Goal: Task Accomplishment & Management: Use online tool/utility

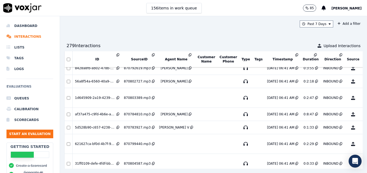
scroll to position [263, 0]
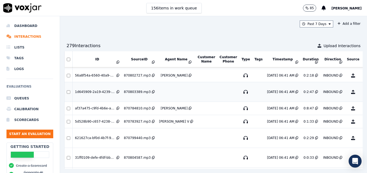
click at [363, 92] on button "No Evaluation Yet" at bounding box center [373, 92] width 21 height 15
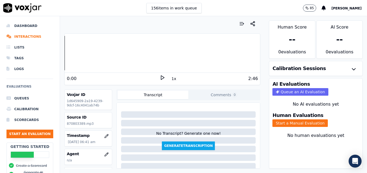
click at [160, 76] on icon at bounding box center [162, 77] width 5 height 5
click at [65, 55] on div at bounding box center [162, 53] width 195 height 35
click at [160, 78] on icon at bounding box center [162, 77] width 5 height 5
click at [102, 152] on button "button" at bounding box center [106, 154] width 11 height 11
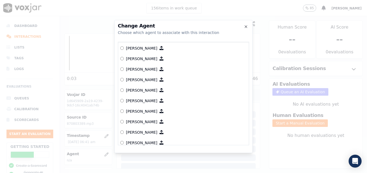
scroll to position [249, 0]
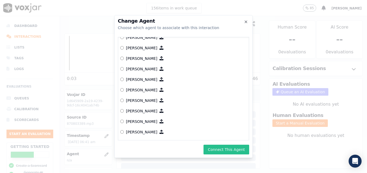
click at [227, 150] on button "Connect This Agent" at bounding box center [226, 150] width 46 height 10
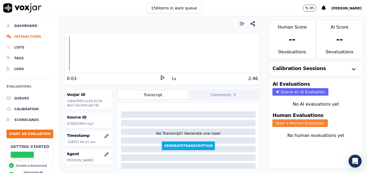
click at [282, 121] on button "Start a Manual Evaluation" at bounding box center [299, 124] width 55 height 8
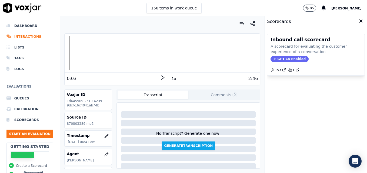
drag, startPoint x: 286, startPoint y: 58, endPoint x: 283, endPoint y: 67, distance: 9.7
click at [286, 58] on span "GPT-4o Enabled" at bounding box center [289, 59] width 38 height 6
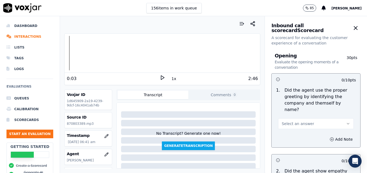
click at [346, 122] on icon "button" at bounding box center [348, 124] width 4 height 4
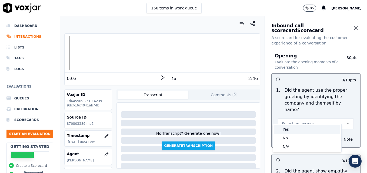
click at [293, 127] on div "Yes" at bounding box center [307, 129] width 66 height 9
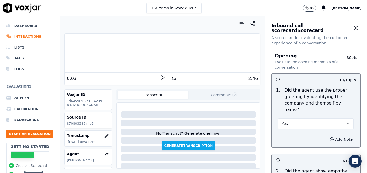
click at [329, 137] on icon "button" at bounding box center [331, 139] width 4 height 4
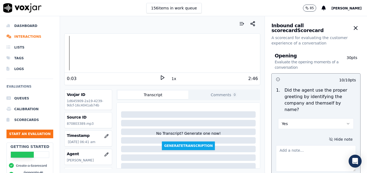
click at [312, 150] on textarea at bounding box center [316, 159] width 80 height 26
type textarea "Pace is too fast going into the call. "Scheduling" not included in greeting."
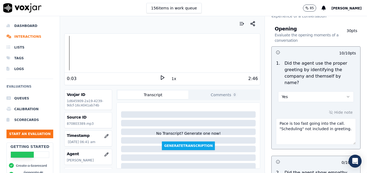
click at [160, 76] on icon at bounding box center [162, 77] width 5 height 5
click at [70, 51] on div at bounding box center [162, 53] width 195 height 35
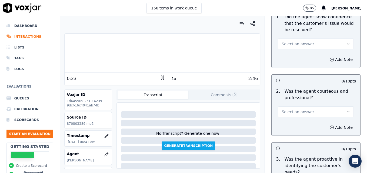
scroll to position [432, 0]
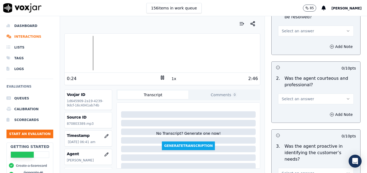
click at [346, 97] on icon "button" at bounding box center [348, 99] width 4 height 4
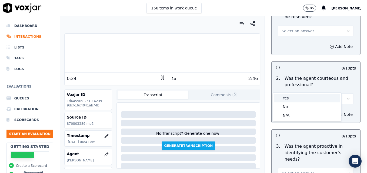
click at [299, 96] on div "Yes" at bounding box center [307, 98] width 66 height 9
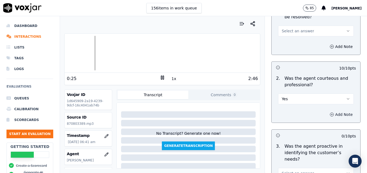
click at [329, 113] on icon "button" at bounding box center [331, 115] width 4 height 4
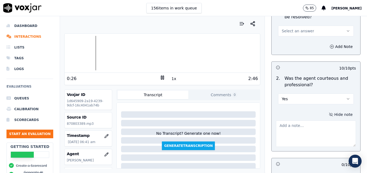
click at [294, 121] on textarea at bounding box center [316, 134] width 80 height 26
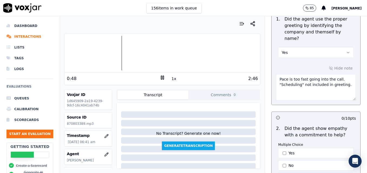
scroll to position [135, 0]
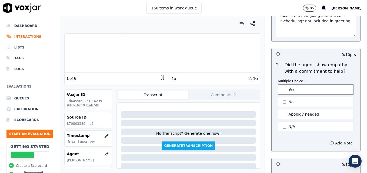
type textarea "Good use of a courtesy statement to cover dead air."
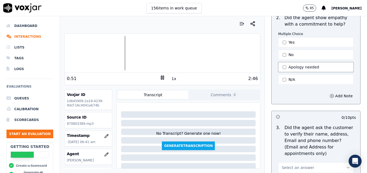
scroll to position [216, 0]
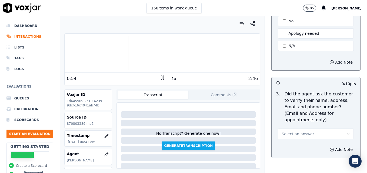
click at [346, 132] on icon "button" at bounding box center [348, 134] width 4 height 4
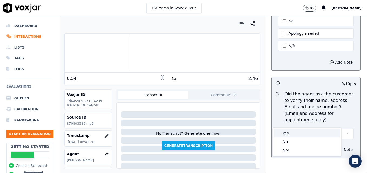
click at [296, 133] on div "Yes" at bounding box center [307, 133] width 66 height 9
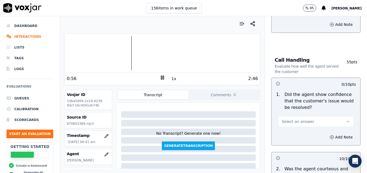
scroll to position [351, 0]
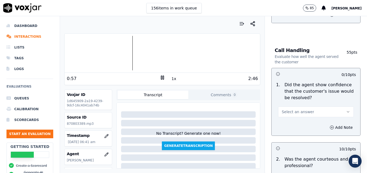
click at [346, 110] on icon "button" at bounding box center [348, 112] width 4 height 4
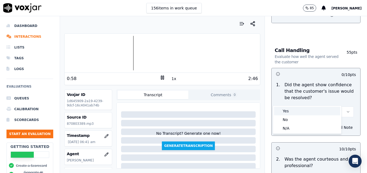
click at [292, 114] on div "Yes" at bounding box center [307, 111] width 66 height 9
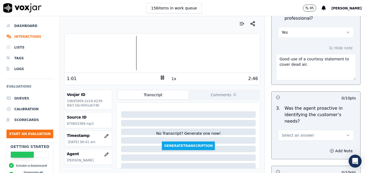
scroll to position [513, 0]
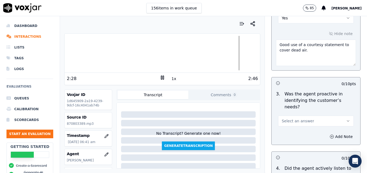
click at [346, 119] on icon "button" at bounding box center [348, 121] width 4 height 4
click at [314, 114] on div "Yes" at bounding box center [307, 114] width 66 height 9
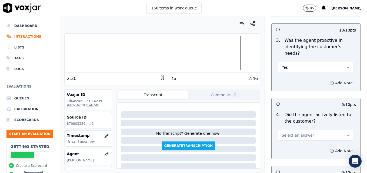
scroll to position [567, 0]
click at [346, 133] on icon "button" at bounding box center [348, 135] width 4 height 4
click at [313, 128] on div "Yes" at bounding box center [307, 128] width 66 height 9
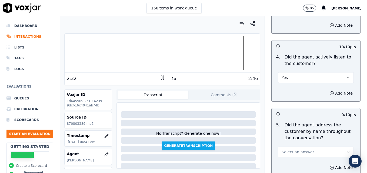
scroll to position [648, 0]
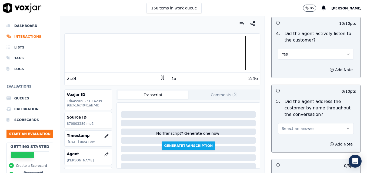
click at [338, 123] on button "Select an answer" at bounding box center [316, 128] width 76 height 11
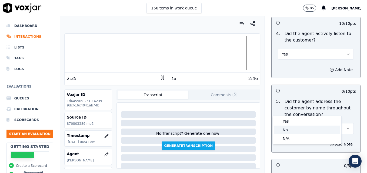
click at [294, 129] on div "No" at bounding box center [307, 130] width 66 height 9
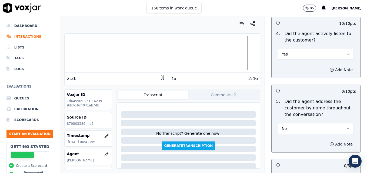
click at [329, 142] on icon "button" at bounding box center [331, 144] width 4 height 4
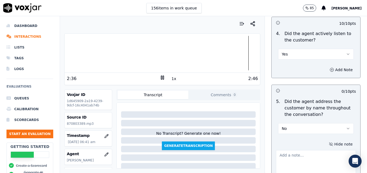
click at [312, 150] on textarea at bounding box center [316, 163] width 80 height 26
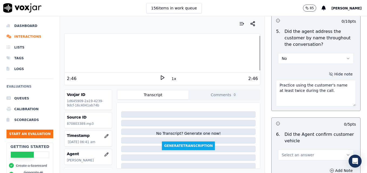
scroll to position [729, 0]
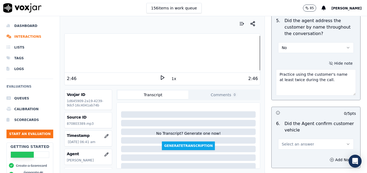
type textarea "Practice using the customer's name at least twice during the call."
click at [346, 142] on icon "button" at bounding box center [348, 144] width 4 height 4
click at [317, 136] on div "Yes" at bounding box center [307, 137] width 66 height 9
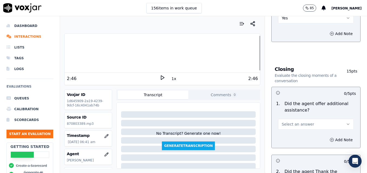
scroll to position [864, 0]
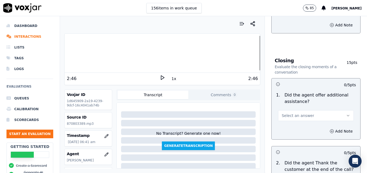
click at [346, 114] on icon "button" at bounding box center [348, 116] width 4 height 4
click at [289, 106] on div "Yes" at bounding box center [307, 108] width 66 height 9
click at [329, 129] on icon "button" at bounding box center [331, 131] width 4 height 4
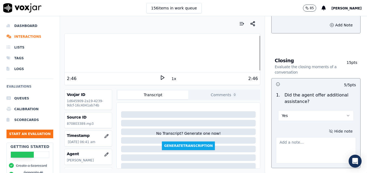
click at [297, 137] on textarea at bounding box center [316, 150] width 80 height 26
type textarea "T"
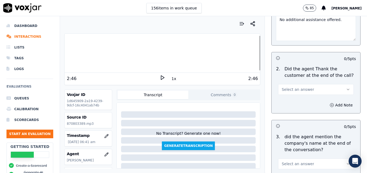
scroll to position [999, 0]
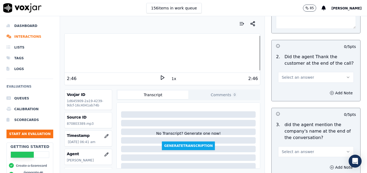
type textarea "No additional assistance offered."
click at [346, 75] on icon "button" at bounding box center [348, 77] width 4 height 4
click at [313, 70] on div "Yes" at bounding box center [307, 70] width 66 height 9
click at [346, 150] on icon "button" at bounding box center [348, 152] width 4 height 4
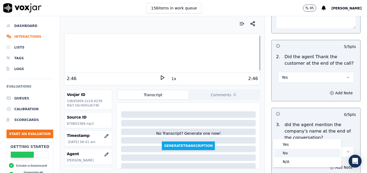
click at [294, 152] on div "No" at bounding box center [307, 153] width 66 height 9
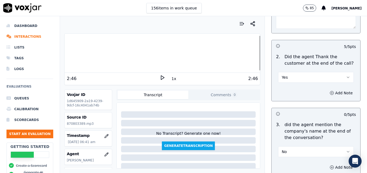
scroll to position [1027, 0]
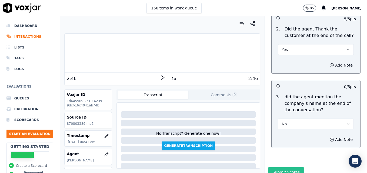
click at [279, 168] on button "Submit Scores" at bounding box center [286, 173] width 36 height 10
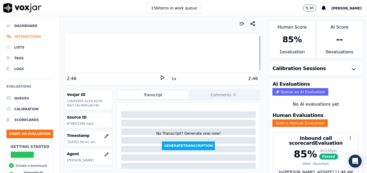
click at [20, 37] on li "Interactions" at bounding box center [29, 36] width 47 height 11
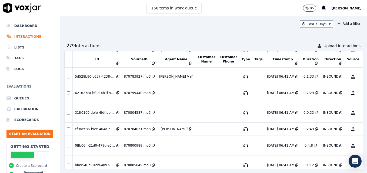
scroll to position [290, 0]
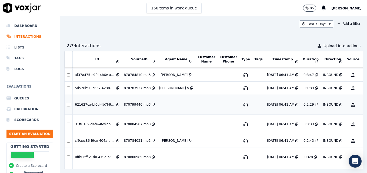
click at [363, 105] on button "No Evaluation Yet" at bounding box center [373, 104] width 21 height 15
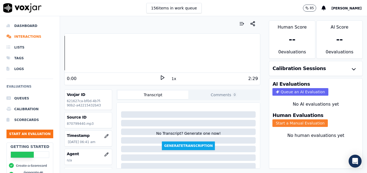
click at [310, 123] on button "Start a Manual Evaluation" at bounding box center [299, 124] width 55 height 8
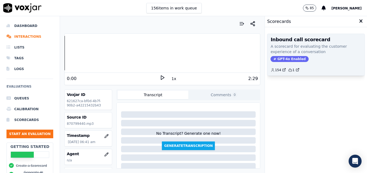
click at [282, 58] on span "GPT-4o Enabled" at bounding box center [289, 59] width 38 height 6
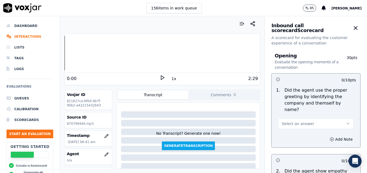
click at [161, 78] on polygon at bounding box center [162, 78] width 3 height 4
click at [161, 78] on rect at bounding box center [161, 78] width 1 height 4
click at [105, 153] on icon "button" at bounding box center [107, 155] width 4 height 4
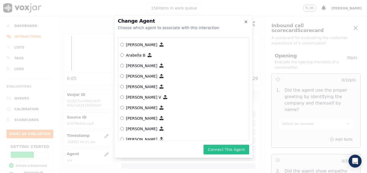
click at [222, 148] on button "Connect This Agent" at bounding box center [226, 150] width 46 height 10
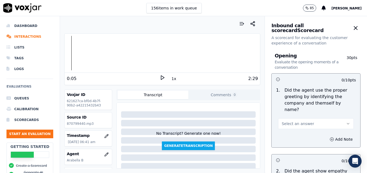
click at [160, 76] on icon at bounding box center [162, 77] width 5 height 5
click at [346, 122] on icon "button" at bounding box center [348, 124] width 4 height 4
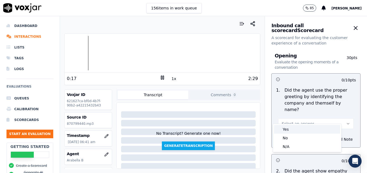
click at [299, 130] on div "Yes" at bounding box center [307, 129] width 66 height 9
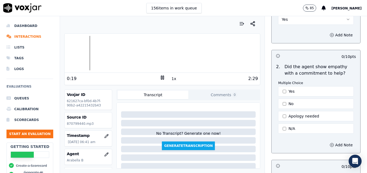
scroll to position [108, 0]
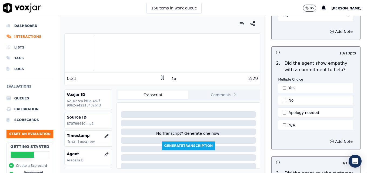
click at [329, 140] on icon "button" at bounding box center [331, 142] width 4 height 4
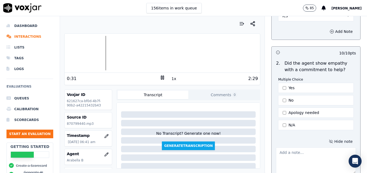
click at [313, 148] on textarea at bounding box center [316, 161] width 80 height 26
paste textarea "Try using an ownership statement to convey commitment to help such as "I can de…"
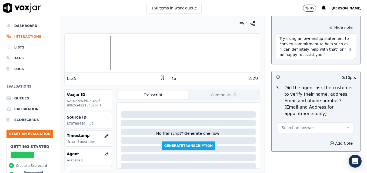
scroll to position [249, 0]
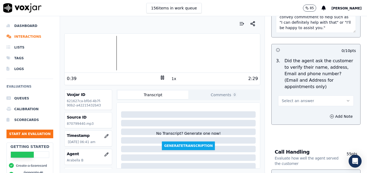
type textarea "Try using an ownership statement to convey commitment to help such as "I can de…"
click at [346, 99] on icon "button" at bounding box center [348, 101] width 4 height 4
click at [288, 106] on div "No" at bounding box center [307, 108] width 66 height 9
click at [329, 114] on icon "button" at bounding box center [331, 116] width 4 height 4
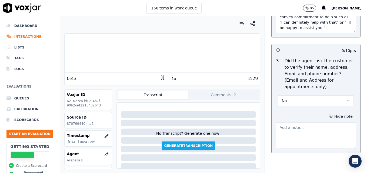
click at [305, 123] on textarea at bounding box center [316, 136] width 80 height 26
click at [160, 77] on icon at bounding box center [162, 77] width 5 height 5
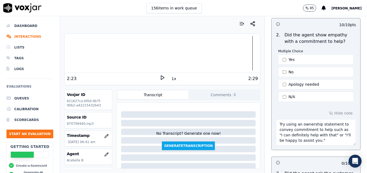
scroll to position [114, 0]
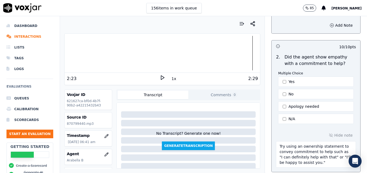
click at [161, 75] on icon at bounding box center [162, 77] width 5 height 5
click at [160, 79] on icon at bounding box center [162, 77] width 5 height 5
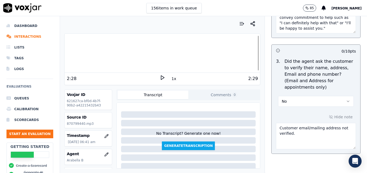
scroll to position [249, 0]
click at [295, 123] on textarea "Customer email/mailing address not verified." at bounding box center [316, 136] width 80 height 26
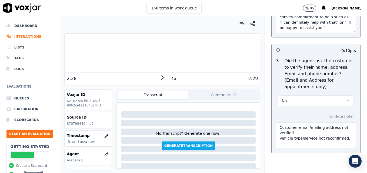
click at [119, 53] on div at bounding box center [162, 53] width 195 height 35
type textarea "Customer email/mailing address not verified. Vehicle type/service not reconfirm…"
click at [160, 78] on icon at bounding box center [162, 77] width 5 height 5
click at [106, 52] on div at bounding box center [162, 53] width 195 height 35
click at [83, 52] on div at bounding box center [162, 53] width 195 height 35
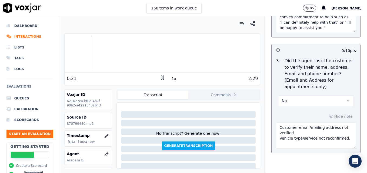
click at [83, 53] on div at bounding box center [162, 53] width 195 height 35
click at [159, 75] on div "0:17 1x 2:29" at bounding box center [162, 79] width 195 height 12
click at [161, 78] on rect at bounding box center [161, 78] width 1 height 4
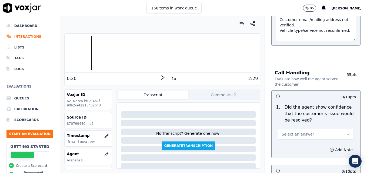
scroll to position [384, 0]
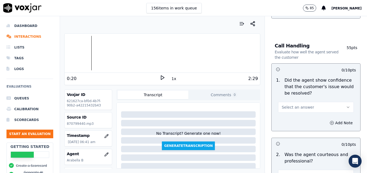
click at [346, 105] on icon "button" at bounding box center [348, 107] width 4 height 4
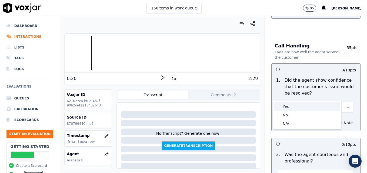
click at [296, 106] on div "Yes" at bounding box center [307, 106] width 66 height 9
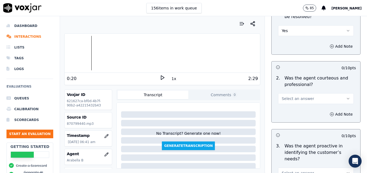
scroll to position [465, 0]
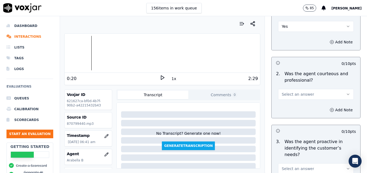
click at [347, 94] on icon "button" at bounding box center [348, 94] width 2 height 1
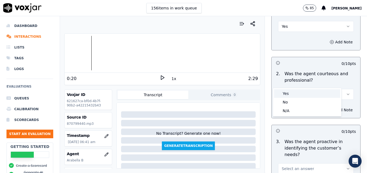
click at [306, 94] on div "Yes" at bounding box center [307, 93] width 66 height 9
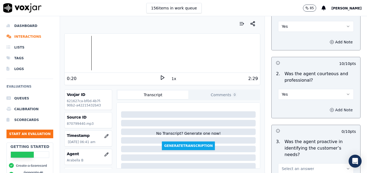
click at [326, 106] on button "Add Note" at bounding box center [340, 110] width 29 height 8
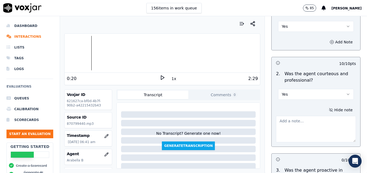
click at [299, 116] on textarea at bounding box center [316, 129] width 80 height 26
paste textarea "When a customer thanks us, instead of saying "No problem," use more professiona…"
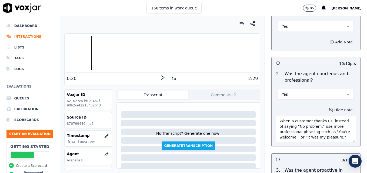
scroll to position [3, 0]
drag, startPoint x: 311, startPoint y: 113, endPoint x: 292, endPoint y: 110, distance: 18.5
click at [292, 116] on textarea "When a customer thanks us, instead of saying "No problem," use more professiona…" at bounding box center [316, 129] width 80 height 26
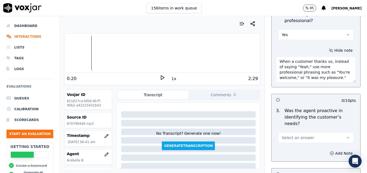
scroll to position [546, 0]
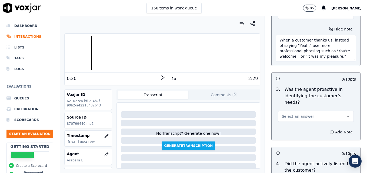
type textarea "When a customer thanks us, instead of saying "Yeah," use more professional phra…"
click at [346, 114] on icon "button" at bounding box center [348, 116] width 4 height 4
click at [312, 108] on div "Yes" at bounding box center [307, 109] width 66 height 9
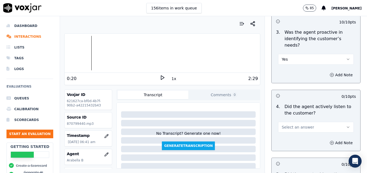
scroll to position [627, 0]
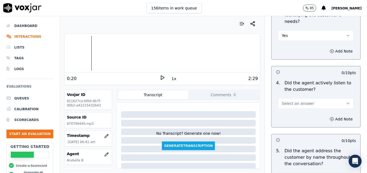
click at [346, 102] on icon "button" at bounding box center [348, 104] width 4 height 4
click at [309, 96] on div "Yes" at bounding box center [307, 96] width 66 height 9
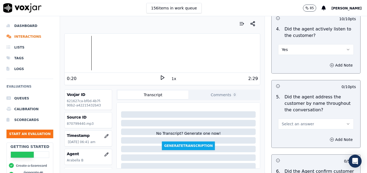
scroll to position [708, 0]
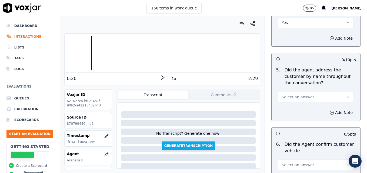
click at [346, 95] on icon "button" at bounding box center [348, 97] width 4 height 4
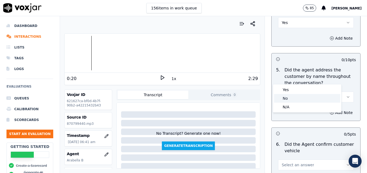
click at [300, 99] on div "No" at bounding box center [307, 98] width 66 height 9
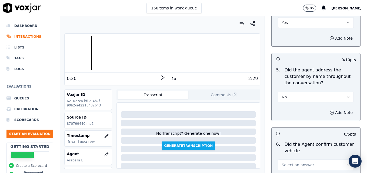
click at [329, 111] on icon "button" at bounding box center [331, 113] width 4 height 4
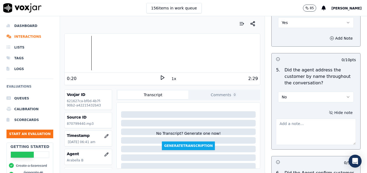
click at [312, 119] on textarea at bounding box center [316, 132] width 80 height 26
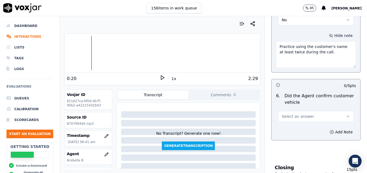
scroll to position [789, 0]
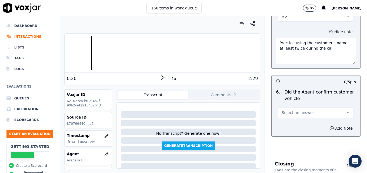
type textarea "Practice using the customer's name at least twice during the call."
click at [346, 111] on icon "button" at bounding box center [348, 113] width 4 height 4
click at [295, 106] on div "Yes" at bounding box center [307, 105] width 66 height 9
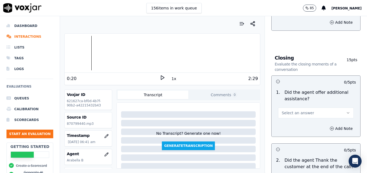
scroll to position [897, 0]
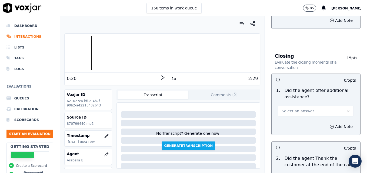
click at [330, 106] on button "Select an answer" at bounding box center [316, 111] width 76 height 11
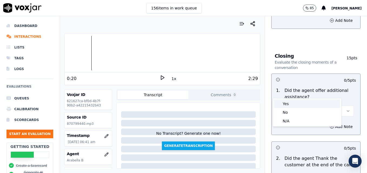
click at [288, 103] on div "Yes" at bounding box center [307, 104] width 66 height 9
click at [326, 123] on button "Add Note" at bounding box center [340, 127] width 29 height 8
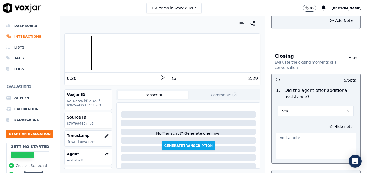
click at [308, 133] on textarea at bounding box center [316, 146] width 80 height 26
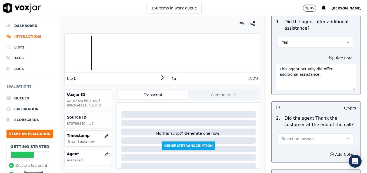
scroll to position [978, 0]
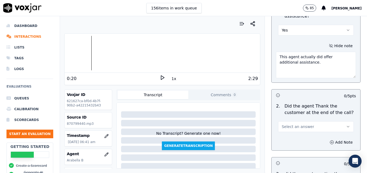
type textarea "This agent actually did offer additional assistance."
click at [346, 125] on icon "button" at bounding box center [348, 127] width 4 height 4
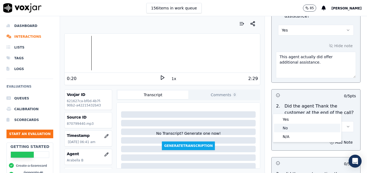
click at [293, 127] on div "No" at bounding box center [307, 128] width 66 height 9
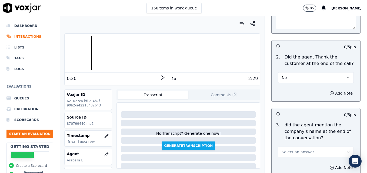
scroll to position [1055, 0]
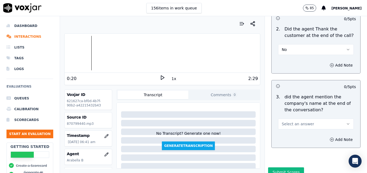
click at [346, 122] on icon "button" at bounding box center [348, 124] width 4 height 4
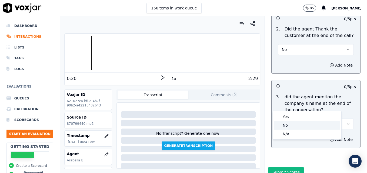
click at [293, 125] on div "No" at bounding box center [307, 125] width 66 height 9
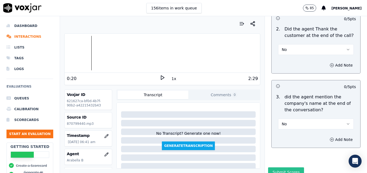
click at [278, 168] on button "Submit Scores" at bounding box center [286, 173] width 36 height 10
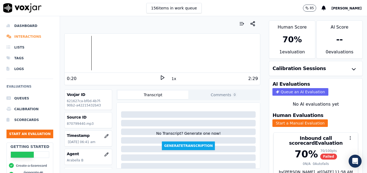
click at [22, 36] on li "Interactions" at bounding box center [29, 36] width 47 height 11
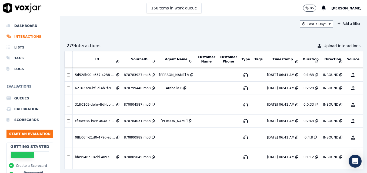
scroll to position [310, 0]
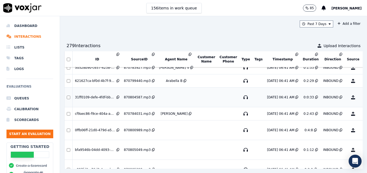
click at [363, 98] on button "No Evaluation Yet" at bounding box center [373, 97] width 21 height 15
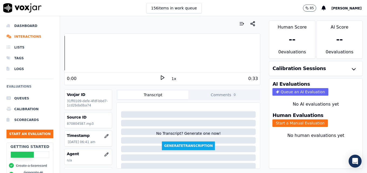
click at [160, 77] on icon at bounding box center [162, 77] width 5 height 5
click at [65, 55] on div at bounding box center [162, 53] width 195 height 35
click at [160, 78] on icon at bounding box center [162, 77] width 5 height 5
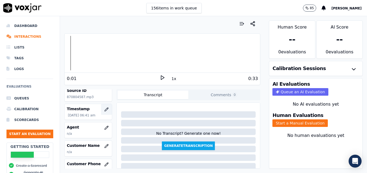
scroll to position [27, 0]
click at [104, 127] on icon "button" at bounding box center [106, 128] width 4 height 4
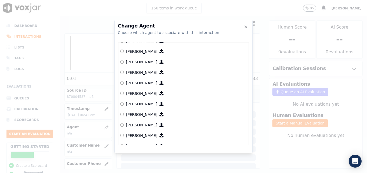
scroll to position [330, 0]
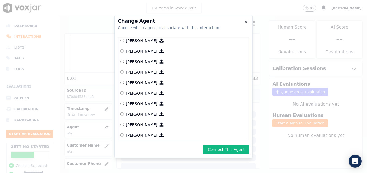
click at [238, 148] on button "Connect This Agent" at bounding box center [226, 150] width 46 height 10
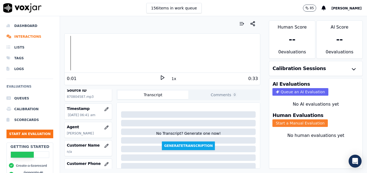
click at [294, 125] on button "Start a Manual Evaluation" at bounding box center [299, 124] width 55 height 8
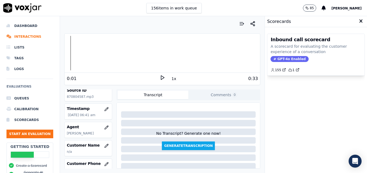
drag, startPoint x: 283, startPoint y: 58, endPoint x: 283, endPoint y: 62, distance: 3.5
click at [283, 58] on span "GPT-4o Enabled" at bounding box center [289, 59] width 38 height 6
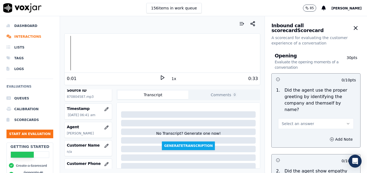
click at [346, 122] on icon "button" at bounding box center [348, 124] width 4 height 4
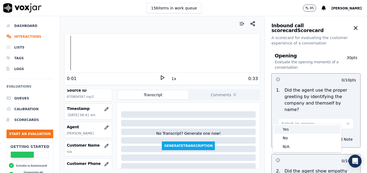
drag, startPoint x: 296, startPoint y: 128, endPoint x: 304, endPoint y: 136, distance: 11.3
click at [296, 128] on div "Yes" at bounding box center [307, 129] width 66 height 9
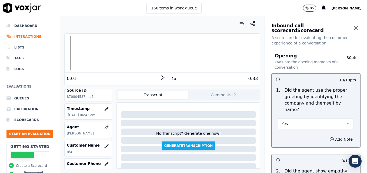
click at [159, 74] on div "0:01 1x 0:33" at bounding box center [162, 79] width 195 height 12
click at [160, 79] on icon at bounding box center [162, 77] width 5 height 5
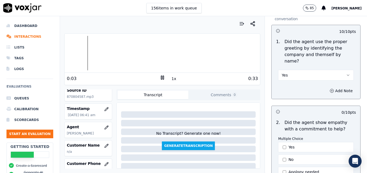
scroll to position [54, 0]
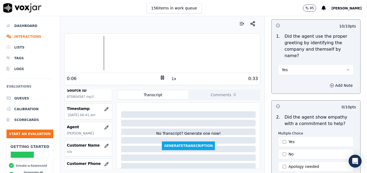
click at [161, 77] on rect at bounding box center [161, 78] width 1 height 4
click at [161, 79] on icon at bounding box center [162, 77] width 5 height 5
click at [23, 35] on li "Interactions" at bounding box center [29, 36] width 47 height 11
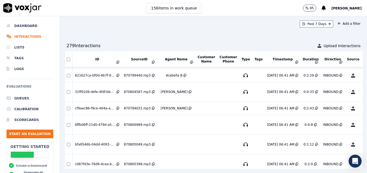
scroll to position [317, 0]
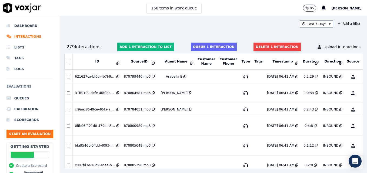
click at [260, 48] on button "Delete 1 interaction" at bounding box center [276, 47] width 47 height 9
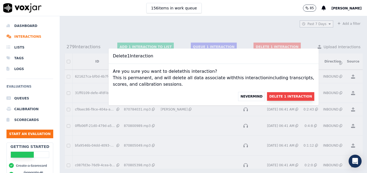
click at [275, 97] on button "Delete 1 Interaction" at bounding box center [290, 96] width 47 height 9
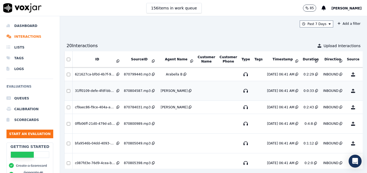
click at [363, 92] on button "No Evaluation Yet" at bounding box center [373, 90] width 21 height 15
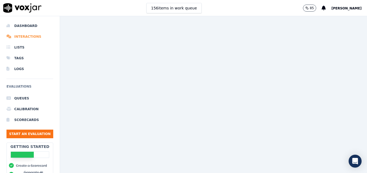
click at [30, 36] on li "Interactions" at bounding box center [29, 36] width 47 height 11
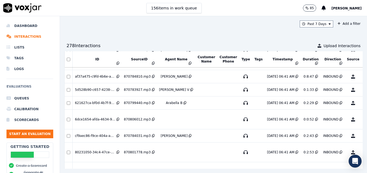
scroll to position [297, 0]
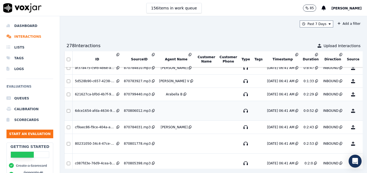
click at [363, 111] on button "No Evaluation Yet" at bounding box center [373, 110] width 21 height 15
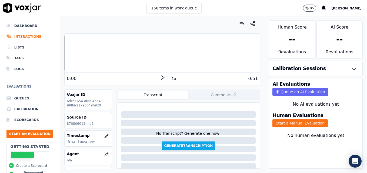
click at [160, 78] on icon at bounding box center [162, 77] width 5 height 5
click at [160, 77] on icon at bounding box center [162, 77] width 5 height 5
click at [22, 35] on li "Interactions" at bounding box center [29, 36] width 47 height 11
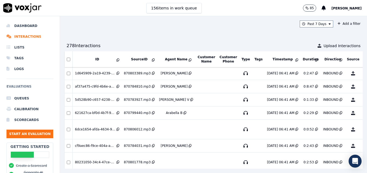
scroll to position [290, 0]
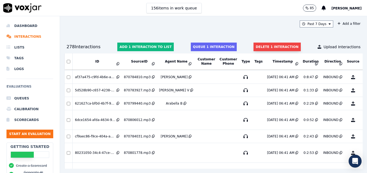
click at [259, 43] on button "Delete 1 interaction" at bounding box center [276, 47] width 47 height 9
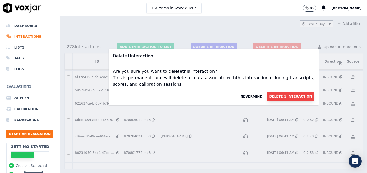
click at [272, 94] on button "Delete 1 Interaction" at bounding box center [290, 96] width 47 height 9
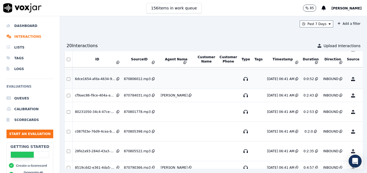
scroll to position [344, 0]
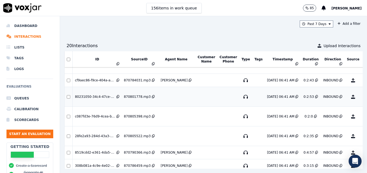
click at [363, 97] on button "No Evaluation Yet" at bounding box center [373, 96] width 21 height 15
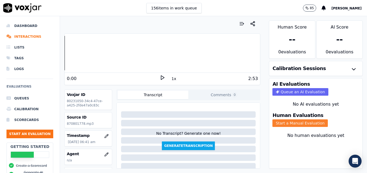
click at [285, 123] on button "Start a Manual Evaluation" at bounding box center [299, 124] width 55 height 8
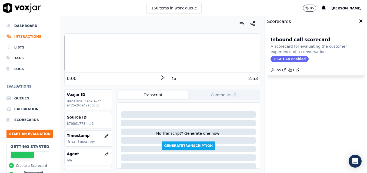
drag, startPoint x: 283, startPoint y: 59, endPoint x: 284, endPoint y: 64, distance: 4.4
click at [283, 59] on span "GPT-4o Enabled" at bounding box center [289, 59] width 38 height 6
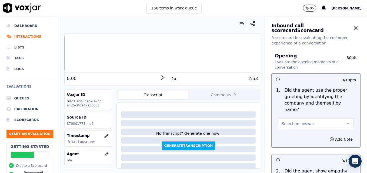
click at [161, 77] on polygon at bounding box center [162, 78] width 3 height 4
click at [101, 155] on button "button" at bounding box center [106, 154] width 11 height 11
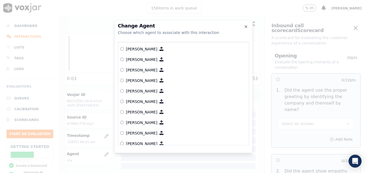
scroll to position [135, 0]
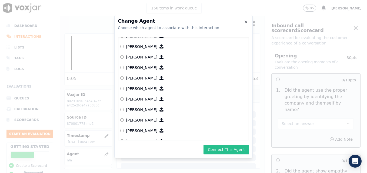
click at [231, 148] on button "Connect This Agent" at bounding box center [226, 150] width 46 height 10
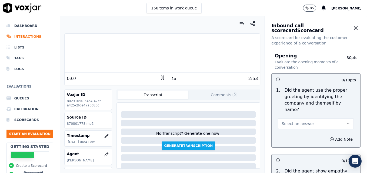
click at [329, 119] on button "Select an answer" at bounding box center [316, 124] width 76 height 11
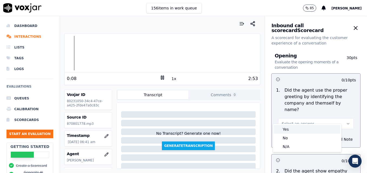
click at [304, 131] on div "Yes" at bounding box center [307, 129] width 66 height 9
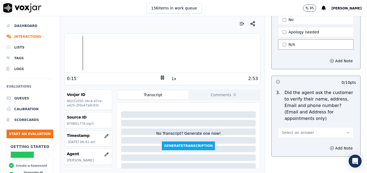
scroll to position [189, 0]
click at [160, 77] on icon at bounding box center [162, 77] width 5 height 5
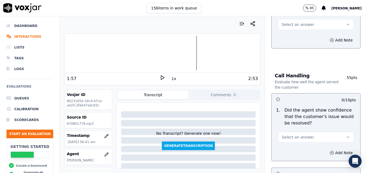
scroll to position [324, 0]
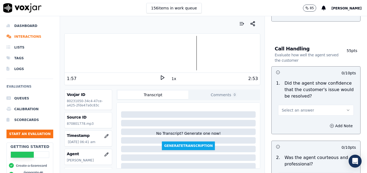
click at [346, 108] on icon "button" at bounding box center [348, 110] width 4 height 4
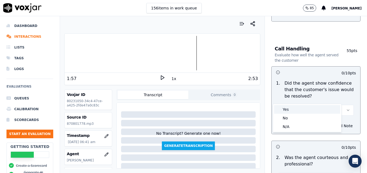
click at [306, 110] on div "Yes" at bounding box center [307, 109] width 66 height 9
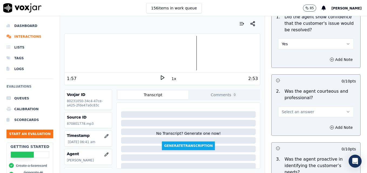
scroll to position [405, 0]
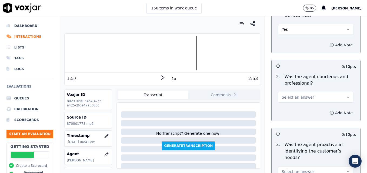
click at [346, 95] on icon "button" at bounding box center [348, 97] width 4 height 4
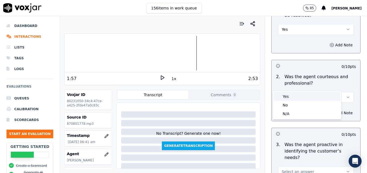
click at [306, 97] on div "Yes" at bounding box center [307, 96] width 66 height 9
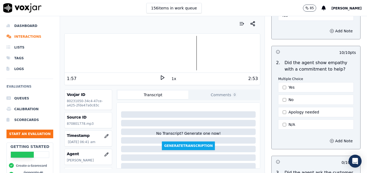
scroll to position [108, 0]
click at [326, 138] on button "Add Note" at bounding box center [340, 142] width 29 height 8
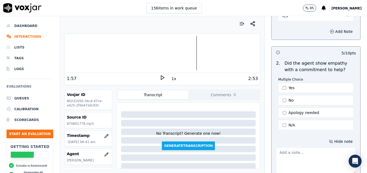
click at [303, 150] on textarea at bounding box center [316, 161] width 80 height 26
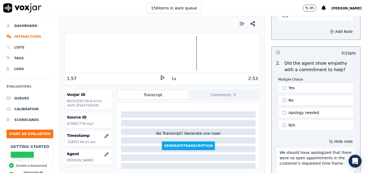
type textarea "We should have apologized that there were no open appointments in the customer'…"
click at [161, 79] on polygon at bounding box center [162, 78] width 3 height 4
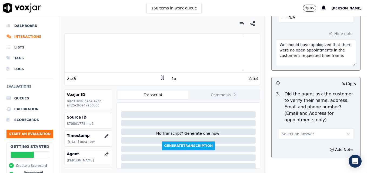
scroll to position [270, 0]
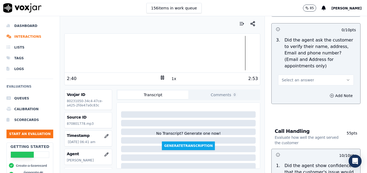
click at [346, 78] on icon "button" at bounding box center [348, 80] width 4 height 4
click at [296, 87] on div "No" at bounding box center [307, 88] width 66 height 9
click at [330, 94] on circle "button" at bounding box center [332, 96] width 4 height 4
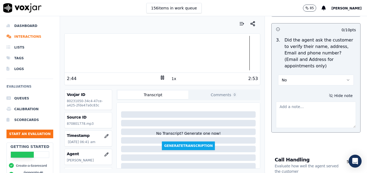
click at [308, 103] on textarea at bounding box center [316, 115] width 80 height 26
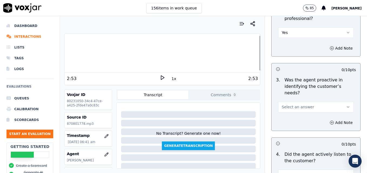
scroll to position [540, 0]
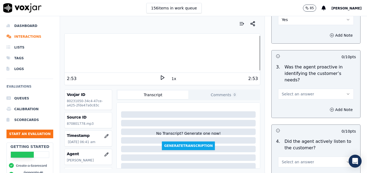
type textarea "Customer email/mailing address not verified. Vehicle type/service not reconfirm…"
click at [336, 89] on button "Select an answer" at bounding box center [316, 94] width 76 height 11
click at [316, 86] on div "Yes" at bounding box center [307, 87] width 66 height 9
click at [346, 160] on icon "button" at bounding box center [348, 162] width 4 height 4
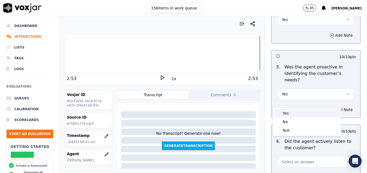
click at [295, 113] on div "Yes" at bounding box center [307, 113] width 66 height 9
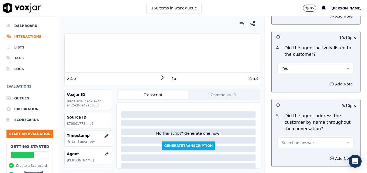
scroll to position [648, 0]
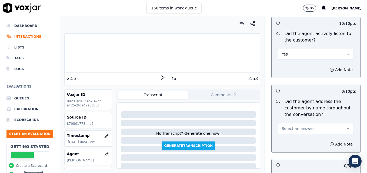
click at [346, 127] on icon "button" at bounding box center [348, 129] width 4 height 4
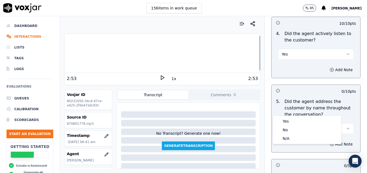
click at [71, 53] on div at bounding box center [162, 53] width 195 height 35
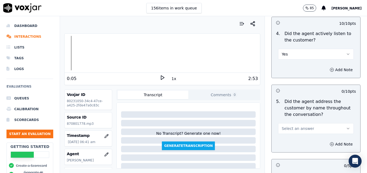
click at [160, 78] on icon at bounding box center [162, 77] width 5 height 5
click at [163, 78] on rect at bounding box center [163, 78] width 1 height 4
click at [346, 127] on icon "button" at bounding box center [348, 129] width 4 height 4
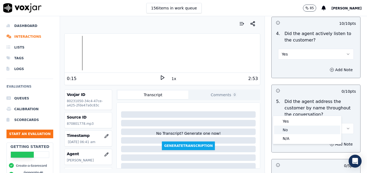
click at [306, 127] on div "No" at bounding box center [307, 130] width 66 height 9
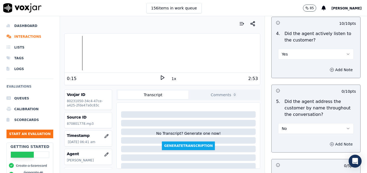
click at [326, 141] on button "Add Note" at bounding box center [340, 145] width 29 height 8
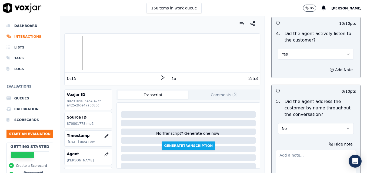
click at [315, 150] on textarea at bounding box center [316, 163] width 80 height 26
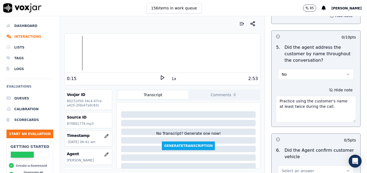
scroll to position [729, 0]
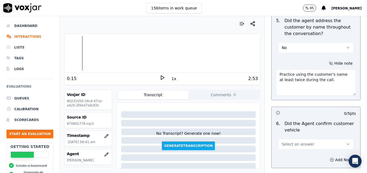
type textarea "Practice using the customer's name at least twice during the call."
click at [331, 139] on button "Select an answer" at bounding box center [316, 144] width 76 height 11
click at [312, 136] on div "Yes" at bounding box center [307, 137] width 66 height 9
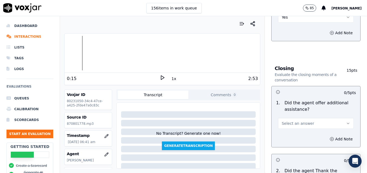
scroll to position [864, 0]
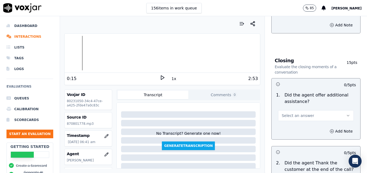
click at [346, 114] on icon "button" at bounding box center [348, 116] width 4 height 4
click at [287, 109] on div "Yes" at bounding box center [307, 108] width 66 height 9
drag, startPoint x: 319, startPoint y: 111, endPoint x: 316, endPoint y: 115, distance: 5.3
click at [329, 129] on icon "button" at bounding box center [331, 131] width 4 height 4
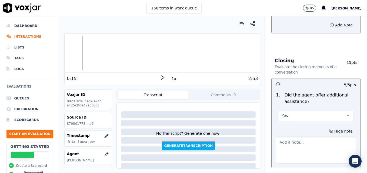
click at [314, 137] on textarea at bounding box center [316, 150] width 80 height 26
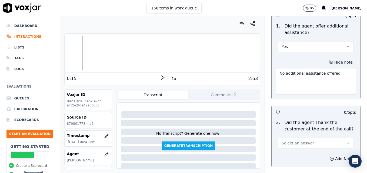
scroll to position [945, 0]
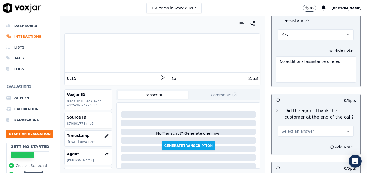
type textarea "No additional assistance offered."
click at [346, 129] on icon "button" at bounding box center [348, 131] width 4 height 4
click at [310, 123] on div "Yes" at bounding box center [307, 124] width 66 height 9
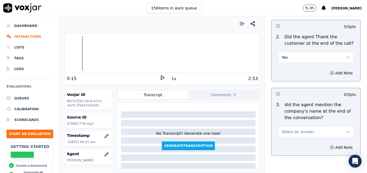
scroll to position [1026, 0]
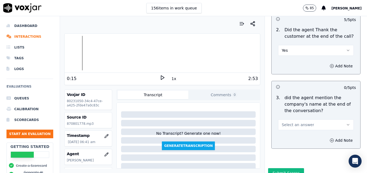
click at [346, 123] on icon "button" at bounding box center [348, 125] width 4 height 4
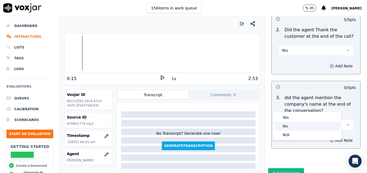
click at [304, 126] on div "No" at bounding box center [307, 126] width 66 height 9
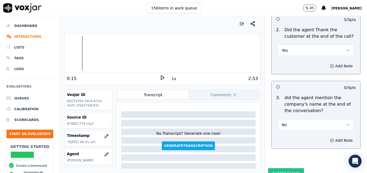
click at [282, 168] on button "Submit Scores" at bounding box center [286, 173] width 36 height 10
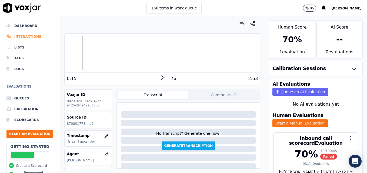
click at [19, 35] on li "Interactions" at bounding box center [29, 36] width 47 height 11
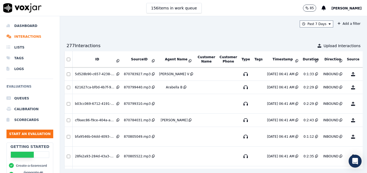
scroll to position [317, 0]
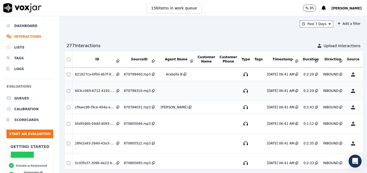
click at [363, 91] on button "No Evaluation Yet" at bounding box center [373, 90] width 21 height 15
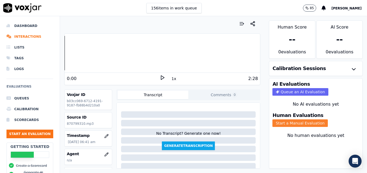
click at [288, 124] on button "Start a Manual Evaluation" at bounding box center [299, 124] width 55 height 8
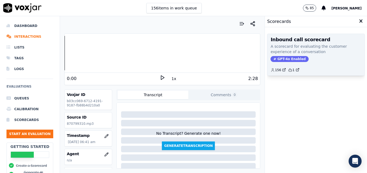
click at [285, 57] on span "GPT-4o Enabled" at bounding box center [289, 59] width 38 height 6
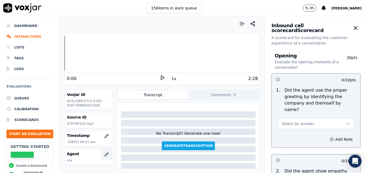
click at [104, 154] on icon "button" at bounding box center [106, 155] width 4 height 4
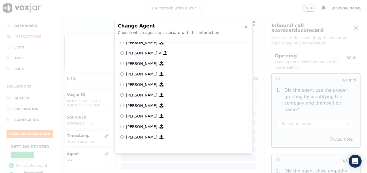
scroll to position [27, 0]
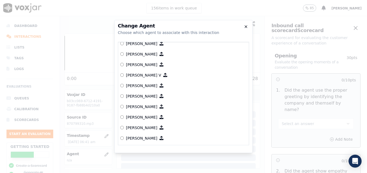
click at [245, 27] on icon "button" at bounding box center [246, 27] width 4 height 4
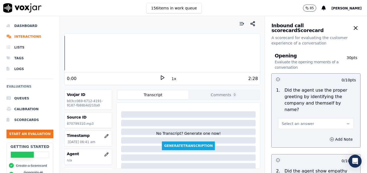
click at [160, 77] on icon at bounding box center [162, 77] width 5 height 5
click at [104, 153] on icon "button" at bounding box center [106, 155] width 4 height 4
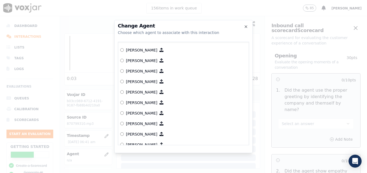
scroll to position [222, 0]
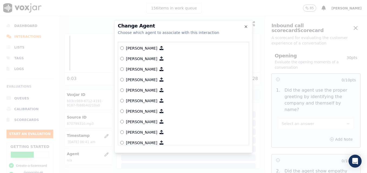
click at [121, 56] on label "[PERSON_NAME]" at bounding box center [183, 58] width 126 height 11
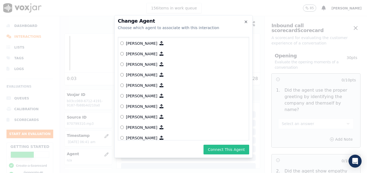
click at [225, 147] on button "Connect This Agent" at bounding box center [226, 150] width 46 height 10
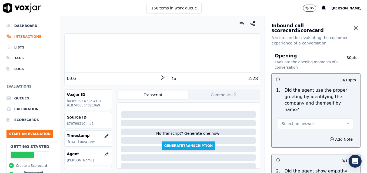
click at [346, 122] on icon "button" at bounding box center [348, 124] width 4 height 4
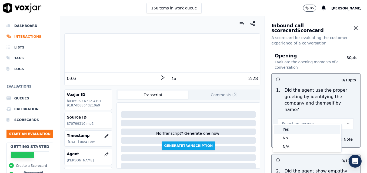
click at [299, 127] on div "Yes" at bounding box center [307, 129] width 66 height 9
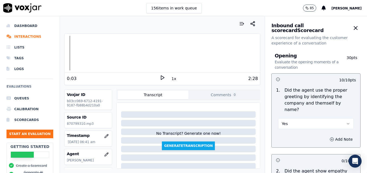
click at [162, 77] on icon at bounding box center [162, 77] width 5 height 5
click at [160, 78] on icon at bounding box center [162, 77] width 5 height 5
click at [346, 122] on icon "button" at bounding box center [348, 124] width 4 height 4
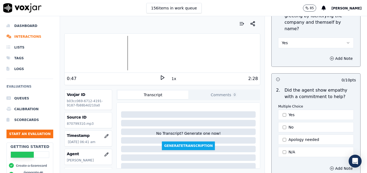
scroll to position [108, 0]
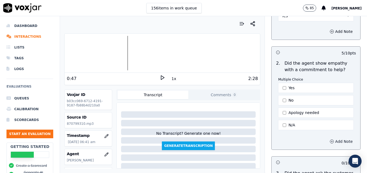
click at [329, 140] on icon "button" at bounding box center [331, 142] width 4 height 4
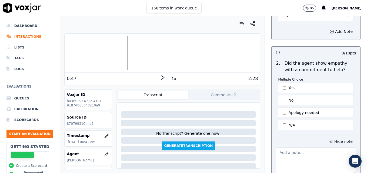
click at [285, 148] on textarea at bounding box center [316, 161] width 80 height 26
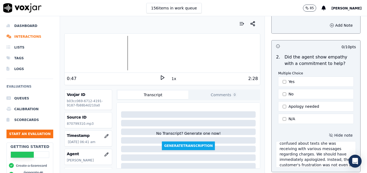
scroll to position [14, 0]
type textarea "This customer was upset and very confused about texts she was receiving with va…"
click at [160, 76] on icon at bounding box center [162, 77] width 5 height 5
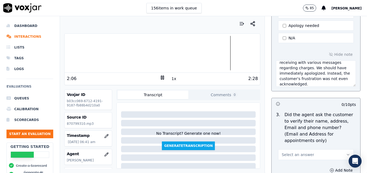
scroll to position [222, 0]
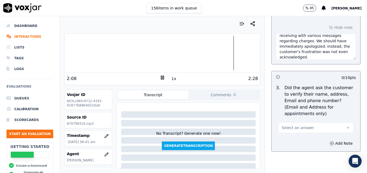
click at [333, 123] on button "Select an answer" at bounding box center [316, 128] width 76 height 11
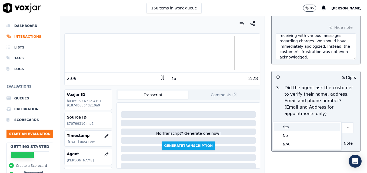
click at [311, 126] on div "Yes" at bounding box center [307, 127] width 66 height 9
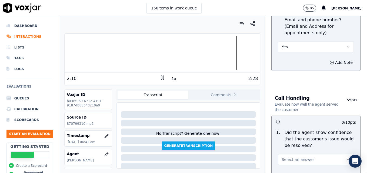
scroll to position [330, 0]
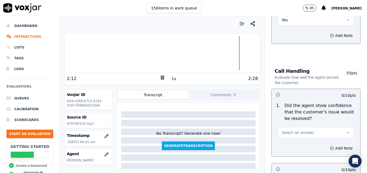
click at [346, 131] on icon "button" at bounding box center [348, 133] width 4 height 4
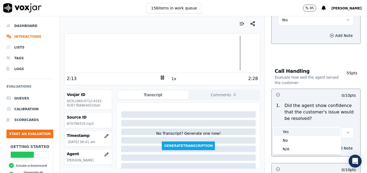
click at [293, 130] on div "Yes" at bounding box center [307, 132] width 66 height 9
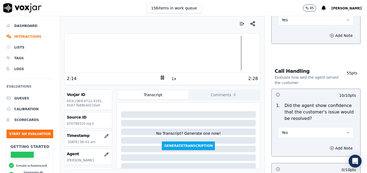
scroll to position [357, 0]
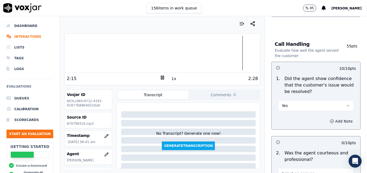
click at [329, 119] on icon "button" at bounding box center [331, 121] width 4 height 4
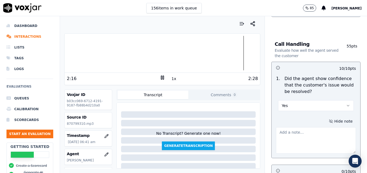
click at [307, 132] on textarea at bounding box center [316, 140] width 80 height 26
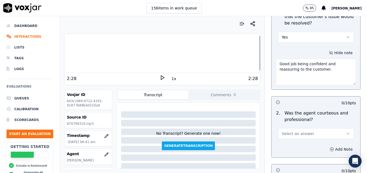
scroll to position [438, 0]
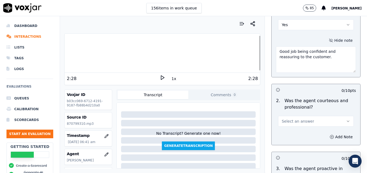
type textarea "Good job being confident and reassuring to the customer."
click at [332, 116] on button "Select an answer" at bounding box center [316, 121] width 76 height 11
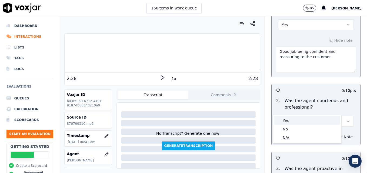
click at [293, 119] on div "Yes" at bounding box center [307, 120] width 66 height 9
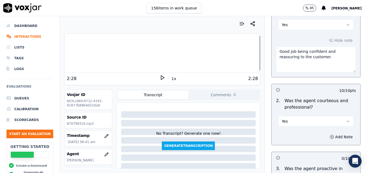
click at [241, 52] on div at bounding box center [162, 53] width 195 height 35
click at [161, 78] on polygon at bounding box center [162, 78] width 3 height 4
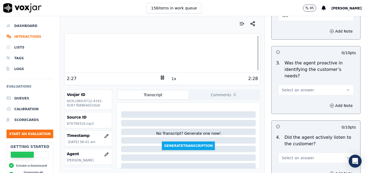
scroll to position [546, 0]
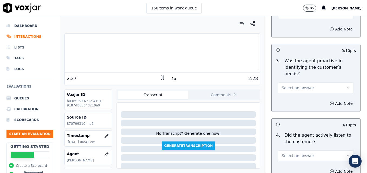
click at [333, 83] on button "Select an answer" at bounding box center [316, 88] width 76 height 11
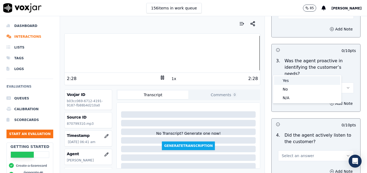
click at [311, 79] on div "Yes" at bounding box center [307, 80] width 66 height 9
click at [346, 154] on icon "button" at bounding box center [348, 156] width 4 height 4
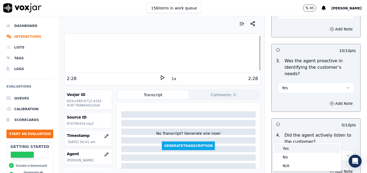
click at [293, 145] on div "Yes" at bounding box center [307, 148] width 66 height 9
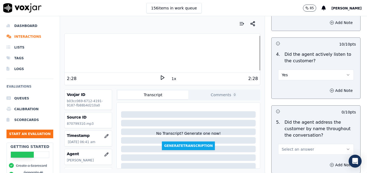
scroll to position [654, 0]
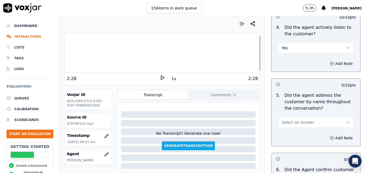
click at [346, 120] on icon "button" at bounding box center [348, 122] width 4 height 4
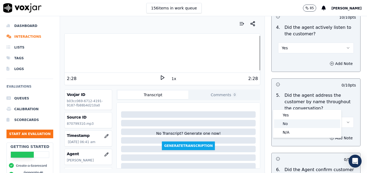
click at [289, 123] on div "No" at bounding box center [307, 124] width 66 height 9
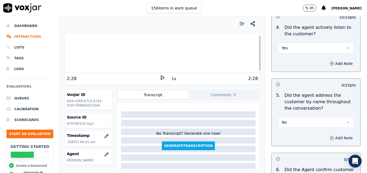
click at [329, 136] on icon "button" at bounding box center [331, 138] width 4 height 4
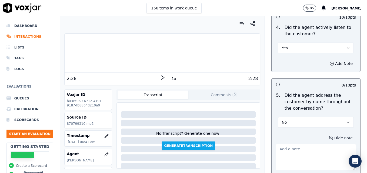
click at [306, 144] on textarea at bounding box center [316, 157] width 80 height 26
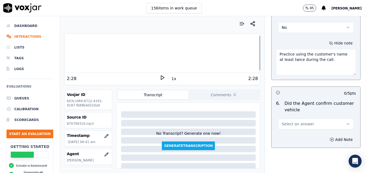
scroll to position [762, 0]
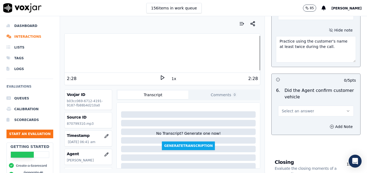
type textarea "Practice using the customer's name at least twice during the call."
click at [346, 109] on icon "button" at bounding box center [348, 111] width 4 height 4
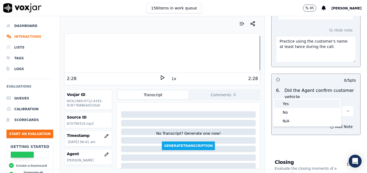
click at [310, 102] on div "Yes" at bounding box center [307, 104] width 66 height 9
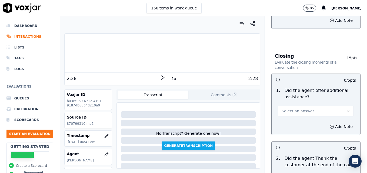
scroll to position [870, 0]
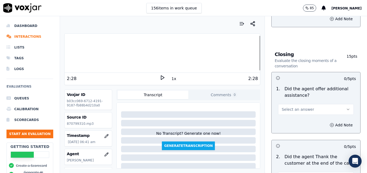
click at [346, 107] on icon "button" at bounding box center [348, 109] width 4 height 4
click at [296, 103] on div "Yes" at bounding box center [307, 102] width 66 height 9
click at [329, 123] on icon "button" at bounding box center [331, 125] width 4 height 4
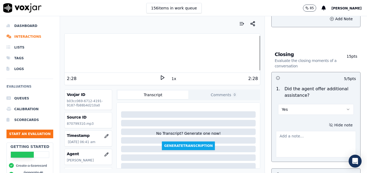
click at [312, 131] on textarea at bounding box center [316, 144] width 80 height 26
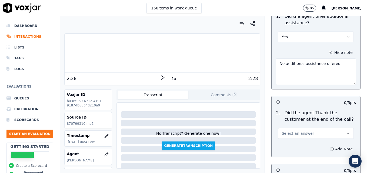
scroll to position [951, 0]
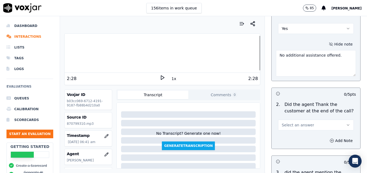
click at [247, 53] on div at bounding box center [162, 53] width 195 height 35
type textarea "No additional assistance offered."
click at [160, 75] on icon at bounding box center [162, 77] width 5 height 5
click at [346, 123] on icon "button" at bounding box center [348, 125] width 4 height 4
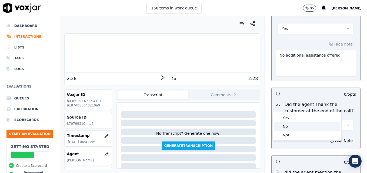
click at [306, 125] on div "No" at bounding box center [307, 126] width 66 height 9
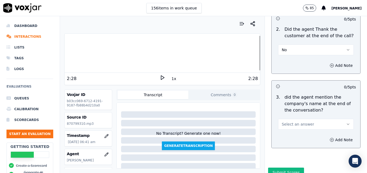
scroll to position [1027, 0]
click at [346, 122] on icon "button" at bounding box center [348, 124] width 4 height 4
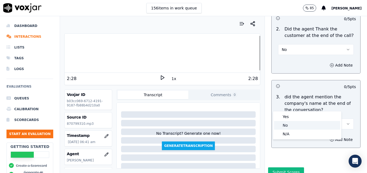
click at [310, 125] on div "No" at bounding box center [307, 125] width 66 height 9
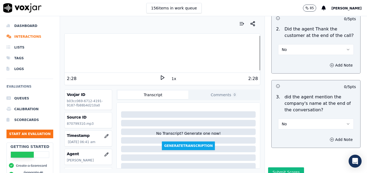
click at [282, 168] on button "Submit Scores" at bounding box center [286, 173] width 36 height 10
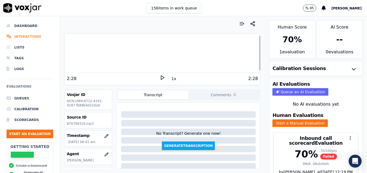
click at [35, 36] on li "Interactions" at bounding box center [29, 36] width 47 height 11
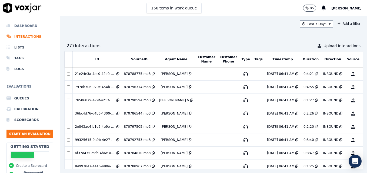
click at [30, 25] on li "Dashboard" at bounding box center [29, 26] width 47 height 11
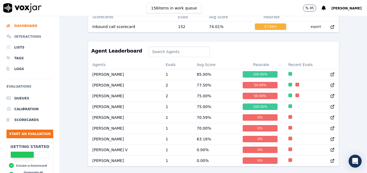
click at [29, 37] on li "Interactions" at bounding box center [29, 36] width 47 height 11
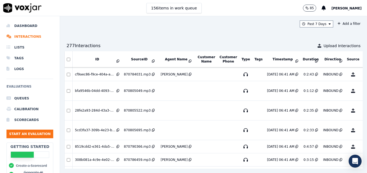
scroll to position [344, 0]
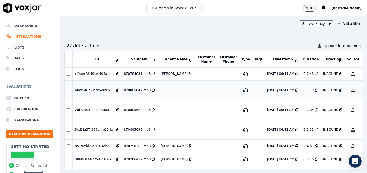
click at [363, 90] on button "No Evaluation Yet" at bounding box center [373, 90] width 21 height 15
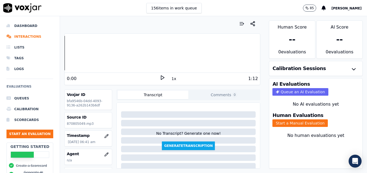
click at [160, 77] on icon at bounding box center [162, 77] width 5 height 5
click at [163, 77] on rect at bounding box center [163, 78] width 1 height 4
click at [26, 35] on li "Interactions" at bounding box center [29, 36] width 47 height 11
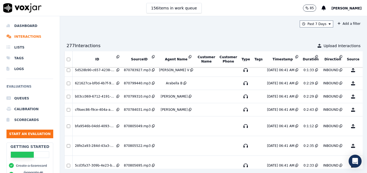
scroll to position [310, 0]
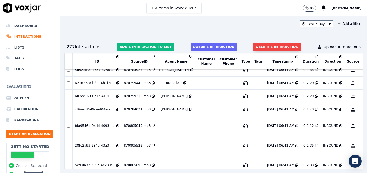
click at [266, 48] on button "Delete 1 interaction" at bounding box center [276, 47] width 47 height 9
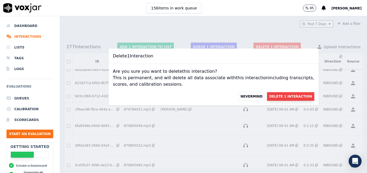
click at [281, 97] on button "Delete 1 Interaction" at bounding box center [290, 96] width 47 height 9
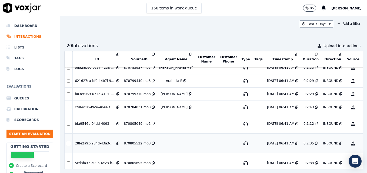
click at [363, 143] on button "No Evaluation Yet" at bounding box center [373, 143] width 21 height 15
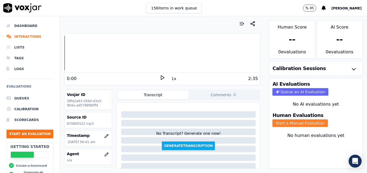
click at [289, 123] on button "Start a Manual Evaluation" at bounding box center [299, 124] width 55 height 8
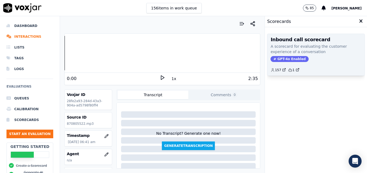
click at [285, 56] on span "GPT-4o Enabled" at bounding box center [289, 59] width 38 height 6
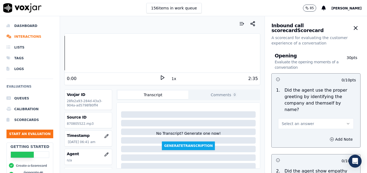
click at [160, 75] on div "0:00 1x 2:35" at bounding box center [162, 79] width 195 height 12
click at [160, 76] on icon at bounding box center [162, 77] width 5 height 5
click at [163, 76] on rect at bounding box center [163, 78] width 1 height 4
click at [104, 154] on icon "button" at bounding box center [106, 155] width 4 height 4
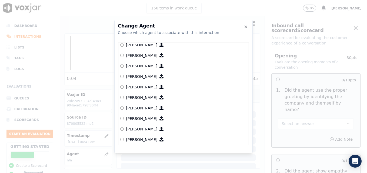
scroll to position [303, 0]
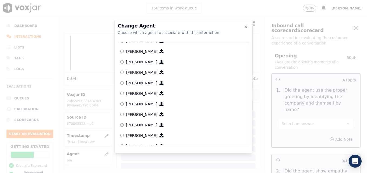
click at [33, 35] on div at bounding box center [183, 86] width 367 height 173
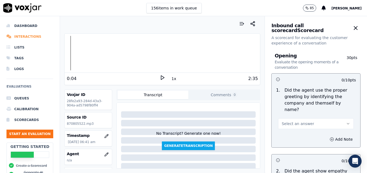
click at [32, 36] on li "Interactions" at bounding box center [29, 36] width 47 height 11
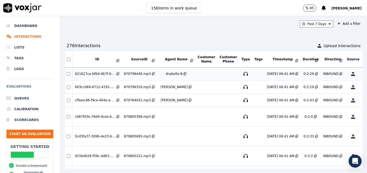
scroll to position [310, 0]
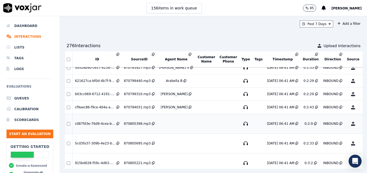
click at [363, 123] on button "No Evaluation Yet" at bounding box center [373, 123] width 21 height 15
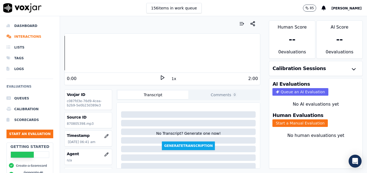
click at [160, 77] on icon at bounding box center [162, 77] width 5 height 5
click at [105, 153] on icon "button" at bounding box center [107, 155] width 4 height 4
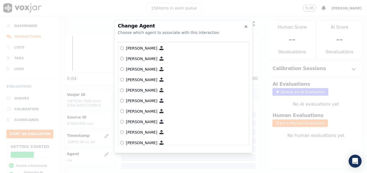
scroll to position [135, 0]
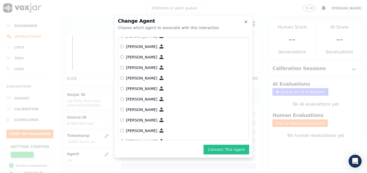
click at [219, 151] on button "Connect This Agent" at bounding box center [226, 150] width 46 height 10
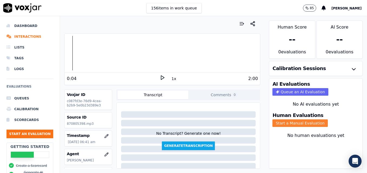
click at [290, 124] on button "Start a Manual Evaluation" at bounding box center [299, 124] width 55 height 8
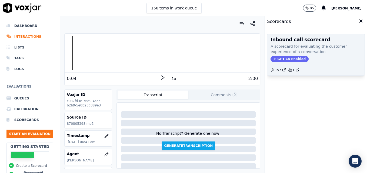
click at [276, 58] on span "GPT-4o Enabled" at bounding box center [289, 59] width 38 height 6
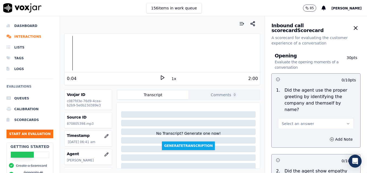
click at [347, 123] on icon "button" at bounding box center [348, 123] width 2 height 1
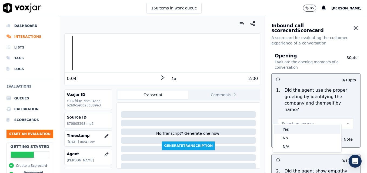
click at [312, 129] on div "Yes" at bounding box center [307, 129] width 66 height 9
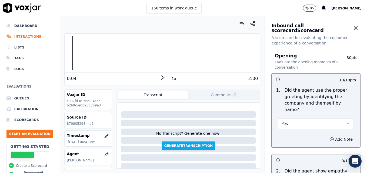
click at [331, 136] on button "Add Note" at bounding box center [340, 140] width 29 height 8
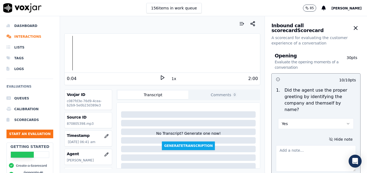
click at [312, 152] on textarea at bounding box center [316, 159] width 80 height 26
type textarea "Agent sounds like she is talking on speaker."
click at [160, 77] on icon at bounding box center [162, 77] width 5 height 5
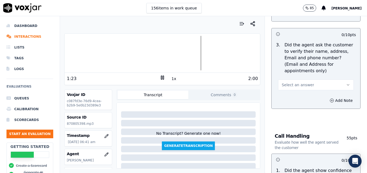
scroll to position [270, 0]
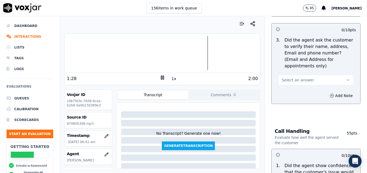
click at [347, 80] on icon "button" at bounding box center [348, 80] width 2 height 1
click at [305, 87] on div "No" at bounding box center [307, 88] width 66 height 9
drag, startPoint x: 317, startPoint y: 83, endPoint x: 318, endPoint y: 86, distance: 2.8
click at [326, 92] on button "Add Note" at bounding box center [340, 96] width 29 height 8
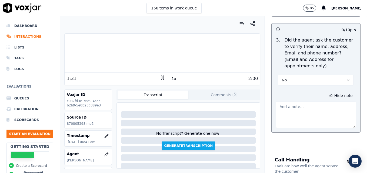
click at [309, 102] on textarea at bounding box center [316, 115] width 80 height 26
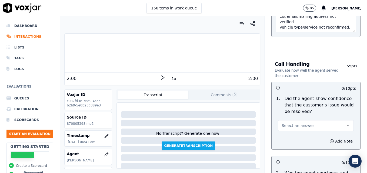
scroll to position [378, 0]
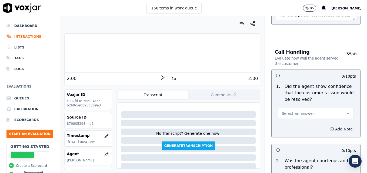
type textarea "Customer phone number not verified. Cst email/mailing address not verified. Veh…"
click at [346, 111] on icon "button" at bounding box center [348, 113] width 4 height 4
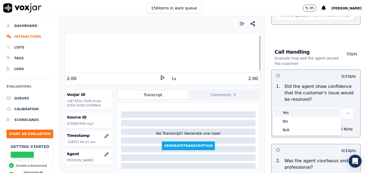
click at [289, 111] on div "Yes" at bounding box center [307, 113] width 66 height 9
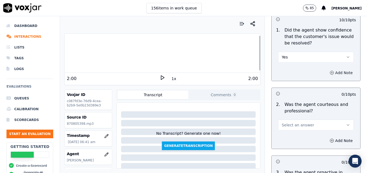
scroll to position [459, 0]
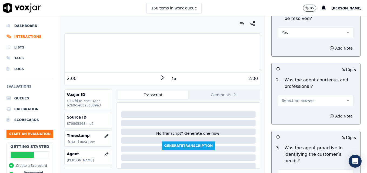
click at [346, 99] on icon "button" at bounding box center [348, 101] width 4 height 4
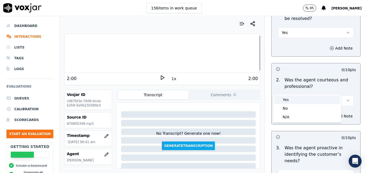
click at [290, 100] on div "Yes" at bounding box center [307, 100] width 66 height 9
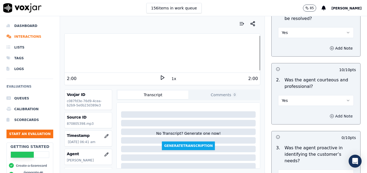
click at [329, 114] on icon "button" at bounding box center [331, 116] width 4 height 4
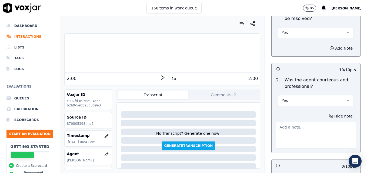
click at [308, 122] on textarea at bounding box center [316, 135] width 80 height 26
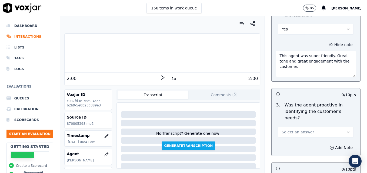
scroll to position [540, 0]
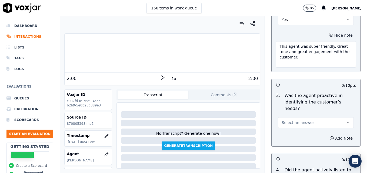
type textarea "This agent was super friendly. Great tone and great engagement with the custome…"
click at [333, 117] on button "Select an answer" at bounding box center [316, 122] width 76 height 11
click at [314, 114] on div "Yes" at bounding box center [307, 115] width 66 height 9
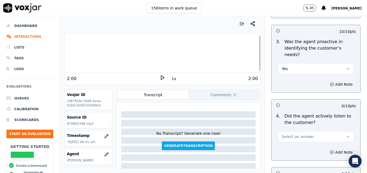
scroll to position [567, 0]
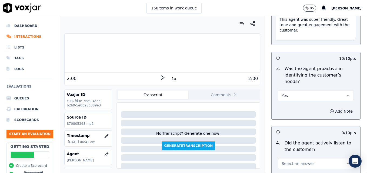
click at [331, 111] on icon "button" at bounding box center [331, 111] width 1 height 0
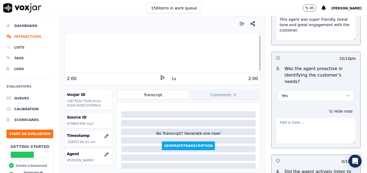
click at [310, 117] on textarea at bounding box center [316, 130] width 80 height 26
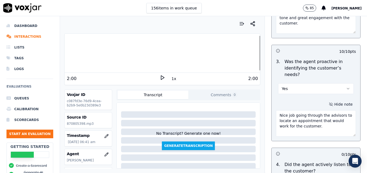
scroll to position [621, 0]
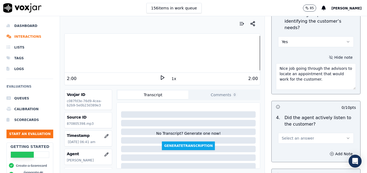
type textarea "Nice job going through the advisors to locate an appointment that would work fo…"
click at [346, 136] on icon "button" at bounding box center [348, 138] width 4 height 4
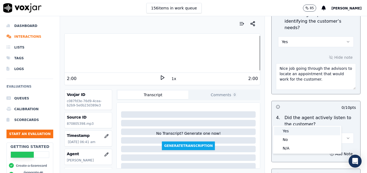
click at [304, 129] on div "Yes" at bounding box center [307, 131] width 66 height 9
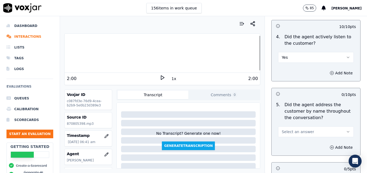
scroll to position [729, 0]
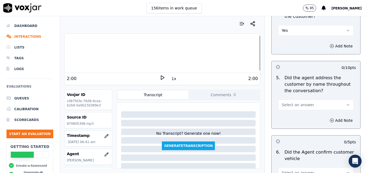
click at [346, 103] on icon "button" at bounding box center [348, 105] width 4 height 4
click at [300, 99] on div "Yes" at bounding box center [307, 97] width 66 height 9
click at [329, 119] on icon "button" at bounding box center [331, 121] width 4 height 4
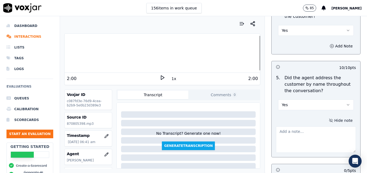
click at [315, 127] on textarea at bounding box center [316, 140] width 80 height 26
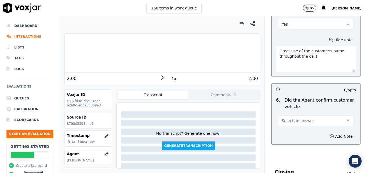
scroll to position [810, 0]
type textarea "Great use of the customer's name throughout the call!"
click at [346, 119] on icon "button" at bounding box center [348, 121] width 4 height 4
click at [313, 113] on div "Yes" at bounding box center [307, 113] width 66 height 9
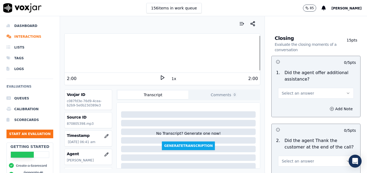
scroll to position [945, 0]
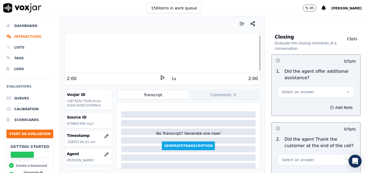
click at [332, 87] on button "Select an answer" at bounding box center [316, 92] width 76 height 11
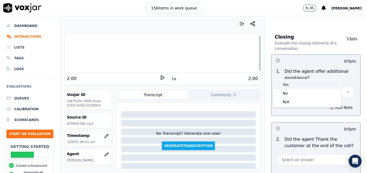
click at [294, 82] on div "Yes" at bounding box center [307, 84] width 66 height 9
drag, startPoint x: 322, startPoint y: 86, endPoint x: 321, endPoint y: 91, distance: 5.0
click at [329, 106] on icon "button" at bounding box center [331, 108] width 4 height 4
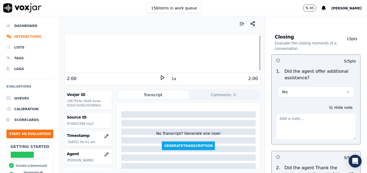
click at [319, 114] on textarea at bounding box center [316, 127] width 80 height 26
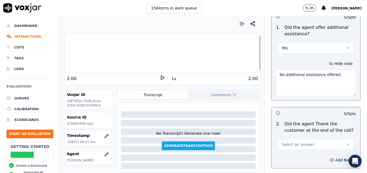
scroll to position [999, 0]
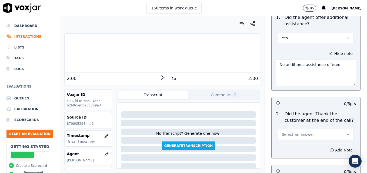
click at [244, 52] on div at bounding box center [162, 53] width 195 height 35
type textarea "No additional assistance offered."
click at [161, 75] on icon at bounding box center [162, 77] width 5 height 5
click at [346, 133] on icon "button" at bounding box center [348, 135] width 4 height 4
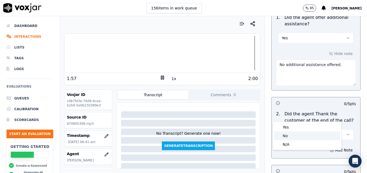
click at [291, 135] on div "No" at bounding box center [307, 136] width 66 height 9
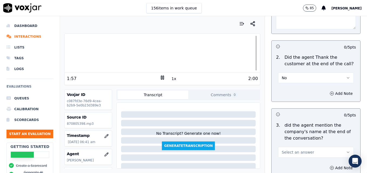
scroll to position [1080, 0]
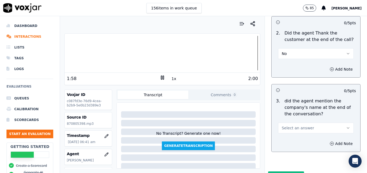
drag, startPoint x: 339, startPoint y: 108, endPoint x: 328, endPoint y: 114, distance: 12.7
click at [338, 123] on button "Select an answer" at bounding box center [316, 128] width 76 height 11
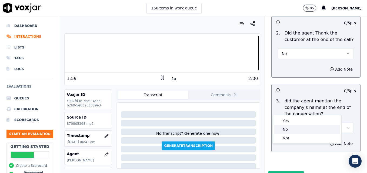
click at [292, 128] on div "No" at bounding box center [307, 129] width 66 height 9
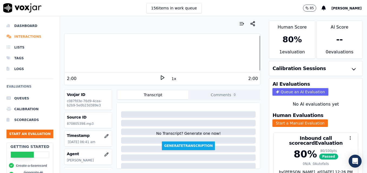
click at [23, 37] on li "Interactions" at bounding box center [29, 36] width 47 height 11
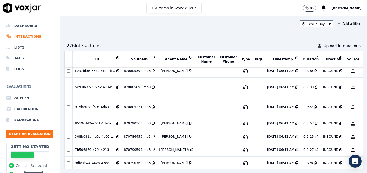
scroll to position [360, 0]
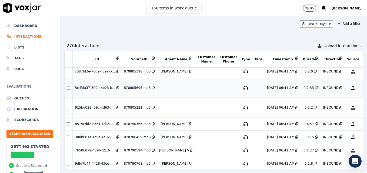
click at [363, 88] on button "No Evaluation Yet" at bounding box center [373, 87] width 21 height 15
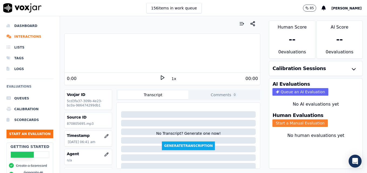
click at [283, 124] on button "Start a Manual Evaluation" at bounding box center [299, 124] width 55 height 8
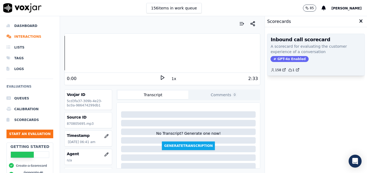
click at [281, 58] on span "GPT-4o Enabled" at bounding box center [289, 59] width 38 height 6
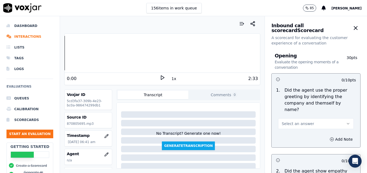
click at [160, 75] on div "0:00 1x 2:33" at bounding box center [162, 79] width 195 height 12
click at [160, 76] on icon at bounding box center [162, 77] width 5 height 5
click at [104, 154] on icon "button" at bounding box center [106, 155] width 4 height 4
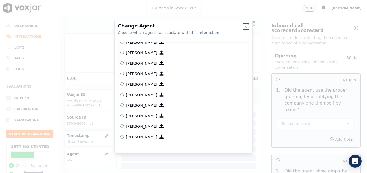
scroll to position [303, 0]
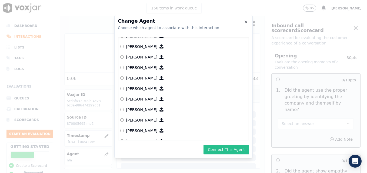
click at [221, 149] on button "Connect This Agent" at bounding box center [226, 150] width 46 height 10
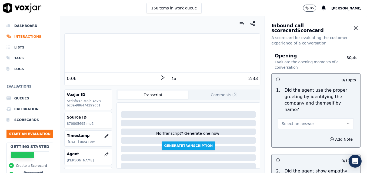
click at [346, 122] on icon "button" at bounding box center [348, 124] width 4 height 4
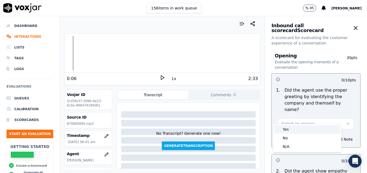
click at [291, 128] on div "Yes" at bounding box center [307, 129] width 66 height 9
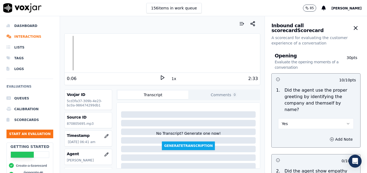
click at [160, 76] on icon at bounding box center [162, 77] width 5 height 5
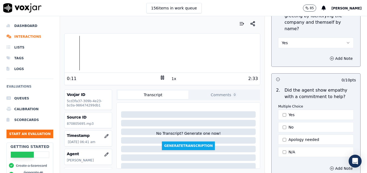
scroll to position [108, 0]
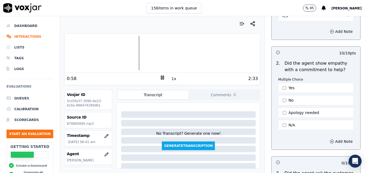
click at [160, 77] on icon at bounding box center [162, 77] width 5 height 5
click at [278, 83] on button "Yes" at bounding box center [316, 88] width 76 height 10
click at [330, 140] on circle "button" at bounding box center [332, 142] width 4 height 4
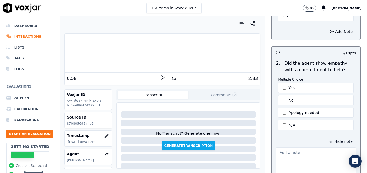
click at [300, 149] on textarea at bounding box center [316, 161] width 80 height 26
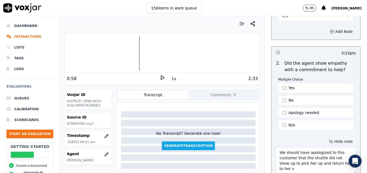
scroll to position [112, 0]
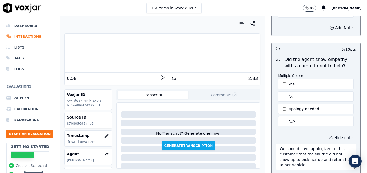
type textarea "We should have apologized to this customer that the shuttle did not show up to …"
click at [160, 78] on icon at bounding box center [162, 77] width 5 height 5
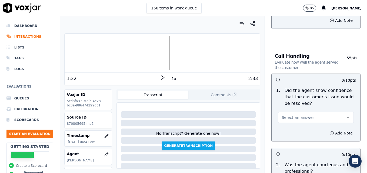
scroll to position [355, 0]
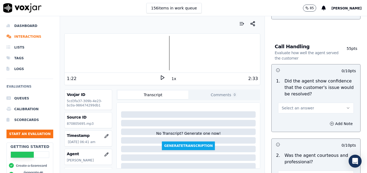
click at [346, 106] on icon "button" at bounding box center [348, 108] width 4 height 4
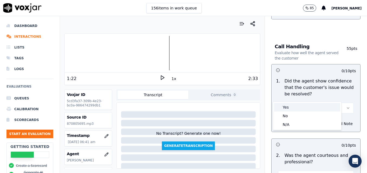
click at [302, 108] on div "Yes" at bounding box center [307, 107] width 66 height 9
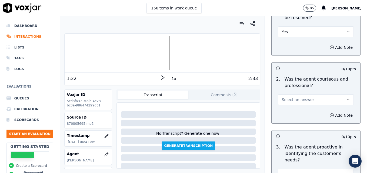
scroll to position [436, 0]
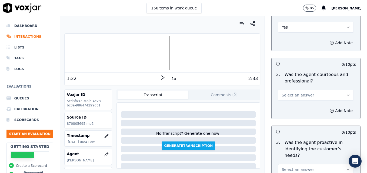
click at [346, 93] on icon "button" at bounding box center [348, 95] width 4 height 4
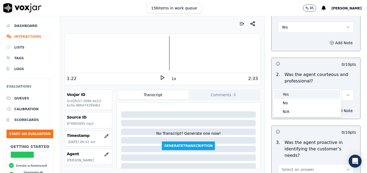
click at [305, 93] on div "Yes" at bounding box center [307, 94] width 66 height 9
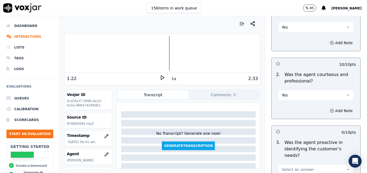
click at [306, 164] on button "Select an answer" at bounding box center [316, 169] width 76 height 11
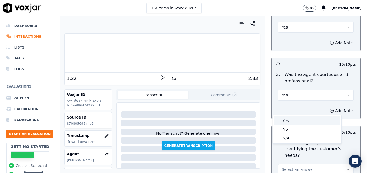
click at [294, 121] on div "Yes" at bounding box center [307, 121] width 66 height 9
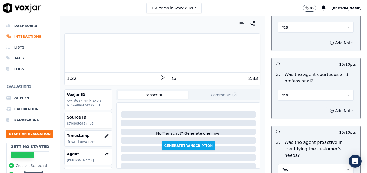
click at [332, 107] on button "Add Note" at bounding box center [340, 111] width 29 height 8
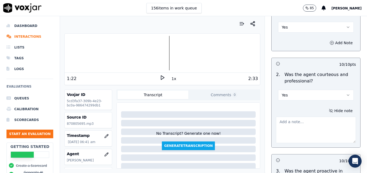
click at [299, 121] on textarea at bounding box center [316, 130] width 80 height 26
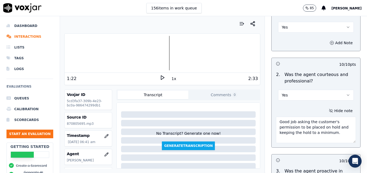
type textarea "Good job asking the customer's permission to be placed on hold and keeping the …"
click at [161, 78] on polygon at bounding box center [162, 78] width 3 height 4
click at [208, 51] on div at bounding box center [162, 53] width 195 height 35
click at [206, 52] on div at bounding box center [162, 53] width 195 height 35
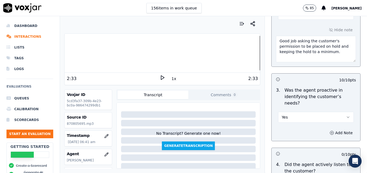
scroll to position [571, 0]
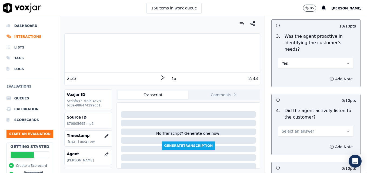
click at [346, 129] on icon "button" at bounding box center [348, 131] width 4 height 4
click at [307, 123] on div "Yes" at bounding box center [307, 124] width 66 height 9
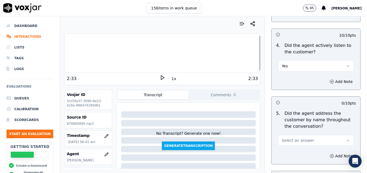
scroll to position [679, 0]
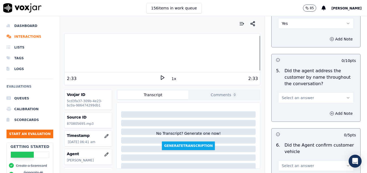
click at [346, 96] on icon "button" at bounding box center [348, 98] width 4 height 4
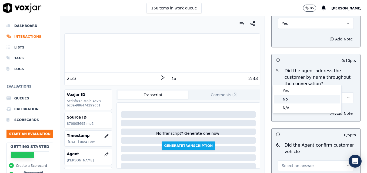
click at [295, 99] on div "No" at bounding box center [307, 99] width 66 height 9
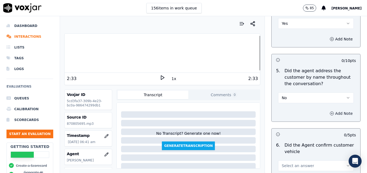
click at [326, 110] on button "Add Note" at bounding box center [340, 114] width 29 height 8
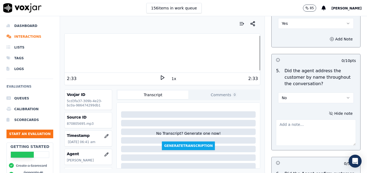
click at [307, 120] on textarea at bounding box center [316, 133] width 80 height 26
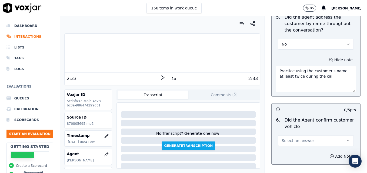
scroll to position [733, 0]
type textarea "Practice using the customer's name at least twice during the call."
click at [332, 135] on button "Select an answer" at bounding box center [316, 140] width 76 height 11
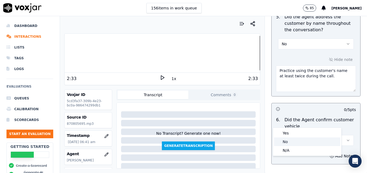
click at [284, 141] on div "No" at bounding box center [307, 142] width 66 height 9
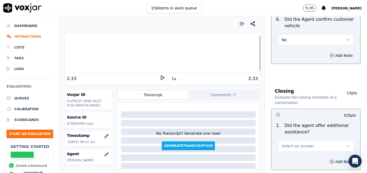
scroll to position [841, 0]
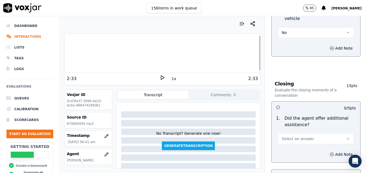
click at [339, 134] on button "Select an answer" at bounding box center [316, 139] width 76 height 11
click at [287, 130] on div "Yes" at bounding box center [307, 131] width 66 height 9
click at [329, 153] on icon "button" at bounding box center [331, 155] width 4 height 4
click at [303, 161] on textarea at bounding box center [316, 174] width 80 height 26
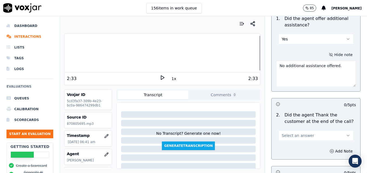
scroll to position [949, 0]
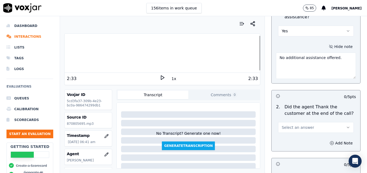
type textarea "No additional assistance offered."
click at [346, 126] on icon "button" at bounding box center [348, 128] width 4 height 4
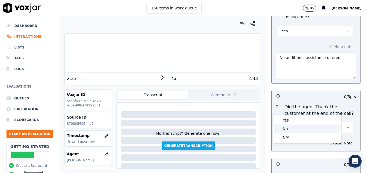
drag, startPoint x: 300, startPoint y: 129, endPoint x: 313, endPoint y: 135, distance: 14.0
click at [300, 129] on div "No" at bounding box center [307, 129] width 66 height 9
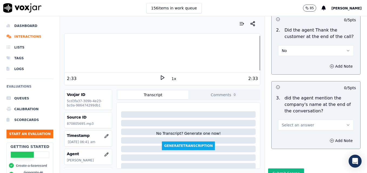
scroll to position [1027, 0]
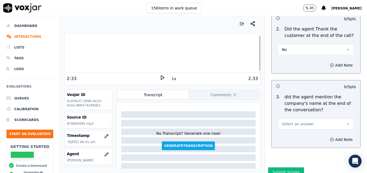
drag, startPoint x: 338, startPoint y: 101, endPoint x: 331, endPoint y: 110, distance: 11.3
click at [337, 119] on button "Select an answer" at bounding box center [316, 124] width 76 height 11
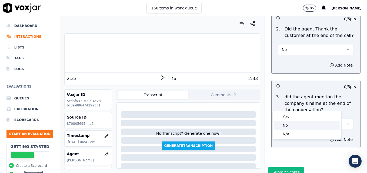
click at [302, 124] on div "No" at bounding box center [307, 125] width 66 height 9
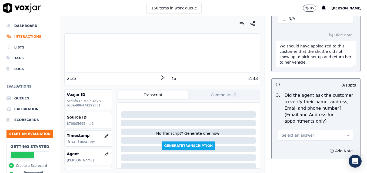
scroll to position [217, 0]
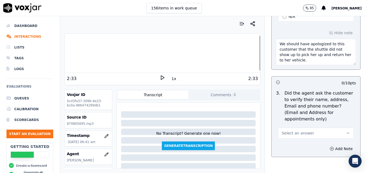
click at [346, 131] on icon "button" at bounding box center [348, 133] width 4 height 4
click at [287, 139] on div "No" at bounding box center [307, 141] width 66 height 9
click at [329, 147] on icon "button" at bounding box center [331, 149] width 4 height 4
click at [311, 155] on textarea at bounding box center [316, 168] width 80 height 26
type textarea "C"
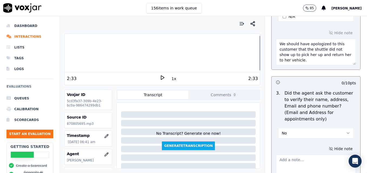
click at [346, 131] on icon "button" at bounding box center [348, 133] width 4 height 4
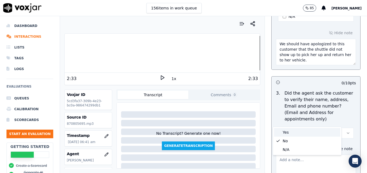
click at [295, 134] on div "Yes" at bounding box center [307, 132] width 66 height 9
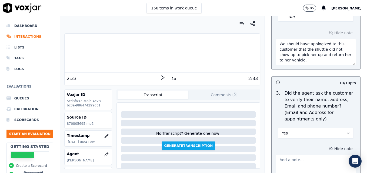
click at [294, 155] on textarea at bounding box center [316, 168] width 80 height 26
type textarea "P"
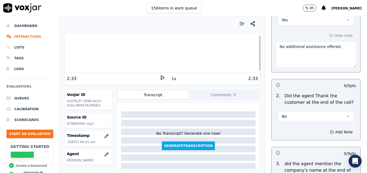
scroll to position [1055, 0]
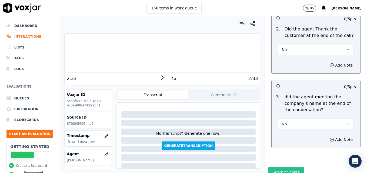
click at [281, 168] on button "Submit Scores" at bounding box center [286, 173] width 36 height 10
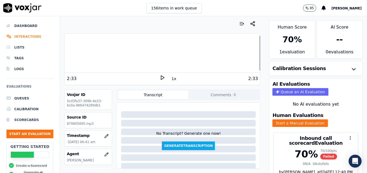
click at [28, 36] on li "Interactions" at bounding box center [29, 36] width 47 height 11
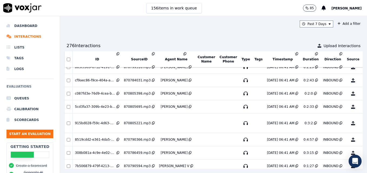
scroll to position [364, 0]
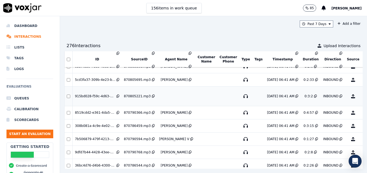
click at [363, 97] on button "No Evaluation Yet" at bounding box center [373, 96] width 21 height 15
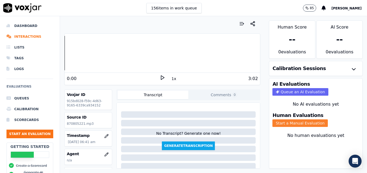
click at [297, 121] on button "Start a Manual Evaluation" at bounding box center [299, 124] width 55 height 8
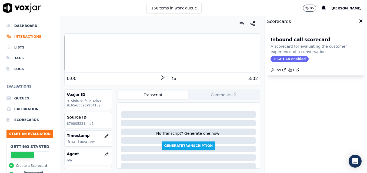
drag, startPoint x: 285, startPoint y: 58, endPoint x: 285, endPoint y: 62, distance: 4.3
click at [285, 59] on span "GPT-4o Enabled" at bounding box center [289, 59] width 38 height 6
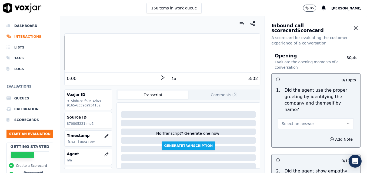
click at [160, 76] on icon at bounding box center [162, 77] width 5 height 5
click at [161, 76] on rect at bounding box center [161, 78] width 1 height 4
click at [105, 154] on icon "button" at bounding box center [107, 155] width 4 height 4
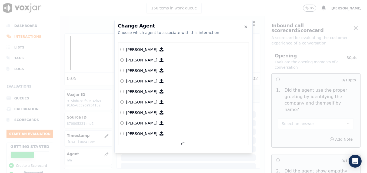
scroll to position [442, 0]
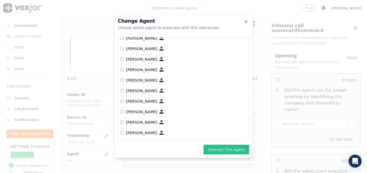
click at [238, 150] on button "Connect This Agent" at bounding box center [226, 150] width 46 height 10
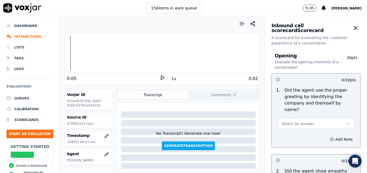
click at [346, 122] on icon "button" at bounding box center [348, 124] width 4 height 4
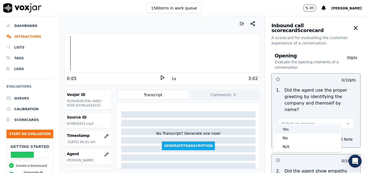
click at [303, 129] on div "Yes" at bounding box center [307, 129] width 66 height 9
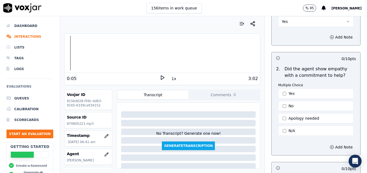
scroll to position [108, 0]
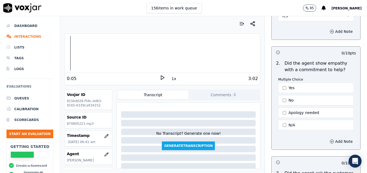
click at [160, 76] on icon at bounding box center [162, 77] width 5 height 5
click at [163, 76] on rect at bounding box center [163, 78] width 1 height 4
click at [160, 76] on icon at bounding box center [162, 77] width 5 height 5
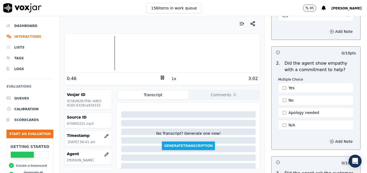
click at [163, 76] on rect at bounding box center [163, 78] width 1 height 4
click at [278, 83] on button "Yes" at bounding box center [316, 88] width 76 height 10
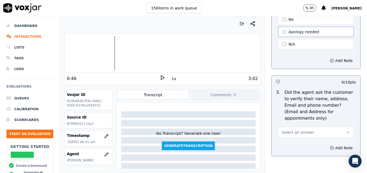
scroll to position [216, 0]
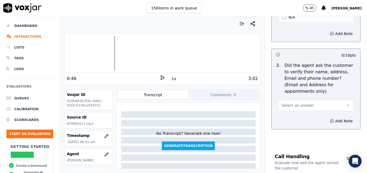
click at [346, 103] on icon "button" at bounding box center [348, 105] width 4 height 4
click at [302, 112] on div "No" at bounding box center [307, 113] width 66 height 9
click at [329, 119] on icon "button" at bounding box center [331, 121] width 4 height 4
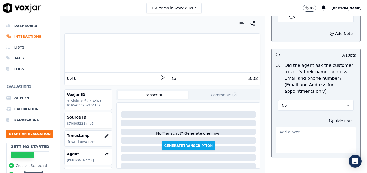
click at [302, 127] on textarea at bounding box center [316, 140] width 80 height 26
type textarea "n"
type textarea "New/returning customer not verified."
click at [160, 75] on icon at bounding box center [162, 77] width 5 height 5
click at [160, 76] on icon at bounding box center [162, 77] width 5 height 5
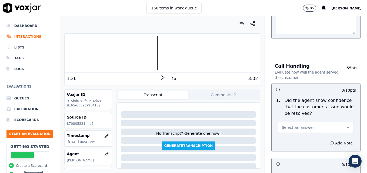
scroll to position [351, 0]
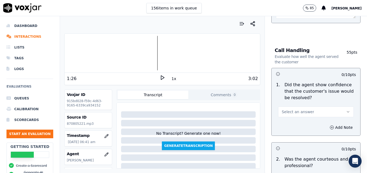
click at [337, 107] on button "Select an answer" at bounding box center [316, 112] width 76 height 11
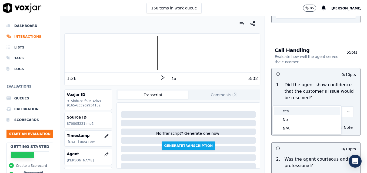
click at [306, 113] on div "Yes" at bounding box center [307, 111] width 66 height 9
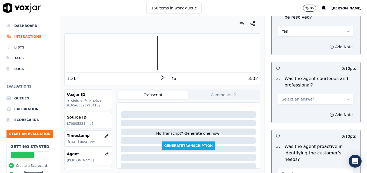
scroll to position [432, 0]
click at [346, 97] on icon "button" at bounding box center [348, 99] width 4 height 4
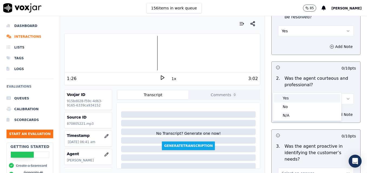
click at [309, 100] on div "Yes" at bounding box center [307, 98] width 66 height 9
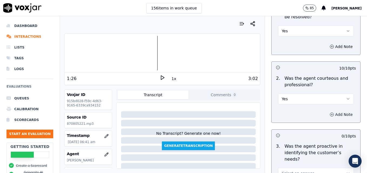
click at [326, 111] on button "Add Note" at bounding box center [340, 115] width 29 height 8
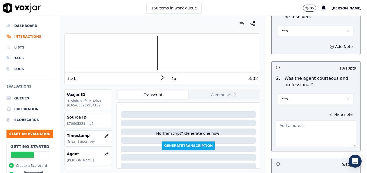
click at [313, 121] on textarea at bounding box center [316, 134] width 80 height 26
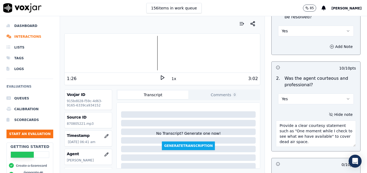
type textarea "Provide a clear courtesy statement such as "One moment while I check to see wha…"
click at [160, 78] on icon at bounding box center [162, 77] width 5 height 5
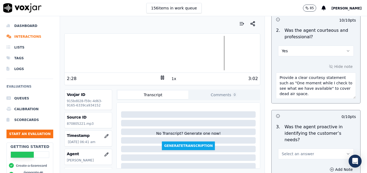
scroll to position [513, 0]
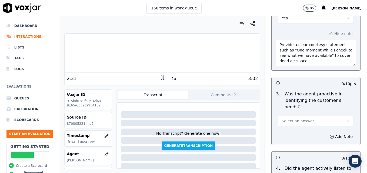
click at [339, 116] on button "Select an answer" at bounding box center [316, 121] width 76 height 11
click at [294, 113] on div "Yes" at bounding box center [307, 114] width 66 height 9
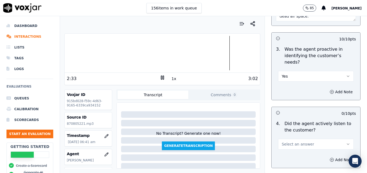
scroll to position [567, 0]
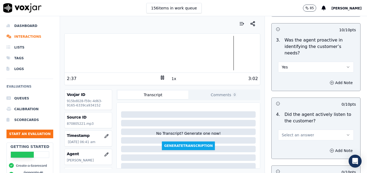
click at [338, 130] on button "Select an answer" at bounding box center [316, 135] width 76 height 11
click at [304, 126] on div "Yes" at bounding box center [307, 128] width 66 height 9
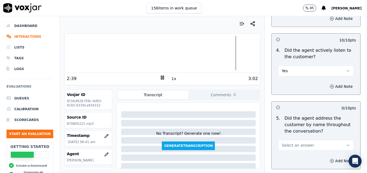
scroll to position [648, 0]
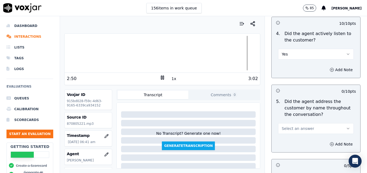
click at [346, 127] on icon "button" at bounding box center [348, 129] width 4 height 4
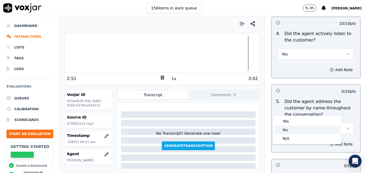
click at [291, 127] on div "No" at bounding box center [307, 130] width 66 height 9
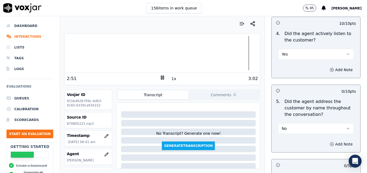
click at [329, 142] on icon "button" at bounding box center [331, 144] width 4 height 4
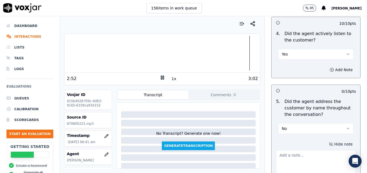
click at [308, 150] on textarea at bounding box center [316, 163] width 80 height 26
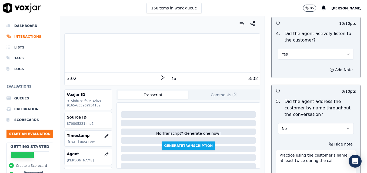
click at [244, 53] on div at bounding box center [162, 53] width 195 height 35
type textarea "Practice using the customer's name at least twice during the call."
click at [159, 75] on div "2:52 1x 3:02" at bounding box center [162, 79] width 195 height 12
click at [160, 77] on icon at bounding box center [162, 77] width 5 height 5
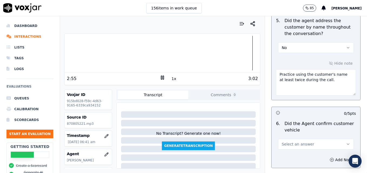
scroll to position [756, 0]
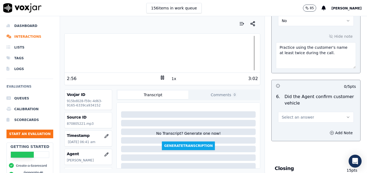
click at [346, 115] on icon "button" at bounding box center [348, 117] width 4 height 4
click at [297, 110] on div "Yes" at bounding box center [307, 110] width 66 height 9
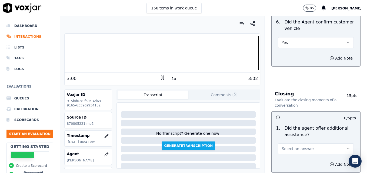
scroll to position [837, 0]
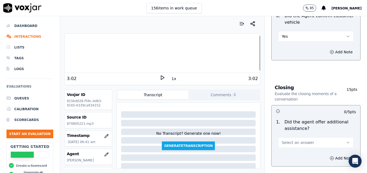
click at [346, 141] on icon "button" at bounding box center [348, 143] width 4 height 4
click at [290, 135] on div "Yes" at bounding box center [307, 135] width 66 height 9
click at [331, 158] on icon "button" at bounding box center [331, 158] width 1 height 0
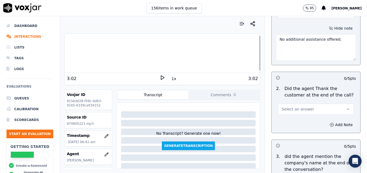
scroll to position [972, 0]
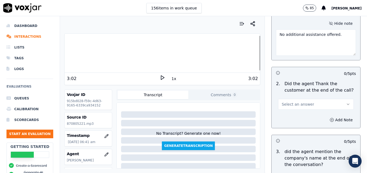
type textarea "No additional assistance offered."
click at [346, 102] on icon "button" at bounding box center [348, 104] width 4 height 4
click at [312, 96] on div "Yes" at bounding box center [307, 97] width 66 height 9
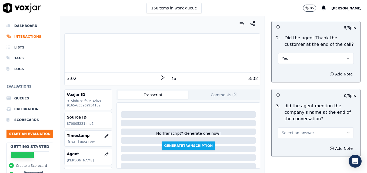
scroll to position [1026, 0]
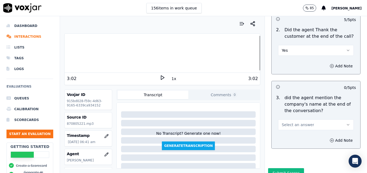
click at [335, 120] on button "Select an answer" at bounding box center [316, 125] width 76 height 11
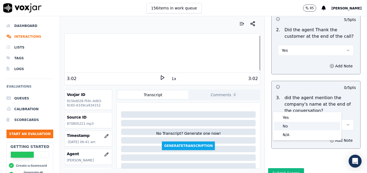
click at [296, 126] on div "No" at bounding box center [307, 126] width 66 height 9
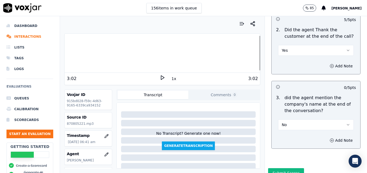
click at [80, 52] on div at bounding box center [162, 53] width 195 height 35
click at [160, 78] on icon at bounding box center [162, 77] width 5 height 5
click at [73, 52] on div at bounding box center [162, 53] width 195 height 35
click at [160, 77] on icon at bounding box center [162, 77] width 5 height 5
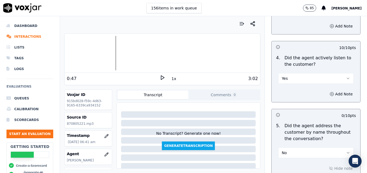
scroll to position [594, 0]
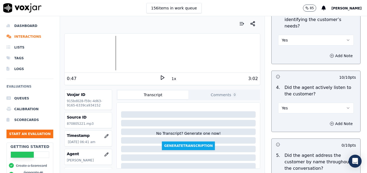
click at [336, 103] on button "Yes" at bounding box center [316, 108] width 76 height 11
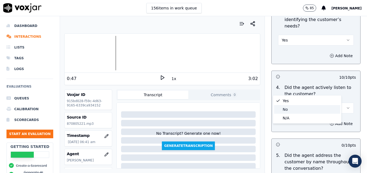
click at [291, 107] on div "No" at bounding box center [307, 109] width 66 height 9
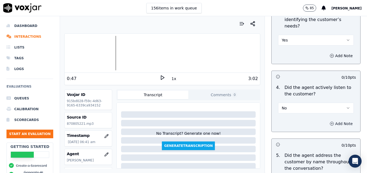
click at [326, 120] on button "Add Note" at bounding box center [340, 124] width 29 height 8
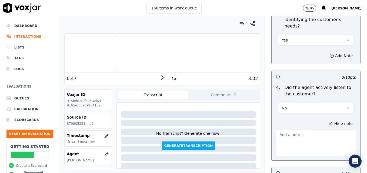
click at [298, 130] on textarea at bounding box center [316, 143] width 80 height 26
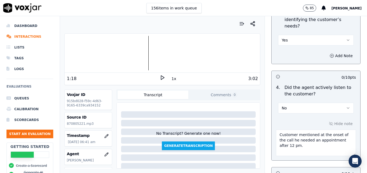
click at [160, 76] on icon at bounding box center [162, 77] width 5 height 5
click at [163, 77] on rect at bounding box center [163, 78] width 1 height 4
click at [307, 130] on textarea "Customer mentioned at the onset of the call he needed an appointment after 12 p…" at bounding box center [316, 143] width 80 height 26
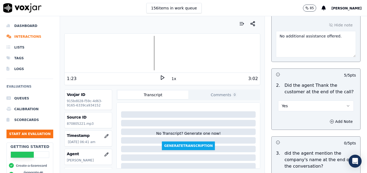
scroll to position [1053, 0]
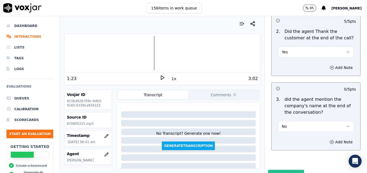
type textarea "Customer mentioned at the onset of the call he needed an appointment after 12 p…"
click at [288, 170] on button "Submit Scores" at bounding box center [286, 175] width 36 height 10
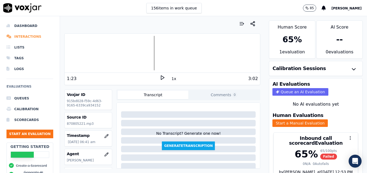
click at [25, 36] on li "Interactions" at bounding box center [29, 36] width 47 height 11
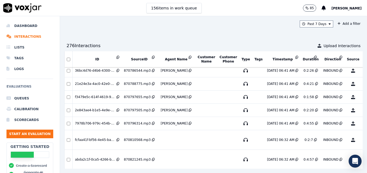
scroll to position [480, 0]
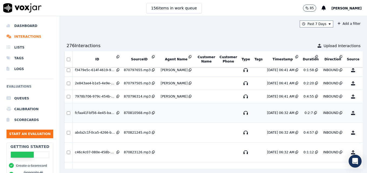
click at [363, 113] on button "No Evaluation Yet" at bounding box center [373, 113] width 21 height 15
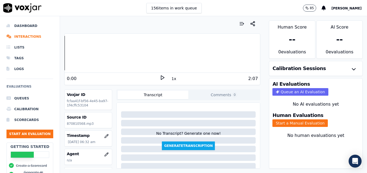
click at [160, 77] on icon at bounding box center [162, 77] width 5 height 5
click at [161, 78] on rect at bounding box center [161, 78] width 1 height 4
click at [104, 155] on icon "button" at bounding box center [106, 155] width 4 height 4
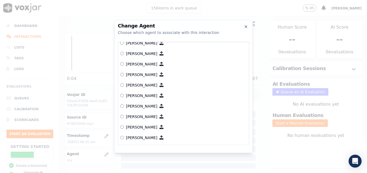
scroll to position [442, 0]
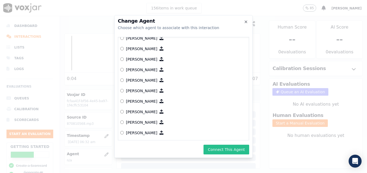
click at [227, 149] on button "Connect This Agent" at bounding box center [226, 150] width 46 height 10
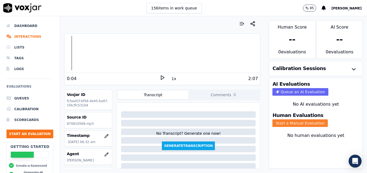
click at [289, 124] on button "Start a Manual Evaluation" at bounding box center [299, 124] width 55 height 8
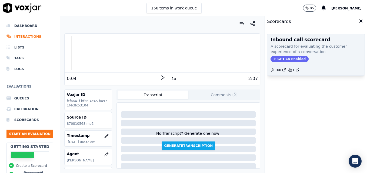
click at [285, 56] on span "GPT-4o Enabled" at bounding box center [289, 59] width 38 height 6
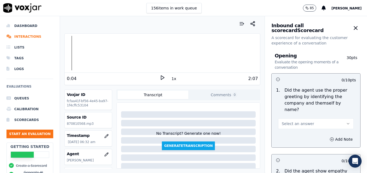
click at [346, 122] on icon "button" at bounding box center [348, 124] width 4 height 4
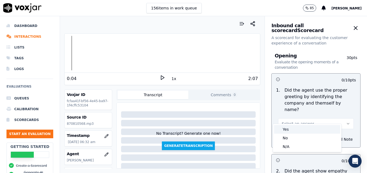
click at [303, 132] on div "Yes" at bounding box center [307, 129] width 66 height 9
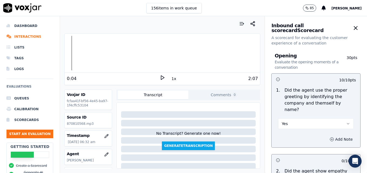
click at [326, 136] on button "Add Note" at bounding box center [340, 140] width 29 height 8
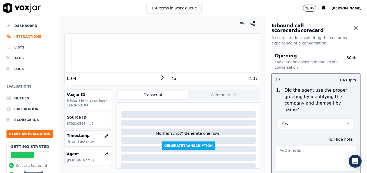
click at [310, 146] on textarea at bounding box center [316, 159] width 80 height 26
type textarea "Agent sounds like she is talking on speaker. She is muffled throughout the call."
click at [161, 77] on icon at bounding box center [162, 77] width 5 height 5
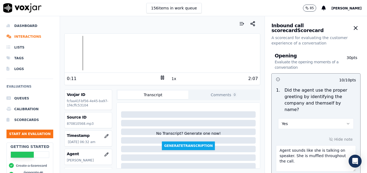
click at [163, 77] on rect at bounding box center [163, 78] width 1 height 4
click at [160, 75] on icon at bounding box center [162, 77] width 5 height 5
click at [75, 53] on div at bounding box center [162, 53] width 195 height 35
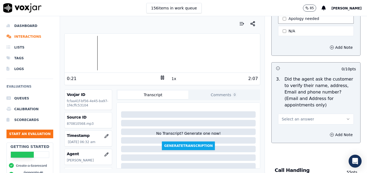
scroll to position [243, 0]
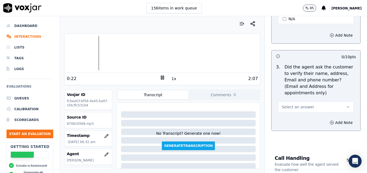
click at [332, 102] on button "Select an answer" at bounding box center [316, 107] width 76 height 11
click at [296, 114] on div "No" at bounding box center [307, 115] width 66 height 9
click at [329, 121] on icon "button" at bounding box center [331, 123] width 4 height 4
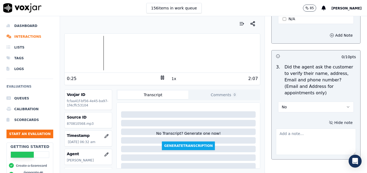
click at [301, 129] on textarea at bounding box center [316, 142] width 80 height 26
click at [148, 55] on div at bounding box center [162, 53] width 195 height 35
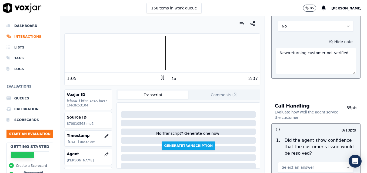
scroll to position [351, 0]
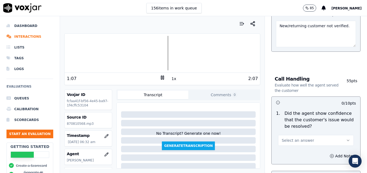
type textarea "New/returning customer not verified."
click at [346, 138] on icon "button" at bounding box center [348, 140] width 4 height 4
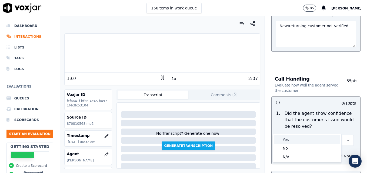
click at [302, 137] on div "Yes" at bounding box center [307, 140] width 66 height 9
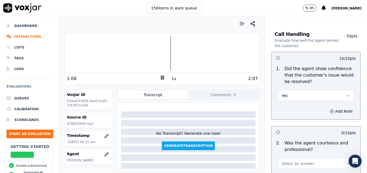
scroll to position [405, 0]
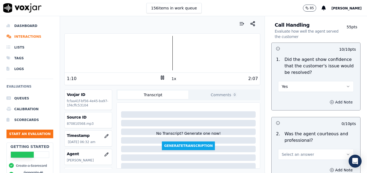
click at [334, 99] on button "Add Note" at bounding box center [340, 103] width 29 height 8
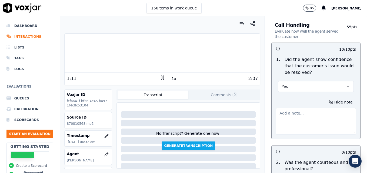
click at [309, 110] on textarea at bounding box center [316, 121] width 80 height 26
click at [307, 108] on textarea at bounding box center [316, 121] width 80 height 26
paste textarea "Try using an ownership statement to convey commitment to help such as "I can de…"
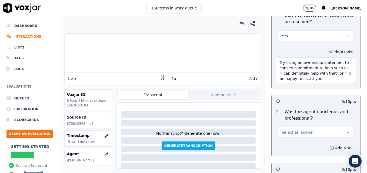
scroll to position [459, 0]
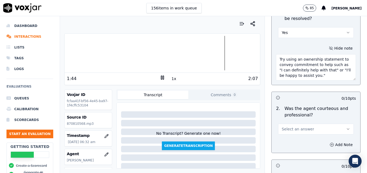
type textarea "Try using an ownership statement to convey commitment to help such as "I can de…"
click at [346, 127] on icon "button" at bounding box center [348, 129] width 4 height 4
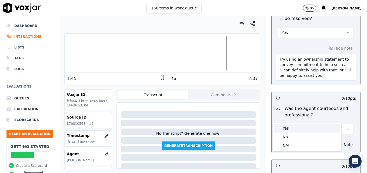
click at [303, 130] on div "Yes" at bounding box center [307, 128] width 66 height 9
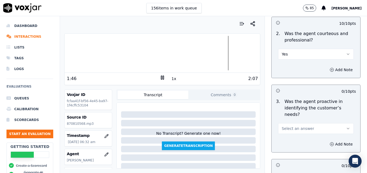
scroll to position [540, 0]
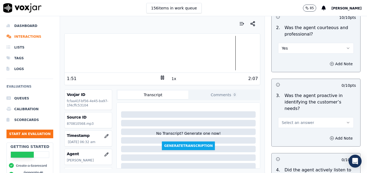
click at [346, 121] on icon "button" at bounding box center [348, 123] width 4 height 4
click at [307, 116] on div "Yes" at bounding box center [307, 115] width 66 height 9
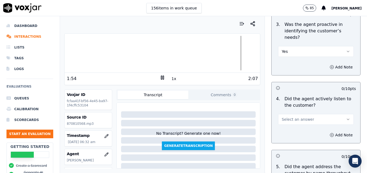
scroll to position [621, 0]
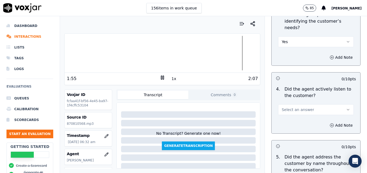
click at [346, 108] on icon "button" at bounding box center [348, 110] width 4 height 4
click at [316, 104] on div "Yes" at bounding box center [307, 102] width 66 height 9
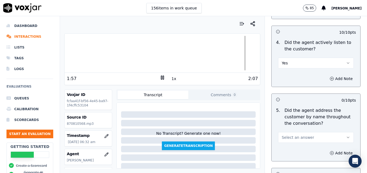
scroll to position [675, 0]
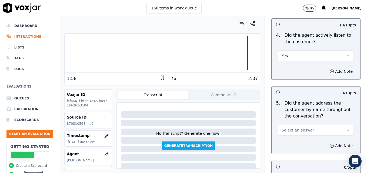
click at [346, 128] on icon "button" at bounding box center [348, 130] width 4 height 4
click at [307, 123] on div "Yes" at bounding box center [307, 123] width 66 height 9
click at [329, 144] on icon "button" at bounding box center [331, 146] width 4 height 4
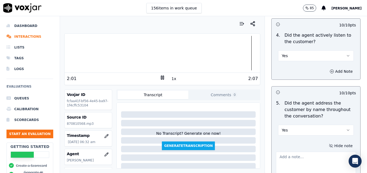
click at [315, 152] on textarea at bounding box center [316, 165] width 80 height 26
click at [243, 54] on div at bounding box center [162, 53] width 195 height 35
click at [160, 78] on icon at bounding box center [162, 77] width 5 height 5
click at [325, 152] on textarea "Customer had a name" at bounding box center [316, 165] width 80 height 26
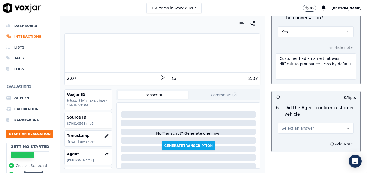
scroll to position [783, 0]
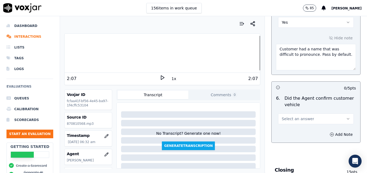
type textarea "Customer had a name that was difficult to pronounce. Pass by default."
click at [332, 114] on button "Select an answer" at bounding box center [316, 119] width 76 height 11
click at [306, 110] on div "Yes" at bounding box center [307, 111] width 66 height 9
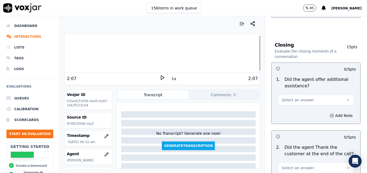
scroll to position [918, 0]
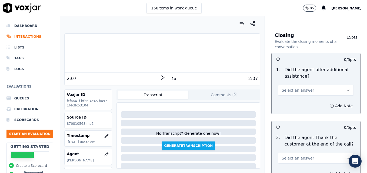
click at [337, 85] on button "Select an answer" at bounding box center [316, 90] width 76 height 11
click at [314, 86] on div "Yes" at bounding box center [307, 83] width 66 height 9
click at [329, 104] on icon "button" at bounding box center [331, 106] width 4 height 4
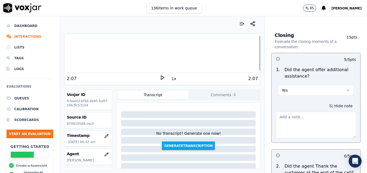
click at [315, 112] on textarea at bounding box center [316, 125] width 80 height 26
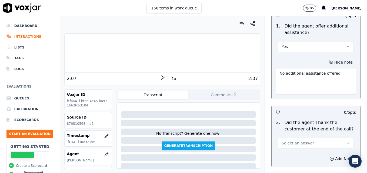
scroll to position [972, 0]
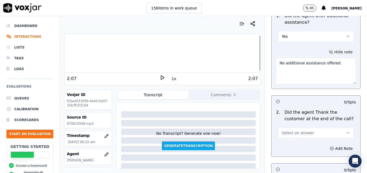
type textarea "No additional assistance offered."
click at [346, 131] on icon "button" at bounding box center [348, 133] width 4 height 4
click at [300, 125] on div "Yes" at bounding box center [307, 125] width 66 height 9
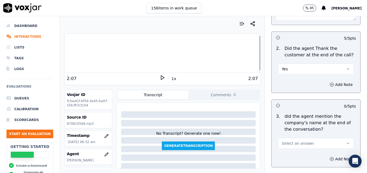
scroll to position [1053, 0]
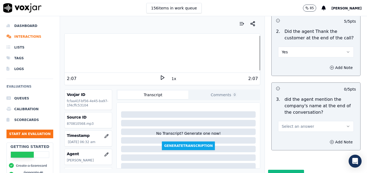
drag, startPoint x: 335, startPoint y: 105, endPoint x: 329, endPoint y: 112, distance: 9.0
click at [346, 124] on icon "button" at bounding box center [348, 126] width 4 height 4
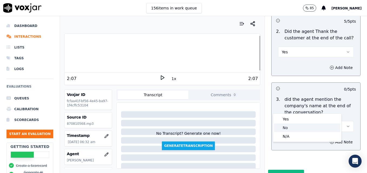
click at [304, 127] on div "No" at bounding box center [307, 128] width 66 height 9
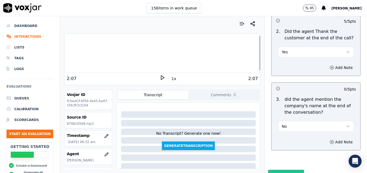
click at [278, 170] on button "Submit Scores" at bounding box center [286, 175] width 36 height 10
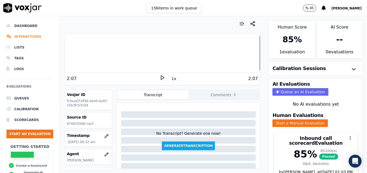
click at [16, 36] on li "Interactions" at bounding box center [29, 36] width 47 height 11
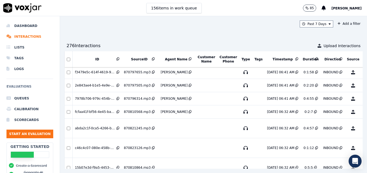
scroll to position [474, 0]
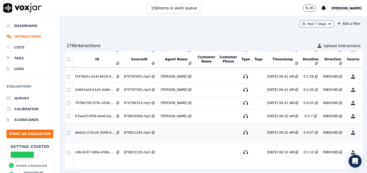
click at [363, 134] on button "No Evaluation Yet" at bounding box center [373, 132] width 21 height 15
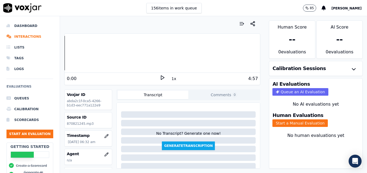
click at [160, 78] on icon at bounding box center [162, 77] width 5 height 5
click at [161, 78] on rect at bounding box center [161, 78] width 1 height 4
click at [101, 151] on button "button" at bounding box center [106, 154] width 11 height 11
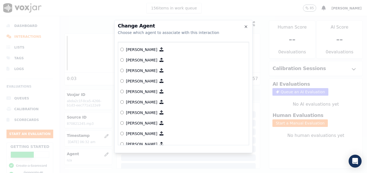
scroll to position [195, 0]
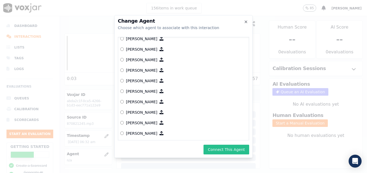
click at [222, 151] on button "Connect This Agent" at bounding box center [226, 150] width 46 height 10
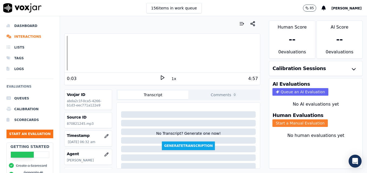
click at [286, 125] on button "Start a Manual Evaluation" at bounding box center [299, 124] width 55 height 8
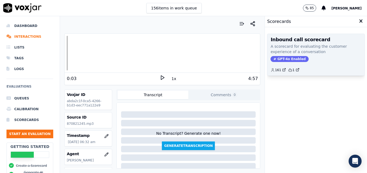
click at [275, 56] on div "Inbound call scorecard A scorecard for evaluating the customer experience of a …" at bounding box center [315, 55] width 97 height 42
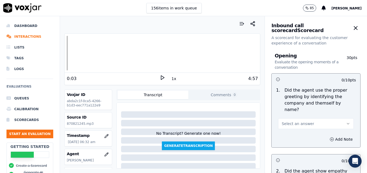
click at [346, 122] on icon "button" at bounding box center [348, 124] width 4 height 4
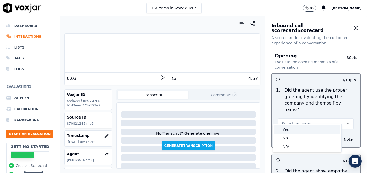
click at [322, 128] on div "Yes" at bounding box center [307, 129] width 66 height 9
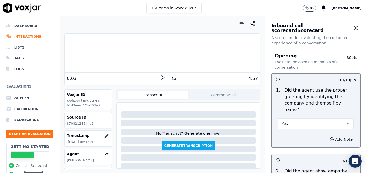
click at [326, 136] on button "Add Note" at bounding box center [340, 140] width 29 height 8
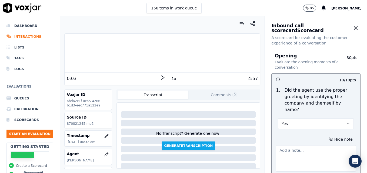
click at [303, 146] on textarea at bounding box center [316, 159] width 80 height 26
type textarea "Pace was much better going into this call. "Scheduling" not included in greetin…"
click at [161, 77] on polygon at bounding box center [162, 78] width 3 height 4
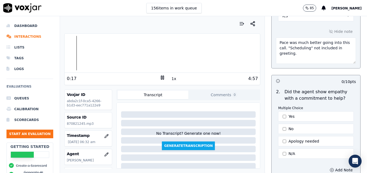
scroll to position [135, 0]
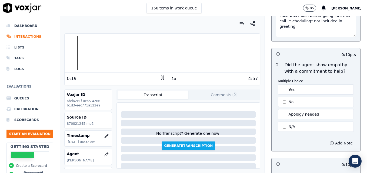
click at [281, 85] on button "Yes" at bounding box center [316, 90] width 76 height 10
click at [326, 140] on button "Add Note" at bounding box center [340, 144] width 29 height 8
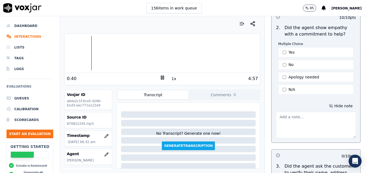
scroll to position [162, 0]
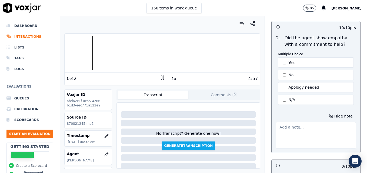
click at [69, 50] on div at bounding box center [162, 53] width 195 height 35
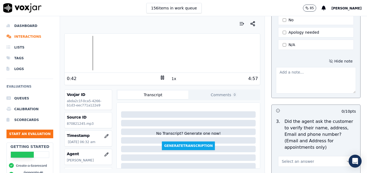
scroll to position [243, 0]
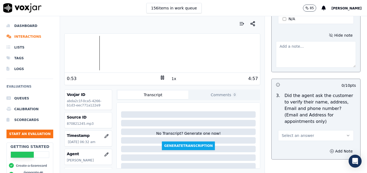
click at [163, 79] on rect at bounding box center [163, 78] width 1 height 4
click at [161, 77] on polygon at bounding box center [162, 78] width 3 height 4
click at [163, 77] on rect at bounding box center [163, 78] width 1 height 4
click at [160, 77] on icon at bounding box center [162, 77] width 5 height 5
click at [346, 134] on icon "button" at bounding box center [348, 136] width 4 height 4
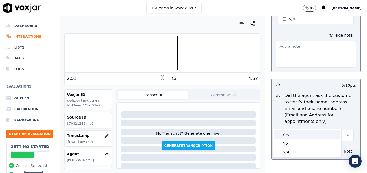
click at [303, 135] on div "Yes" at bounding box center [307, 135] width 66 height 9
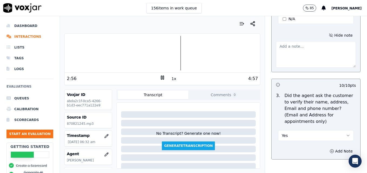
click at [163, 77] on rect at bounding box center [163, 78] width 1 height 4
click at [160, 79] on icon at bounding box center [162, 77] width 5 height 5
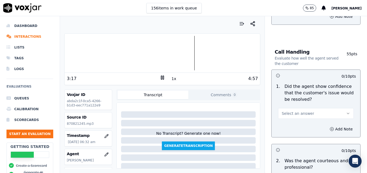
scroll to position [405, 0]
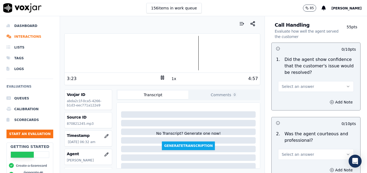
click at [346, 85] on icon "button" at bounding box center [348, 87] width 4 height 4
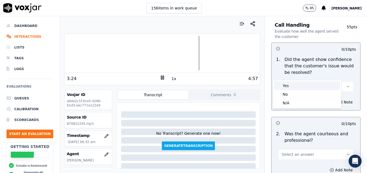
click at [309, 86] on div "Yes" at bounding box center [307, 86] width 66 height 9
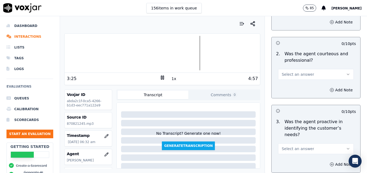
scroll to position [486, 0]
click at [333, 68] on button "Select an answer" at bounding box center [316, 73] width 76 height 11
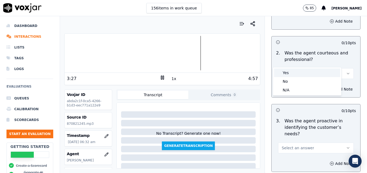
click at [316, 73] on div "Yes" at bounding box center [307, 73] width 66 height 9
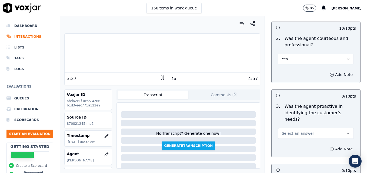
scroll to position [513, 0]
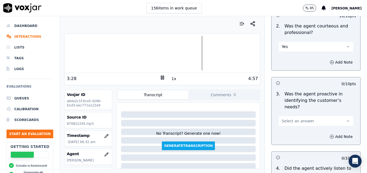
click at [346, 119] on icon "button" at bounding box center [348, 121] width 4 height 4
click at [316, 112] on div "Yes" at bounding box center [307, 114] width 66 height 9
click at [160, 79] on icon at bounding box center [162, 77] width 5 height 5
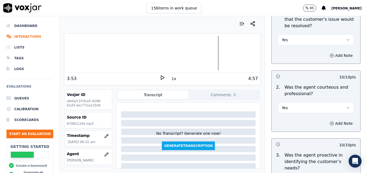
scroll to position [459, 0]
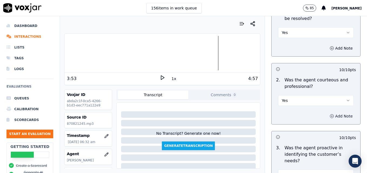
click at [329, 114] on icon "button" at bounding box center [331, 116] width 4 height 4
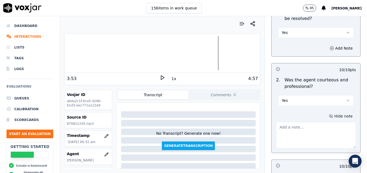
click at [309, 122] on textarea at bounding box center [316, 135] width 80 height 26
type textarea "Good use of a courtesy statement to cover dead air."
click at [160, 78] on icon at bounding box center [162, 77] width 5 height 5
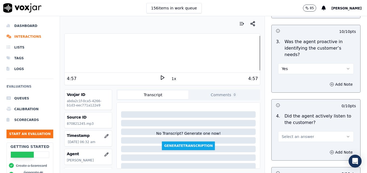
scroll to position [621, 0]
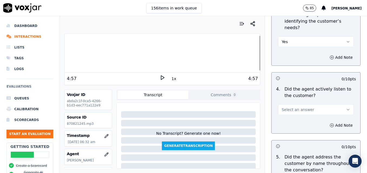
drag, startPoint x: 338, startPoint y: 90, endPoint x: 327, endPoint y: 96, distance: 12.5
click at [338, 104] on button "Select an answer" at bounding box center [316, 109] width 76 height 11
click at [312, 103] on div "Yes" at bounding box center [307, 102] width 66 height 9
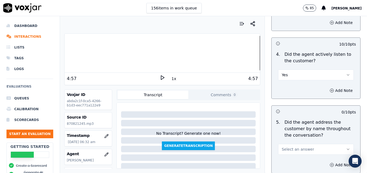
scroll to position [675, 0]
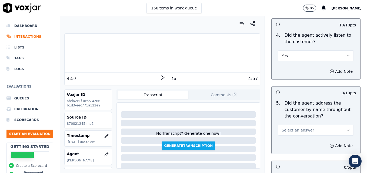
click at [337, 125] on button "Select an answer" at bounding box center [316, 130] width 76 height 11
click at [302, 124] on div "Yes" at bounding box center [307, 123] width 66 height 9
click at [326, 142] on button "Add Note" at bounding box center [340, 146] width 29 height 8
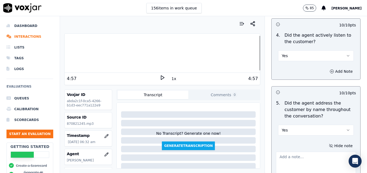
click at [310, 152] on textarea at bounding box center [316, 165] width 80 height 26
click at [244, 54] on div at bounding box center [162, 53] width 195 height 35
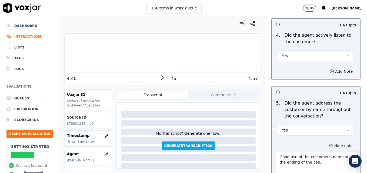
type textarea "Good use of the customer's name at the ending of the call."
click at [160, 76] on icon at bounding box center [162, 77] width 5 height 5
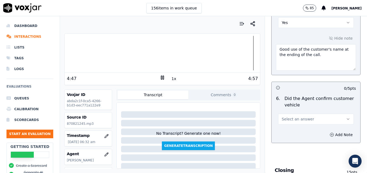
scroll to position [783, 0]
click at [333, 114] on button "Select an answer" at bounding box center [316, 119] width 76 height 11
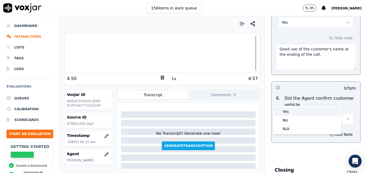
click at [296, 111] on div "Yes" at bounding box center [307, 111] width 66 height 9
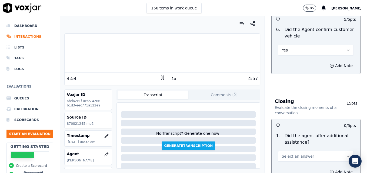
scroll to position [864, 0]
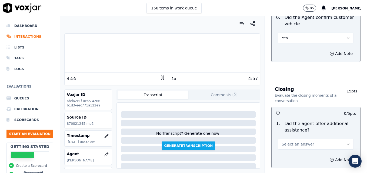
click at [333, 139] on button "Select an answer" at bounding box center [316, 144] width 76 height 11
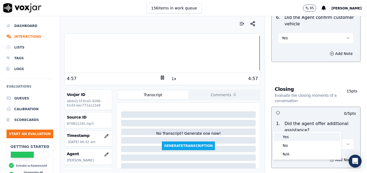
click at [287, 137] on div "Yes" at bounding box center [307, 137] width 66 height 9
click at [329, 158] on icon "button" at bounding box center [331, 160] width 4 height 4
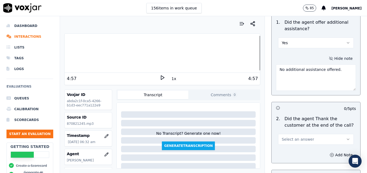
scroll to position [972, 0]
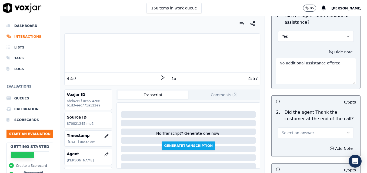
type textarea "No additional assistance offered."
click at [346, 131] on icon "button" at bounding box center [348, 133] width 4 height 4
click at [287, 124] on div "Yes" at bounding box center [307, 125] width 66 height 9
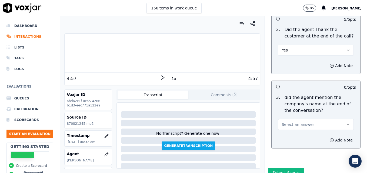
scroll to position [1055, 0]
click at [346, 122] on icon "button" at bounding box center [348, 124] width 4 height 4
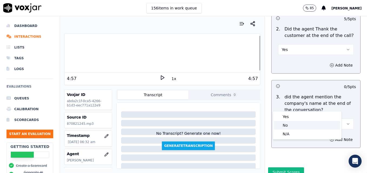
click at [288, 124] on div "No" at bounding box center [307, 125] width 66 height 9
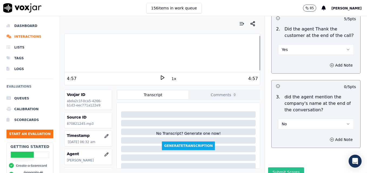
click at [280, 168] on button "Submit Scores" at bounding box center [286, 173] width 36 height 10
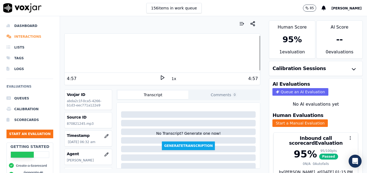
click at [18, 37] on li "Interactions" at bounding box center [29, 36] width 47 height 11
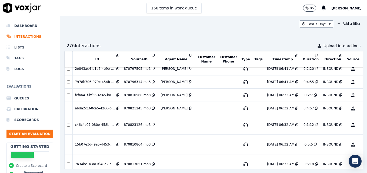
scroll to position [521, 0]
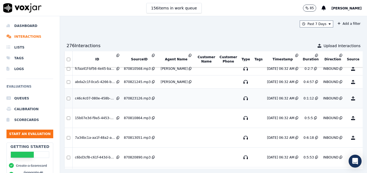
click at [363, 98] on button "No Evaluation Yet" at bounding box center [373, 98] width 21 height 15
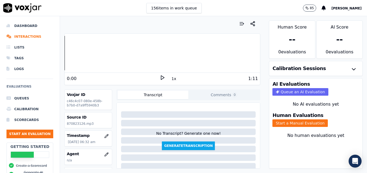
click at [160, 78] on icon at bounding box center [162, 77] width 5 height 5
click at [21, 36] on li "Interactions" at bounding box center [29, 36] width 47 height 11
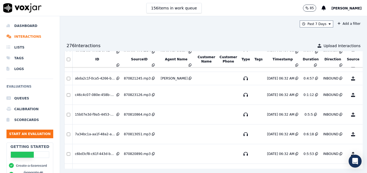
scroll to position [528, 0]
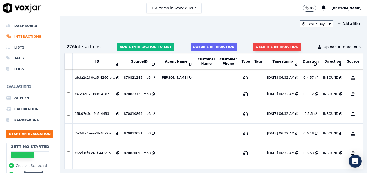
click at [271, 45] on button "Delete 1 interaction" at bounding box center [276, 47] width 47 height 9
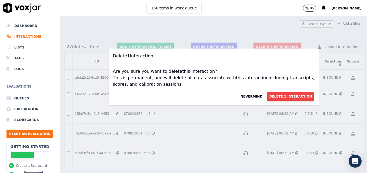
click at [281, 95] on button "Delete 1 Interaction" at bounding box center [290, 96] width 47 height 9
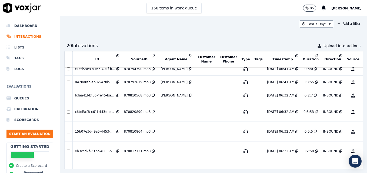
scroll to position [493, 0]
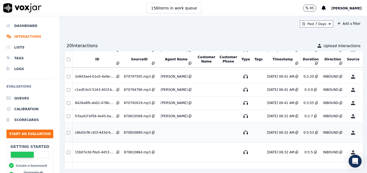
click at [363, 134] on button "No Evaluation Yet" at bounding box center [373, 132] width 21 height 15
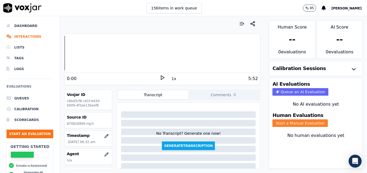
click at [294, 125] on button "Start a Manual Evaluation" at bounding box center [299, 124] width 55 height 8
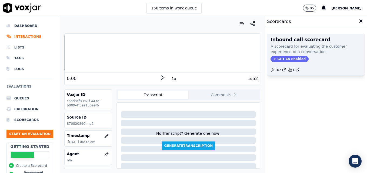
click at [290, 59] on span "GPT-4o Enabled" at bounding box center [289, 59] width 38 height 6
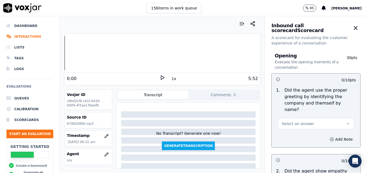
click at [161, 78] on polygon at bounding box center [162, 78] width 3 height 4
click at [64, 54] on div "Your browser does not support the audio element. 0:05 1x 5:52 Voxjar ID c6bd3cf…" at bounding box center [162, 94] width 204 height 157
click at [65, 54] on div at bounding box center [162, 53] width 195 height 35
click at [65, 53] on div at bounding box center [162, 53] width 195 height 35
click at [160, 77] on icon at bounding box center [162, 77] width 5 height 5
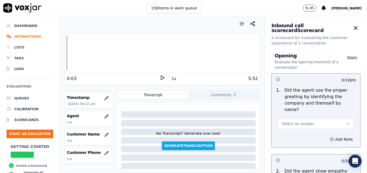
scroll to position [54, 0]
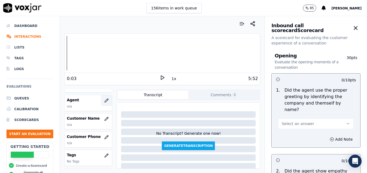
click at [104, 99] on icon "button" at bounding box center [106, 101] width 4 height 4
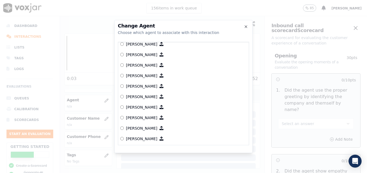
scroll to position [411, 0]
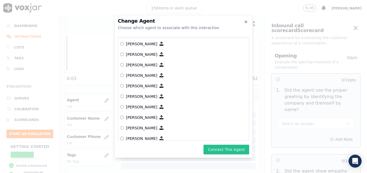
click at [222, 150] on button "Connect This Agent" at bounding box center [226, 150] width 46 height 10
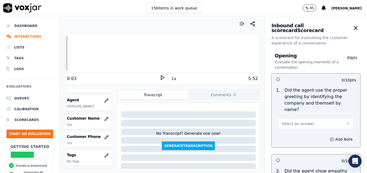
click at [340, 119] on button "Select an answer" at bounding box center [316, 124] width 76 height 11
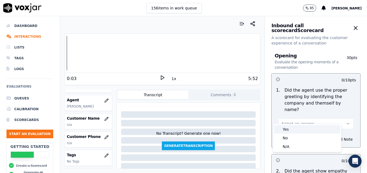
click at [289, 130] on div "Yes" at bounding box center [307, 129] width 66 height 9
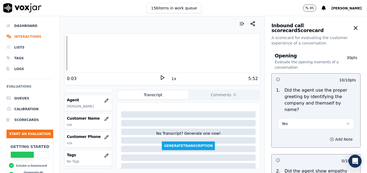
click at [326, 136] on button "Add Note" at bounding box center [340, 140] width 29 height 8
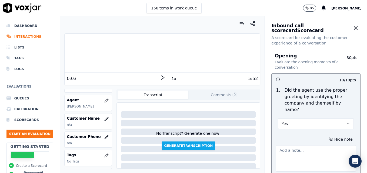
click at [298, 149] on textarea at bounding box center [316, 159] width 80 height 26
type textarea ""Scheduling" not included in greeting."
click at [161, 77] on polygon at bounding box center [162, 78] width 3 height 4
click at [163, 76] on rect at bounding box center [163, 78] width 1 height 4
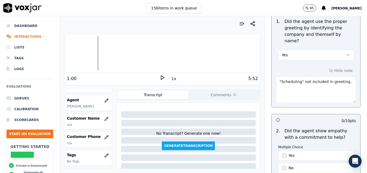
scroll to position [81, 0]
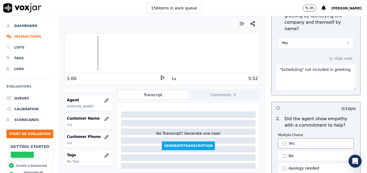
click at [278, 138] on button "Yes" at bounding box center [316, 143] width 76 height 10
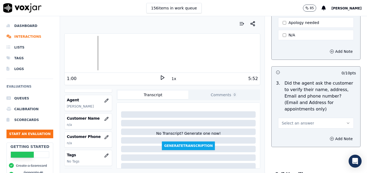
scroll to position [243, 0]
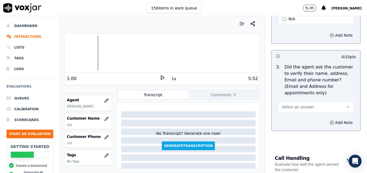
click at [338, 102] on button "Select an answer" at bounding box center [316, 107] width 76 height 11
click at [307, 112] on div "No" at bounding box center [307, 115] width 66 height 9
click at [329, 121] on icon "button" at bounding box center [331, 123] width 4 height 4
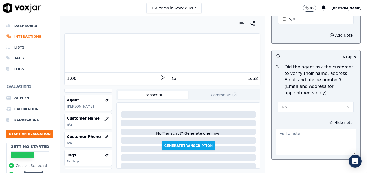
click at [310, 129] on textarea at bounding box center [316, 142] width 80 height 26
type textarea "W"
click at [161, 77] on polygon at bounding box center [162, 78] width 3 height 4
click at [160, 77] on icon at bounding box center [162, 77] width 5 height 5
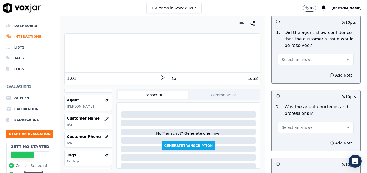
scroll to position [459, 0]
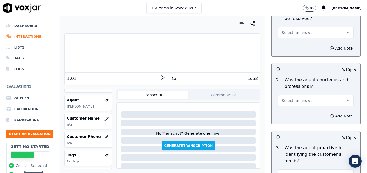
click at [346, 99] on icon "button" at bounding box center [348, 101] width 4 height 4
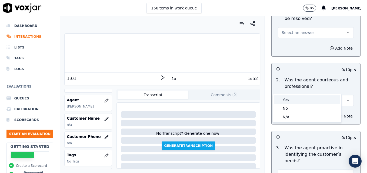
click at [310, 101] on div "Yes" at bounding box center [307, 100] width 66 height 9
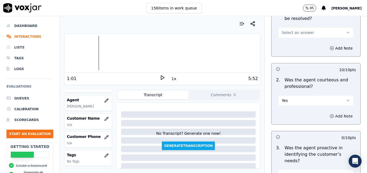
drag, startPoint x: 322, startPoint y: 102, endPoint x: 320, endPoint y: 107, distance: 5.1
click at [329, 114] on icon "button" at bounding box center [331, 116] width 4 height 4
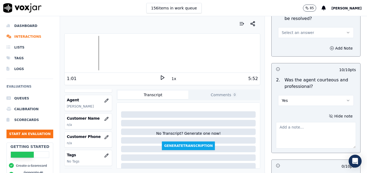
click at [317, 122] on textarea at bounding box center [316, 135] width 80 height 26
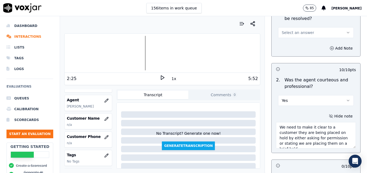
click at [161, 77] on polygon at bounding box center [162, 78] width 3 height 4
click at [98, 54] on div at bounding box center [162, 53] width 195 height 35
click at [97, 53] on div at bounding box center [162, 53] width 195 height 35
click at [160, 79] on icon at bounding box center [162, 77] width 5 height 5
click at [160, 77] on icon at bounding box center [162, 77] width 5 height 5
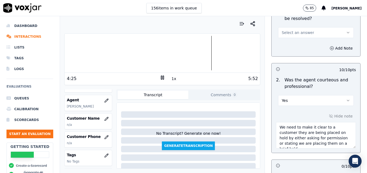
click at [161, 78] on rect at bounding box center [161, 78] width 1 height 4
click at [330, 133] on textarea "We need to make it clear to a customer they are being placed on hold by either …" at bounding box center [316, 135] width 80 height 26
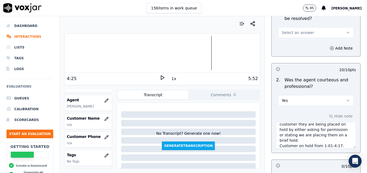
type textarea "We need to make it clear to a customer they are being placed on hold by either …"
click at [161, 77] on polygon at bounding box center [162, 78] width 3 height 4
click at [160, 77] on icon at bounding box center [162, 77] width 5 height 5
click at [160, 76] on icon at bounding box center [162, 77] width 5 height 5
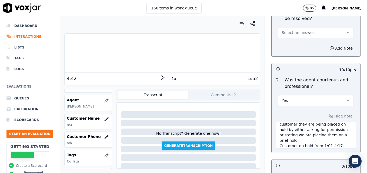
click at [160, 76] on icon at bounding box center [162, 77] width 5 height 5
click at [163, 76] on rect at bounding box center [163, 78] width 1 height 4
click at [160, 77] on icon at bounding box center [162, 77] width 5 height 5
click at [161, 77] on polygon at bounding box center [162, 78] width 3 height 4
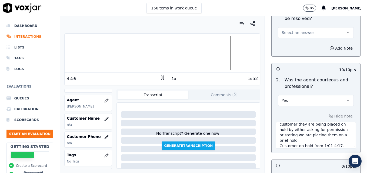
click at [213, 52] on div at bounding box center [162, 53] width 195 height 35
click at [163, 77] on rect at bounding box center [163, 78] width 1 height 4
click at [161, 76] on icon at bounding box center [162, 77] width 5 height 5
click at [163, 76] on rect at bounding box center [163, 78] width 1 height 4
click at [160, 77] on icon at bounding box center [162, 77] width 5 height 5
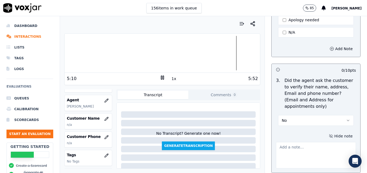
scroll to position [243, 0]
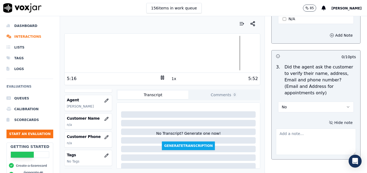
click at [211, 52] on div at bounding box center [162, 53] width 195 height 35
click at [203, 52] on div at bounding box center [162, 53] width 195 height 35
click at [161, 78] on rect at bounding box center [161, 78] width 1 height 4
click at [346, 105] on icon "button" at bounding box center [348, 107] width 4 height 4
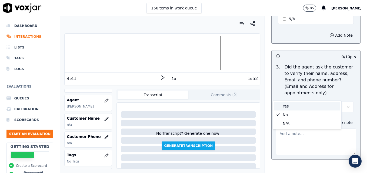
click at [293, 104] on div "Yes" at bounding box center [307, 106] width 66 height 9
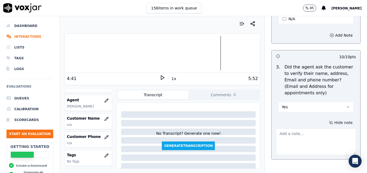
click at [290, 129] on textarea at bounding box center [316, 142] width 80 height 26
type textarea "a"
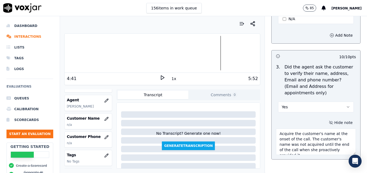
type textarea "Acquire the customer's name at the onset of the call. The customer's name was n…"
click at [160, 76] on icon at bounding box center [162, 77] width 5 height 5
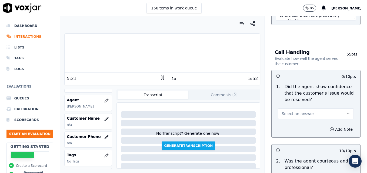
scroll to position [378, 0]
click at [346, 111] on icon "button" at bounding box center [348, 113] width 4 height 4
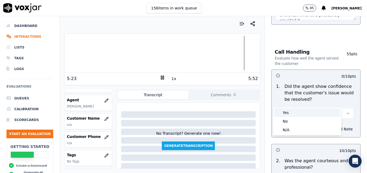
click at [310, 110] on div "Yes" at bounding box center [307, 113] width 66 height 9
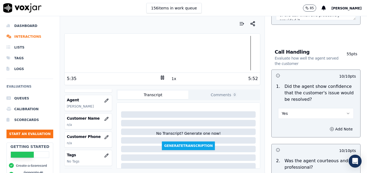
click at [163, 77] on rect at bounding box center [163, 78] width 1 height 4
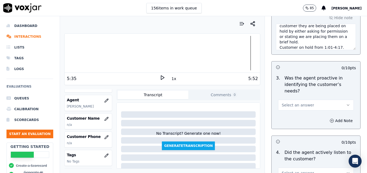
scroll to position [567, 0]
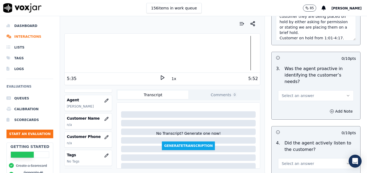
click at [346, 94] on icon "button" at bounding box center [348, 96] width 4 height 4
click at [286, 87] on div "Yes" at bounding box center [307, 88] width 66 height 9
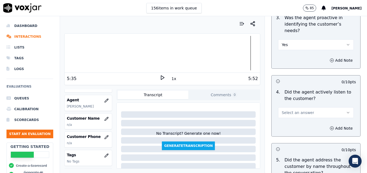
scroll to position [621, 0]
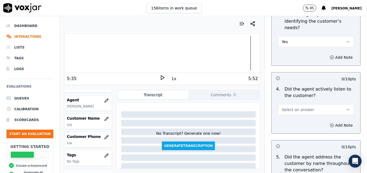
click at [346, 108] on icon "button" at bounding box center [348, 110] width 4 height 4
click at [306, 104] on div "Yes" at bounding box center [307, 102] width 66 height 9
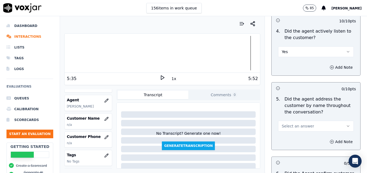
scroll to position [729, 0]
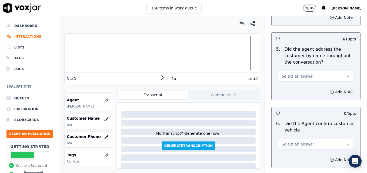
click at [346, 74] on icon "button" at bounding box center [348, 76] width 4 height 4
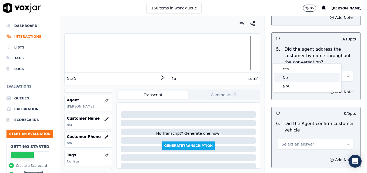
click at [292, 77] on div "No" at bounding box center [307, 77] width 66 height 9
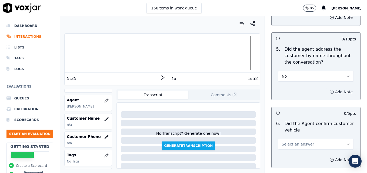
click at [326, 88] on button "Add Note" at bounding box center [340, 92] width 29 height 8
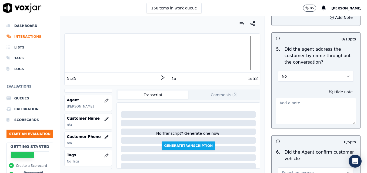
click at [313, 98] on textarea at bounding box center [316, 111] width 80 height 26
type textarea "V"
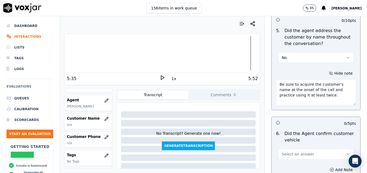
scroll to position [783, 0]
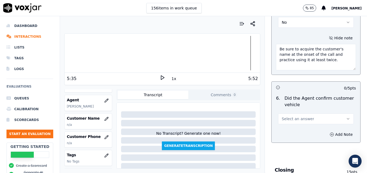
type textarea "Be sure to acquire the customer's name at the onset of the call and practice us…"
click at [346, 117] on icon "button" at bounding box center [348, 119] width 4 height 4
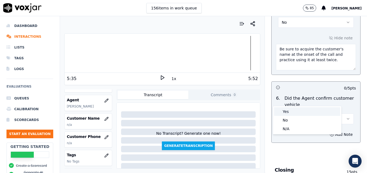
click at [285, 113] on div "Yes" at bounding box center [307, 111] width 66 height 9
click at [68, 52] on div at bounding box center [162, 53] width 195 height 35
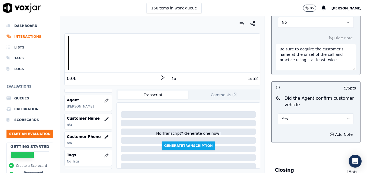
click at [161, 77] on polygon at bounding box center [162, 78] width 3 height 4
click at [160, 77] on icon at bounding box center [162, 77] width 5 height 5
click at [337, 114] on button "Yes" at bounding box center [316, 119] width 76 height 11
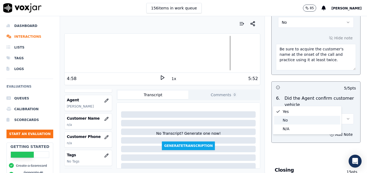
click at [293, 119] on div "No" at bounding box center [307, 120] width 66 height 9
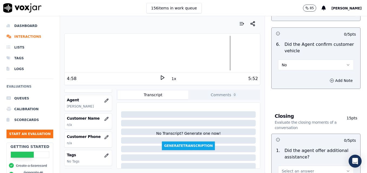
scroll to position [891, 0]
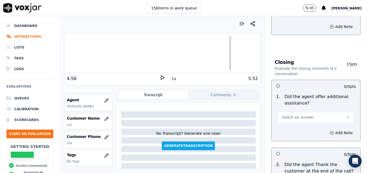
click at [346, 115] on icon "button" at bounding box center [348, 117] width 4 height 4
click at [291, 110] on div "Yes" at bounding box center [307, 110] width 66 height 9
click at [330, 131] on circle "button" at bounding box center [332, 133] width 4 height 4
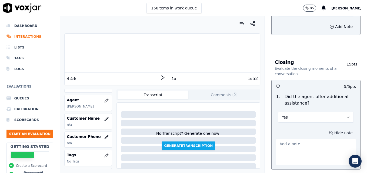
click at [310, 139] on textarea at bounding box center [316, 152] width 80 height 26
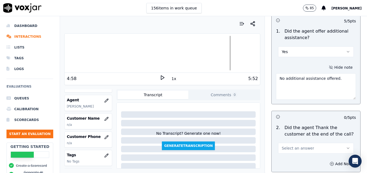
scroll to position [972, 0]
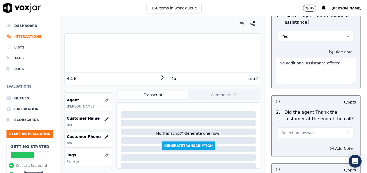
type textarea "No additional assistance offered."
click at [321, 128] on button "Select an answer" at bounding box center [316, 133] width 76 height 11
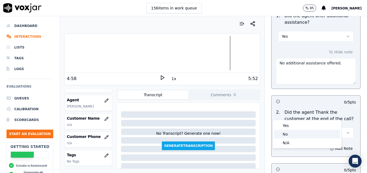
click at [294, 133] on div "No" at bounding box center [307, 134] width 66 height 9
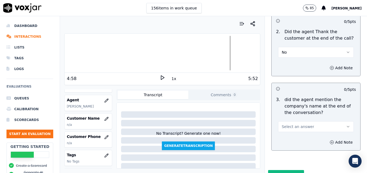
scroll to position [1053, 0]
click at [346, 124] on icon "button" at bounding box center [348, 126] width 4 height 4
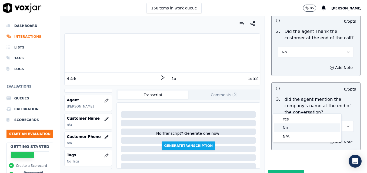
click at [304, 129] on div "No" at bounding box center [307, 128] width 66 height 9
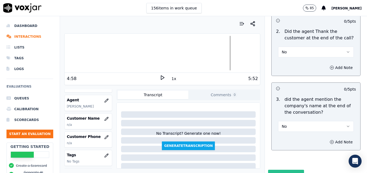
click at [280, 170] on button "Submit Scores" at bounding box center [286, 175] width 36 height 10
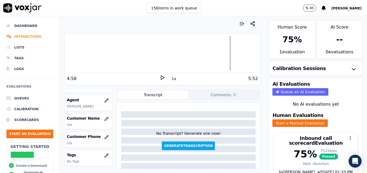
click at [17, 35] on li "Interactions" at bounding box center [29, 36] width 47 height 11
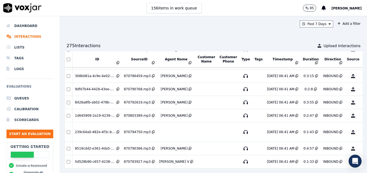
scroll to position [256, 0]
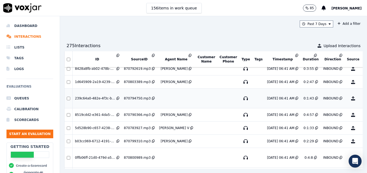
click at [363, 99] on button "No Evaluation Yet" at bounding box center [373, 98] width 21 height 15
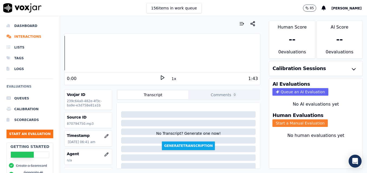
click at [283, 121] on button "Start a Manual Evaluation" at bounding box center [299, 124] width 55 height 8
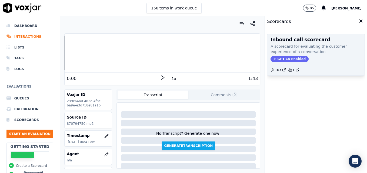
click at [279, 59] on span "GPT-4o Enabled" at bounding box center [289, 59] width 38 height 6
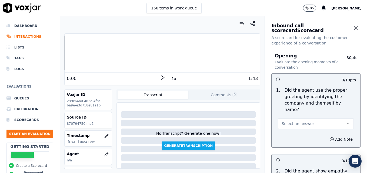
click at [159, 75] on div "0:00 1x 1:43" at bounding box center [162, 79] width 195 height 12
click at [160, 76] on icon at bounding box center [162, 77] width 5 height 5
click at [161, 77] on rect at bounding box center [161, 78] width 1 height 4
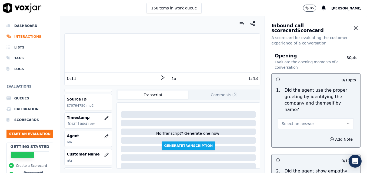
scroll to position [54, 0]
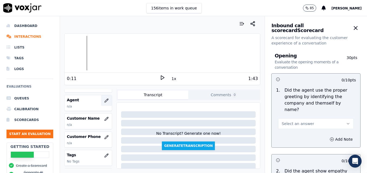
click at [104, 102] on icon "button" at bounding box center [106, 101] width 4 height 4
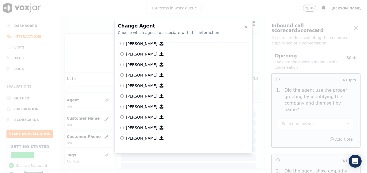
scroll to position [411, 0]
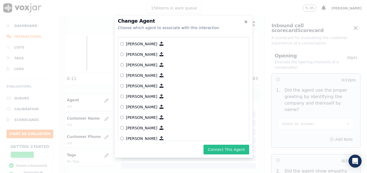
click at [233, 148] on button "Connect This Agent" at bounding box center [226, 150] width 46 height 10
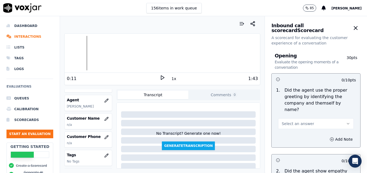
click at [333, 119] on button "Select an answer" at bounding box center [316, 124] width 76 height 11
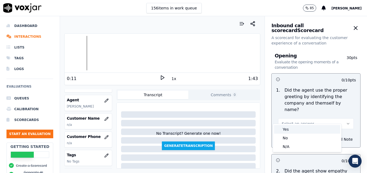
click at [293, 131] on div "Yes" at bounding box center [307, 129] width 66 height 9
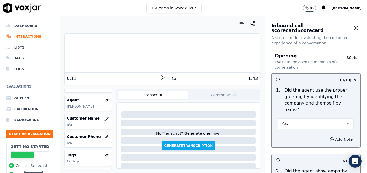
click at [329, 137] on icon "button" at bounding box center [331, 139] width 4 height 4
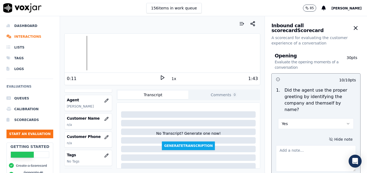
click at [306, 146] on textarea at bounding box center [316, 159] width 80 height 26
type textarea "Entire greeting cut out due to audio issue. Agent had to repeat."
click at [160, 76] on icon at bounding box center [162, 77] width 5 height 5
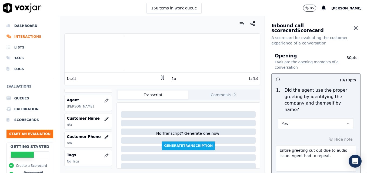
click at [161, 77] on rect at bounding box center [161, 78] width 1 height 4
click at [162, 76] on icon at bounding box center [162, 77] width 5 height 5
click at [163, 77] on rect at bounding box center [163, 78] width 1 height 4
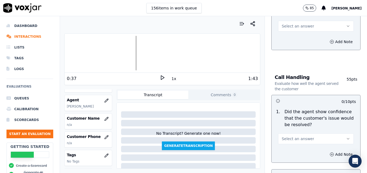
scroll to position [351, 0]
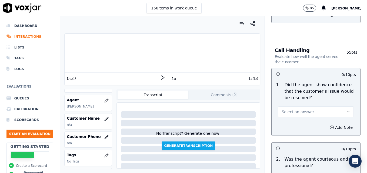
click at [346, 110] on icon "button" at bounding box center [348, 112] width 4 height 4
click at [297, 121] on div "No" at bounding box center [307, 120] width 66 height 9
click at [326, 124] on button "Add Note" at bounding box center [340, 128] width 29 height 8
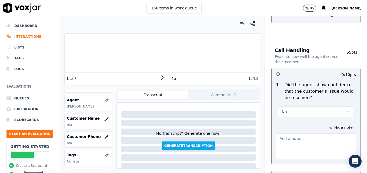
click at [305, 134] on textarea at bounding box center [316, 147] width 80 height 26
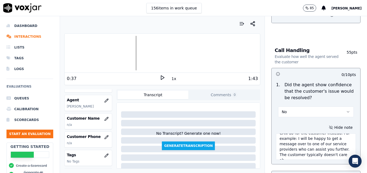
scroll to position [30, 0]
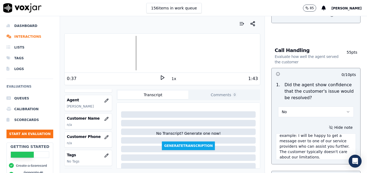
type textarea "The agent immediately stated he was just in the scheduling department. We could…"
click at [161, 77] on icon at bounding box center [162, 77] width 5 height 5
click at [163, 78] on rect at bounding box center [163, 78] width 1 height 4
click at [160, 76] on icon at bounding box center [162, 77] width 5 height 5
click at [161, 77] on rect at bounding box center [161, 78] width 1 height 4
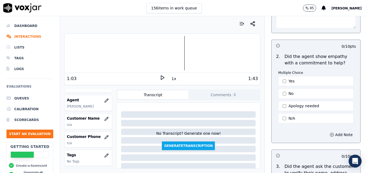
scroll to position [135, 0]
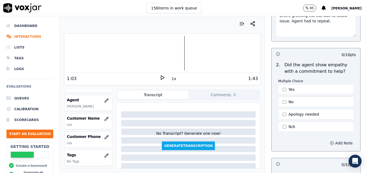
click at [329, 141] on icon "button" at bounding box center [331, 143] width 4 height 4
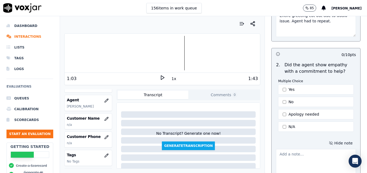
click at [309, 149] on textarea at bounding box center [316, 162] width 80 height 26
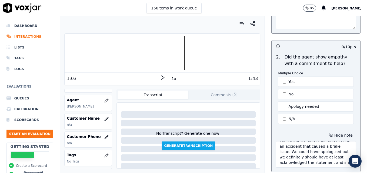
scroll to position [8, 0]
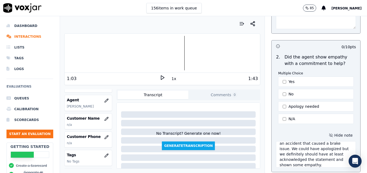
type textarea "The customer stated she had been in an accident that caused a brake issue. We c…"
click at [160, 78] on icon at bounding box center [162, 77] width 5 height 5
click at [160, 77] on icon at bounding box center [162, 77] width 5 height 5
click at [78, 51] on div at bounding box center [162, 53] width 195 height 35
click at [70, 52] on div at bounding box center [162, 53] width 195 height 35
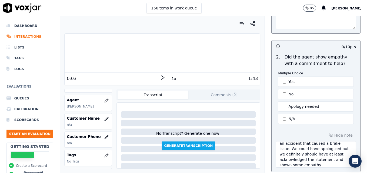
click at [161, 77] on icon at bounding box center [162, 77] width 5 height 5
click at [161, 76] on rect at bounding box center [161, 78] width 1 height 4
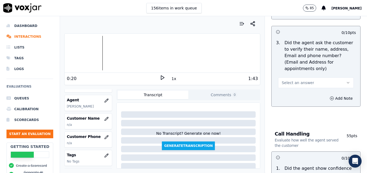
scroll to position [297, 0]
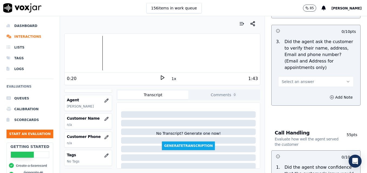
click at [334, 76] on button "Select an answer" at bounding box center [316, 81] width 76 height 11
click at [294, 89] on div "No" at bounding box center [307, 89] width 66 height 9
drag, startPoint x: 319, startPoint y: 82, endPoint x: 315, endPoint y: 87, distance: 6.7
click at [329, 95] on icon "button" at bounding box center [331, 97] width 4 height 4
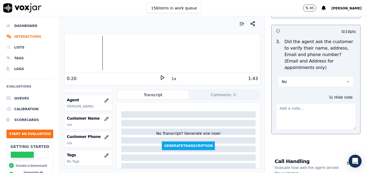
click at [310, 103] on textarea at bounding box center [316, 116] width 80 height 26
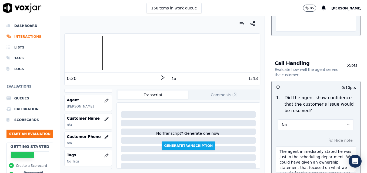
scroll to position [405, 0]
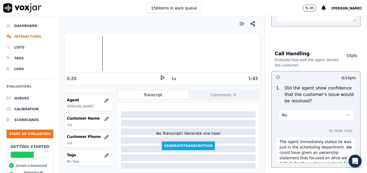
type textarea "Customer name never acquired."
click at [160, 80] on icon at bounding box center [162, 77] width 5 height 5
click at [160, 78] on icon at bounding box center [162, 77] width 5 height 5
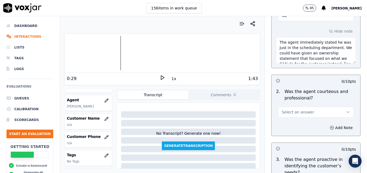
scroll to position [513, 0]
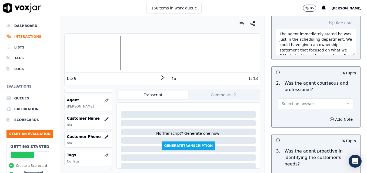
click at [336, 99] on button "Select an answer" at bounding box center [316, 104] width 76 height 11
click at [287, 110] on div "No" at bounding box center [307, 111] width 66 height 9
click at [329, 117] on icon "button" at bounding box center [331, 119] width 4 height 4
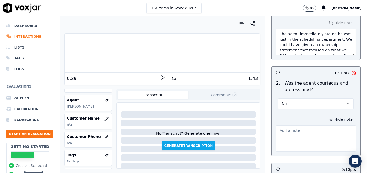
click at [302, 126] on textarea at bounding box center [316, 139] width 80 height 26
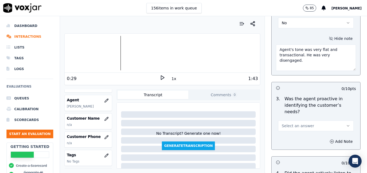
scroll to position [621, 0]
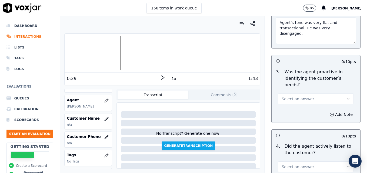
type textarea "Agent's tone was very flat and transactional. He was very disengaged."
click at [346, 97] on icon "button" at bounding box center [348, 99] width 4 height 4
click at [287, 90] on div "Yes" at bounding box center [307, 91] width 66 height 9
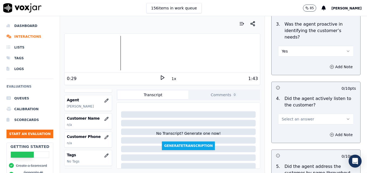
scroll to position [675, 0]
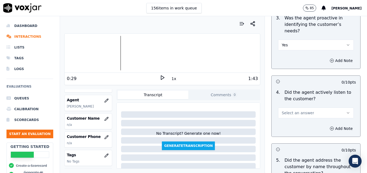
click at [346, 111] on icon "button" at bounding box center [348, 113] width 4 height 4
click at [317, 106] on div "Yes" at bounding box center [307, 106] width 66 height 9
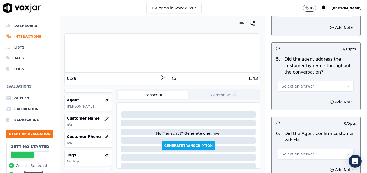
scroll to position [783, 0]
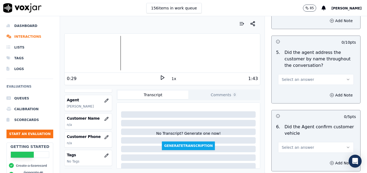
click at [333, 74] on button "Select an answer" at bounding box center [316, 79] width 76 height 11
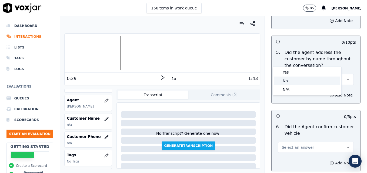
click at [317, 80] on div "No" at bounding box center [307, 81] width 66 height 9
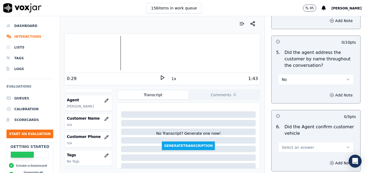
click at [330, 93] on circle "button" at bounding box center [332, 95] width 4 height 4
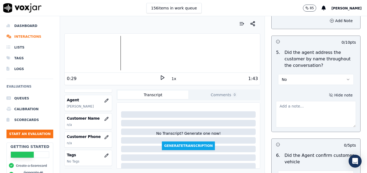
click at [312, 101] on textarea at bounding box center [316, 114] width 80 height 26
type textarea "T"
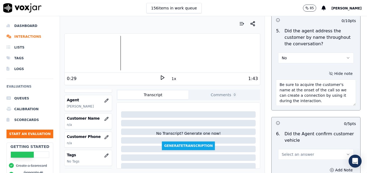
scroll to position [837, 0]
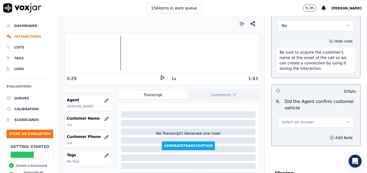
type textarea "Be sure to acquire the customer's name at the onset of the call so we can creat…"
click at [331, 117] on button "Select an answer" at bounding box center [316, 122] width 76 height 11
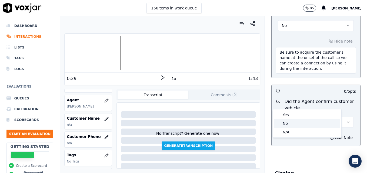
click at [288, 121] on div "No" at bounding box center [307, 123] width 66 height 9
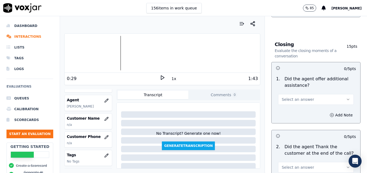
scroll to position [972, 0]
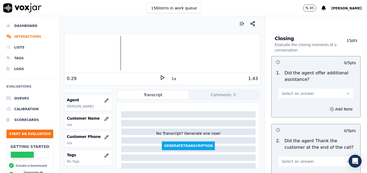
click at [332, 88] on button "Select an answer" at bounding box center [316, 93] width 76 height 11
click at [288, 85] on div "Yes" at bounding box center [307, 86] width 66 height 9
click at [332, 109] on icon "button" at bounding box center [332, 109] width 0 height 1
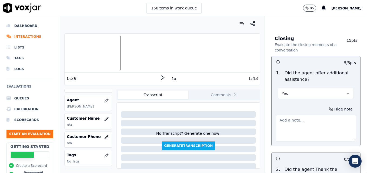
click at [308, 115] on textarea at bounding box center [316, 128] width 80 height 26
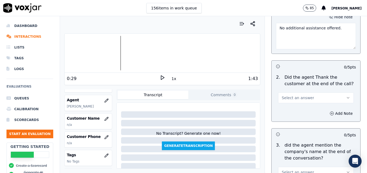
scroll to position [1080, 0]
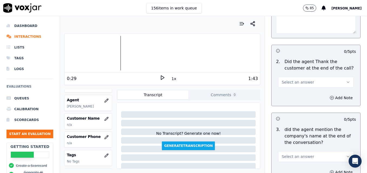
type textarea "No additional assistance offered."
click at [346, 80] on icon "button" at bounding box center [348, 82] width 4 height 4
click at [290, 75] on div "Yes" at bounding box center [307, 75] width 66 height 9
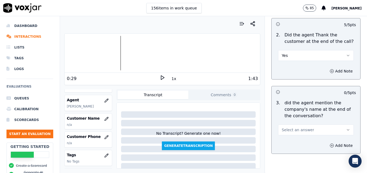
scroll to position [1107, 0]
click at [346, 128] on icon "button" at bounding box center [348, 130] width 4 height 4
click at [300, 122] on div "Yes" at bounding box center [307, 122] width 66 height 9
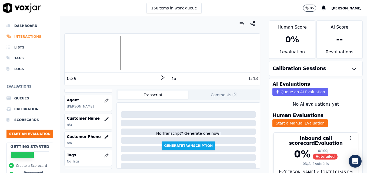
click at [21, 36] on li "Interactions" at bounding box center [29, 36] width 47 height 11
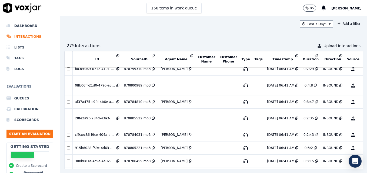
scroll to position [310, 0]
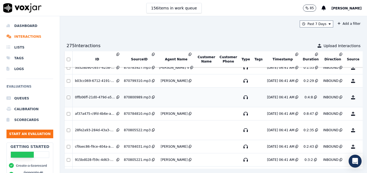
click at [363, 97] on button "No Evaluation Yet" at bounding box center [373, 97] width 21 height 15
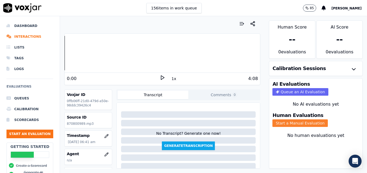
click at [298, 122] on button "Start a Manual Evaluation" at bounding box center [299, 124] width 55 height 8
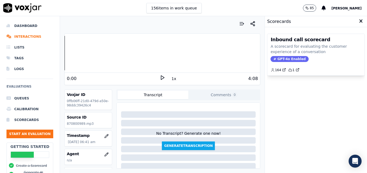
drag, startPoint x: 282, startPoint y: 58, endPoint x: 286, endPoint y: 69, distance: 12.0
click at [282, 58] on span "GPT-4o Enabled" at bounding box center [289, 59] width 38 height 6
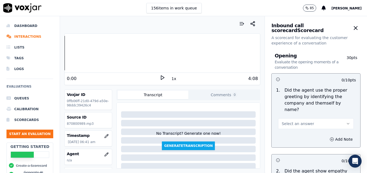
click at [160, 78] on icon at bounding box center [162, 77] width 5 height 5
click at [163, 77] on rect at bounding box center [163, 78] width 1 height 4
click at [104, 153] on icon "button" at bounding box center [106, 155] width 4 height 4
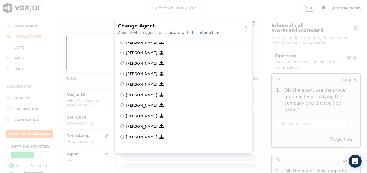
scroll to position [411, 0]
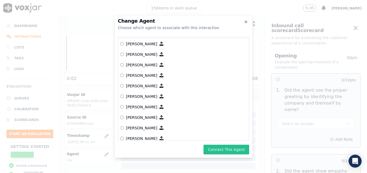
click at [218, 150] on button "Connect This Agent" at bounding box center [226, 150] width 46 height 10
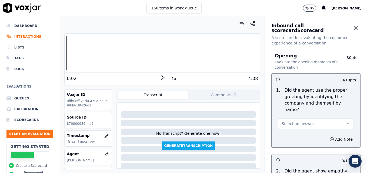
click at [332, 119] on button "Select an answer" at bounding box center [316, 124] width 76 height 11
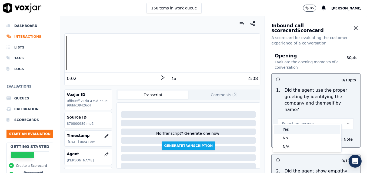
click at [299, 128] on div "Yes" at bounding box center [307, 129] width 66 height 9
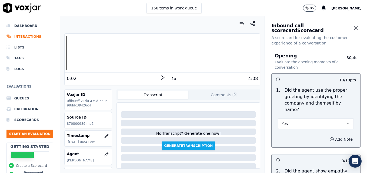
click at [332, 136] on button "Add Note" at bounding box center [340, 140] width 29 height 8
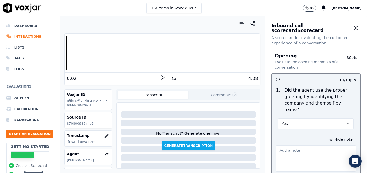
click at [315, 148] on textarea at bounding box center [316, 159] width 80 height 26
type textarea ""Scheduling" not included in greeting."
click at [160, 77] on icon at bounding box center [162, 77] width 5 height 5
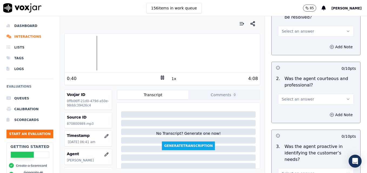
scroll to position [432, 0]
click at [346, 97] on icon "button" at bounding box center [348, 99] width 4 height 4
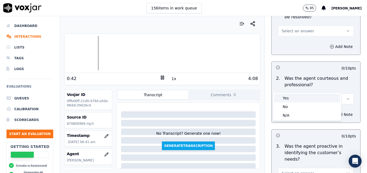
click at [290, 98] on div "Yes" at bounding box center [307, 98] width 66 height 9
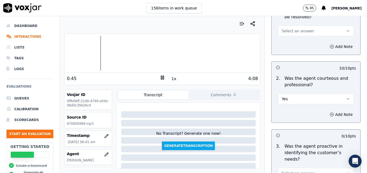
click at [156, 76] on div "0:45" at bounding box center [113, 79] width 93 height 6
click at [163, 77] on rect at bounding box center [163, 78] width 1 height 4
click at [346, 97] on icon "button" at bounding box center [348, 99] width 4 height 4
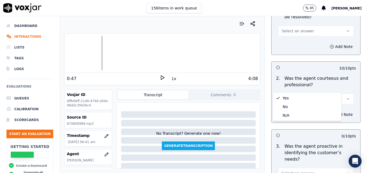
click at [343, 107] on div "Add Note" at bounding box center [315, 115] width 89 height 16
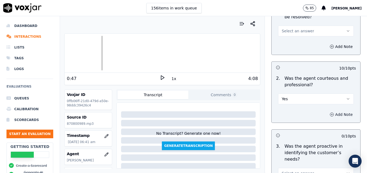
click at [329, 113] on icon "button" at bounding box center [331, 115] width 4 height 4
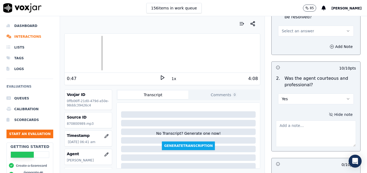
click at [306, 121] on textarea at bounding box center [316, 134] width 80 height 26
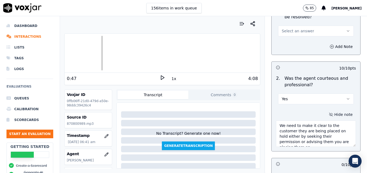
scroll to position [3, 0]
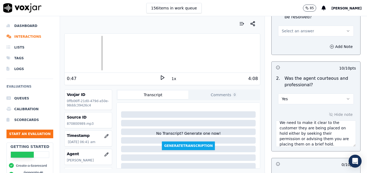
click at [161, 77] on polygon at bounding box center [162, 78] width 3 height 4
click at [105, 53] on div at bounding box center [162, 53] width 195 height 35
click at [161, 76] on rect at bounding box center [161, 78] width 1 height 4
click at [161, 77] on polygon at bounding box center [162, 78] width 3 height 4
click at [163, 79] on rect at bounding box center [163, 78] width 1 height 4
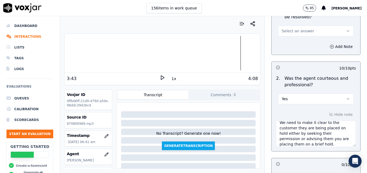
click at [331, 131] on textarea "We need to make it clear to the customer they are being placed on hold either b…" at bounding box center [316, 134] width 80 height 26
type textarea "We need to make it clear to the customer they are being placed on hold either b…"
click at [160, 76] on icon at bounding box center [162, 77] width 5 height 5
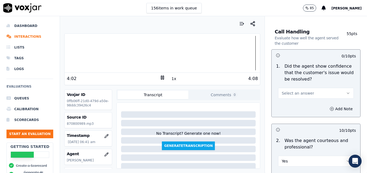
scroll to position [351, 0]
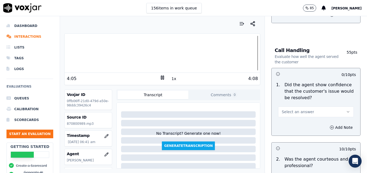
click at [335, 107] on button "Select an answer" at bounding box center [316, 112] width 76 height 11
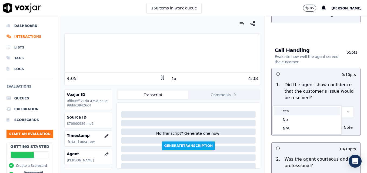
click at [301, 110] on div "Yes" at bounding box center [307, 111] width 66 height 9
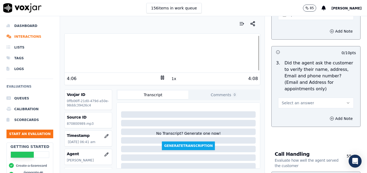
scroll to position [243, 0]
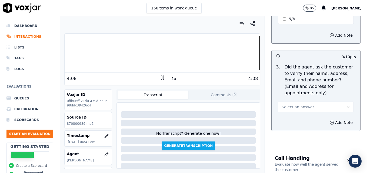
click at [346, 105] on icon "button" at bounding box center [348, 107] width 4 height 4
click at [285, 114] on div "No" at bounding box center [307, 115] width 66 height 9
click at [326, 119] on button "Add Note" at bounding box center [340, 123] width 29 height 8
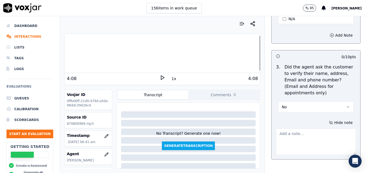
click at [310, 129] on textarea at bounding box center [316, 142] width 80 height 26
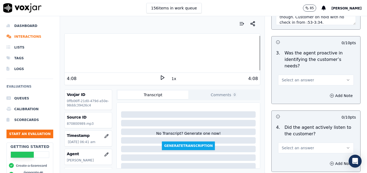
scroll to position [594, 0]
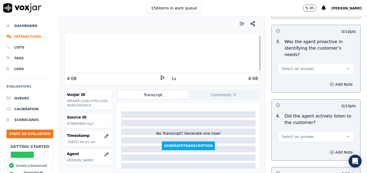
type textarea "Customer phone number not verified."
click at [346, 67] on icon "button" at bounding box center [348, 69] width 4 height 4
click at [298, 64] on div "Yes" at bounding box center [307, 61] width 66 height 9
click at [346, 135] on icon "button" at bounding box center [348, 137] width 4 height 4
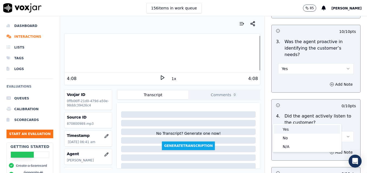
click at [304, 130] on div "Yes" at bounding box center [307, 129] width 66 height 9
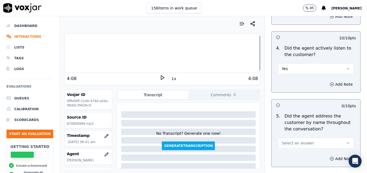
scroll to position [675, 0]
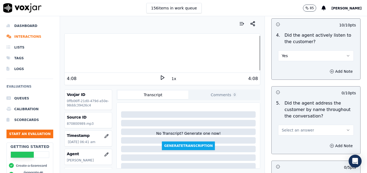
click at [245, 55] on div at bounding box center [162, 53] width 195 height 35
click at [156, 75] on div "3:55 1x 4:08" at bounding box center [162, 79] width 195 height 12
click at [161, 77] on polygon at bounding box center [162, 78] width 3 height 4
click at [346, 128] on icon "button" at bounding box center [348, 130] width 4 height 4
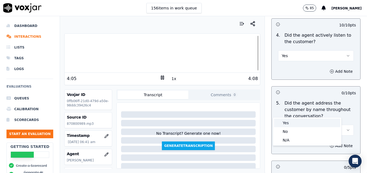
click at [294, 123] on div "Yes" at bounding box center [307, 123] width 66 height 9
click at [329, 144] on icon "button" at bounding box center [331, 146] width 4 height 4
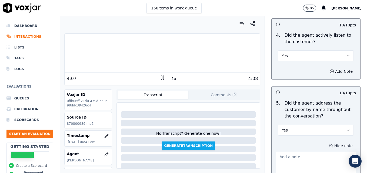
click at [308, 152] on textarea at bounding box center [316, 165] width 80 height 26
type textarea "C"
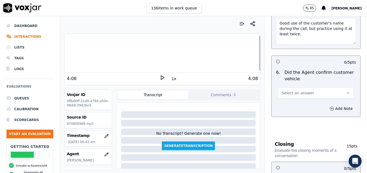
scroll to position [837, 0]
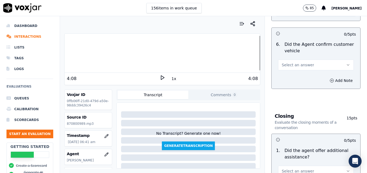
type textarea "Good use of the customer's name during the call, but practice using it at least…"
click at [346, 63] on icon "button" at bounding box center [348, 65] width 4 height 4
click at [295, 64] on div "No" at bounding box center [307, 66] width 66 height 9
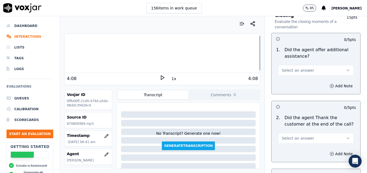
scroll to position [945, 0]
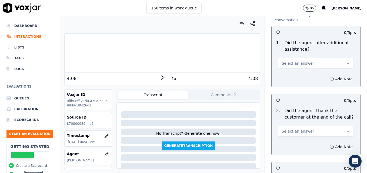
click at [346, 61] on icon "button" at bounding box center [348, 63] width 4 height 4
click at [288, 54] on div "Yes" at bounding box center [307, 56] width 66 height 9
click at [326, 75] on button "Add Note" at bounding box center [340, 79] width 29 height 8
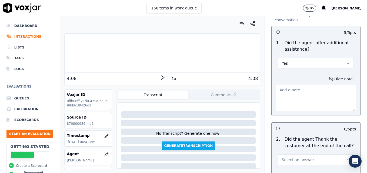
click at [311, 85] on textarea at bounding box center [316, 98] width 80 height 26
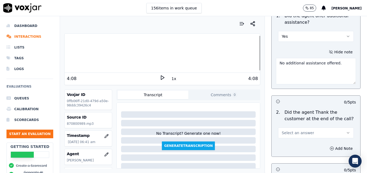
scroll to position [999, 0]
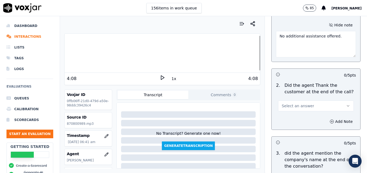
type textarea "No additional assistance offered."
click at [333, 101] on button "Select an answer" at bounding box center [316, 106] width 76 height 11
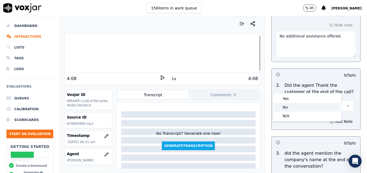
click at [288, 105] on div "No" at bounding box center [307, 107] width 66 height 9
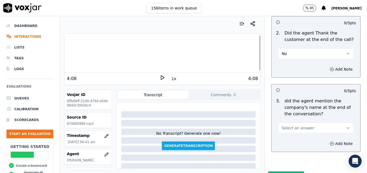
scroll to position [1055, 0]
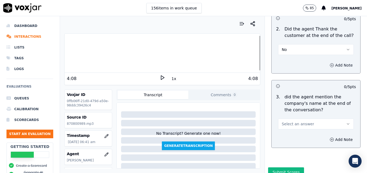
click at [326, 62] on button "Add Note" at bounding box center [340, 66] width 29 height 8
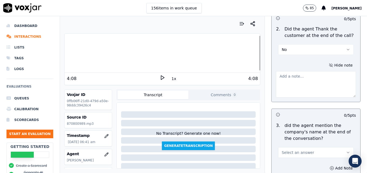
click at [303, 71] on textarea at bounding box center [316, 84] width 80 height 26
type textarea "There was also no courtesy statement provided."
click at [346, 151] on icon "button" at bounding box center [348, 153] width 4 height 4
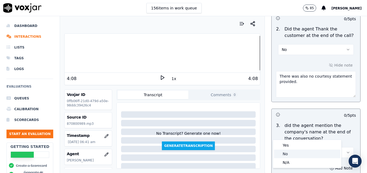
click at [289, 153] on div "No" at bounding box center [307, 154] width 66 height 9
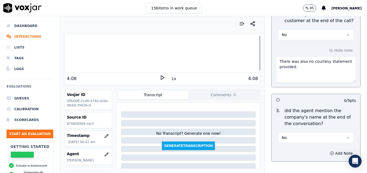
scroll to position [1084, 0]
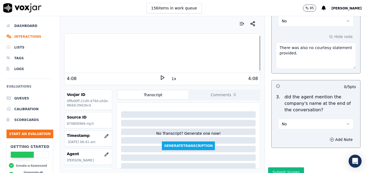
click at [289, 168] on button "Submit Scores" at bounding box center [286, 173] width 36 height 10
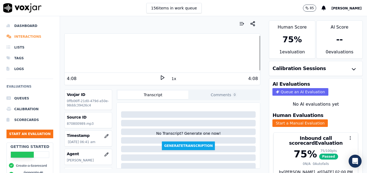
click at [26, 37] on li "Interactions" at bounding box center [29, 36] width 47 height 11
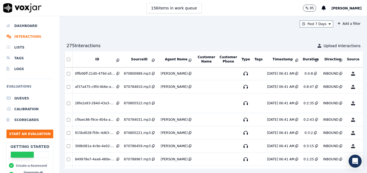
scroll to position [337, 0]
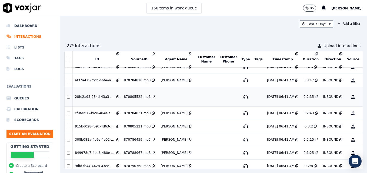
click at [363, 96] on button "No Evaluation Yet" at bounding box center [373, 96] width 21 height 15
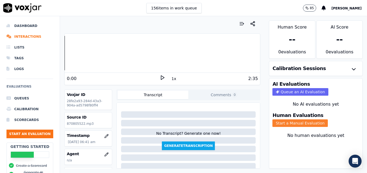
click at [298, 121] on button "Start a Manual Evaluation" at bounding box center [299, 124] width 55 height 8
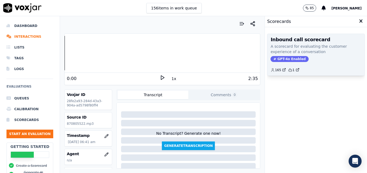
click at [292, 59] on span "GPT-4o Enabled" at bounding box center [289, 59] width 38 height 6
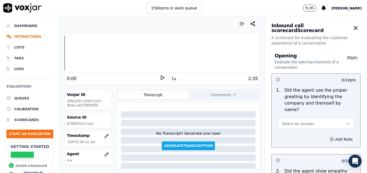
click at [300, 121] on span "Select an answer" at bounding box center [297, 123] width 32 height 5
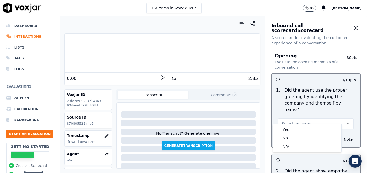
click at [162, 78] on icon at bounding box center [162, 77] width 5 height 5
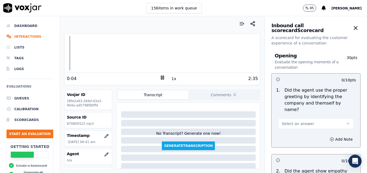
click at [161, 77] on rect at bounding box center [161, 78] width 1 height 4
click at [24, 37] on li "Interactions" at bounding box center [29, 36] width 47 height 11
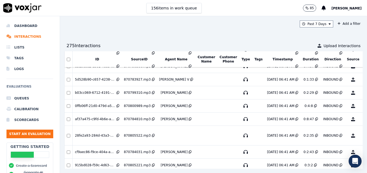
scroll to position [310, 0]
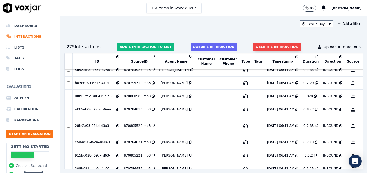
click at [263, 47] on button "Delete 1 interaction" at bounding box center [276, 47] width 47 height 9
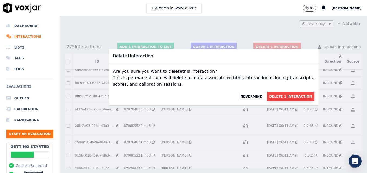
click at [274, 96] on button "Delete 1 Interaction" at bounding box center [290, 96] width 47 height 9
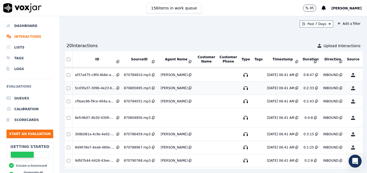
scroll to position [364, 0]
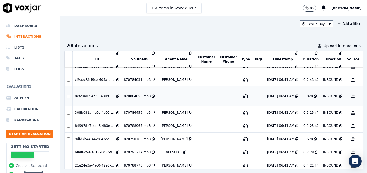
click at [363, 96] on button "No Evaluation Yet" at bounding box center [373, 96] width 21 height 15
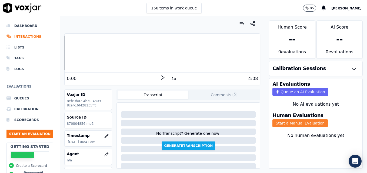
click at [288, 123] on button "Start a Manual Evaluation" at bounding box center [299, 124] width 55 height 8
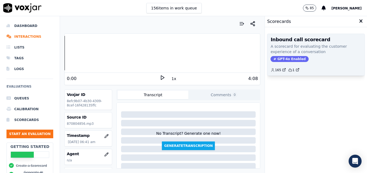
click at [292, 59] on span "GPT-4o Enabled" at bounding box center [289, 59] width 38 height 6
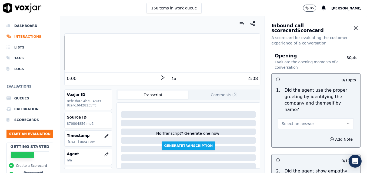
click at [160, 77] on icon at bounding box center [162, 77] width 5 height 5
click at [163, 77] on rect at bounding box center [163, 78] width 1 height 4
click at [105, 155] on icon "button" at bounding box center [107, 155] width 4 height 4
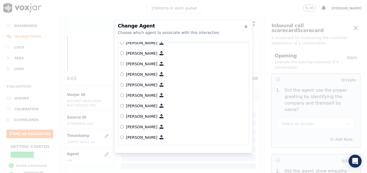
scroll to position [81, 0]
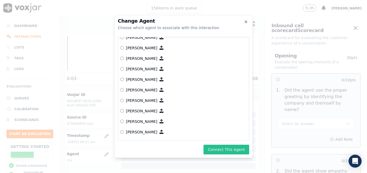
click at [219, 149] on button "Connect This Agent" at bounding box center [226, 150] width 46 height 10
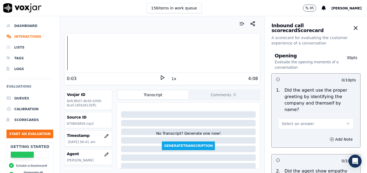
click at [346, 122] on icon "button" at bounding box center [348, 124] width 4 height 4
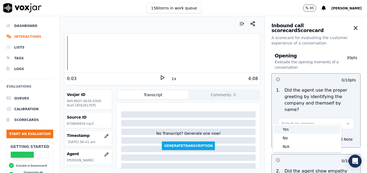
click at [300, 130] on div "Yes" at bounding box center [307, 129] width 66 height 9
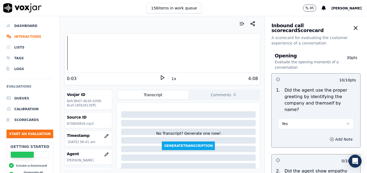
drag, startPoint x: 320, startPoint y: 132, endPoint x: 318, endPoint y: 136, distance: 4.1
click at [329, 137] on icon "button" at bounding box center [331, 139] width 4 height 4
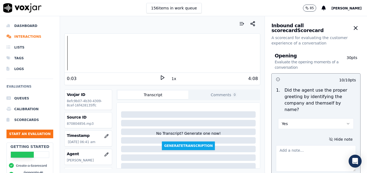
click at [309, 146] on textarea at bounding box center [316, 159] width 80 height 26
type textarea ""Scheduling" not included in greeting."
click at [161, 77] on polygon at bounding box center [162, 78] width 3 height 4
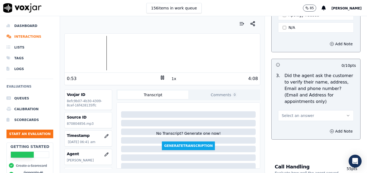
scroll to position [243, 0]
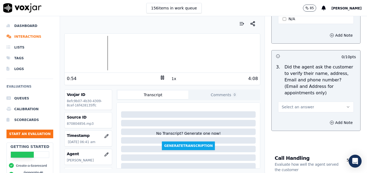
click at [346, 105] on icon "button" at bounding box center [348, 107] width 4 height 4
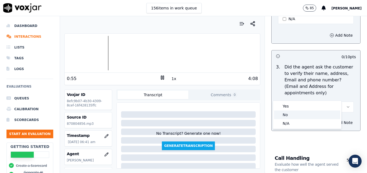
click at [295, 114] on div "No" at bounding box center [307, 115] width 66 height 9
click at [329, 121] on icon "button" at bounding box center [331, 123] width 4 height 4
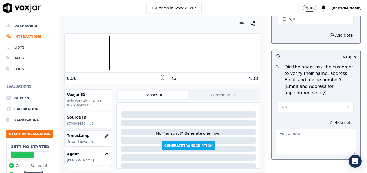
click at [309, 130] on textarea at bounding box center [316, 142] width 80 height 26
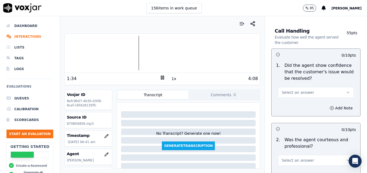
scroll to position [405, 0]
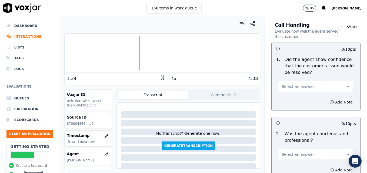
type textarea "New/returning customer not verified."
click at [335, 81] on button "Select an answer" at bounding box center [316, 86] width 76 height 11
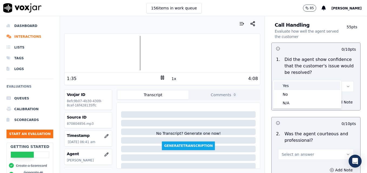
click at [302, 87] on div "Yes" at bounding box center [307, 86] width 66 height 9
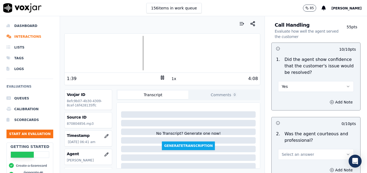
click at [346, 153] on icon "button" at bounding box center [348, 155] width 4 height 4
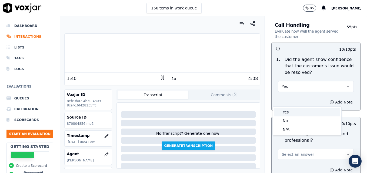
click at [293, 112] on div "Yes" at bounding box center [307, 112] width 66 height 9
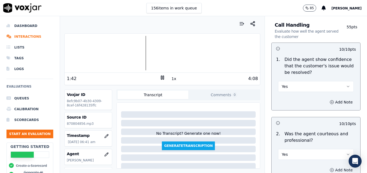
click at [326, 167] on button "Add Note" at bounding box center [340, 171] width 29 height 8
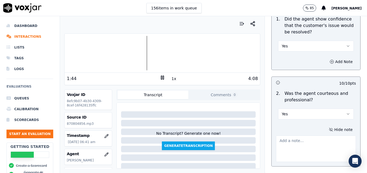
scroll to position [459, 0]
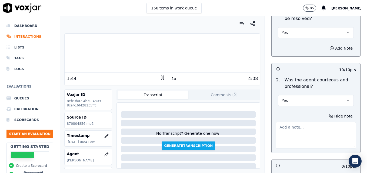
click at [309, 125] on textarea at bounding box center [316, 135] width 80 height 26
click at [331, 122] on textarea "Good use of business related conversation to cover dead air." at bounding box center [316, 135] width 80 height 26
drag, startPoint x: 319, startPoint y: 115, endPoint x: 321, endPoint y: 129, distance: 14.0
click at [321, 129] on textarea "Good use of business related conversation to cover dead air." at bounding box center [316, 135] width 80 height 26
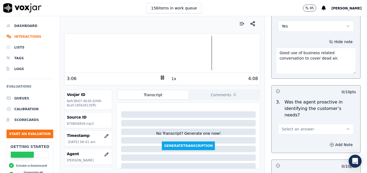
scroll to position [540, 0]
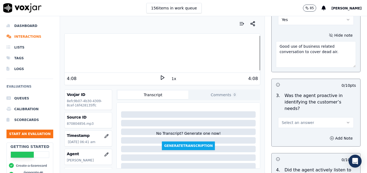
type textarea "Good use of business related conversation to cover dead air."
click at [346, 121] on icon "button" at bounding box center [348, 123] width 4 height 4
click at [316, 113] on div "Yes" at bounding box center [307, 115] width 66 height 9
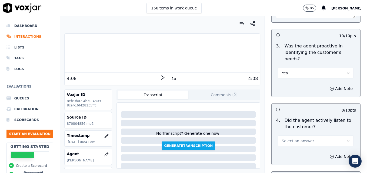
scroll to position [594, 0]
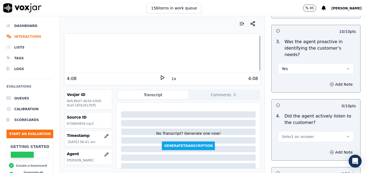
click at [339, 131] on button "Select an answer" at bounding box center [316, 136] width 76 height 11
click at [295, 129] on div "Yes" at bounding box center [307, 129] width 66 height 9
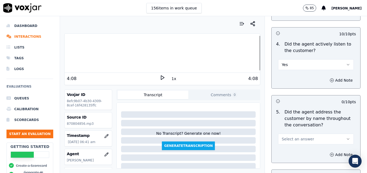
scroll to position [675, 0]
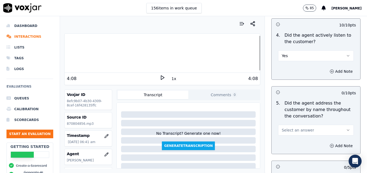
click at [346, 128] on icon "button" at bounding box center [348, 130] width 4 height 4
click at [296, 125] on div "Yes" at bounding box center [307, 123] width 66 height 9
click at [329, 144] on icon "button" at bounding box center [331, 146] width 4 height 4
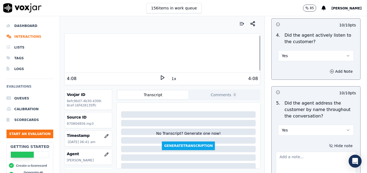
click at [309, 152] on textarea at bounding box center [316, 165] width 80 height 26
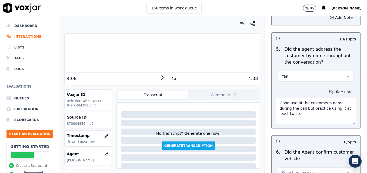
scroll to position [783, 0]
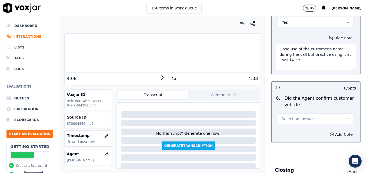
type textarea "Good use of the customer's name during the call but practice using it at least …"
click at [338, 114] on button "Select an answer" at bounding box center [316, 119] width 76 height 11
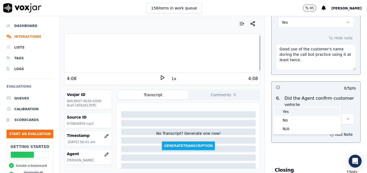
click at [293, 111] on div "Yes" at bounding box center [307, 111] width 66 height 9
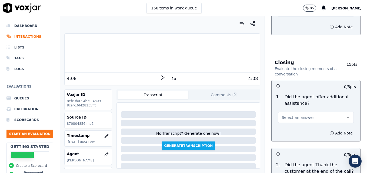
scroll to position [891, 0]
click at [346, 115] on icon "button" at bounding box center [348, 117] width 4 height 4
click at [286, 110] on div "Yes" at bounding box center [307, 110] width 66 height 9
click at [329, 131] on icon "button" at bounding box center [331, 133] width 4 height 4
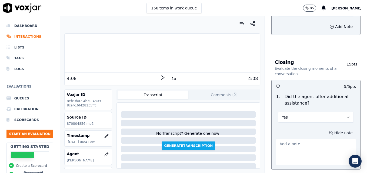
click at [312, 139] on textarea at bounding box center [316, 152] width 80 height 26
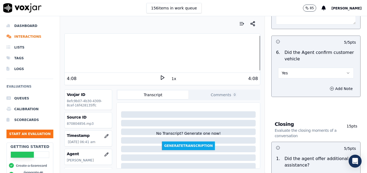
scroll to position [810, 0]
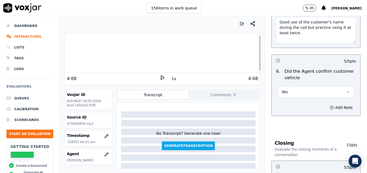
click at [211, 54] on div at bounding box center [162, 53] width 195 height 35
click at [160, 75] on icon at bounding box center [162, 77] width 5 height 5
click at [161, 78] on rect at bounding box center [161, 78] width 1 height 4
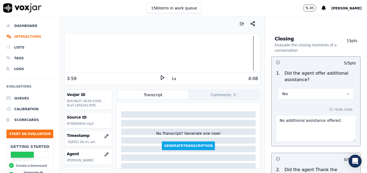
scroll to position [918, 0]
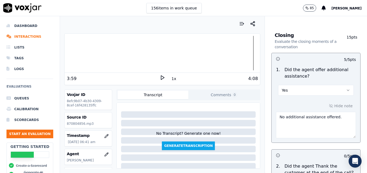
drag, startPoint x: 334, startPoint y: 98, endPoint x: 254, endPoint y: 98, distance: 79.4
click at [254, 98] on div "Your browser does not support the audio element. 3:59 1x 4:08 Voxjar ID 8efc9b0…" at bounding box center [213, 94] width 307 height 157
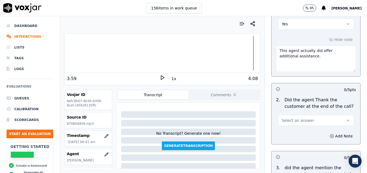
scroll to position [999, 0]
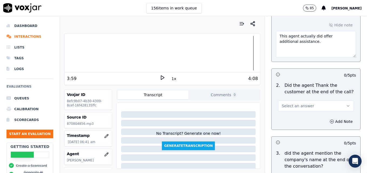
type textarea "This agent actually did offer additional assistance."
click at [346, 104] on icon "button" at bounding box center [348, 106] width 4 height 4
click at [308, 99] on div "Yes" at bounding box center [307, 98] width 66 height 9
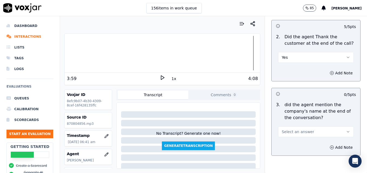
scroll to position [1055, 0]
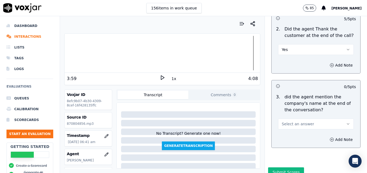
click at [323, 119] on button "Select an answer" at bounding box center [316, 124] width 76 height 11
click at [293, 116] on div "Yes" at bounding box center [307, 117] width 66 height 9
click at [285, 168] on button "Submit Scores" at bounding box center [286, 173] width 36 height 10
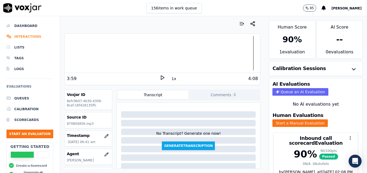
click at [17, 37] on li "Interactions" at bounding box center [29, 36] width 47 height 11
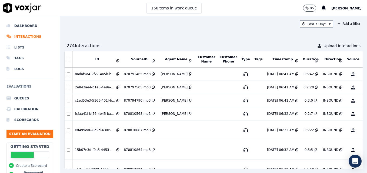
scroll to position [490, 0]
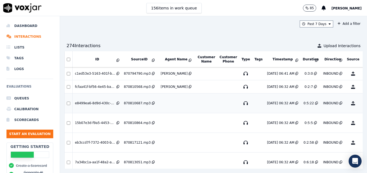
click at [363, 104] on button "No Evaluation Yet" at bounding box center [373, 103] width 21 height 15
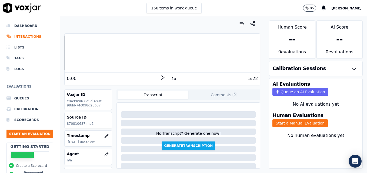
click at [160, 76] on icon at bounding box center [162, 77] width 5 height 5
click at [66, 53] on div at bounding box center [162, 53] width 195 height 35
click at [161, 78] on rect at bounding box center [161, 78] width 1 height 4
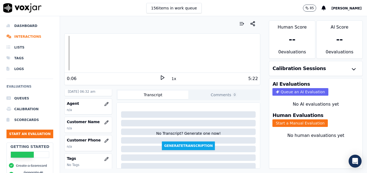
scroll to position [54, 0]
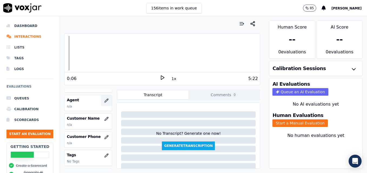
click at [105, 99] on icon "button" at bounding box center [107, 101] width 4 height 4
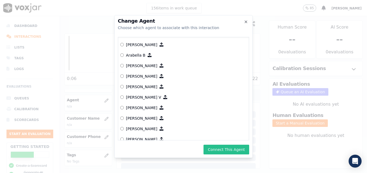
click at [223, 151] on button "Connect This Agent" at bounding box center [226, 150] width 46 height 10
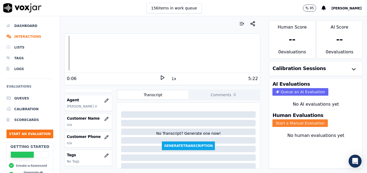
click at [294, 124] on button "Start a Manual Evaluation" at bounding box center [299, 124] width 55 height 8
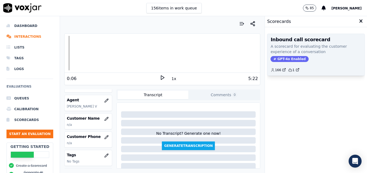
click at [283, 57] on span "GPT-4o Enabled" at bounding box center [289, 59] width 38 height 6
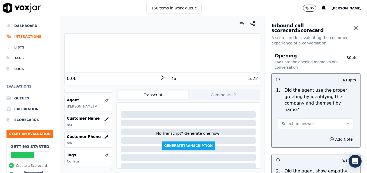
click at [332, 119] on button "Select an answer" at bounding box center [316, 124] width 76 height 11
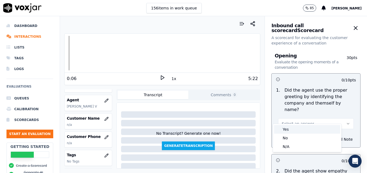
click at [300, 129] on div "Yes" at bounding box center [307, 129] width 66 height 9
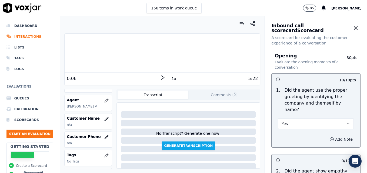
click at [332, 139] on icon "button" at bounding box center [332, 139] width 0 height 1
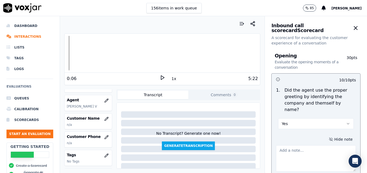
click at [313, 146] on textarea at bounding box center [316, 159] width 80 height 26
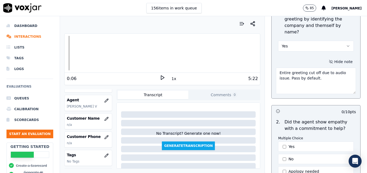
scroll to position [81, 0]
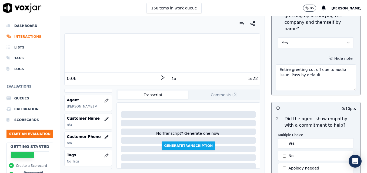
type textarea "Entire greeting cut off due to audio issue. Pass by default."
click at [161, 77] on polygon at bounding box center [162, 78] width 3 height 4
click at [160, 75] on icon at bounding box center [162, 77] width 5 height 5
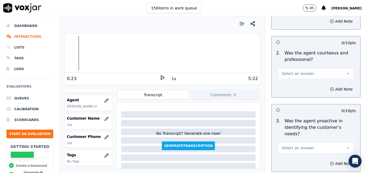
scroll to position [459, 0]
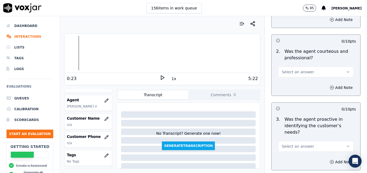
click at [346, 144] on icon "button" at bounding box center [348, 146] width 4 height 4
click at [301, 141] on div "Yes" at bounding box center [307, 139] width 66 height 9
click at [326, 158] on button "Add Note" at bounding box center [340, 162] width 29 height 8
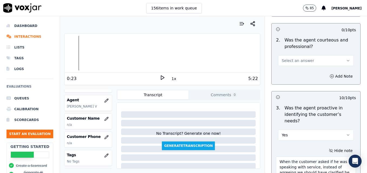
scroll to position [473, 0]
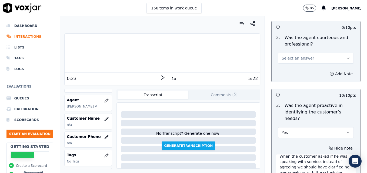
type textarea "When the customer asked if he was speaking with service, instead of agreeing we…"
click at [160, 76] on icon at bounding box center [162, 77] width 5 height 5
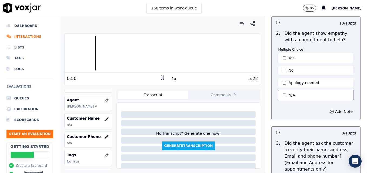
scroll to position [176, 0]
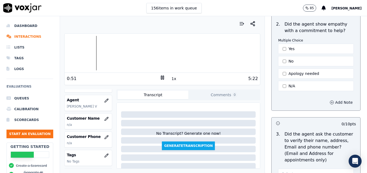
click at [326, 99] on button "Add Note" at bounding box center [340, 103] width 29 height 8
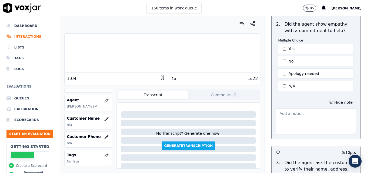
click at [307, 112] on textarea at bounding box center [316, 122] width 80 height 26
paste textarea "Try using an ownership statement to convey commitment to help such as "I can de…"
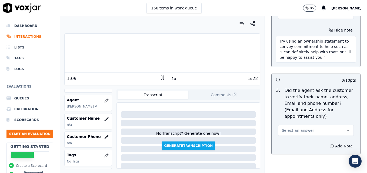
scroll to position [257, 0]
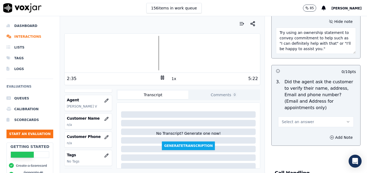
type textarea "Try using an ownership statement to convey commitment to help such as "I can de…"
click at [161, 76] on rect at bounding box center [161, 78] width 1 height 4
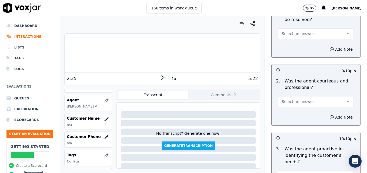
scroll to position [473, 0]
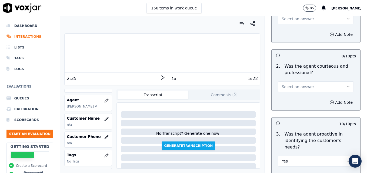
click at [346, 85] on icon "button" at bounding box center [348, 87] width 4 height 4
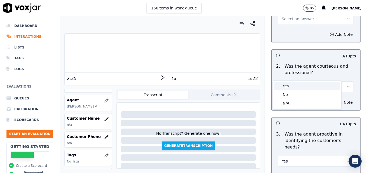
click at [296, 86] on div "Yes" at bounding box center [307, 86] width 66 height 9
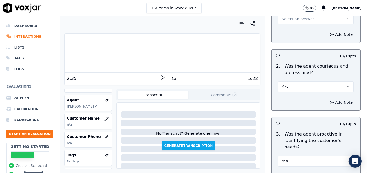
click at [329, 100] on icon "button" at bounding box center [331, 102] width 4 height 4
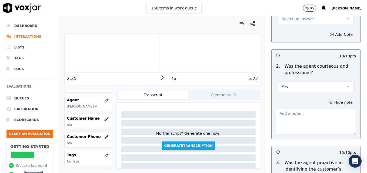
click at [319, 109] on textarea at bounding box center [316, 122] width 80 height 26
click at [160, 78] on icon at bounding box center [162, 77] width 5 height 5
click at [160, 76] on icon at bounding box center [162, 77] width 5 height 5
click at [337, 82] on button "Yes" at bounding box center [316, 87] width 76 height 11
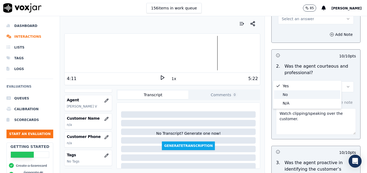
click at [285, 95] on div "No" at bounding box center [307, 94] width 66 height 9
click at [276, 109] on textarea "Watch clipping/speaking over the customer." at bounding box center [316, 122] width 80 height 26
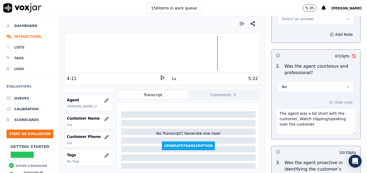
drag, startPoint x: 291, startPoint y: 108, endPoint x: 313, endPoint y: 118, distance: 23.6
click at [313, 118] on textarea "The agent was a bit short with the customer, Watch clipping/speaking over the c…" at bounding box center [316, 122] width 80 height 26
click at [162, 78] on icon at bounding box center [162, 77] width 5 height 5
click at [339, 112] on textarea "The agent was a bit short with the customer and cut her off and/or spoke over h…" at bounding box center [316, 122] width 80 height 26
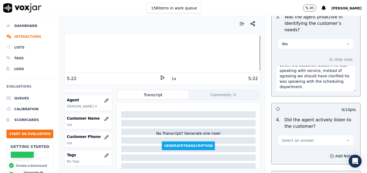
scroll to position [635, 0]
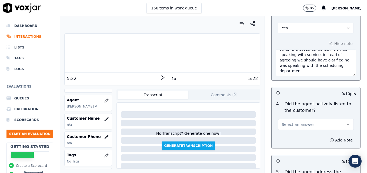
type textarea "The agent was a bit short with the customer and cut her off and/or spoke over h…"
click at [346, 123] on icon "button" at bounding box center [348, 125] width 4 height 4
click at [290, 118] on div "Yes" at bounding box center [307, 117] width 66 height 9
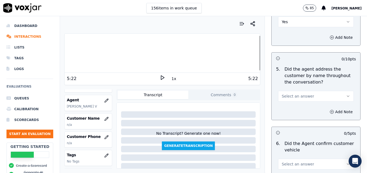
scroll to position [743, 0]
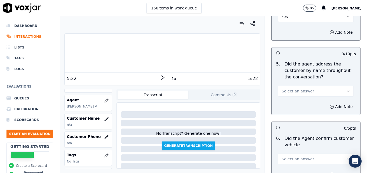
click at [346, 89] on icon "button" at bounding box center [348, 91] width 4 height 4
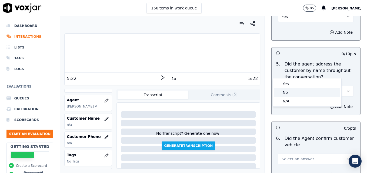
click at [289, 90] on div "No" at bounding box center [307, 92] width 66 height 9
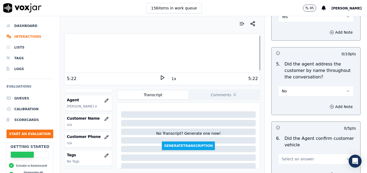
click at [65, 52] on div at bounding box center [162, 53] width 195 height 35
click at [161, 76] on polygon at bounding box center [162, 78] width 3 height 4
click at [160, 75] on icon at bounding box center [162, 77] width 5 height 5
click at [329, 105] on icon "button" at bounding box center [331, 107] width 4 height 4
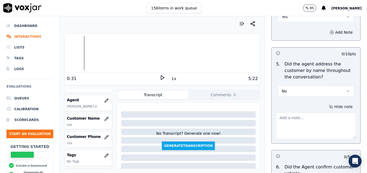
click at [310, 113] on textarea at bounding box center [316, 126] width 80 height 26
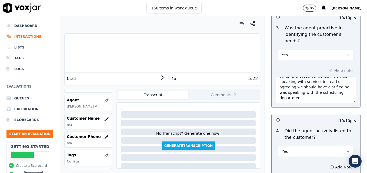
scroll to position [581, 0]
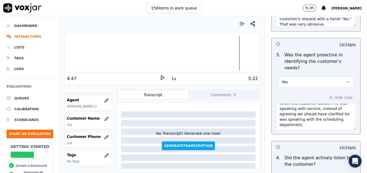
type textarea "Practice using the customer's name at least twice during the call."
click at [160, 79] on icon at bounding box center [162, 77] width 5 height 5
click at [228, 52] on div at bounding box center [162, 53] width 195 height 35
click at [202, 53] on div at bounding box center [162, 53] width 195 height 35
click at [190, 53] on div at bounding box center [162, 53] width 195 height 35
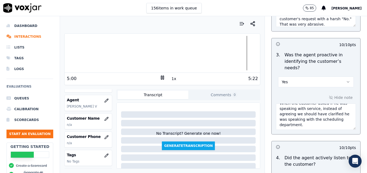
click at [158, 52] on div at bounding box center [162, 53] width 195 height 35
click at [161, 77] on rect at bounding box center [161, 78] width 1 height 4
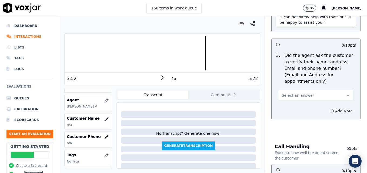
scroll to position [284, 0]
click at [346, 93] on icon "button" at bounding box center [348, 95] width 4 height 4
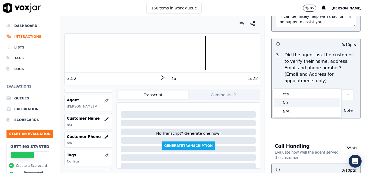
click at [293, 102] on div "No" at bounding box center [307, 103] width 66 height 9
click at [329, 109] on icon "button" at bounding box center [331, 111] width 4 height 4
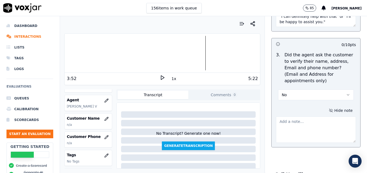
click at [308, 117] on textarea at bounding box center [316, 130] width 80 height 26
click at [95, 57] on div at bounding box center [162, 53] width 195 height 35
click at [160, 78] on icon at bounding box center [162, 77] width 5 height 5
click at [160, 79] on icon at bounding box center [162, 77] width 5 height 5
click at [276, 117] on textarea "Vehicle type not reconfirmed." at bounding box center [316, 130] width 80 height 26
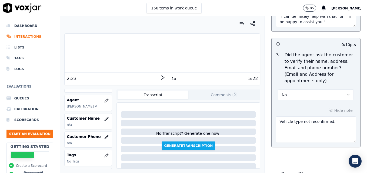
click at [276, 117] on textarea "Vehicle type not reconfirmed." at bounding box center [316, 130] width 80 height 26
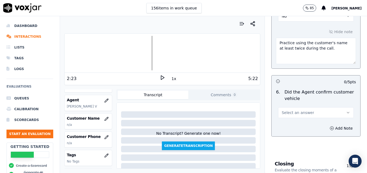
scroll to position [851, 0]
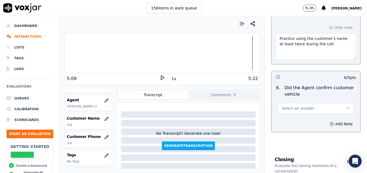
type textarea "Customer email/mailing address not verified. Vehicle type not reconfirmed."
click at [160, 76] on icon at bounding box center [162, 77] width 5 height 5
click at [346, 106] on icon "button" at bounding box center [348, 108] width 4 height 4
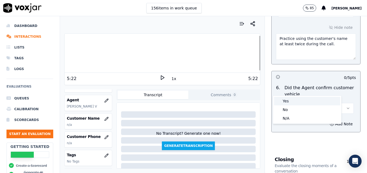
click at [296, 100] on div "Yes" at bounding box center [307, 101] width 66 height 9
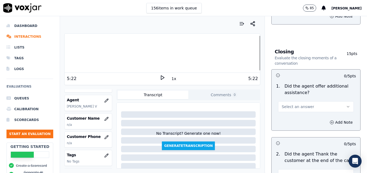
scroll to position [986, 0]
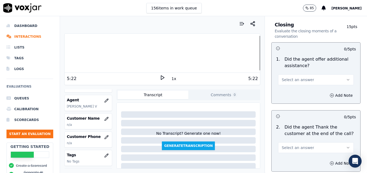
click at [333, 75] on button "Select an answer" at bounding box center [316, 80] width 76 height 11
click at [286, 72] on div "Yes" at bounding box center [307, 72] width 66 height 9
click at [329, 93] on icon "button" at bounding box center [331, 95] width 4 height 4
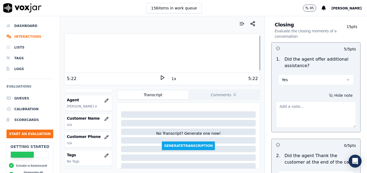
click at [312, 102] on textarea at bounding box center [316, 115] width 80 height 26
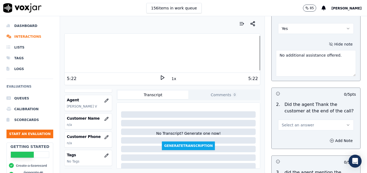
scroll to position [1040, 0]
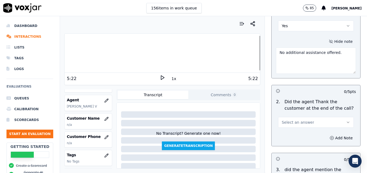
type textarea "No additional assistance offered."
click at [346, 120] on icon "button" at bounding box center [348, 122] width 4 height 4
click at [301, 114] on div "Yes" at bounding box center [307, 115] width 66 height 9
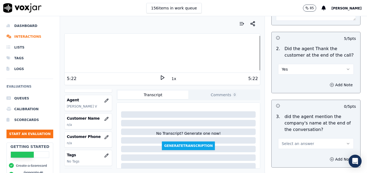
scroll to position [1113, 0]
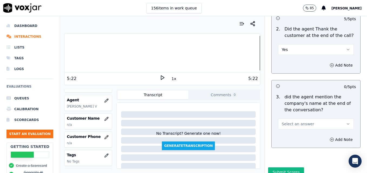
click at [332, 119] on button "Select an answer" at bounding box center [316, 124] width 76 height 11
click at [301, 114] on div "Yes" at bounding box center [307, 117] width 66 height 9
click at [329, 138] on icon "button" at bounding box center [331, 140] width 4 height 4
click at [313, 146] on textarea at bounding box center [316, 159] width 80 height 26
type textarea "J"
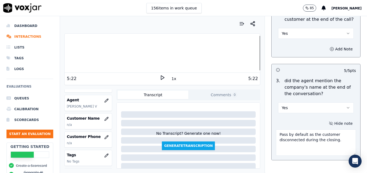
scroll to position [1141, 0]
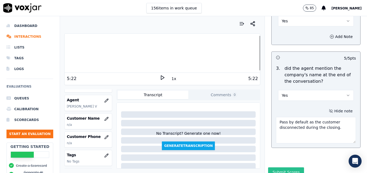
type textarea "Pass by default as the customer disconnected during the closing."
click at [293, 168] on button "Submit Scores" at bounding box center [286, 173] width 36 height 10
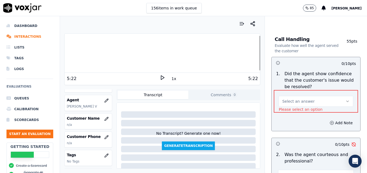
scroll to position [419, 0]
click at [331, 97] on button "Select an answer" at bounding box center [315, 102] width 75 height 11
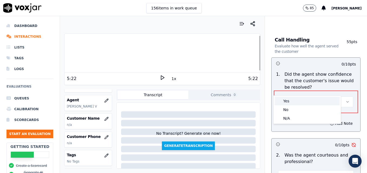
click at [306, 100] on div "Yes" at bounding box center [306, 101] width 65 height 9
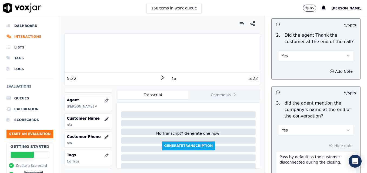
scroll to position [1141, 0]
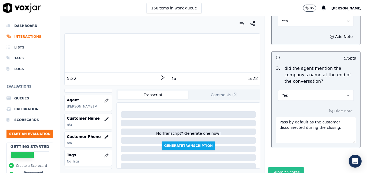
click at [285, 168] on button "Submit Scores" at bounding box center [286, 173] width 36 height 10
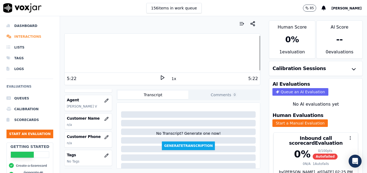
click at [30, 35] on li "Interactions" at bounding box center [29, 36] width 47 height 11
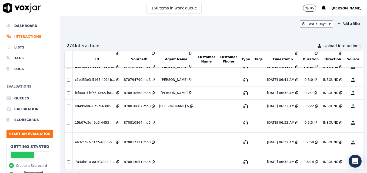
scroll to position [501, 0]
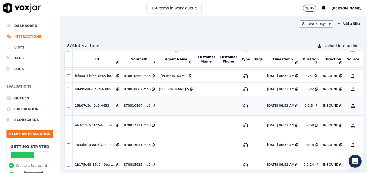
click at [363, 107] on button "No Evaluation Yet" at bounding box center [373, 105] width 21 height 15
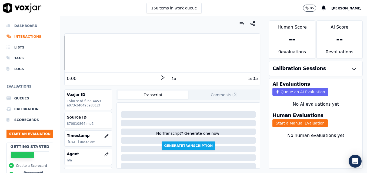
click at [28, 26] on li "Dashboard" at bounding box center [29, 26] width 47 height 11
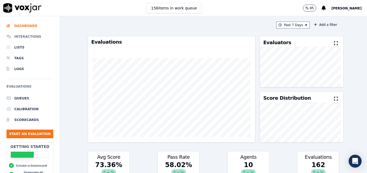
click at [29, 34] on li "Interactions" at bounding box center [29, 36] width 47 height 11
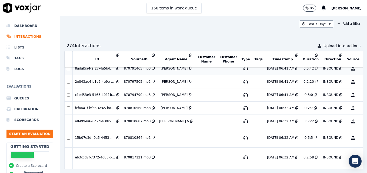
scroll to position [494, 0]
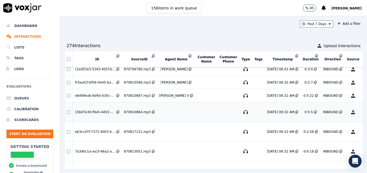
click at [363, 113] on button "No Evaluation Yet" at bounding box center [373, 112] width 21 height 15
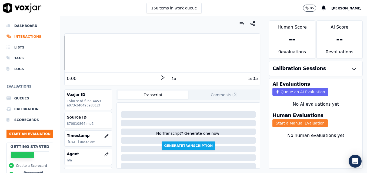
click at [292, 124] on button "Start a Manual Evaluation" at bounding box center [299, 124] width 55 height 8
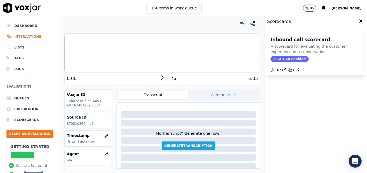
click at [288, 58] on span "GPT-4o Enabled" at bounding box center [289, 59] width 38 height 6
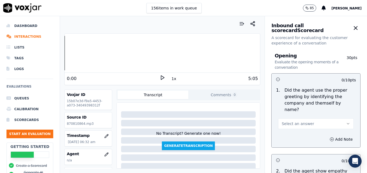
click at [160, 77] on icon at bounding box center [162, 77] width 5 height 5
click at [160, 76] on icon at bounding box center [162, 77] width 5 height 5
click at [104, 154] on icon "button" at bounding box center [106, 155] width 4 height 4
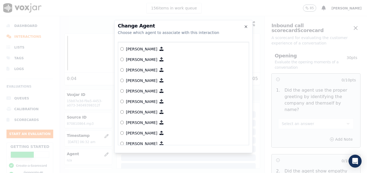
scroll to position [411, 0]
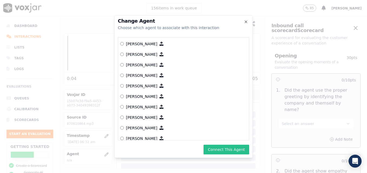
click at [214, 148] on button "Connect This Agent" at bounding box center [226, 150] width 46 height 10
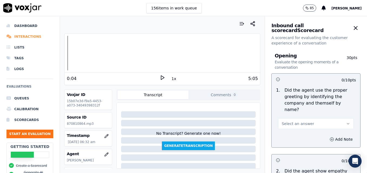
click at [28, 35] on li "Interactions" at bounding box center [29, 36] width 47 height 11
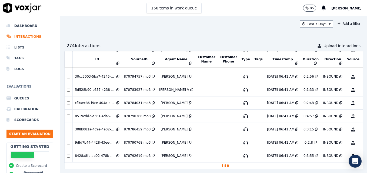
scroll to position [175, 0]
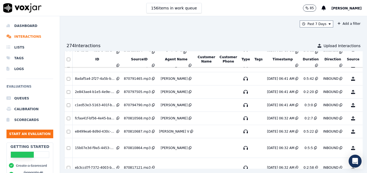
scroll to position [467, 0]
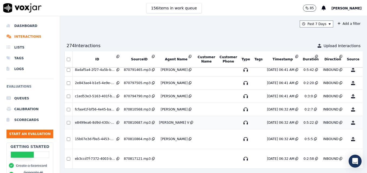
click at [137, 124] on div "870810687.mp3" at bounding box center [137, 123] width 27 height 4
click at [363, 139] on button "No Evaluation Yet" at bounding box center [373, 139] width 21 height 15
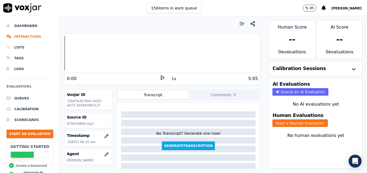
click at [160, 76] on icon at bounding box center [162, 77] width 5 height 5
click at [163, 76] on rect at bounding box center [163, 78] width 1 height 4
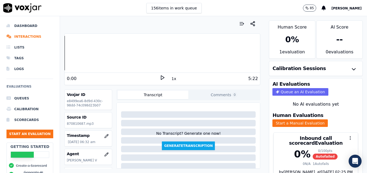
click at [160, 76] on icon at bounding box center [162, 77] width 5 height 5
click at [161, 79] on rect at bounding box center [161, 78] width 1 height 4
click at [253, 22] on circle "button" at bounding box center [253, 22] width 1 height 1
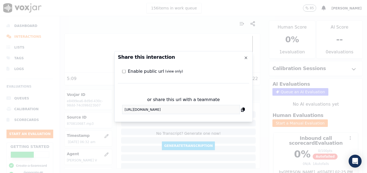
click at [109, 173] on div "Share this interaction Enable public url (view only) or share this url with a t…" at bounding box center [183, 173] width 367 height 0
click at [245, 58] on icon "button" at bounding box center [246, 58] width 2 height 2
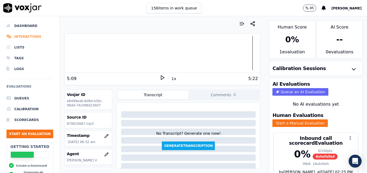
click at [32, 36] on li "Interactions" at bounding box center [29, 36] width 47 height 11
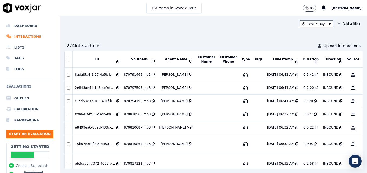
scroll to position [474, 0]
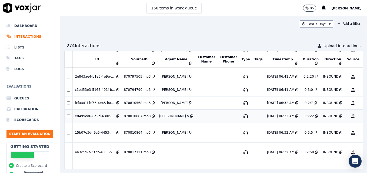
click at [137, 117] on div "870810687.mp3" at bounding box center [137, 116] width 27 height 4
click at [363, 132] on button "No Evaluation Yet" at bounding box center [373, 132] width 21 height 15
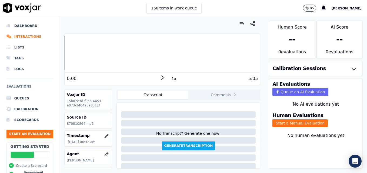
click at [161, 77] on polygon at bounding box center [162, 78] width 3 height 4
click at [160, 77] on icon at bounding box center [162, 77] width 5 height 5
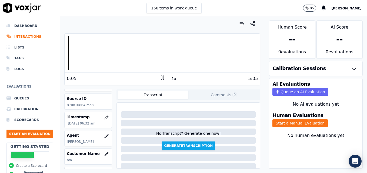
scroll to position [27, 0]
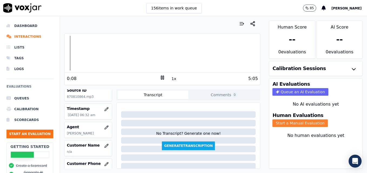
click at [292, 126] on button "Start a Manual Evaluation" at bounding box center [299, 124] width 55 height 8
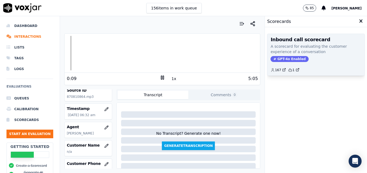
click at [281, 57] on span "GPT-4o Enabled" at bounding box center [289, 59] width 38 height 6
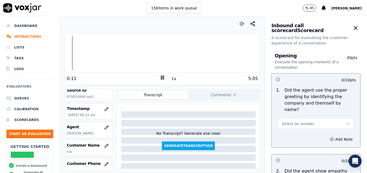
click at [346, 122] on icon "button" at bounding box center [348, 124] width 4 height 4
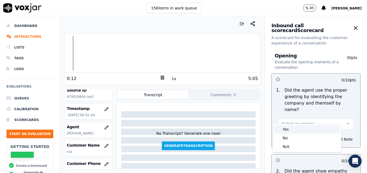
click at [295, 129] on div "Yes" at bounding box center [307, 129] width 66 height 9
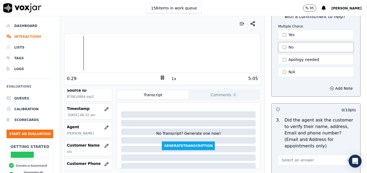
scroll to position [162, 0]
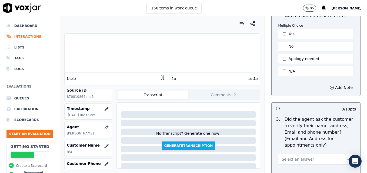
click at [346, 157] on icon "button" at bounding box center [348, 159] width 4 height 4
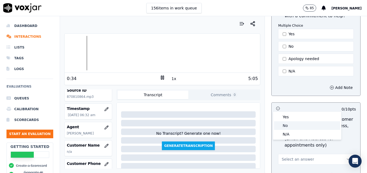
click at [308, 124] on div "No" at bounding box center [307, 125] width 66 height 9
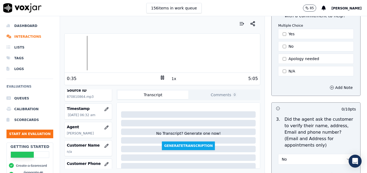
scroll to position [189, 0]
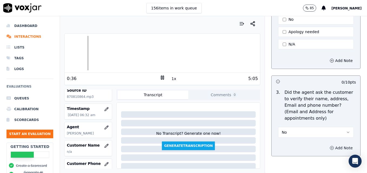
click at [328, 144] on button "Add Note" at bounding box center [340, 148] width 29 height 8
click at [304, 154] on textarea at bounding box center [316, 167] width 80 height 26
type textarea "New/returning customer not verified."
click at [160, 76] on icon at bounding box center [162, 77] width 5 height 5
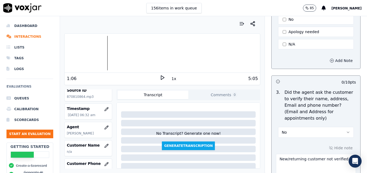
click at [329, 59] on icon "button" at bounding box center [331, 61] width 4 height 4
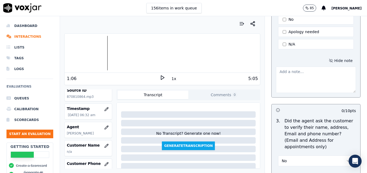
click at [306, 76] on textarea at bounding box center [316, 80] width 80 height 26
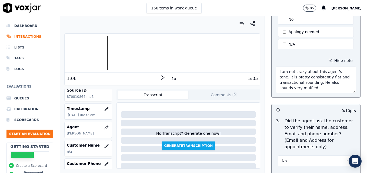
type textarea "I am not crazy about this agent's tone. It is pretty consistently flat and tran…"
click at [161, 77] on polygon at bounding box center [162, 78] width 3 height 4
click at [117, 53] on div at bounding box center [162, 53] width 195 height 35
click at [160, 77] on icon at bounding box center [162, 77] width 5 height 5
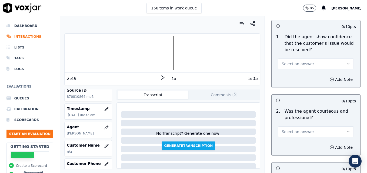
scroll to position [432, 0]
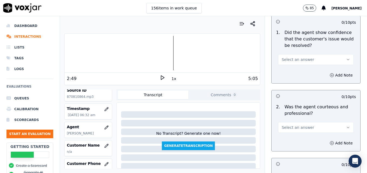
click at [347, 59] on icon "button" at bounding box center [348, 59] width 2 height 1
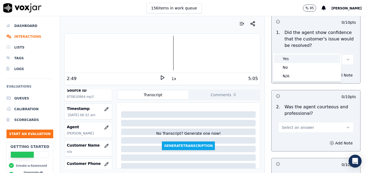
click at [324, 59] on div "Yes" at bounding box center [307, 59] width 66 height 9
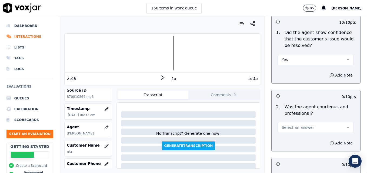
click at [346, 126] on icon "button" at bounding box center [348, 128] width 4 height 4
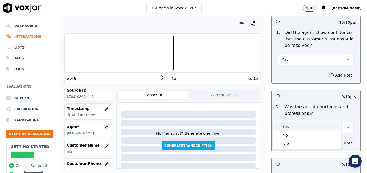
click at [318, 126] on div "Yes" at bounding box center [307, 127] width 66 height 9
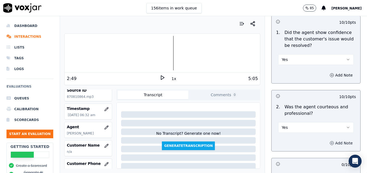
click at [333, 140] on button "Add Note" at bounding box center [340, 144] width 29 height 8
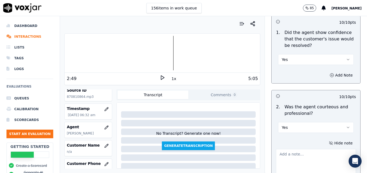
scroll to position [459, 0]
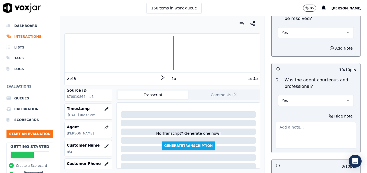
click at [320, 124] on textarea at bounding box center [316, 135] width 80 height 26
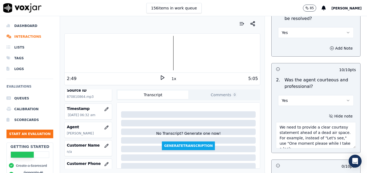
scroll to position [3, 0]
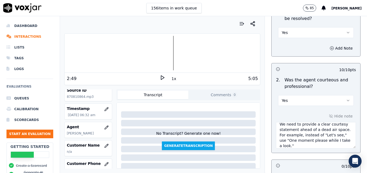
click at [161, 77] on polygon at bounding box center [162, 78] width 3 height 4
click at [168, 54] on div at bounding box center [162, 53] width 195 height 35
click at [160, 78] on icon at bounding box center [162, 77] width 5 height 5
click at [305, 132] on textarea "We need to provide a clear courtesy statement ahead of a dead air space. For ex…" at bounding box center [316, 135] width 80 height 26
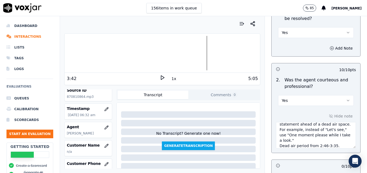
type textarea "We need to provide a clear courtesy statement ahead of a dead air space. For ex…"
click at [160, 75] on div "3:42 1x 5:05" at bounding box center [162, 79] width 195 height 12
click at [161, 79] on polygon at bounding box center [162, 78] width 3 height 4
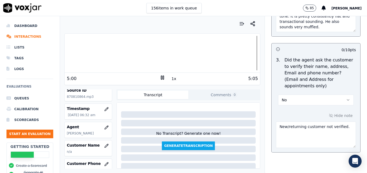
scroll to position [270, 0]
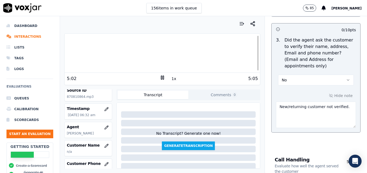
click at [340, 102] on textarea "New/returning customer not verified." at bounding box center [316, 115] width 80 height 26
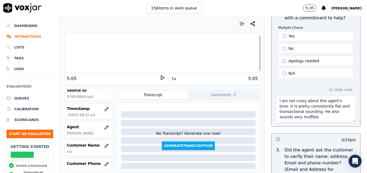
scroll to position [162, 0]
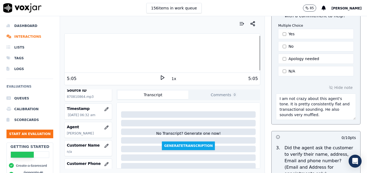
type textarea "New/returning customer not verified. Vehicle type not reconfirmed."
click at [311, 110] on textarea "I am not crazy about this agent's tone. It is pretty consistently flat and tran…" at bounding box center [316, 107] width 80 height 26
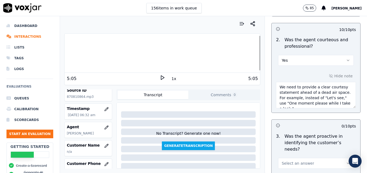
scroll to position [540, 0]
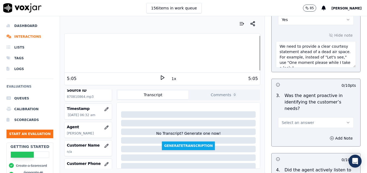
type textarea "I am not crazy about this agent's tone. It is pretty consistently flat and tran…"
click at [347, 122] on icon "button" at bounding box center [348, 122] width 2 height 1
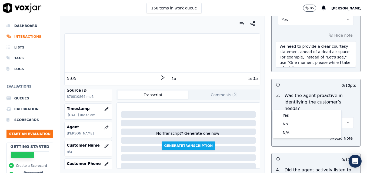
click at [321, 111] on div "Yes No N/A" at bounding box center [307, 124] width 68 height 28
click at [311, 114] on div "Yes" at bounding box center [307, 115] width 66 height 9
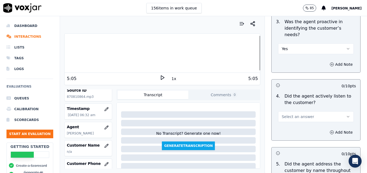
scroll to position [621, 0]
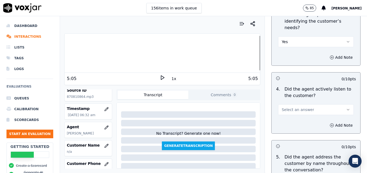
click at [346, 108] on icon "button" at bounding box center [348, 110] width 4 height 4
click at [314, 103] on div "Yes" at bounding box center [307, 102] width 66 height 9
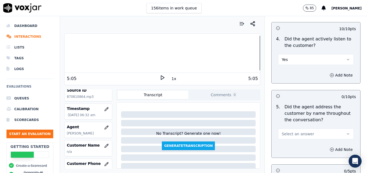
scroll to position [702, 0]
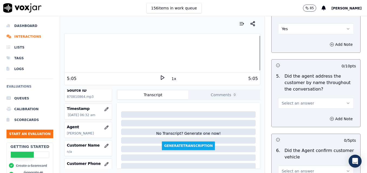
click at [334, 98] on button "Select an answer" at bounding box center [316, 103] width 76 height 11
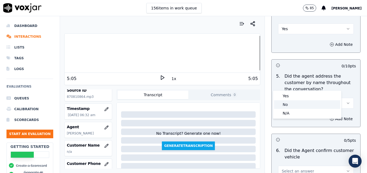
click at [293, 101] on div "No" at bounding box center [307, 104] width 66 height 9
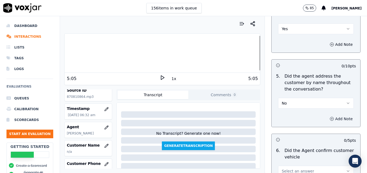
click at [329, 117] on icon "button" at bounding box center [331, 119] width 4 height 4
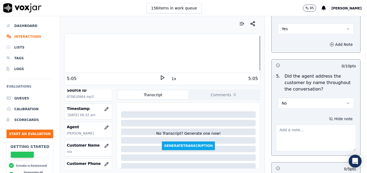
click at [315, 125] on textarea at bounding box center [316, 138] width 80 height 26
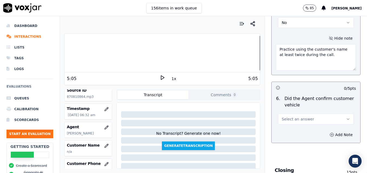
scroll to position [783, 0]
type textarea "Practice using the customer's name at least twice during the call."
click at [339, 114] on button "Select an answer" at bounding box center [316, 119] width 76 height 11
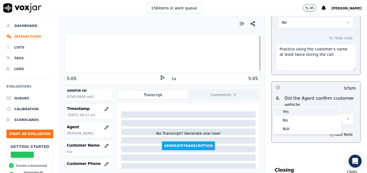
click at [310, 110] on div "Yes" at bounding box center [307, 111] width 66 height 9
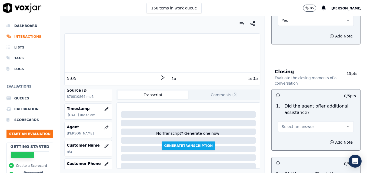
scroll to position [891, 0]
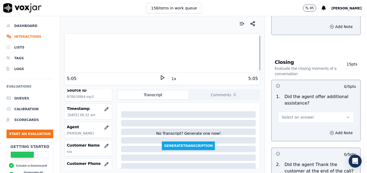
click at [333, 112] on button "Select an answer" at bounding box center [316, 117] width 76 height 11
click at [305, 109] on div "Yes" at bounding box center [307, 110] width 66 height 9
click at [329, 131] on icon "button" at bounding box center [331, 133] width 4 height 4
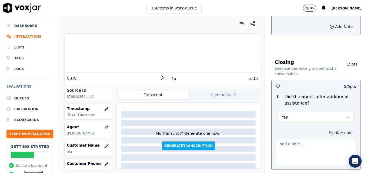
click at [316, 139] on textarea at bounding box center [316, 152] width 80 height 26
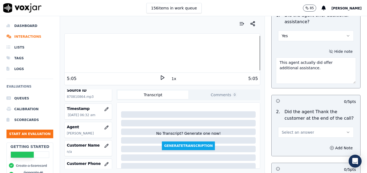
scroll to position [999, 0]
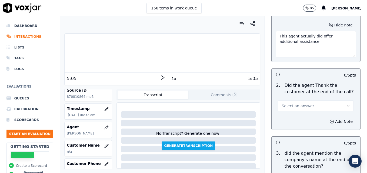
type textarea "This agent actually did offer additional assistance."
click at [346, 104] on icon "button" at bounding box center [348, 106] width 4 height 4
click at [312, 98] on div "Yes" at bounding box center [307, 98] width 66 height 9
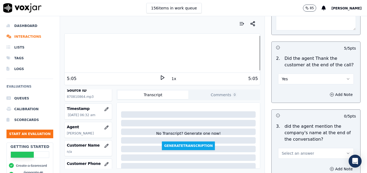
click at [336, 148] on button "Select an answer" at bounding box center [316, 153] width 76 height 11
click at [306, 146] on div "Yes" at bounding box center [307, 146] width 66 height 9
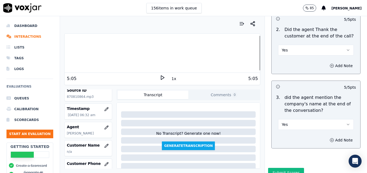
scroll to position [1055, 0]
click at [289, 168] on button "Submit Scores" at bounding box center [286, 173] width 36 height 10
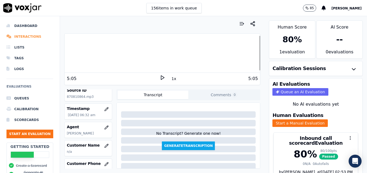
click at [29, 36] on li "Interactions" at bounding box center [29, 36] width 47 height 11
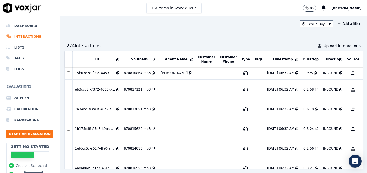
scroll to position [521, 0]
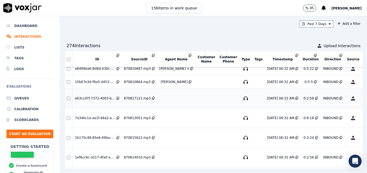
click at [363, 97] on button "No Evaluation Yet" at bounding box center [373, 98] width 21 height 15
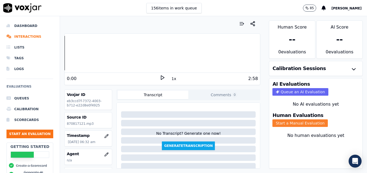
click at [305, 123] on button "Start a Manual Evaluation" at bounding box center [299, 124] width 55 height 8
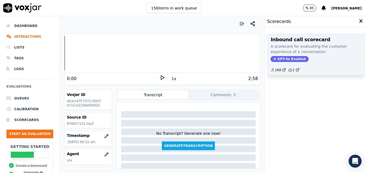
click at [287, 57] on span "GPT-4o Enabled" at bounding box center [289, 59] width 38 height 6
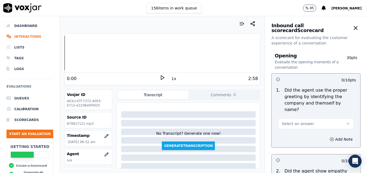
click at [160, 76] on icon at bounding box center [162, 77] width 5 height 5
click at [104, 155] on icon "button" at bounding box center [106, 155] width 4 height 4
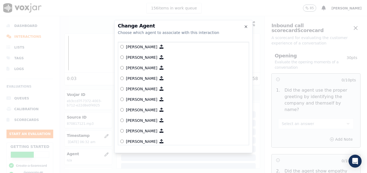
scroll to position [135, 0]
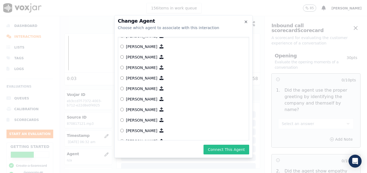
click at [235, 150] on button "Connect This Agent" at bounding box center [226, 150] width 46 height 10
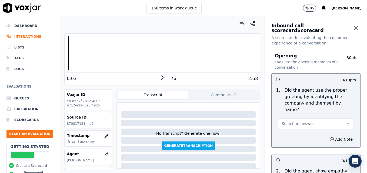
click at [346, 122] on icon "button" at bounding box center [348, 124] width 4 height 4
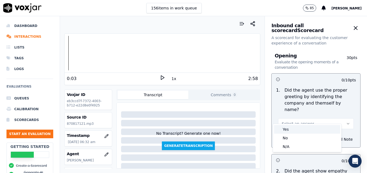
click at [299, 128] on div "Yes" at bounding box center [307, 129] width 66 height 9
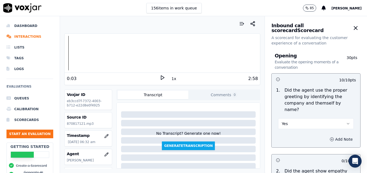
click at [329, 137] on icon "button" at bounding box center [331, 139] width 4 height 4
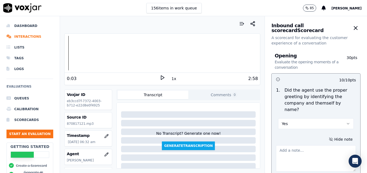
click at [317, 148] on textarea at bounding box center [316, 159] width 80 height 26
type textarea "Agent sounds like she is talking on speaker."
click at [156, 77] on div "0:03 1x 2:58" at bounding box center [162, 79] width 195 height 12
click at [160, 78] on icon at bounding box center [162, 77] width 5 height 5
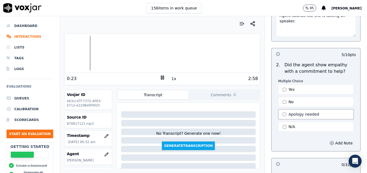
click at [279, 109] on button "Apology needed" at bounding box center [316, 114] width 76 height 10
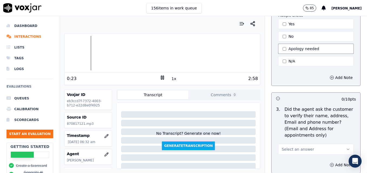
scroll to position [216, 0]
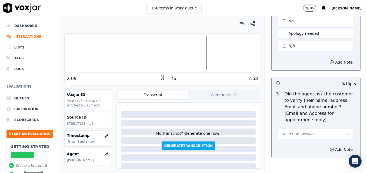
click at [346, 132] on icon "button" at bounding box center [348, 134] width 4 height 4
click at [298, 140] on div "No" at bounding box center [307, 142] width 66 height 9
click at [329, 148] on icon "button" at bounding box center [331, 150] width 4 height 4
click at [303, 156] on textarea at bounding box center [316, 169] width 80 height 26
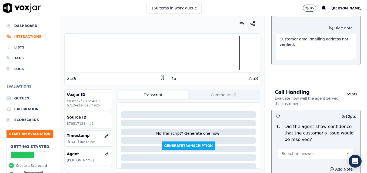
scroll to position [351, 0]
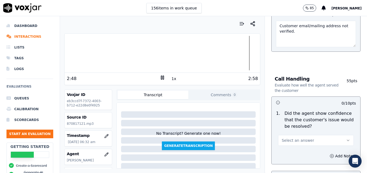
click at [346, 138] on icon "button" at bounding box center [348, 140] width 4 height 4
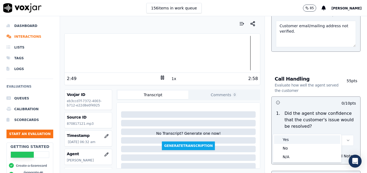
click at [305, 140] on div "Yes" at bounding box center [307, 140] width 66 height 9
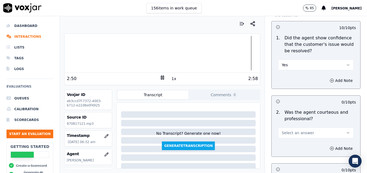
scroll to position [432, 0]
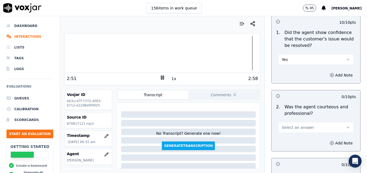
click at [346, 126] on icon "button" at bounding box center [348, 128] width 4 height 4
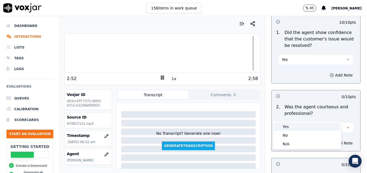
click at [304, 128] on div "Yes" at bounding box center [307, 127] width 66 height 9
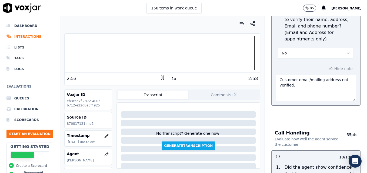
scroll to position [270, 0]
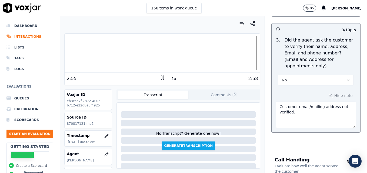
click at [306, 105] on textarea "Customer email/mailing address not verified." at bounding box center [316, 115] width 80 height 26
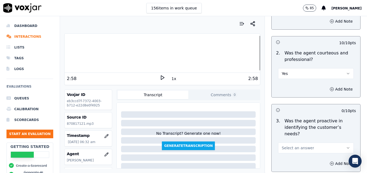
scroll to position [513, 0]
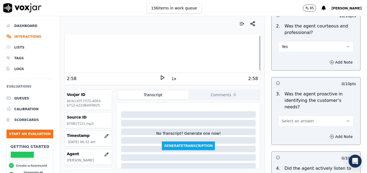
type textarea "Customer email/mailing address not verified. Vehicle type/service not reconfirm…"
click at [338, 116] on button "Select an answer" at bounding box center [316, 121] width 76 height 11
click at [306, 115] on div "Yes" at bounding box center [307, 114] width 66 height 9
click at [329, 135] on icon "button" at bounding box center [331, 137] width 4 height 4
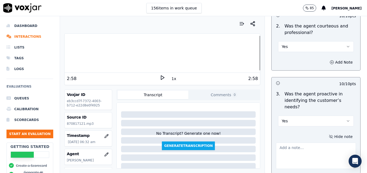
click at [312, 143] on textarea at bounding box center [316, 156] width 80 height 26
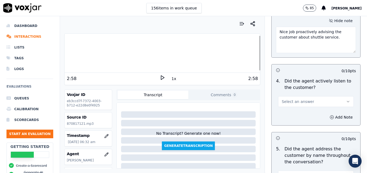
scroll to position [648, 0]
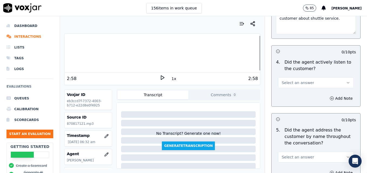
type textarea "Nice job proactively advising the customer about shuttle service."
click at [346, 81] on icon "button" at bounding box center [348, 83] width 4 height 4
click at [310, 77] on div "Yes" at bounding box center [307, 75] width 66 height 9
click at [330, 97] on circle "button" at bounding box center [332, 99] width 4 height 4
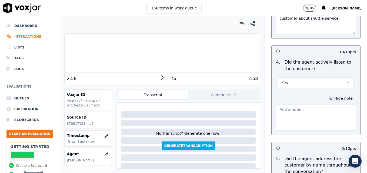
click at [313, 104] on textarea at bounding box center [316, 117] width 80 height 26
click at [244, 53] on div at bounding box center [162, 53] width 195 height 35
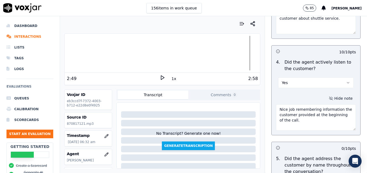
type textarea "Nice job remembering information the customer provided at the beginning of the …"
click at [160, 77] on icon at bounding box center [162, 77] width 5 height 5
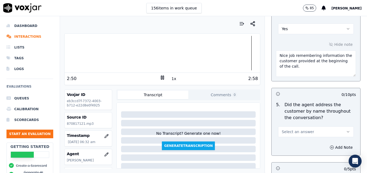
scroll to position [729, 0]
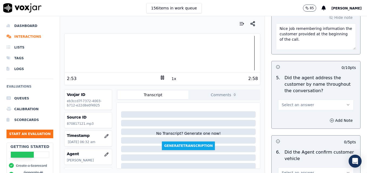
click at [333, 100] on button "Select an answer" at bounding box center [316, 105] width 76 height 11
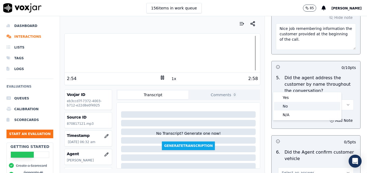
click at [289, 105] on div "No" at bounding box center [307, 106] width 66 height 9
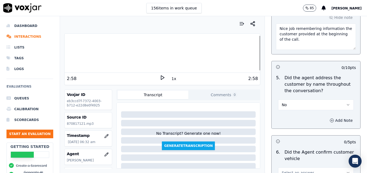
click at [329, 119] on icon "button" at bounding box center [331, 121] width 4 height 4
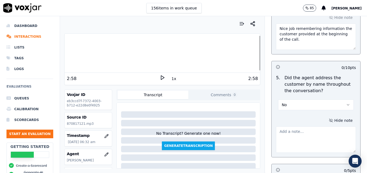
click at [305, 127] on textarea at bounding box center [316, 140] width 80 height 26
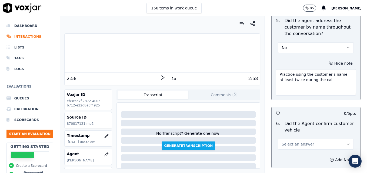
scroll to position [810, 0]
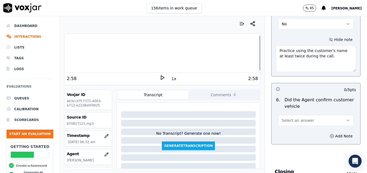
type textarea "Practice using the customer's name at least twice during the call."
click at [346, 119] on icon "button" at bounding box center [348, 121] width 4 height 4
click at [313, 112] on div "Yes" at bounding box center [307, 113] width 66 height 9
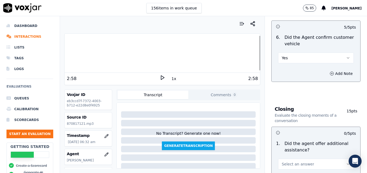
scroll to position [891, 0]
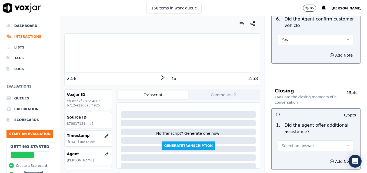
click at [333, 141] on button "Select an answer" at bounding box center [316, 146] width 76 height 11
click at [293, 139] on div "Yes" at bounding box center [307, 138] width 66 height 9
click at [330, 160] on circle "button" at bounding box center [332, 162] width 4 height 4
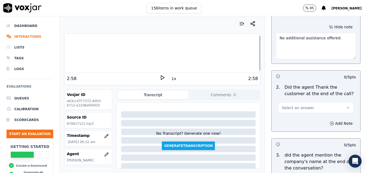
scroll to position [1026, 0]
type textarea "No additional assistance offered."
click at [346, 106] on icon "button" at bounding box center [348, 108] width 4 height 4
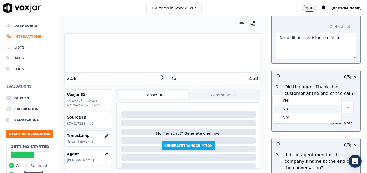
click at [307, 108] on div "No" at bounding box center [307, 109] width 66 height 9
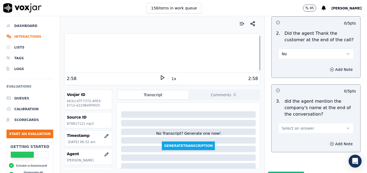
scroll to position [1080, 0]
click at [346, 126] on icon "button" at bounding box center [348, 128] width 4 height 4
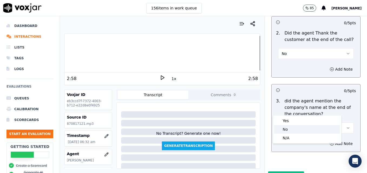
click at [303, 128] on div "No" at bounding box center [307, 129] width 66 height 9
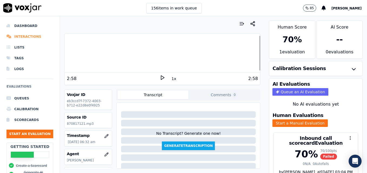
click at [32, 35] on li "Interactions" at bounding box center [29, 36] width 47 height 11
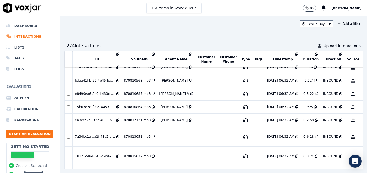
scroll to position [521, 0]
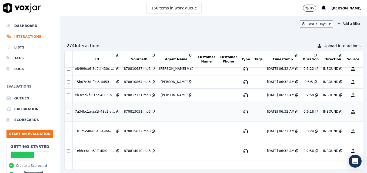
click at [363, 113] on button "No Evaluation Yet" at bounding box center [373, 111] width 21 height 15
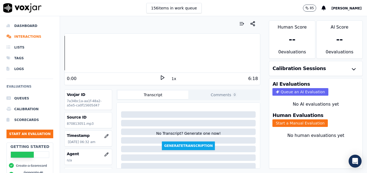
click at [161, 76] on polygon at bounding box center [162, 78] width 3 height 4
click at [161, 76] on rect at bounding box center [161, 78] width 1 height 4
click at [104, 153] on icon "button" at bounding box center [106, 155] width 4 height 4
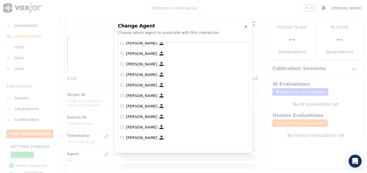
scroll to position [442, 0]
click at [124, 90] on label "[PERSON_NAME]" at bounding box center [183, 95] width 126 height 11
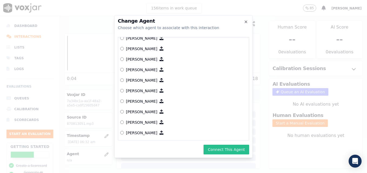
click at [224, 152] on button "Connect This Agent" at bounding box center [226, 150] width 46 height 10
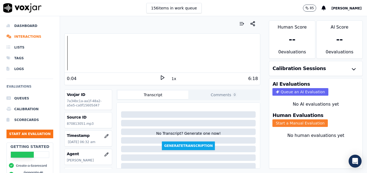
click at [297, 122] on button "Start a Manual Evaluation" at bounding box center [299, 124] width 55 height 8
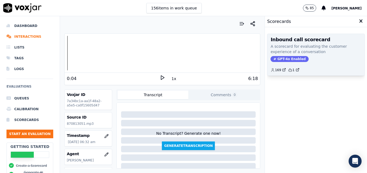
click at [287, 55] on div "Inbound call scorecard A scorecard for evaluating the customer experience of a …" at bounding box center [315, 55] width 97 height 42
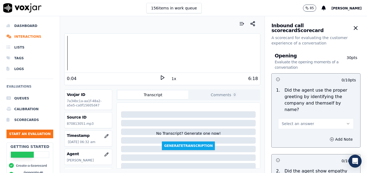
click at [331, 119] on button "Select an answer" at bounding box center [316, 124] width 76 height 11
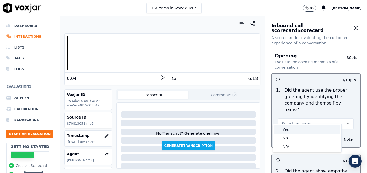
click at [309, 130] on div "Yes" at bounding box center [307, 129] width 66 height 9
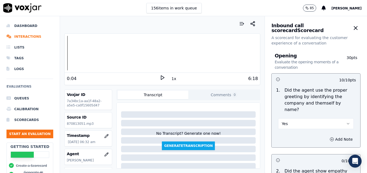
click at [160, 78] on icon at bounding box center [162, 77] width 5 height 5
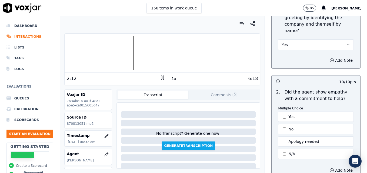
scroll to position [81, 0]
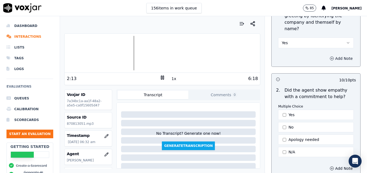
click at [326, 55] on button "Add Note" at bounding box center [340, 59] width 29 height 8
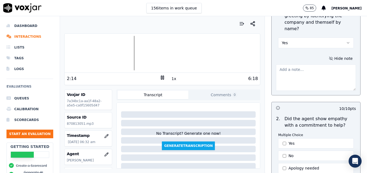
click at [317, 71] on textarea at bounding box center [316, 78] width 80 height 26
type textarea "Agent sounds like she is talking on speaker."
click at [163, 78] on rect at bounding box center [163, 78] width 1 height 4
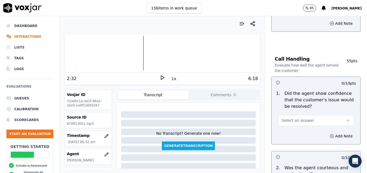
scroll to position [351, 0]
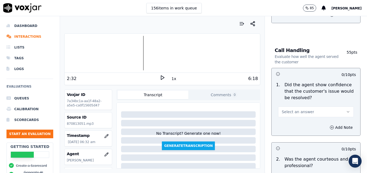
click at [333, 107] on button "Select an answer" at bounding box center [316, 112] width 76 height 11
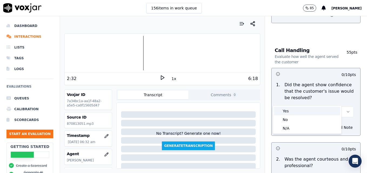
click at [308, 109] on div "Yes" at bounding box center [307, 111] width 66 height 9
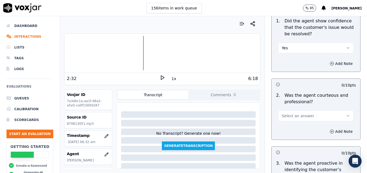
scroll to position [432, 0]
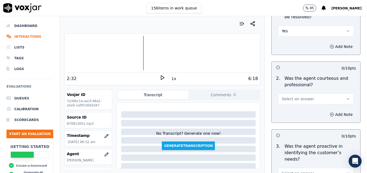
click at [340, 94] on button "Select an answer" at bounding box center [316, 99] width 76 height 11
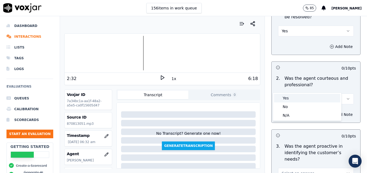
click at [307, 100] on div "Yes" at bounding box center [307, 98] width 66 height 9
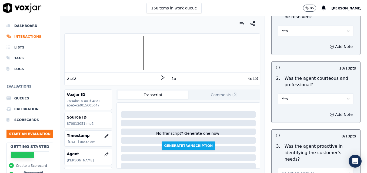
click at [329, 113] on icon "button" at bounding box center [331, 115] width 4 height 4
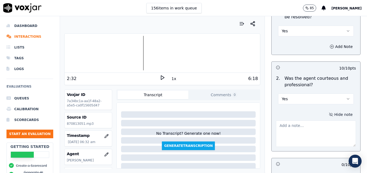
click at [313, 121] on textarea at bounding box center [316, 134] width 80 height 26
click at [161, 77] on polygon at bounding box center [162, 78] width 3 height 4
click at [156, 55] on div at bounding box center [162, 53] width 195 height 35
click at [151, 54] on div at bounding box center [162, 53] width 195 height 35
click at [161, 76] on rect at bounding box center [161, 78] width 1 height 4
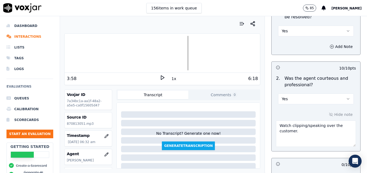
click at [306, 121] on textarea "Watch clipping/speaking over the customer." at bounding box center [316, 134] width 80 height 26
click at [276, 125] on textarea "Watch clipping/speaking over the customer. 2:59-3:55" at bounding box center [316, 134] width 80 height 26
click at [314, 126] on textarea "Watch clipping/speaking over the customer. Dead air from 2:59-3:55" at bounding box center [316, 134] width 80 height 26
type textarea "Watch clipping/speaking over the customer. Dead air from 2:59-3:55."
click at [160, 77] on icon at bounding box center [162, 77] width 5 height 5
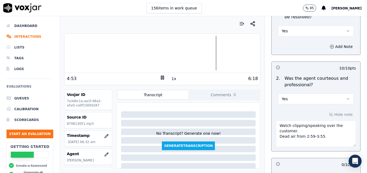
click at [160, 77] on icon at bounding box center [162, 77] width 5 height 5
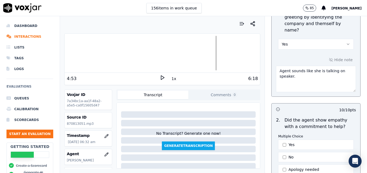
scroll to position [54, 0]
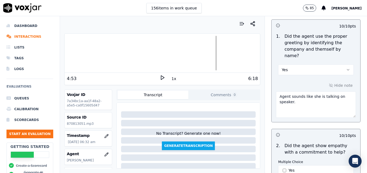
click at [302, 97] on textarea "Agent sounds like she is talking on speaker." at bounding box center [316, 105] width 80 height 26
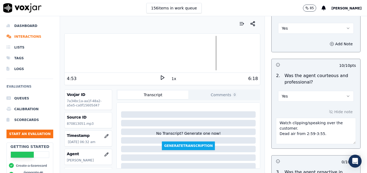
scroll to position [459, 0]
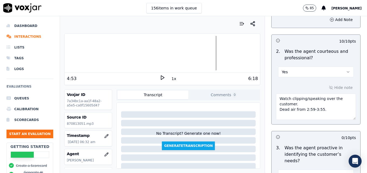
type textarea "Agent sounds like she is talking on speaker. She is muffled throughout most of …"
click at [320, 98] on textarea "Watch clipping/speaking over the customer. Dead air from 2:59-3:55." at bounding box center [316, 107] width 80 height 26
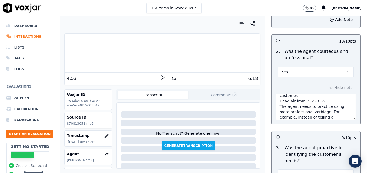
scroll to position [14, 0]
click at [211, 55] on div at bounding box center [162, 53] width 195 height 35
click at [160, 76] on icon at bounding box center [162, 77] width 5 height 5
click at [334, 106] on textarea "Watch clipping/speaking over the customer. Dead air from 2:59-3:55. The agent n…" at bounding box center [316, 107] width 80 height 26
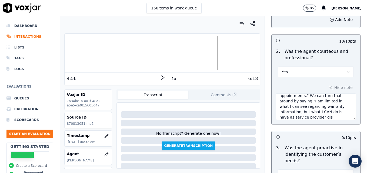
scroll to position [52, 0]
click at [161, 78] on polygon at bounding box center [162, 78] width 3 height 4
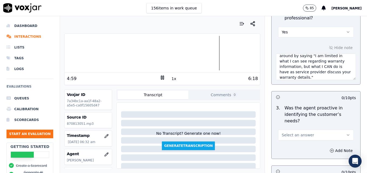
scroll to position [513, 0]
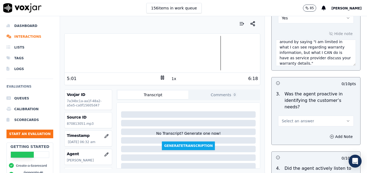
click at [346, 119] on icon "button" at bounding box center [348, 121] width 4 height 4
click at [305, 115] on div "Yes" at bounding box center [307, 114] width 66 height 9
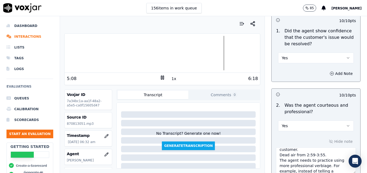
scroll to position [0, 0]
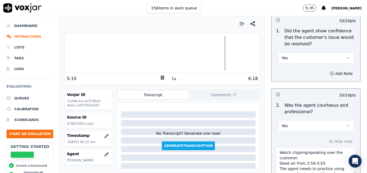
click at [298, 148] on textarea "Watch clipping/speaking over the customer. Dead air from 2:59-3:55. The agent n…" at bounding box center [316, 161] width 80 height 26
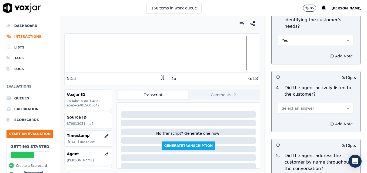
scroll to position [594, 0]
type textarea "Watch clipping/speaking over the customer. This happened several times during t…"
click at [337, 103] on button "Select an answer" at bounding box center [316, 108] width 76 height 11
click at [290, 104] on div "Yes" at bounding box center [307, 101] width 66 height 9
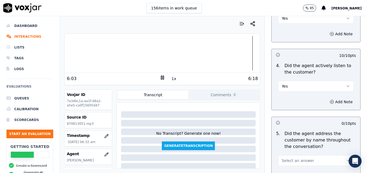
scroll to position [648, 0]
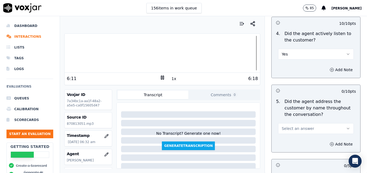
click at [335, 123] on button "Select an answer" at bounding box center [316, 128] width 76 height 11
click at [290, 121] on div "Yes" at bounding box center [307, 121] width 66 height 9
click at [329, 142] on icon "button" at bounding box center [331, 144] width 4 height 4
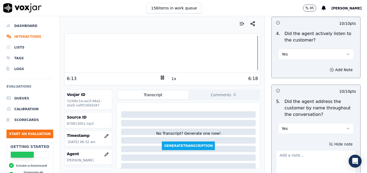
click at [310, 150] on textarea at bounding box center [316, 163] width 80 height 26
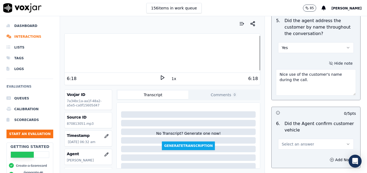
scroll to position [756, 0]
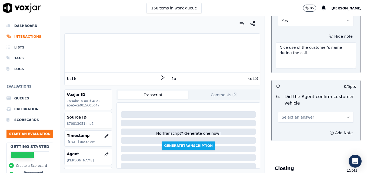
type textarea "Nice use of the customer's name during the call."
click at [346, 115] on icon "button" at bounding box center [348, 117] width 4 height 4
click at [295, 110] on div "Yes" at bounding box center [307, 110] width 66 height 9
click at [67, 51] on div at bounding box center [162, 53] width 195 height 35
click at [160, 77] on icon at bounding box center [162, 77] width 5 height 5
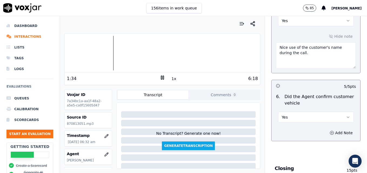
click at [162, 75] on icon at bounding box center [162, 77] width 5 height 5
click at [338, 112] on button "Yes" at bounding box center [316, 117] width 76 height 11
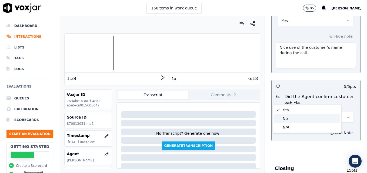
click at [293, 114] on div "No" at bounding box center [307, 118] width 66 height 9
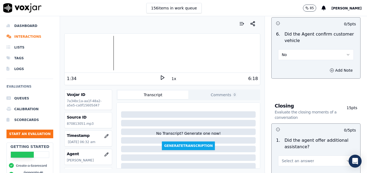
scroll to position [864, 0]
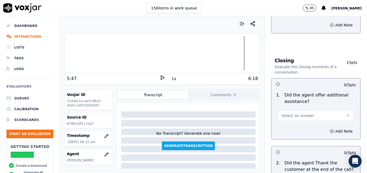
click at [161, 77] on polygon at bounding box center [162, 78] width 3 height 4
click at [336, 110] on button "Select an answer" at bounding box center [316, 115] width 76 height 11
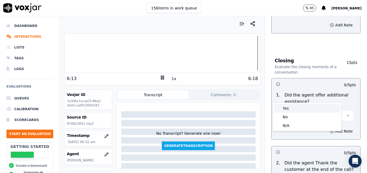
click at [293, 109] on div "Yes" at bounding box center [307, 108] width 66 height 9
drag, startPoint x: 320, startPoint y: 111, endPoint x: 317, endPoint y: 116, distance: 5.8
click at [329, 129] on icon "button" at bounding box center [331, 131] width 4 height 4
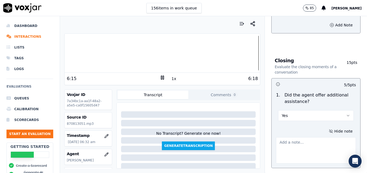
click at [310, 137] on textarea at bounding box center [316, 150] width 80 height 26
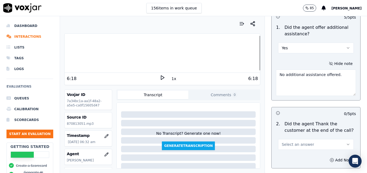
scroll to position [945, 0]
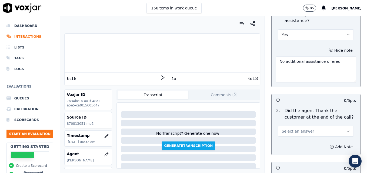
type textarea "No additional assistance offered."
click at [346, 129] on icon "button" at bounding box center [348, 131] width 4 height 4
click at [308, 124] on div "Yes" at bounding box center [307, 124] width 66 height 9
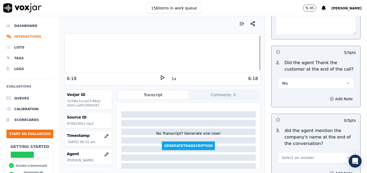
scroll to position [999, 0]
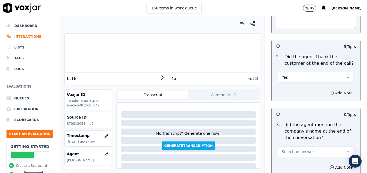
click at [333, 147] on button "Select an answer" at bounding box center [316, 152] width 76 height 11
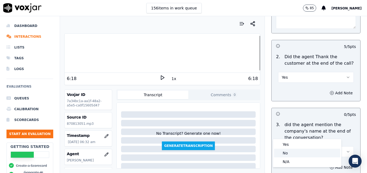
click at [295, 151] on div "No" at bounding box center [307, 153] width 66 height 9
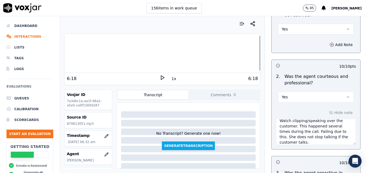
scroll to position [432, 0]
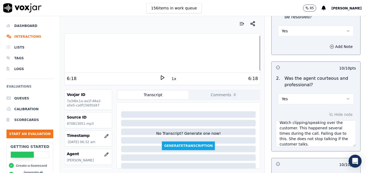
click at [346, 97] on icon "button" at bounding box center [348, 99] width 4 height 4
click at [296, 106] on div "No" at bounding box center [307, 107] width 66 height 9
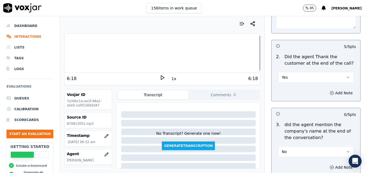
scroll to position [1027, 0]
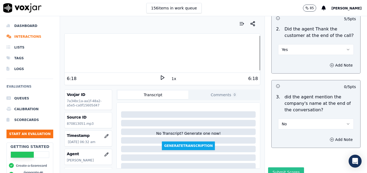
click at [285, 168] on button "Submit Scores" at bounding box center [286, 173] width 36 height 10
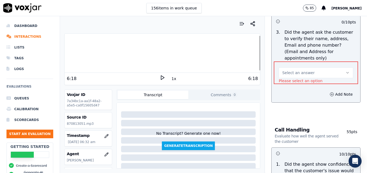
scroll to position [223, 0]
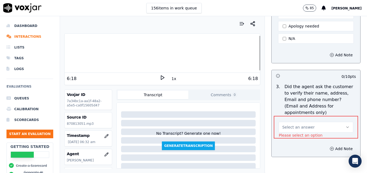
click at [345, 125] on icon "button" at bounding box center [347, 127] width 4 height 4
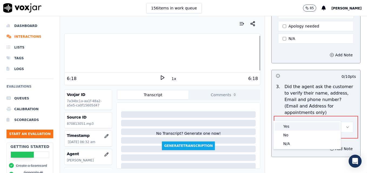
click at [311, 125] on div "Yes" at bounding box center [306, 126] width 65 height 9
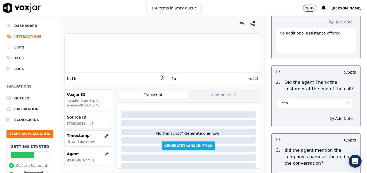
scroll to position [1027, 0]
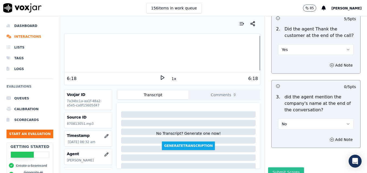
click at [279, 168] on button "Submit Scores" at bounding box center [286, 173] width 36 height 10
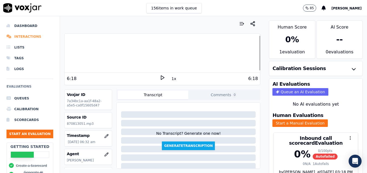
click at [32, 35] on li "Interactions" at bounding box center [29, 36] width 47 height 11
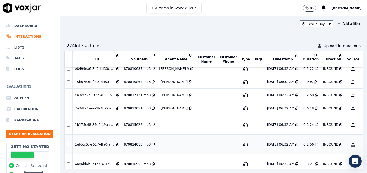
scroll to position [548, 0]
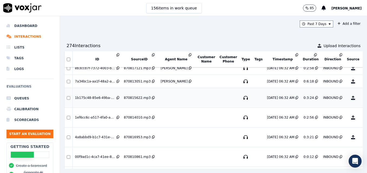
click at [363, 97] on button "No Evaluation Yet" at bounding box center [373, 97] width 21 height 15
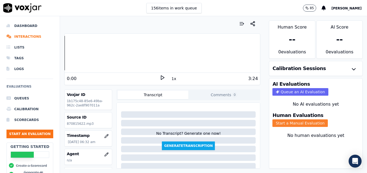
click at [281, 124] on button "Start a Manual Evaluation" at bounding box center [299, 124] width 55 height 8
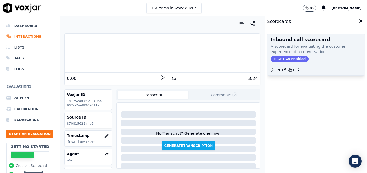
click at [278, 60] on span "GPT-4o Enabled" at bounding box center [289, 59] width 38 height 6
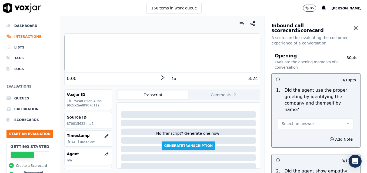
click at [161, 79] on polygon at bounding box center [162, 78] width 3 height 4
click at [163, 78] on rect at bounding box center [163, 78] width 1 height 4
click at [105, 154] on icon "button" at bounding box center [107, 155] width 4 height 4
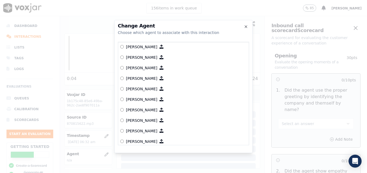
scroll to position [303, 0]
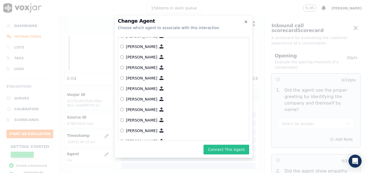
click at [235, 151] on button "Connect This Agent" at bounding box center [226, 150] width 46 height 10
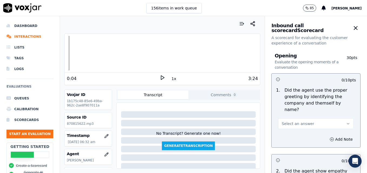
click at [160, 76] on icon at bounding box center [162, 77] width 5 height 5
click at [72, 53] on div at bounding box center [162, 53] width 195 height 35
click at [70, 52] on div at bounding box center [162, 53] width 195 height 35
click at [68, 51] on div at bounding box center [162, 53] width 195 height 35
click at [163, 78] on rect at bounding box center [163, 78] width 1 height 4
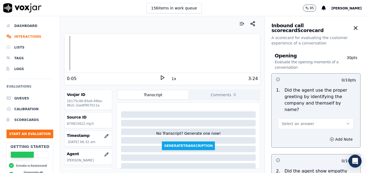
click at [160, 78] on icon at bounding box center [162, 77] width 5 height 5
click at [161, 77] on rect at bounding box center [161, 78] width 1 height 4
click at [160, 76] on icon at bounding box center [162, 77] width 5 height 5
click at [160, 78] on icon at bounding box center [162, 77] width 5 height 5
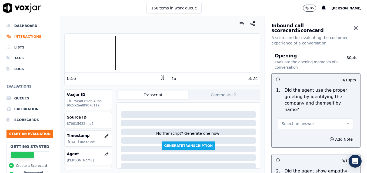
click at [160, 78] on icon at bounding box center [162, 77] width 5 height 5
click at [160, 77] on icon at bounding box center [162, 77] width 5 height 5
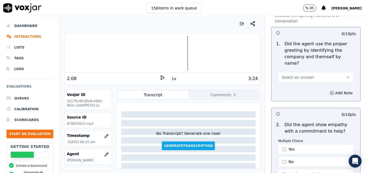
scroll to position [54, 0]
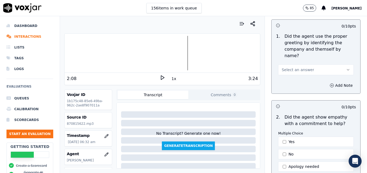
click at [346, 68] on icon "button" at bounding box center [348, 70] width 4 height 4
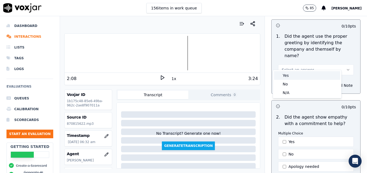
click at [308, 75] on div "Yes" at bounding box center [307, 75] width 66 height 9
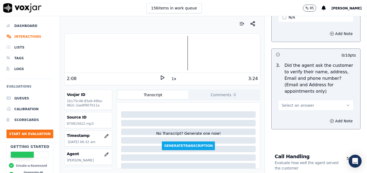
scroll to position [243, 0]
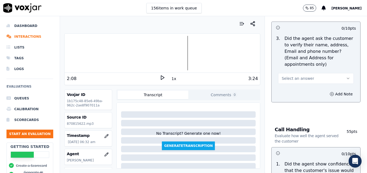
click at [346, 76] on icon "button" at bounding box center [348, 78] width 4 height 4
click at [300, 84] on div "No" at bounding box center [307, 86] width 66 height 9
click at [330, 92] on circle "button" at bounding box center [332, 94] width 4 height 4
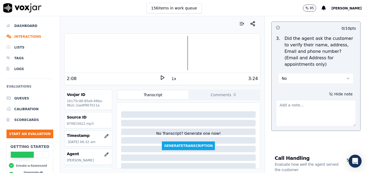
click at [313, 102] on textarea at bounding box center [316, 113] width 80 height 26
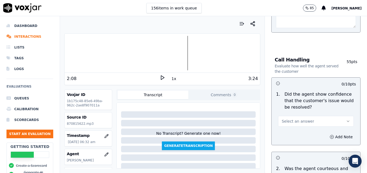
scroll to position [351, 0]
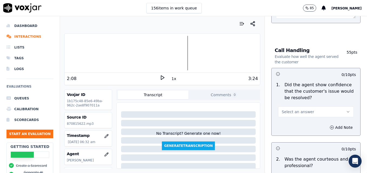
type textarea "Customer phone number not verified."
drag, startPoint x: 336, startPoint y: 99, endPoint x: 333, endPoint y: 101, distance: 3.6
click at [346, 110] on icon "button" at bounding box center [348, 112] width 4 height 4
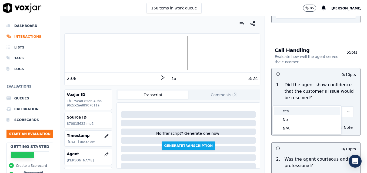
click at [309, 113] on div "Yes" at bounding box center [307, 111] width 66 height 9
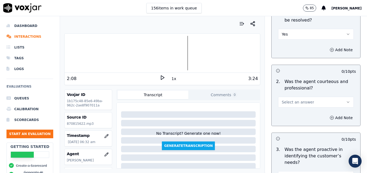
scroll to position [432, 0]
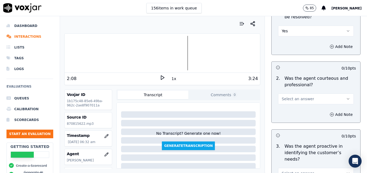
click at [346, 97] on icon "button" at bounding box center [348, 99] width 4 height 4
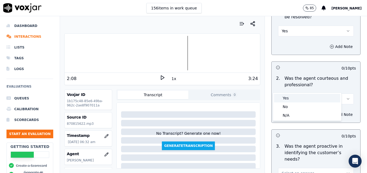
click at [307, 98] on div "Yes" at bounding box center [307, 98] width 66 height 9
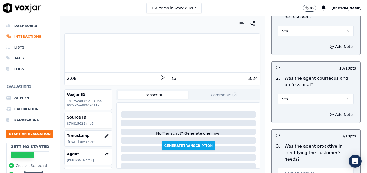
click at [327, 111] on button "Add Note" at bounding box center [340, 115] width 29 height 8
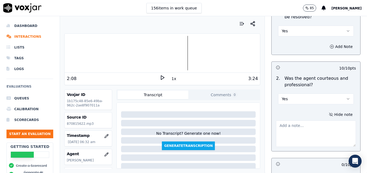
click at [319, 121] on textarea at bounding box center [316, 134] width 80 height 26
click at [160, 78] on icon at bounding box center [162, 77] width 5 height 5
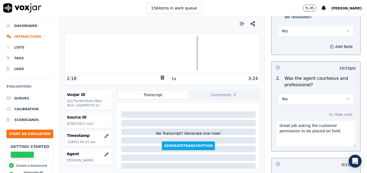
click at [160, 78] on icon at bounding box center [162, 77] width 5 height 5
click at [336, 121] on textarea "Great job asking the customer permission to be placed on hold." at bounding box center [316, 134] width 80 height 26
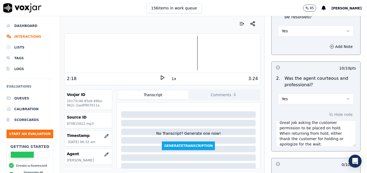
type textarea "Great job asking the customer permission to be placed on hold. When returning f…"
click at [160, 78] on icon at bounding box center [162, 77] width 5 height 5
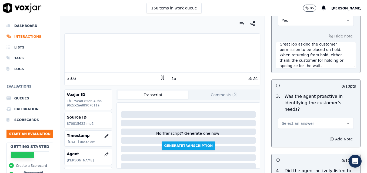
scroll to position [513, 0]
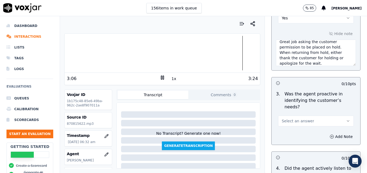
click at [346, 119] on icon "button" at bounding box center [348, 121] width 4 height 4
click at [317, 113] on div "Yes" at bounding box center [307, 114] width 66 height 9
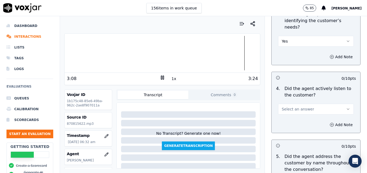
scroll to position [594, 0]
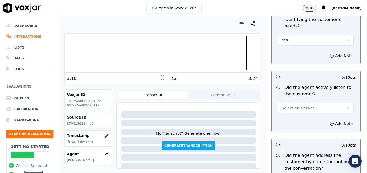
click at [346, 106] on icon "button" at bounding box center [348, 108] width 4 height 4
click at [323, 100] on div "Yes" at bounding box center [307, 101] width 66 height 9
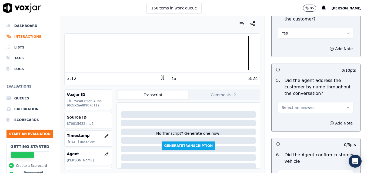
scroll to position [675, 0]
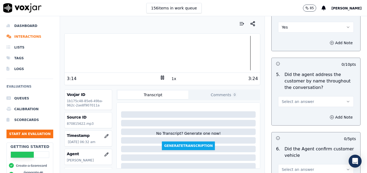
click at [346, 100] on icon "button" at bounding box center [348, 102] width 4 height 4
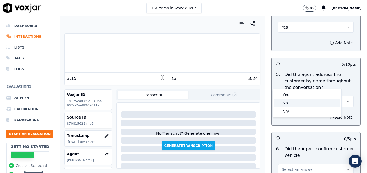
click at [301, 103] on div "No" at bounding box center [307, 103] width 66 height 9
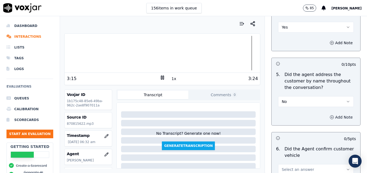
click at [326, 114] on button "Add Note" at bounding box center [340, 118] width 29 height 8
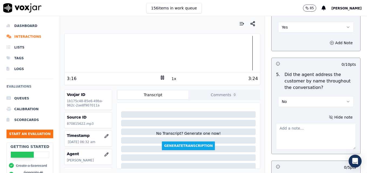
click at [310, 123] on textarea at bounding box center [316, 136] width 80 height 26
type textarea "P"
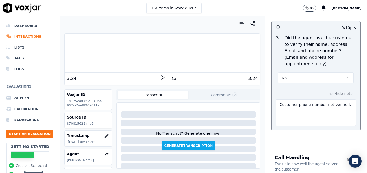
scroll to position [243, 0]
type textarea "Practice using the customer's name at least twice during the call."
click at [338, 73] on button "No" at bounding box center [316, 78] width 76 height 11
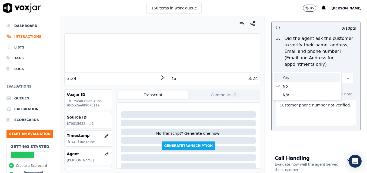
click at [316, 80] on div "Yes" at bounding box center [307, 77] width 66 height 9
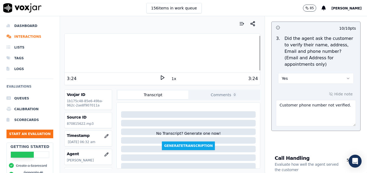
drag, startPoint x: 322, startPoint y: 96, endPoint x: 258, endPoint y: 97, distance: 64.0
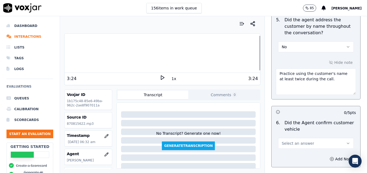
scroll to position [756, 0]
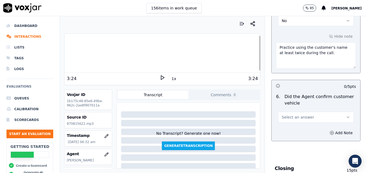
click at [160, 78] on icon at bounding box center [162, 77] width 5 height 5
click at [160, 77] on icon at bounding box center [162, 77] width 5 height 5
click at [346, 115] on icon "button" at bounding box center [348, 117] width 4 height 4
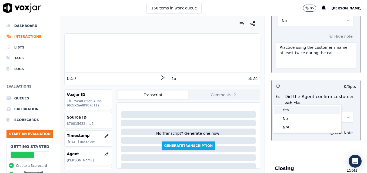
click at [302, 111] on div "Yes" at bounding box center [307, 110] width 66 height 9
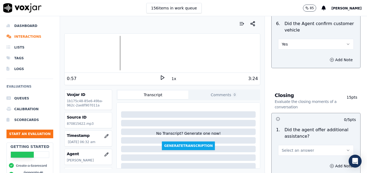
scroll to position [837, 0]
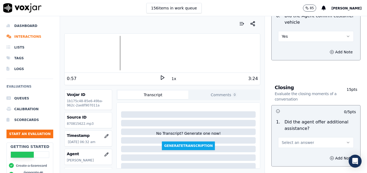
click at [346, 141] on icon "button" at bounding box center [348, 143] width 4 height 4
click at [293, 133] on div "Yes" at bounding box center [307, 135] width 66 height 9
click at [326, 155] on button "Add Note" at bounding box center [340, 159] width 29 height 8
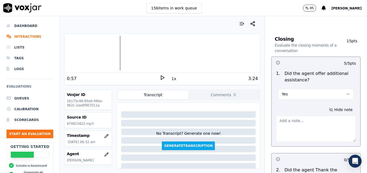
scroll to position [891, 0]
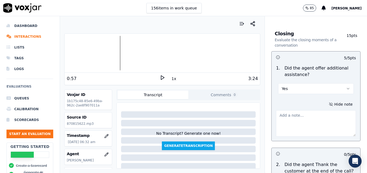
click at [303, 110] on textarea at bounding box center [316, 123] width 80 height 26
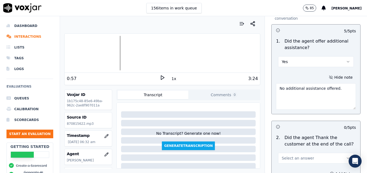
scroll to position [945, 0]
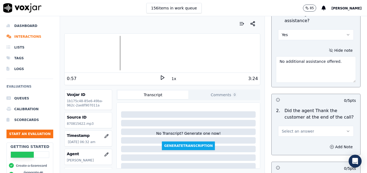
type textarea "No additional assistance offered."
click at [346, 129] on icon "button" at bounding box center [348, 131] width 4 height 4
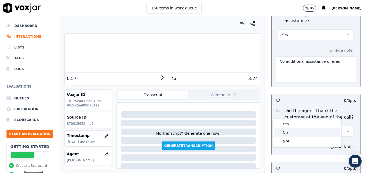
click at [295, 132] on div "No" at bounding box center [307, 133] width 66 height 9
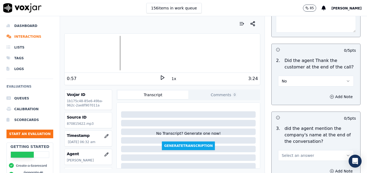
scroll to position [999, 0]
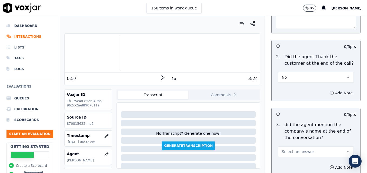
click at [334, 147] on button "Select an answer" at bounding box center [316, 152] width 76 height 11
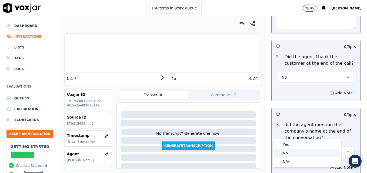
click at [306, 152] on div "No" at bounding box center [307, 153] width 66 height 9
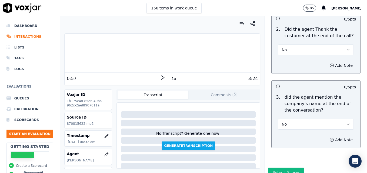
scroll to position [1027, 0]
click at [280, 168] on button "Submit Scores" at bounding box center [286, 173] width 36 height 10
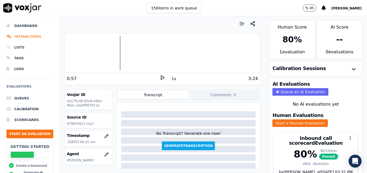
click at [28, 36] on li "Interactions" at bounding box center [29, 36] width 47 height 11
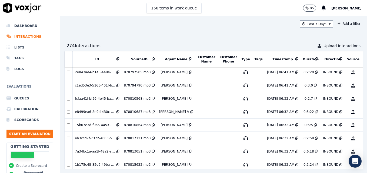
scroll to position [559, 0]
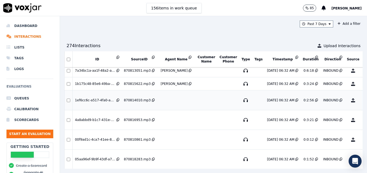
click at [363, 100] on button "No Evaluation Yet" at bounding box center [373, 100] width 21 height 15
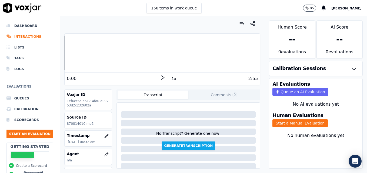
click at [162, 76] on icon at bounding box center [162, 77] width 5 height 5
click at [104, 153] on icon "button" at bounding box center [106, 155] width 4 height 4
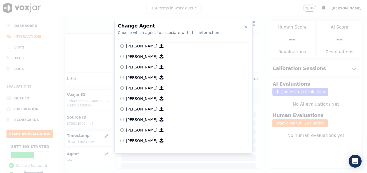
scroll to position [330, 0]
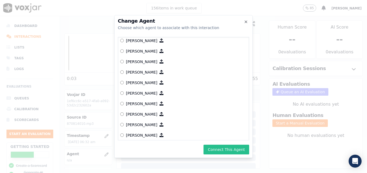
click at [223, 147] on button "Connect This Agent" at bounding box center [226, 150] width 46 height 10
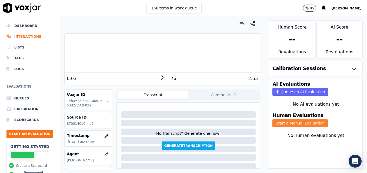
click at [286, 122] on button "Start a Manual Evaluation" at bounding box center [299, 124] width 55 height 8
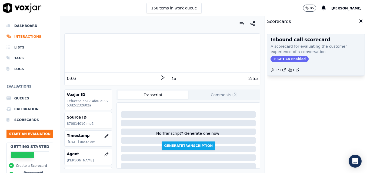
click at [287, 59] on span "GPT-4o Enabled" at bounding box center [289, 59] width 38 height 6
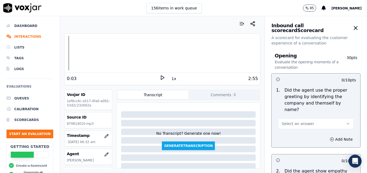
click at [346, 122] on icon "button" at bounding box center [348, 124] width 4 height 4
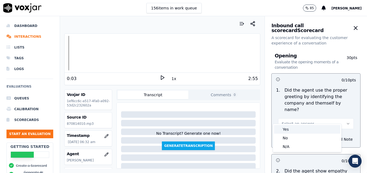
click at [305, 129] on div "Yes" at bounding box center [307, 129] width 66 height 9
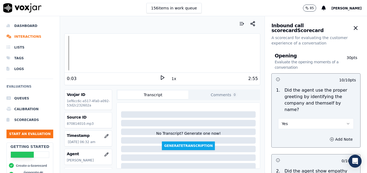
click at [160, 79] on icon at bounding box center [162, 77] width 5 height 5
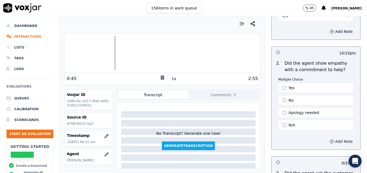
scroll to position [135, 0]
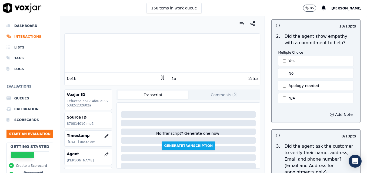
click at [331, 111] on button "Add Note" at bounding box center [340, 115] width 29 height 8
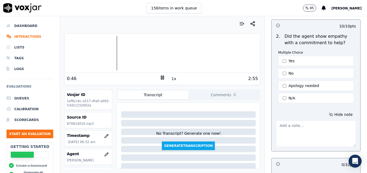
click at [311, 128] on textarea at bounding box center [316, 134] width 80 height 26
type textarea "R"
type textarea "r"
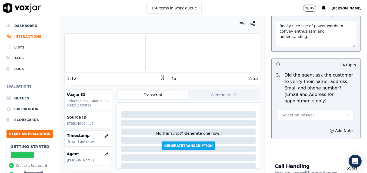
scroll to position [243, 0]
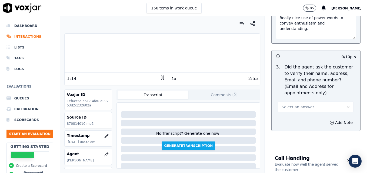
type textarea "Really nice use of power words to convey enthusiasm and understanding."
click at [333, 102] on button "Select an answer" at bounding box center [316, 107] width 76 height 11
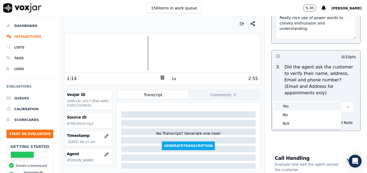
click at [310, 107] on div "Yes" at bounding box center [307, 106] width 66 height 9
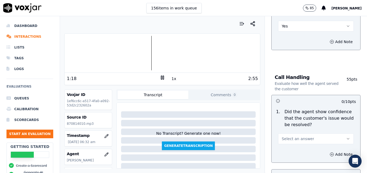
scroll to position [351, 0]
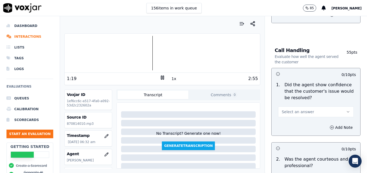
click at [346, 110] on icon "button" at bounding box center [348, 112] width 4 height 4
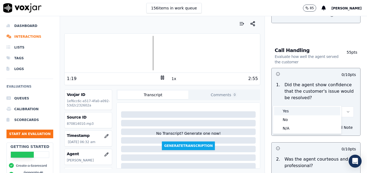
click at [315, 110] on div "Yes" at bounding box center [307, 111] width 66 height 9
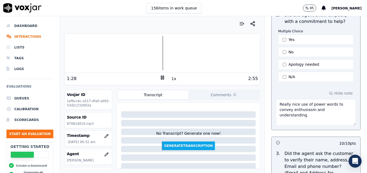
scroll to position [135, 0]
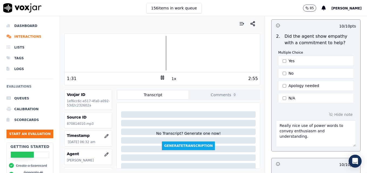
drag, startPoint x: 272, startPoint y: 120, endPoint x: 344, endPoint y: 126, distance: 72.4
click at [344, 126] on div "Hide note Really nice use of power words to convey enthusiasm and understanding." at bounding box center [315, 129] width 89 height 45
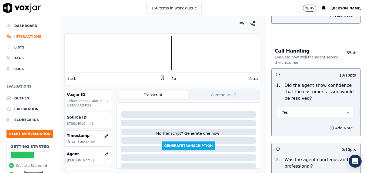
scroll to position [351, 0]
click at [326, 124] on button "Add Note" at bounding box center [340, 128] width 29 height 8
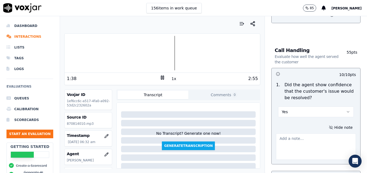
click at [304, 134] on textarea at bounding box center [316, 147] width 80 height 26
paste textarea "Really nice use of power words to convey enthusiasm and understanding."
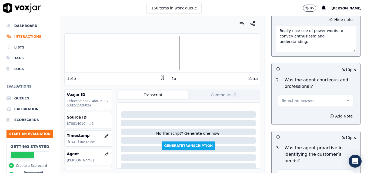
scroll to position [486, 0]
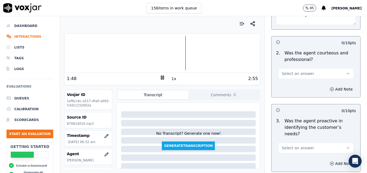
type textarea "Really nice use of power words to convey enthusiasm and understanding."
click at [346, 72] on icon "button" at bounding box center [348, 74] width 4 height 4
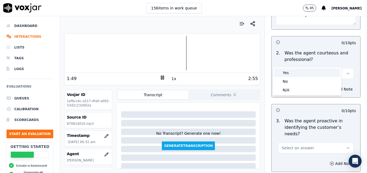
click at [314, 73] on div "Yes" at bounding box center [307, 73] width 66 height 9
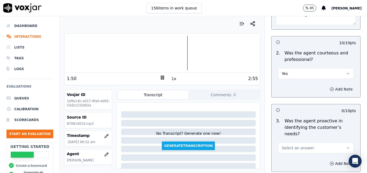
click at [326, 86] on button "Add Note" at bounding box center [340, 90] width 29 height 8
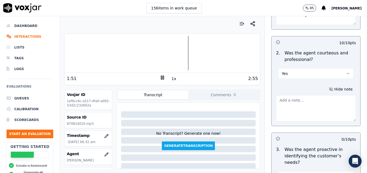
click at [310, 95] on textarea at bounding box center [316, 108] width 80 height 26
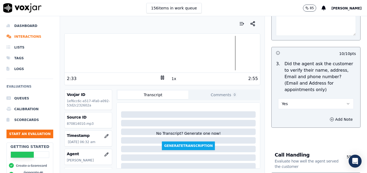
scroll to position [243, 0]
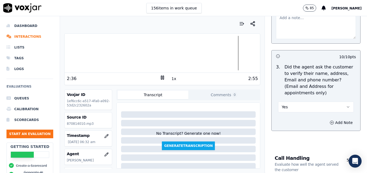
type textarea "Good use of clear courtesy statements to cover dead air spaces."
click at [346, 105] on icon "button" at bounding box center [348, 107] width 4 height 4
click at [281, 113] on div "No" at bounding box center [307, 115] width 66 height 9
click at [329, 121] on icon "button" at bounding box center [331, 123] width 4 height 4
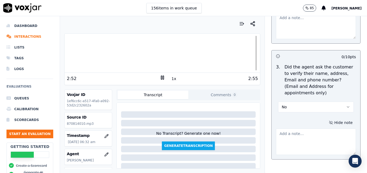
click at [314, 129] on textarea at bounding box center [316, 142] width 80 height 26
type textarea "B"
click at [248, 54] on div at bounding box center [162, 53] width 195 height 35
type textarea "Vehicle type/service not reconfirmed."
click at [161, 76] on polygon at bounding box center [162, 78] width 3 height 4
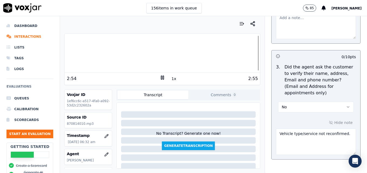
click at [160, 77] on icon at bounding box center [162, 77] width 5 height 5
click at [65, 55] on div at bounding box center [162, 53] width 195 height 35
click at [161, 77] on polygon at bounding box center [162, 78] width 3 height 4
click at [161, 77] on rect at bounding box center [161, 78] width 1 height 4
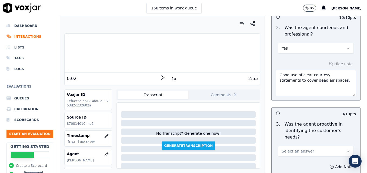
scroll to position [567, 0]
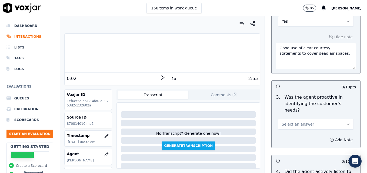
click at [346, 122] on icon "button" at bounding box center [348, 124] width 4 height 4
click at [301, 115] on div "Yes" at bounding box center [307, 117] width 66 height 9
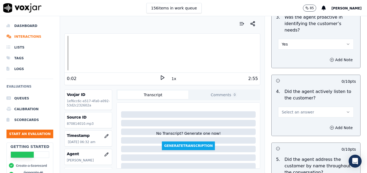
scroll to position [648, 0]
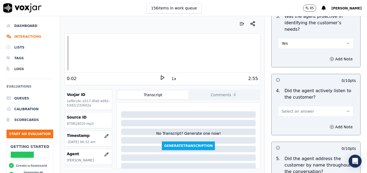
click at [346, 109] on icon "button" at bounding box center [348, 111] width 4 height 4
click at [318, 103] on div "Yes" at bounding box center [307, 104] width 66 height 9
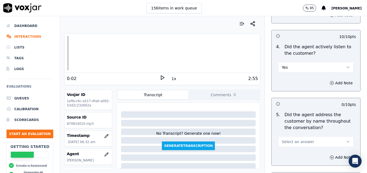
scroll to position [702, 0]
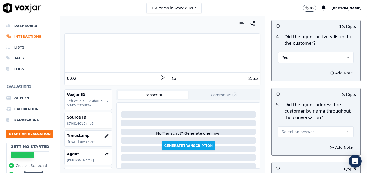
click at [346, 130] on icon "button" at bounding box center [348, 132] width 4 height 4
click at [312, 126] on div "Yes" at bounding box center [307, 124] width 66 height 9
click at [332, 147] on icon "button" at bounding box center [332, 147] width 0 height 1
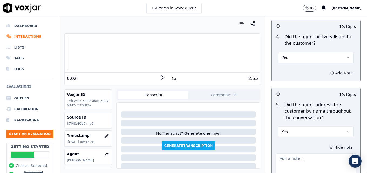
click at [317, 154] on textarea at bounding box center [316, 167] width 80 height 26
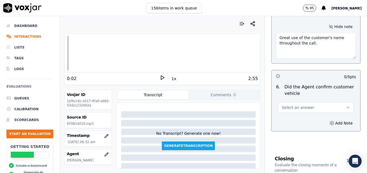
scroll to position [837, 0]
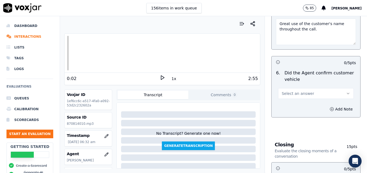
type textarea "Great use of the customer's name throughout the call."
drag, startPoint x: 336, startPoint y: 75, endPoint x: 333, endPoint y: 75, distance: 3.0
click at [346, 92] on icon "button" at bounding box center [348, 94] width 4 height 4
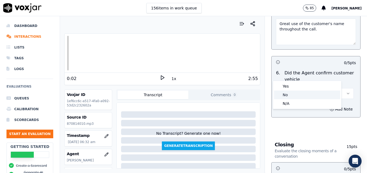
click at [308, 91] on div "No" at bounding box center [307, 95] width 66 height 9
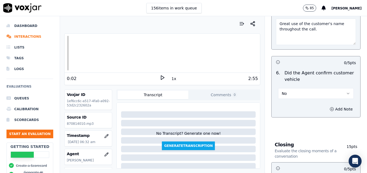
click at [319, 88] on button "No" at bounding box center [316, 93] width 76 height 11
click at [302, 89] on div "Yes" at bounding box center [307, 86] width 66 height 9
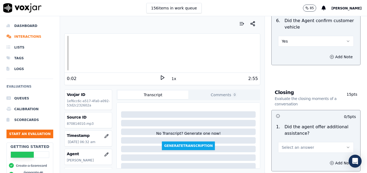
scroll to position [918, 0]
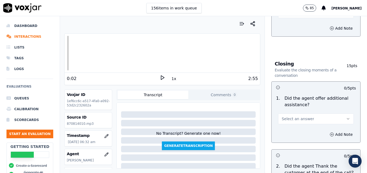
click at [332, 114] on button "Select an answer" at bounding box center [316, 119] width 76 height 11
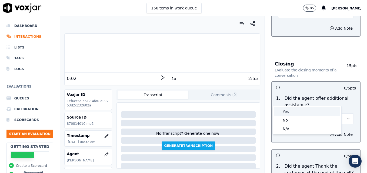
click at [290, 112] on div "Yes" at bounding box center [307, 111] width 66 height 9
click at [329, 133] on icon "button" at bounding box center [331, 135] width 4 height 4
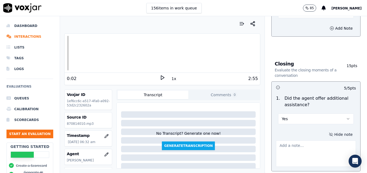
click at [310, 141] on textarea at bounding box center [316, 154] width 80 height 26
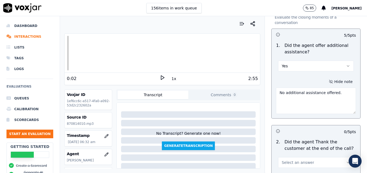
scroll to position [999, 0]
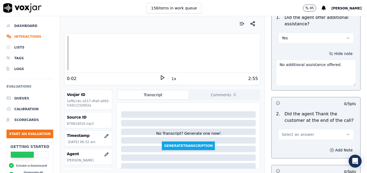
type textarea "No additional assistance offered."
click at [346, 133] on icon "button" at bounding box center [348, 135] width 4 height 4
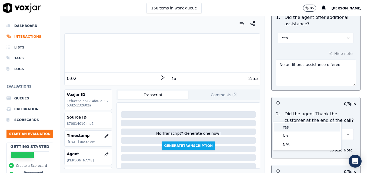
click at [290, 127] on div "Yes" at bounding box center [307, 127] width 66 height 9
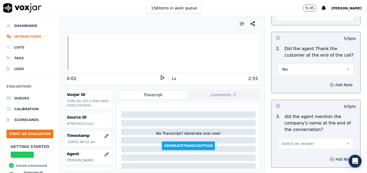
scroll to position [1080, 0]
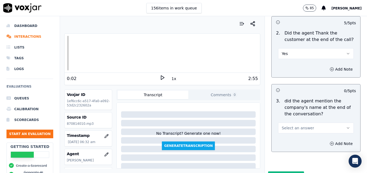
click at [332, 123] on button "Select an answer" at bounding box center [316, 128] width 76 height 11
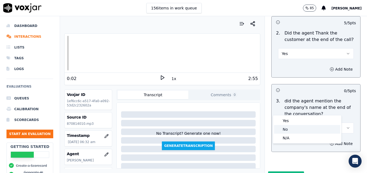
click at [296, 128] on div "No" at bounding box center [307, 129] width 66 height 9
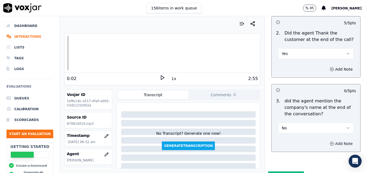
click at [326, 140] on button "Add Note" at bounding box center [340, 144] width 29 height 8
click at [298, 150] on textarea at bounding box center [316, 163] width 80 height 26
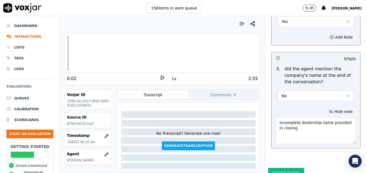
scroll to position [1113, 0]
type textarea "Incomplete dealership name provided in closing."
click at [287, 168] on button "Submit Scores" at bounding box center [286, 173] width 36 height 10
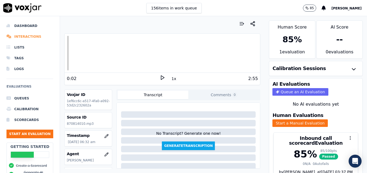
click at [30, 35] on li "Interactions" at bounding box center [29, 36] width 47 height 11
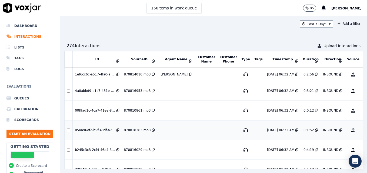
scroll to position [555, 0]
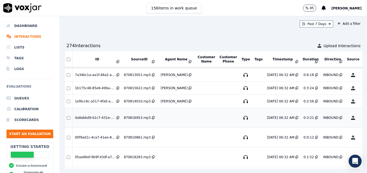
click at [363, 118] on button "No Evaluation Yet" at bounding box center [373, 117] width 21 height 15
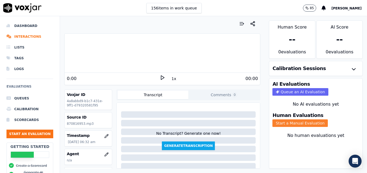
click at [306, 121] on button "Start a Manual Evaluation" at bounding box center [299, 124] width 55 height 8
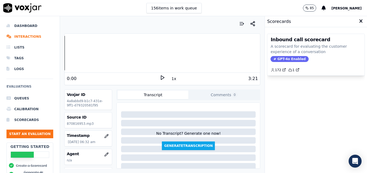
click at [284, 55] on div "Inbound call scorecard A scorecard for evaluating the customer experience of a …" at bounding box center [315, 55] width 97 height 42
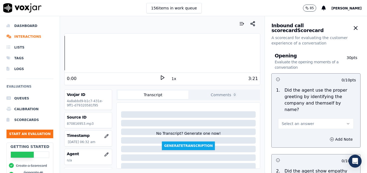
click at [161, 77] on polygon at bounding box center [162, 78] width 3 height 4
click at [104, 153] on icon "button" at bounding box center [106, 155] width 4 height 4
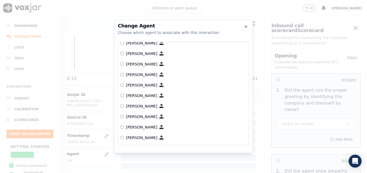
scroll to position [442, 0]
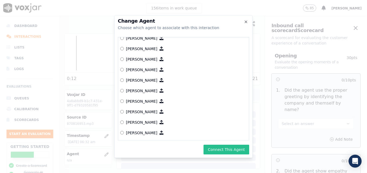
click at [223, 150] on button "Connect This Agent" at bounding box center [226, 150] width 46 height 10
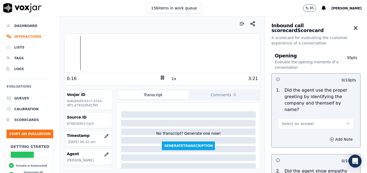
click at [339, 119] on button "Select an answer" at bounding box center [316, 124] width 76 height 11
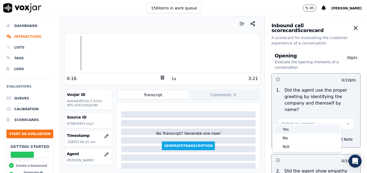
click at [300, 128] on div "Yes" at bounding box center [307, 129] width 66 height 9
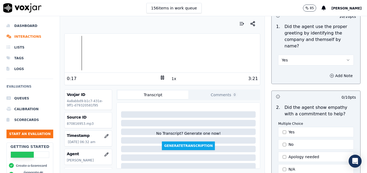
scroll to position [81, 0]
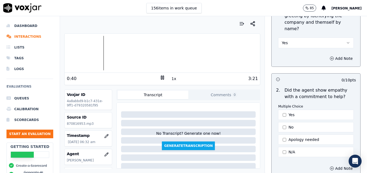
click at [160, 77] on icon at bounding box center [162, 77] width 5 height 5
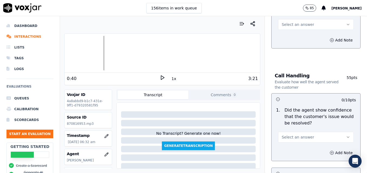
scroll to position [324, 0]
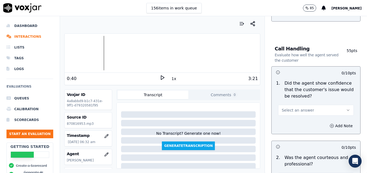
click at [346, 108] on icon "button" at bounding box center [348, 110] width 4 height 4
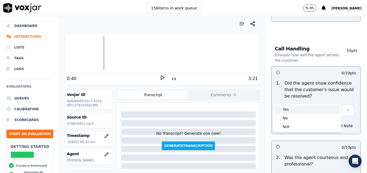
click at [296, 110] on div "Yes" at bounding box center [307, 109] width 66 height 9
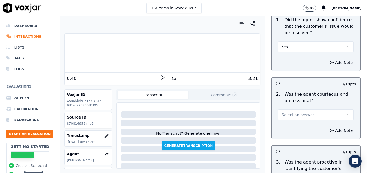
scroll to position [405, 0]
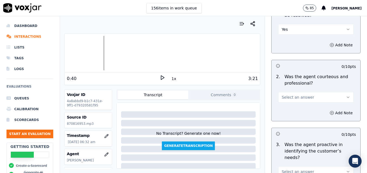
click at [346, 95] on icon "button" at bounding box center [348, 97] width 4 height 4
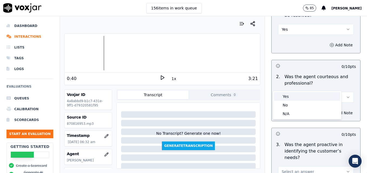
click at [294, 96] on div "Yes" at bounding box center [307, 96] width 66 height 9
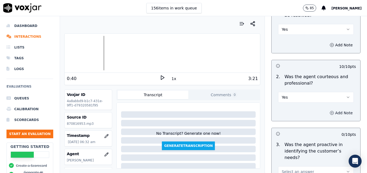
click at [326, 109] on button "Add Note" at bounding box center [340, 113] width 29 height 8
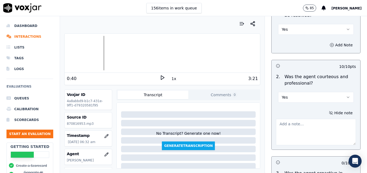
click at [312, 119] on textarea at bounding box center [316, 132] width 80 height 26
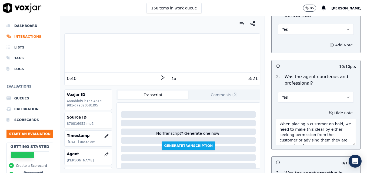
scroll to position [3, 0]
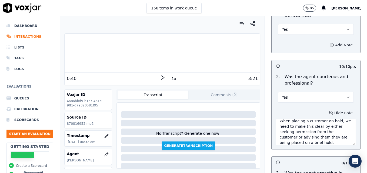
type textarea "When placing a customer on hold, we need to make this clear by either seeking p…"
click at [161, 77] on polygon at bounding box center [162, 78] width 3 height 4
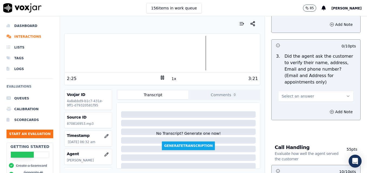
scroll to position [216, 0]
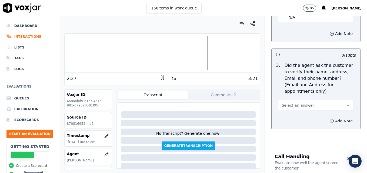
click at [346, 103] on icon "button" at bounding box center [348, 105] width 4 height 4
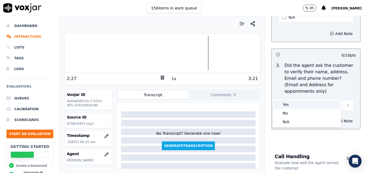
click at [308, 103] on div "Yes" at bounding box center [307, 104] width 66 height 9
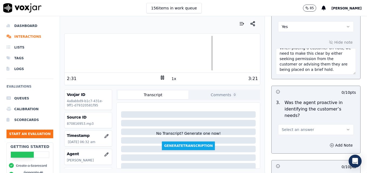
scroll to position [486, 0]
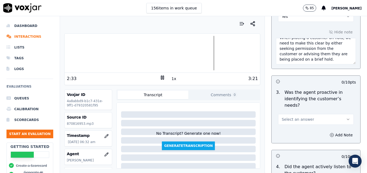
click at [346, 117] on icon "button" at bounding box center [348, 119] width 4 height 4
click at [315, 112] on div "Yes" at bounding box center [307, 112] width 66 height 9
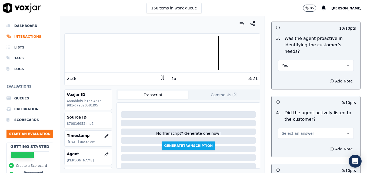
scroll to position [567, 0]
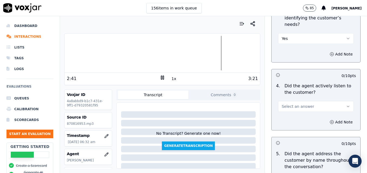
click at [346, 104] on icon "button" at bounding box center [348, 106] width 4 height 4
click at [315, 98] on div "Yes" at bounding box center [307, 99] width 66 height 9
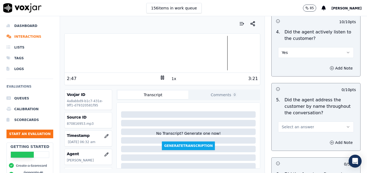
click at [346, 125] on icon "button" at bounding box center [348, 127] width 4 height 4
click at [304, 118] on div "Yes" at bounding box center [307, 120] width 66 height 9
click at [329, 141] on icon "button" at bounding box center [331, 143] width 4 height 4
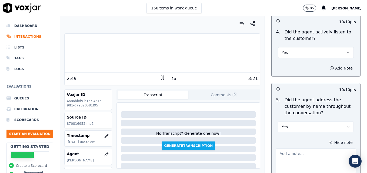
click at [315, 149] on textarea at bounding box center [316, 162] width 80 height 26
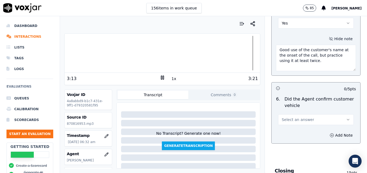
scroll to position [729, 0]
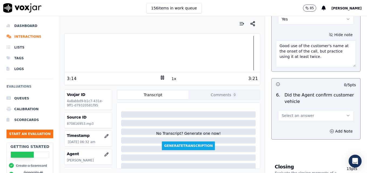
type textarea "Good use of the customer's name at the onset of the call, but practice using it…"
click at [347, 115] on icon "button" at bounding box center [348, 115] width 2 height 1
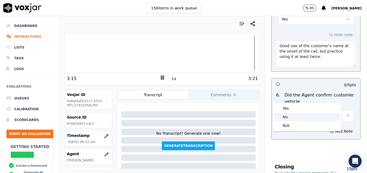
click at [298, 116] on div "No" at bounding box center [307, 117] width 66 height 9
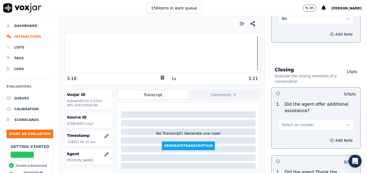
scroll to position [837, 0]
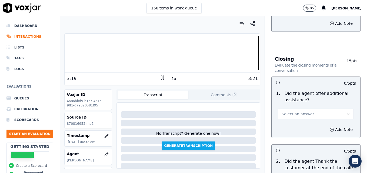
click at [346, 112] on icon "button" at bounding box center [348, 114] width 4 height 4
click at [289, 107] on div "Yes" at bounding box center [307, 107] width 66 height 9
click at [328, 126] on button "Add Note" at bounding box center [340, 130] width 29 height 8
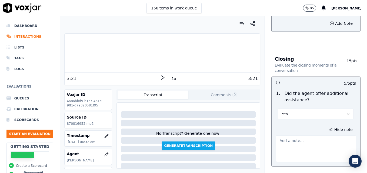
click at [317, 136] on textarea at bounding box center [316, 149] width 80 height 26
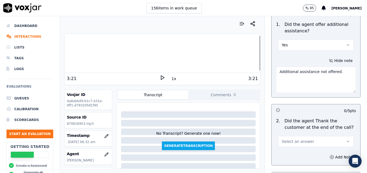
scroll to position [918, 0]
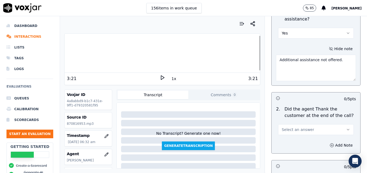
type textarea "Additional assistance not offered."
click at [346, 128] on icon "button" at bounding box center [348, 130] width 4 height 4
click at [320, 124] on div "Yes" at bounding box center [307, 122] width 66 height 9
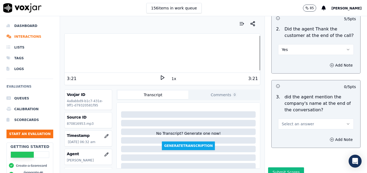
click at [337, 119] on button "Select an answer" at bounding box center [316, 124] width 76 height 11
click at [319, 114] on div "Yes" at bounding box center [307, 117] width 66 height 9
click at [275, 168] on button "Submit Scores" at bounding box center [286, 173] width 36 height 10
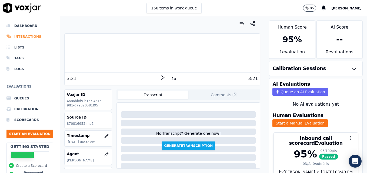
click at [35, 35] on li "Interactions" at bounding box center [29, 36] width 47 height 11
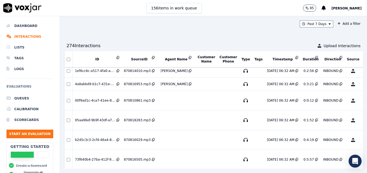
scroll to position [582, 0]
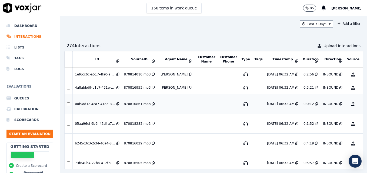
click at [363, 105] on button "No Evaluation Yet" at bounding box center [373, 104] width 21 height 15
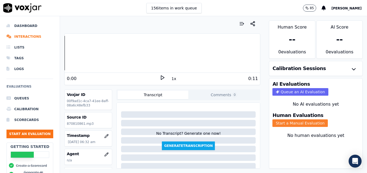
click at [292, 124] on button "Start a Manual Evaluation" at bounding box center [299, 124] width 55 height 8
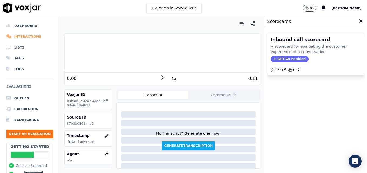
click at [29, 35] on li "Interactions" at bounding box center [29, 36] width 47 height 11
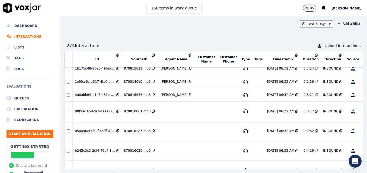
scroll to position [575, 0]
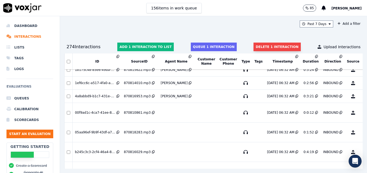
click at [264, 46] on button "Delete 1 interaction" at bounding box center [276, 47] width 47 height 9
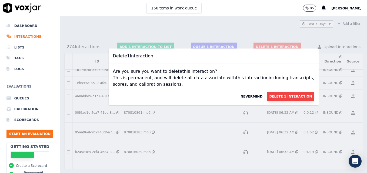
click at [285, 97] on button "Delete 1 Interaction" at bounding box center [290, 96] width 47 height 9
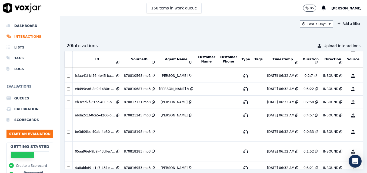
scroll to position [507, 0]
click at [363, 131] on button "No Evaluation Yet" at bounding box center [373, 132] width 21 height 15
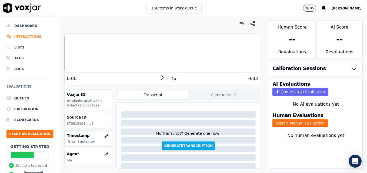
click at [28, 33] on li "Interactions" at bounding box center [29, 36] width 47 height 11
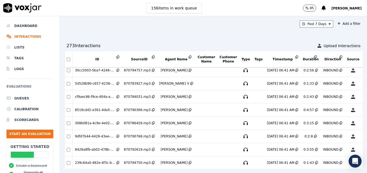
scroll to position [236, 0]
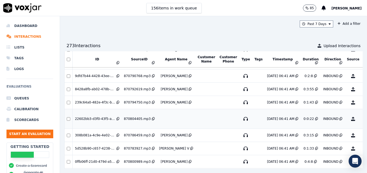
click at [363, 118] on button "No Evaluation Yet" at bounding box center [373, 118] width 21 height 15
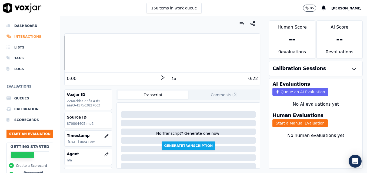
click at [27, 36] on li "Interactions" at bounding box center [29, 36] width 47 height 11
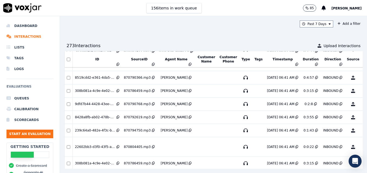
scroll to position [209, 0]
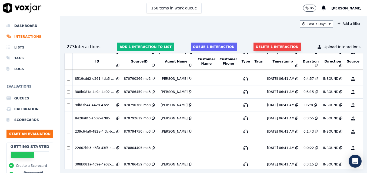
click at [259, 44] on button "Delete 1 interaction" at bounding box center [276, 47] width 47 height 9
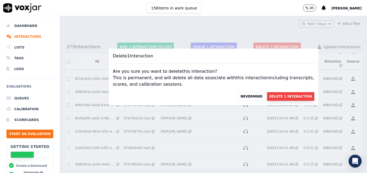
click at [271, 95] on button "Delete 1 Interaction" at bounding box center [290, 96] width 47 height 9
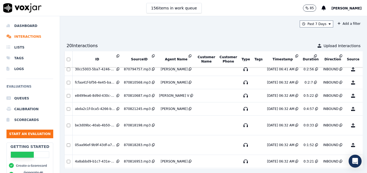
scroll to position [528, 0]
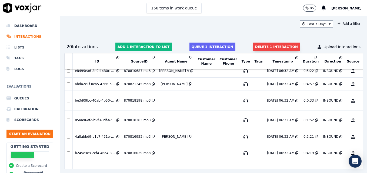
click at [261, 44] on button "Delete 1 interaction" at bounding box center [276, 47] width 47 height 9
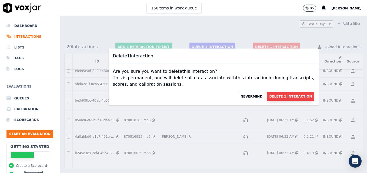
click at [289, 97] on button "Delete 1 Interaction" at bounding box center [290, 96] width 47 height 9
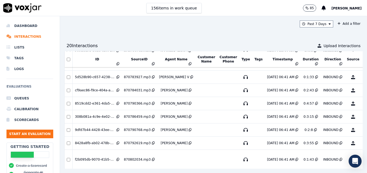
scroll to position [466, 0]
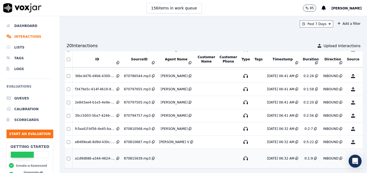
click at [363, 151] on button "No Evaluation Yet" at bounding box center [373, 158] width 21 height 15
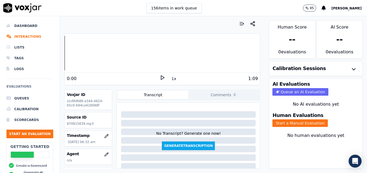
click at [161, 77] on polygon at bounding box center [162, 78] width 3 height 4
click at [160, 76] on icon at bounding box center [162, 77] width 5 height 5
click at [301, 123] on button "Start a Manual Evaluation" at bounding box center [299, 124] width 55 height 8
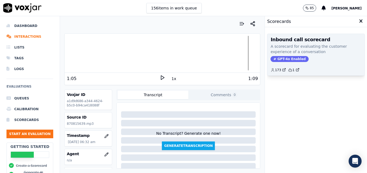
click at [277, 58] on span "GPT-4o Enabled" at bounding box center [289, 59] width 38 height 6
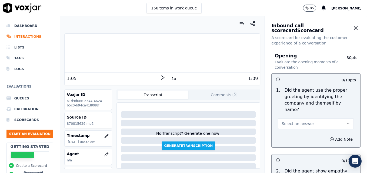
click at [65, 55] on div at bounding box center [162, 53] width 195 height 35
click at [160, 77] on icon at bounding box center [162, 77] width 5 height 5
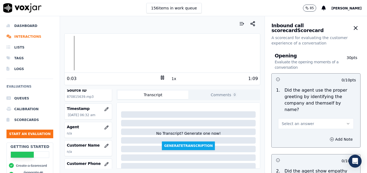
scroll to position [54, 0]
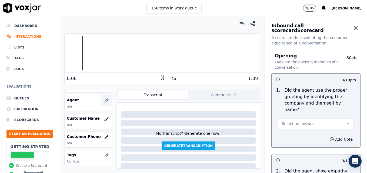
click at [105, 99] on icon "button" at bounding box center [107, 101] width 4 height 4
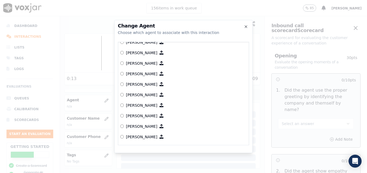
scroll to position [357, 0]
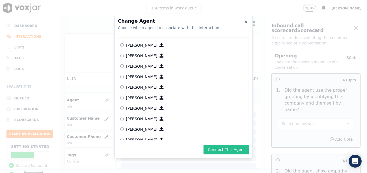
click at [224, 150] on button "Connect This Agent" at bounding box center [226, 150] width 46 height 10
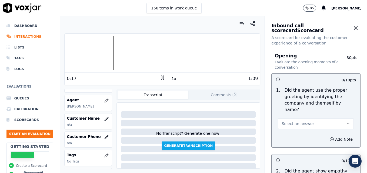
drag, startPoint x: 337, startPoint y: 116, endPoint x: 330, endPoint y: 119, distance: 7.1
click at [346, 122] on icon "button" at bounding box center [348, 124] width 4 height 4
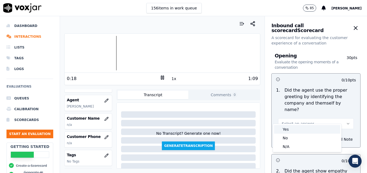
click at [288, 129] on div "Yes" at bounding box center [307, 129] width 66 height 9
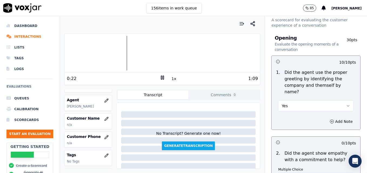
scroll to position [27, 0]
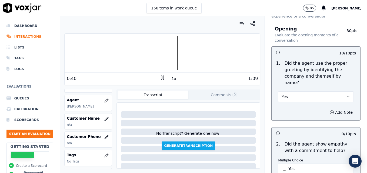
click at [160, 76] on icon at bounding box center [162, 77] width 5 height 5
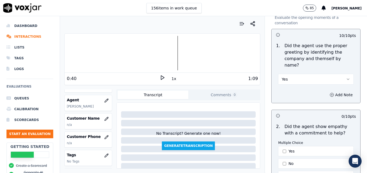
scroll to position [81, 0]
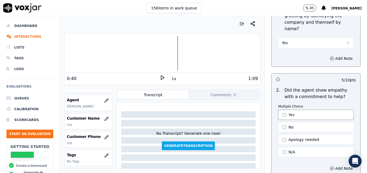
click at [278, 110] on button "Yes" at bounding box center [316, 115] width 76 height 10
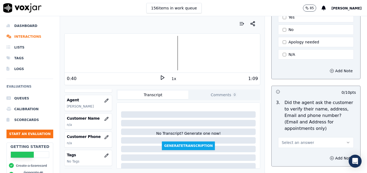
scroll to position [189, 0]
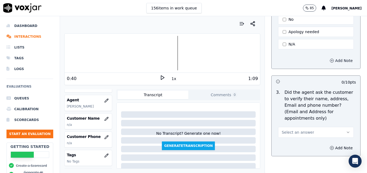
drag, startPoint x: 324, startPoint y: 51, endPoint x: 323, endPoint y: 57, distance: 5.7
click at [326, 57] on button "Add Note" at bounding box center [340, 61] width 29 height 8
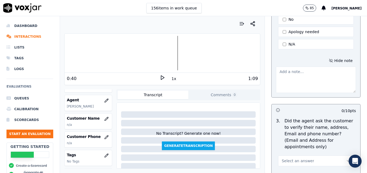
click at [302, 72] on textarea at bounding box center [316, 80] width 80 height 26
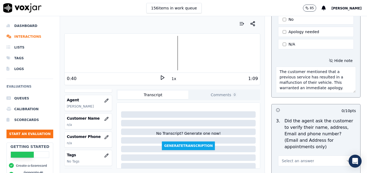
type textarea "The customer mentioned that a previous service has resulted in a malfunction of…"
click at [160, 76] on icon at bounding box center [162, 77] width 5 height 5
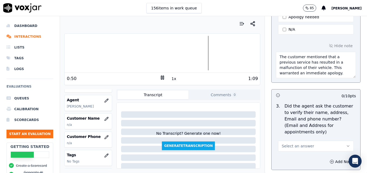
scroll to position [216, 0]
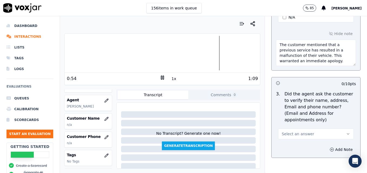
click at [346, 132] on icon "button" at bounding box center [348, 134] width 4 height 4
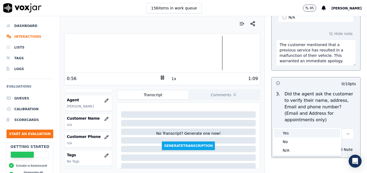
click at [302, 133] on div "Yes" at bounding box center [307, 133] width 66 height 9
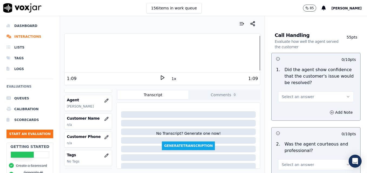
scroll to position [378, 0]
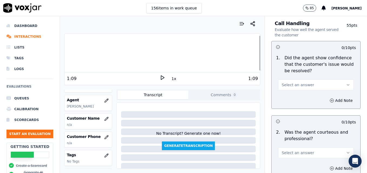
click at [339, 80] on button "Select an answer" at bounding box center [316, 85] width 76 height 11
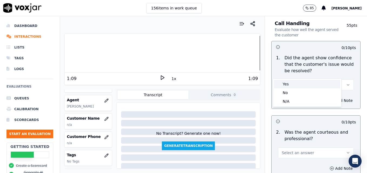
click at [315, 85] on div "Yes" at bounding box center [307, 84] width 66 height 9
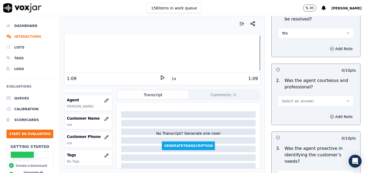
scroll to position [432, 0]
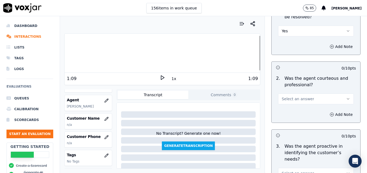
click at [332, 94] on button "Select an answer" at bounding box center [316, 99] width 76 height 11
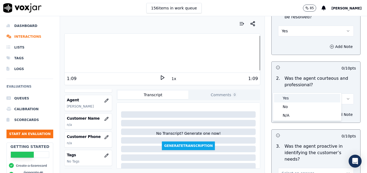
click at [301, 100] on div "Yes" at bounding box center [307, 98] width 66 height 9
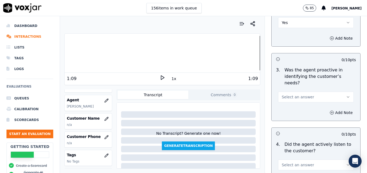
scroll to position [513, 0]
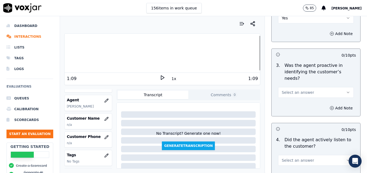
click at [339, 87] on button "Select an answer" at bounding box center [316, 92] width 76 height 11
click at [315, 86] on div "Yes" at bounding box center [307, 85] width 66 height 9
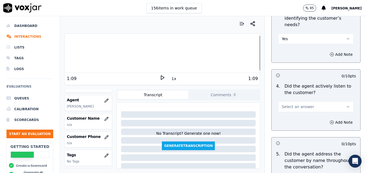
scroll to position [567, 0]
click at [333, 101] on button "Select an answer" at bounding box center [316, 106] width 76 height 11
click at [305, 99] on div "Yes" at bounding box center [307, 99] width 66 height 9
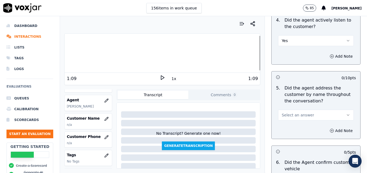
scroll to position [648, 0]
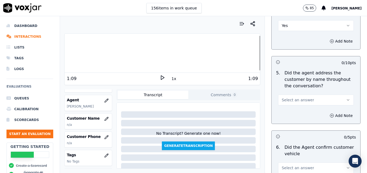
click at [346, 98] on icon "button" at bounding box center [348, 100] width 4 height 4
click at [311, 94] on div "Yes" at bounding box center [307, 93] width 66 height 9
click at [329, 114] on icon "button" at bounding box center [331, 116] width 4 height 4
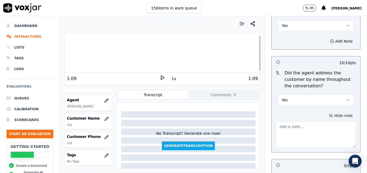
click at [313, 122] on textarea at bounding box center [316, 135] width 80 height 26
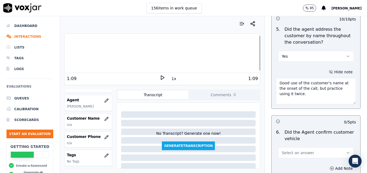
scroll to position [702, 0]
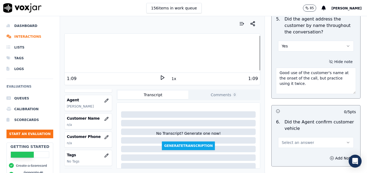
type textarea "Good use of the customer's name at the onset of the call, but practice using it…"
click at [346, 141] on icon "button" at bounding box center [348, 143] width 4 height 4
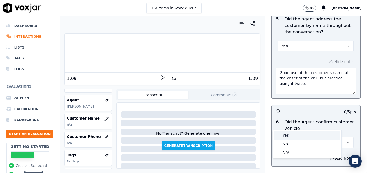
click at [313, 133] on div "Yes" at bounding box center [307, 135] width 66 height 9
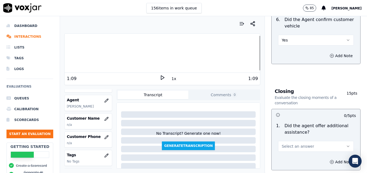
scroll to position [837, 0]
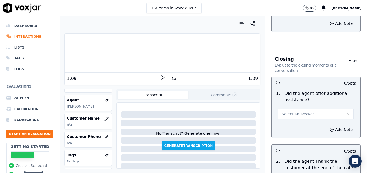
click at [330, 109] on button "Select an answer" at bounding box center [316, 114] width 76 height 11
click at [290, 107] on div "Yes" at bounding box center [307, 107] width 66 height 9
click at [329, 128] on icon "button" at bounding box center [331, 130] width 4 height 4
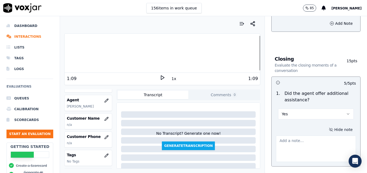
click at [310, 136] on textarea at bounding box center [316, 149] width 80 height 26
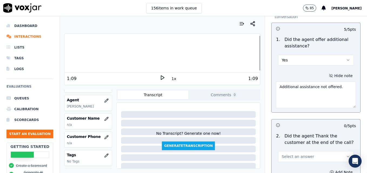
scroll to position [918, 0]
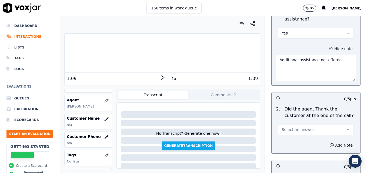
type textarea "Additional assistance not offered."
click at [346, 128] on icon "button" at bounding box center [348, 130] width 4 height 4
click at [289, 123] on div "Yes" at bounding box center [307, 122] width 66 height 9
click at [326, 142] on button "Add Note" at bounding box center [340, 146] width 29 height 8
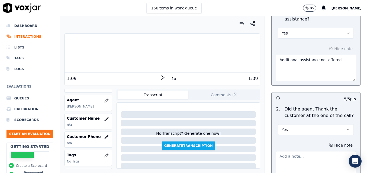
click at [318, 151] on textarea at bounding box center [316, 164] width 80 height 26
drag, startPoint x: 273, startPoint y: 137, endPoint x: 300, endPoint y: 144, distance: 27.6
click at [300, 151] on textarea "Pass by default as customer disconnected." at bounding box center [316, 164] width 80 height 26
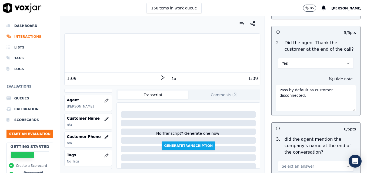
scroll to position [999, 0]
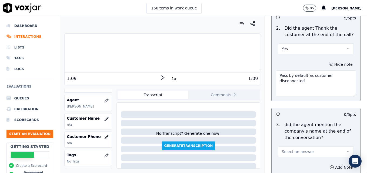
type textarea "Pass by default as customer disconnected."
click at [347, 151] on icon "button" at bounding box center [348, 151] width 2 height 1
click at [300, 144] on div "Yes" at bounding box center [307, 144] width 66 height 9
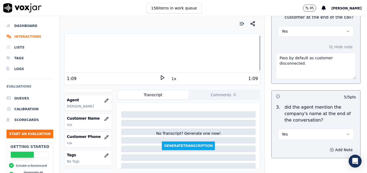
scroll to position [1027, 0]
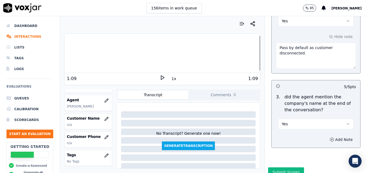
click at [327, 136] on button "Add Note" at bounding box center [340, 140] width 29 height 8
click at [309, 146] on textarea at bounding box center [316, 159] width 80 height 26
paste textarea "Pass by default as customer disconnected."
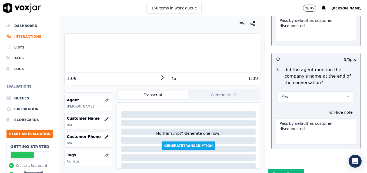
scroll to position [1055, 0]
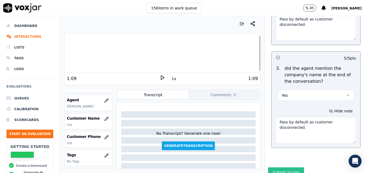
type textarea "Pass by default as customer disconnected."
click at [286, 168] on button "Submit Scores" at bounding box center [286, 173] width 36 height 10
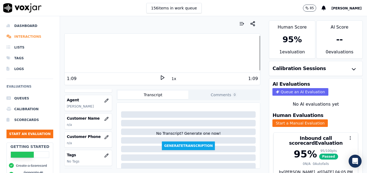
click at [31, 35] on li "Interactions" at bounding box center [29, 36] width 47 height 11
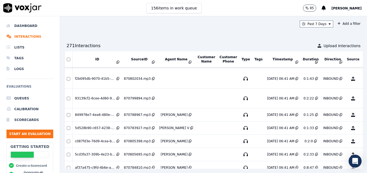
scroll to position [256, 0]
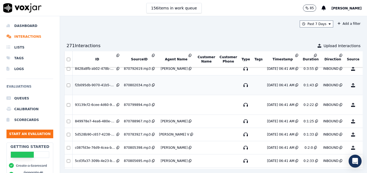
click at [363, 85] on button "No Evaluation Yet" at bounding box center [373, 85] width 21 height 15
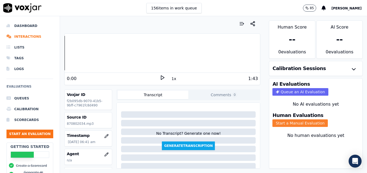
click at [303, 125] on button "Start a Manual Evaluation" at bounding box center [299, 124] width 55 height 8
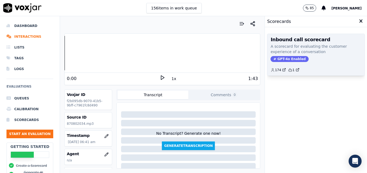
click at [286, 57] on span "GPT-4o Enabled" at bounding box center [289, 59] width 38 height 6
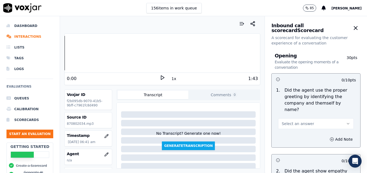
click at [160, 77] on icon at bounding box center [162, 77] width 5 height 5
click at [104, 155] on icon "button" at bounding box center [106, 155] width 4 height 4
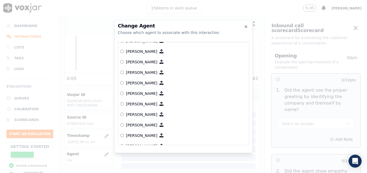
scroll to position [222, 0]
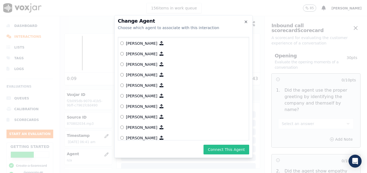
click at [224, 149] on button "Connect This Agent" at bounding box center [226, 150] width 46 height 10
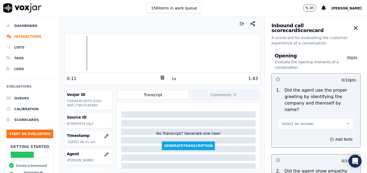
click at [65, 54] on div at bounding box center [162, 53] width 195 height 35
click at [310, 119] on button "Select an answer" at bounding box center [316, 124] width 76 height 11
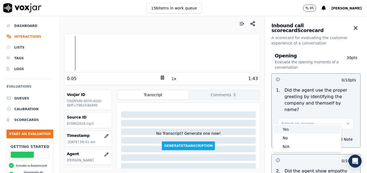
click at [295, 127] on div "Yes" at bounding box center [307, 129] width 66 height 9
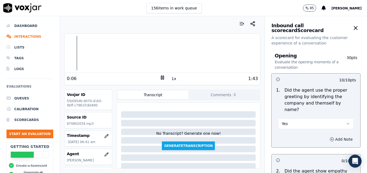
click at [329, 137] on icon "button" at bounding box center [331, 139] width 4 height 4
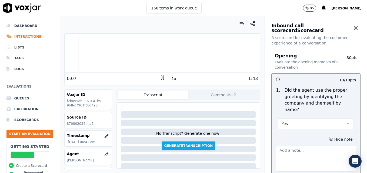
click at [305, 146] on textarea at bounding box center [316, 159] width 80 height 26
type textarea "Pace was too fast going into the call."
click at [160, 78] on icon at bounding box center [162, 77] width 5 height 5
click at [74, 51] on div at bounding box center [162, 53] width 195 height 35
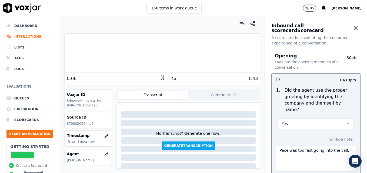
click at [161, 77] on rect at bounding box center [161, 78] width 1 height 4
click at [160, 77] on icon at bounding box center [162, 77] width 5 height 5
click at [163, 77] on rect at bounding box center [163, 78] width 1 height 4
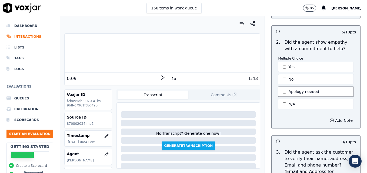
scroll to position [162, 0]
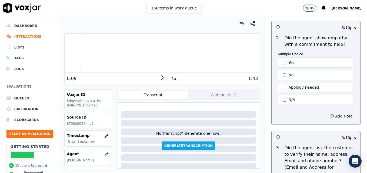
click at [330, 113] on button "Add Note" at bounding box center [340, 117] width 29 height 8
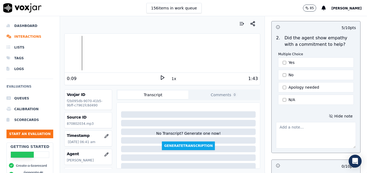
click at [309, 128] on textarea at bounding box center [316, 135] width 80 height 26
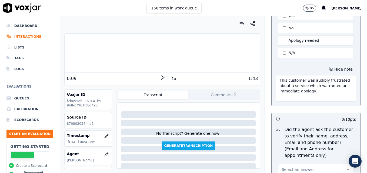
scroll to position [216, 0]
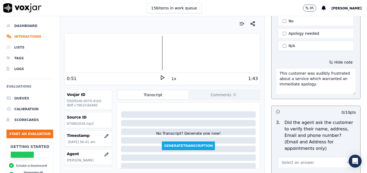
click at [161, 78] on icon at bounding box center [162, 77] width 5 height 5
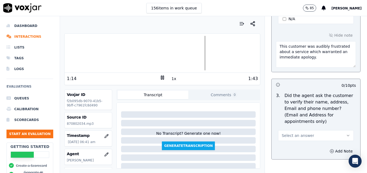
click at [346, 134] on icon "button" at bounding box center [348, 136] width 4 height 4
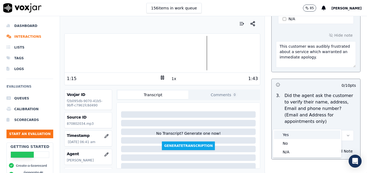
click at [304, 134] on div "Yes" at bounding box center [307, 135] width 66 height 9
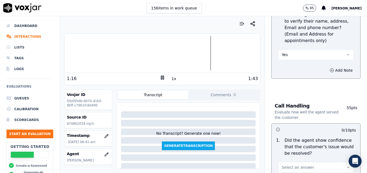
scroll to position [351, 0]
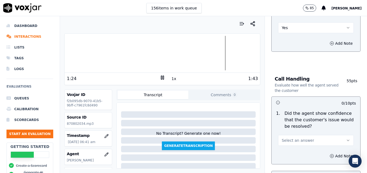
click at [160, 77] on icon at bounding box center [162, 77] width 5 height 5
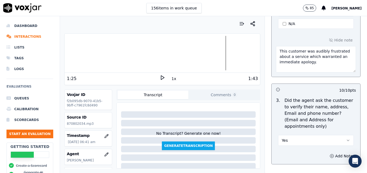
scroll to position [243, 0]
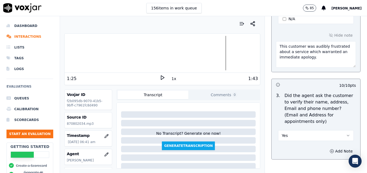
click at [316, 51] on textarea "This customer was audibly frustrated about a service which warranted an immedia…" at bounding box center [316, 54] width 80 height 26
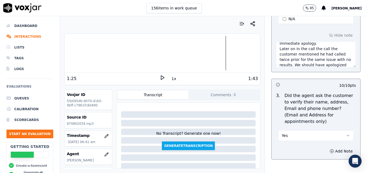
scroll to position [19, 0]
type textarea "This customer was audibly frustrated about a service which warranted an immedia…"
click at [161, 77] on polygon at bounding box center [162, 78] width 3 height 4
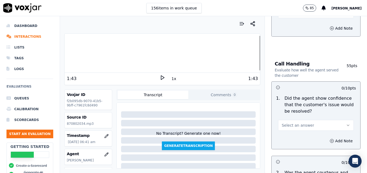
scroll to position [378, 0]
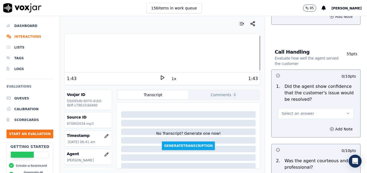
click at [346, 111] on icon "button" at bounding box center [348, 113] width 4 height 4
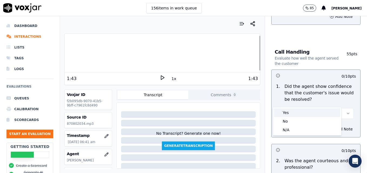
click at [296, 111] on div "Yes" at bounding box center [307, 113] width 66 height 9
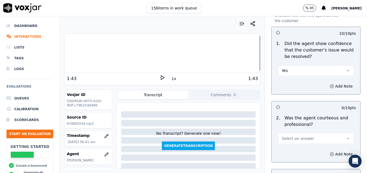
scroll to position [459, 0]
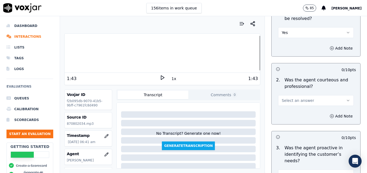
click at [339, 95] on button "Select an answer" at bounding box center [316, 100] width 76 height 11
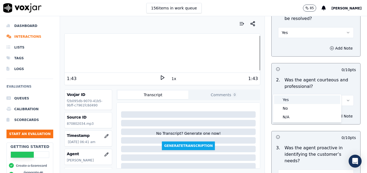
click at [309, 99] on div "Yes" at bounding box center [307, 100] width 66 height 9
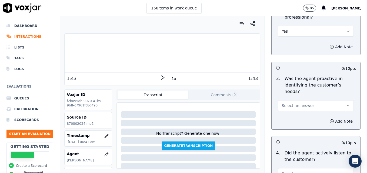
scroll to position [540, 0]
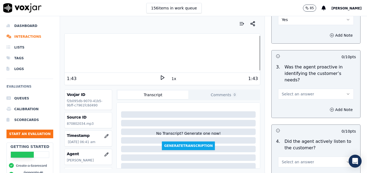
click at [346, 92] on icon "button" at bounding box center [348, 94] width 4 height 4
click at [291, 87] on div "Yes" at bounding box center [307, 87] width 66 height 9
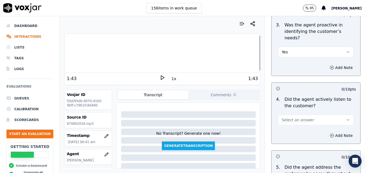
scroll to position [594, 0]
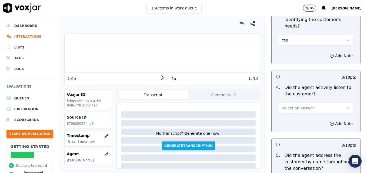
click at [346, 106] on icon "button" at bounding box center [348, 108] width 4 height 4
click at [311, 99] on div "Yes" at bounding box center [307, 101] width 66 height 9
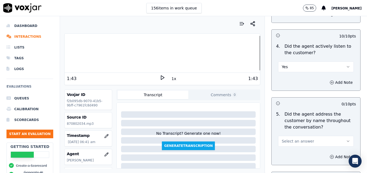
scroll to position [648, 0]
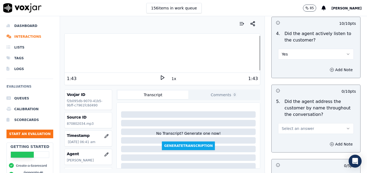
click at [346, 127] on icon "button" at bounding box center [348, 129] width 4 height 4
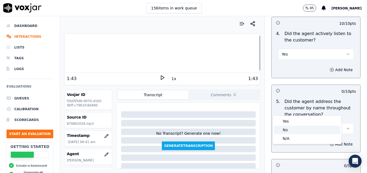
click at [296, 129] on div "No" at bounding box center [307, 130] width 66 height 9
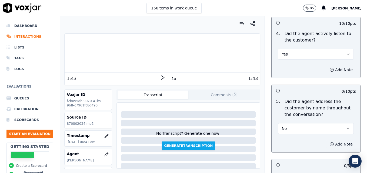
click at [329, 142] on icon "button" at bounding box center [331, 144] width 4 height 4
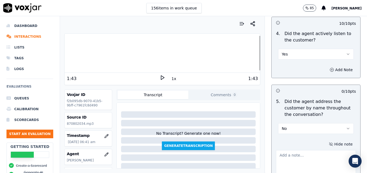
click at [310, 150] on textarea at bounding box center [316, 163] width 80 height 26
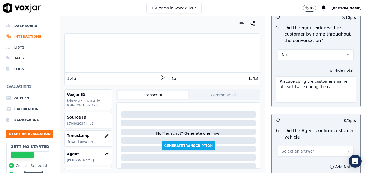
scroll to position [729, 0]
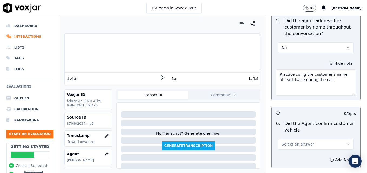
type textarea "Practice using the customer's name at least twice during the call."
click at [346, 142] on icon "button" at bounding box center [348, 144] width 4 height 4
click at [315, 138] on div "Yes" at bounding box center [307, 137] width 66 height 9
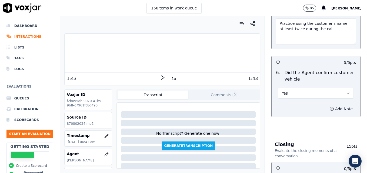
scroll to position [783, 0]
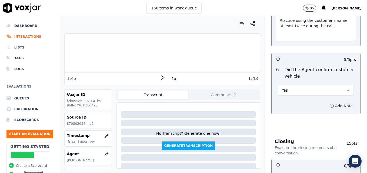
click at [326, 102] on button "Add Note" at bounding box center [340, 106] width 29 height 8
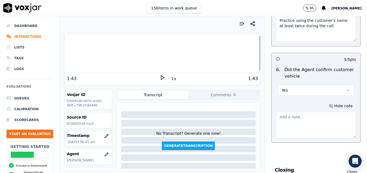
click at [319, 112] on textarea at bounding box center [316, 125] width 80 height 26
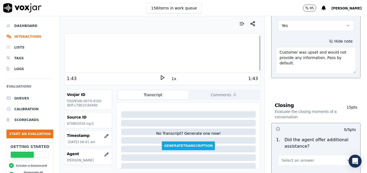
scroll to position [864, 0]
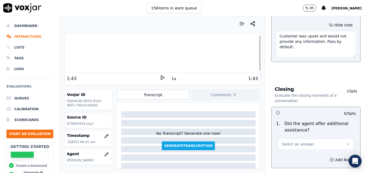
type textarea "Customer was upset and would not provide any information. Pass by default."
click at [346, 142] on icon "button" at bounding box center [348, 144] width 4 height 4
click at [287, 137] on div "Yes" at bounding box center [307, 137] width 66 height 9
click at [331, 160] on icon "button" at bounding box center [331, 160] width 1 height 0
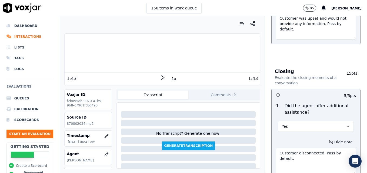
scroll to position [891, 0]
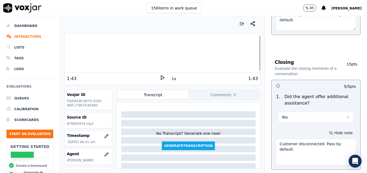
drag, startPoint x: 273, startPoint y: 126, endPoint x: 290, endPoint y: 132, distance: 18.4
click at [290, 139] on textarea "Customer disconnected. Pass by default." at bounding box center [316, 152] width 80 height 26
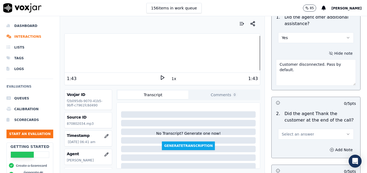
scroll to position [972, 0]
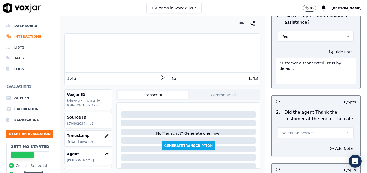
type textarea "Customer disconnected. Pass by default."
click at [333, 128] on button "Select an answer" at bounding box center [316, 133] width 76 height 11
click at [309, 125] on div "Yes" at bounding box center [307, 125] width 66 height 9
click at [329, 147] on icon "button" at bounding box center [331, 149] width 4 height 4
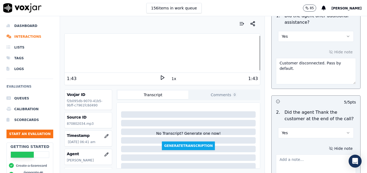
click at [309, 155] on textarea at bounding box center [316, 168] width 80 height 26
paste textarea "Customer disconnected. Pass by default."
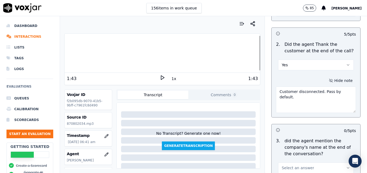
scroll to position [1053, 0]
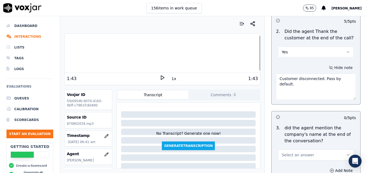
type textarea "Customer disconnected. Pass by default."
click at [333, 150] on button "Select an answer" at bounding box center [316, 155] width 76 height 11
click at [308, 147] on div "Yes" at bounding box center [307, 148] width 66 height 9
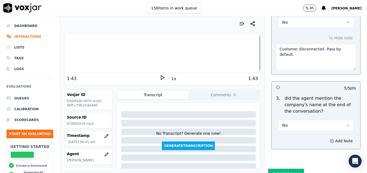
scroll to position [1084, 0]
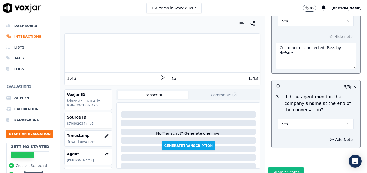
click at [326, 136] on button "Add Note" at bounding box center [340, 140] width 29 height 8
click at [313, 146] on textarea at bounding box center [316, 159] width 80 height 26
paste textarea "Customer disconnected. Pass by default."
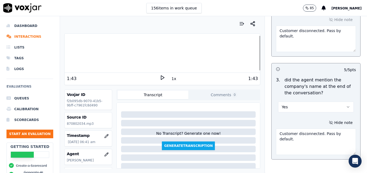
scroll to position [1113, 0]
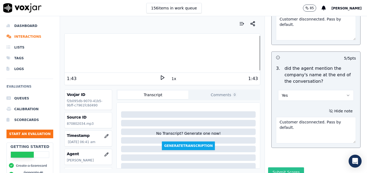
type textarea "Customer disconnected. Pass by default."
click at [284, 168] on button "Submit Scores" at bounding box center [286, 173] width 36 height 10
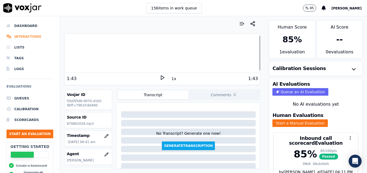
click at [19, 36] on li "Interactions" at bounding box center [29, 36] width 47 height 11
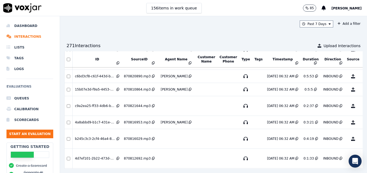
scroll to position [540, 0]
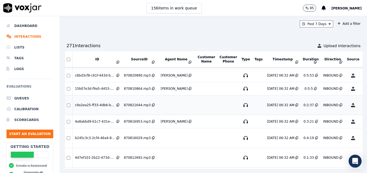
click at [363, 105] on button "No Evaluation Yet" at bounding box center [373, 105] width 21 height 15
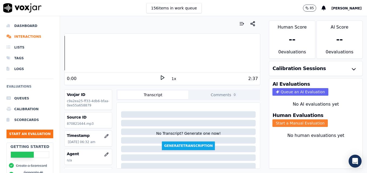
click at [294, 123] on button "Start a Manual Evaluation" at bounding box center [299, 124] width 55 height 8
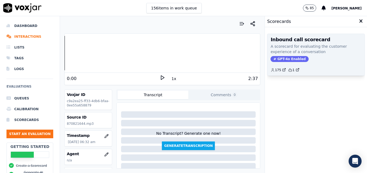
click at [277, 56] on span "GPT-4o Enabled" at bounding box center [289, 59] width 38 height 6
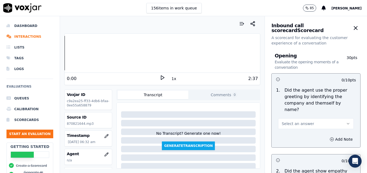
click at [156, 77] on div "0:00" at bounding box center [113, 79] width 93 height 6
click at [160, 77] on icon at bounding box center [162, 77] width 5 height 5
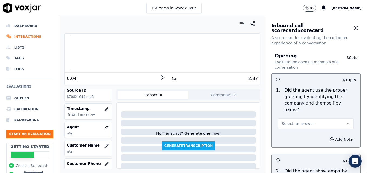
scroll to position [54, 0]
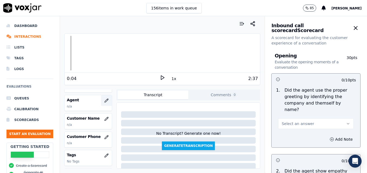
click at [104, 102] on icon "button" at bounding box center [106, 101] width 4 height 4
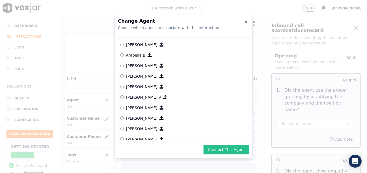
click at [222, 151] on button "Connect This Agent" at bounding box center [226, 150] width 46 height 10
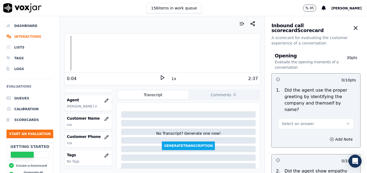
click at [161, 77] on polygon at bounding box center [162, 78] width 3 height 4
click at [161, 77] on rect at bounding box center [161, 78] width 1 height 4
click at [161, 77] on polygon at bounding box center [162, 78] width 3 height 4
click at [71, 52] on div at bounding box center [162, 53] width 195 height 35
click at [161, 77] on rect at bounding box center [161, 78] width 1 height 4
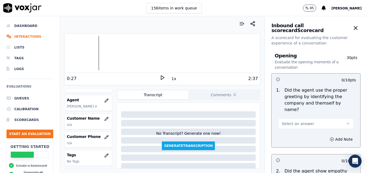
click at [161, 77] on polygon at bounding box center [162, 78] width 3 height 4
click at [160, 77] on icon at bounding box center [162, 77] width 5 height 5
click at [346, 122] on icon "button" at bounding box center [348, 124] width 4 height 4
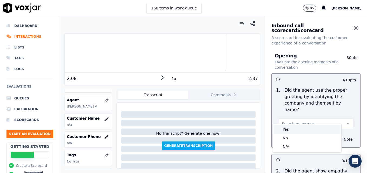
click at [309, 128] on div "Yes" at bounding box center [307, 129] width 66 height 9
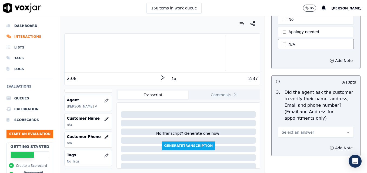
scroll to position [216, 0]
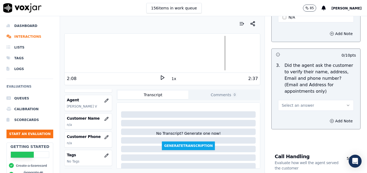
click at [346, 103] on icon "button" at bounding box center [348, 105] width 4 height 4
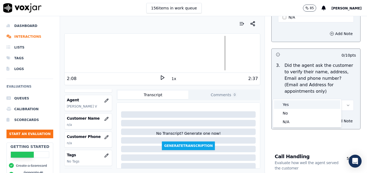
click at [313, 104] on div "Yes" at bounding box center [307, 104] width 66 height 9
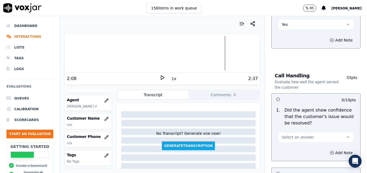
scroll to position [324, 0]
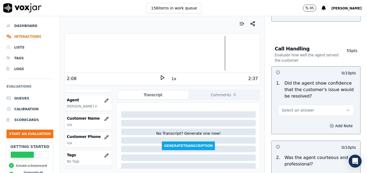
click at [346, 108] on icon "button" at bounding box center [348, 110] width 4 height 4
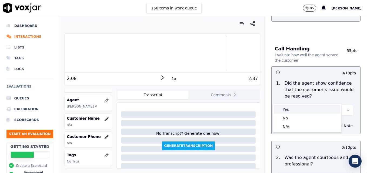
click at [311, 111] on div "Yes" at bounding box center [307, 109] width 66 height 9
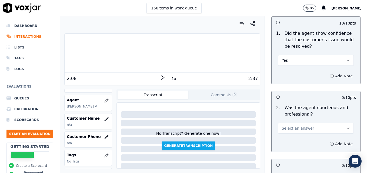
scroll to position [378, 0]
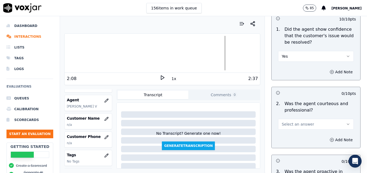
drag, startPoint x: 335, startPoint y: 109, endPoint x: 333, endPoint y: 112, distance: 3.5
click at [346, 122] on icon "button" at bounding box center [348, 124] width 4 height 4
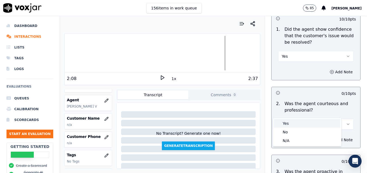
click at [308, 122] on div "Yes" at bounding box center [307, 123] width 66 height 9
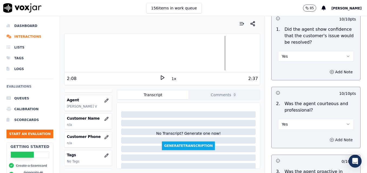
click at [333, 136] on button "Add Note" at bounding box center [340, 140] width 29 height 8
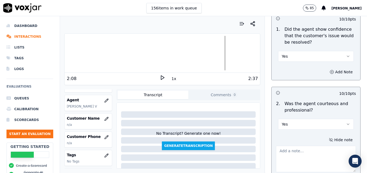
click at [317, 146] on textarea at bounding box center [316, 159] width 80 height 26
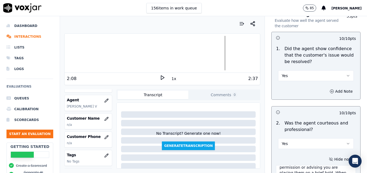
scroll to position [351, 0]
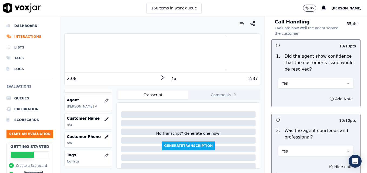
type textarea "When placing a customer on hold, please be sure to clearly state it by either a…"
click at [346, 81] on icon "button" at bounding box center [348, 83] width 4 height 4
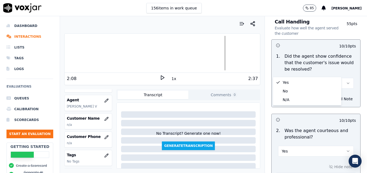
click at [345, 78] on div "1 . Did the agent show confidence that the customer's issue would be resolved? …" at bounding box center [315, 71] width 89 height 40
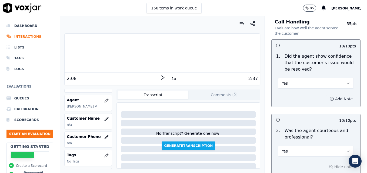
click at [334, 95] on button "Add Note" at bounding box center [340, 99] width 29 height 8
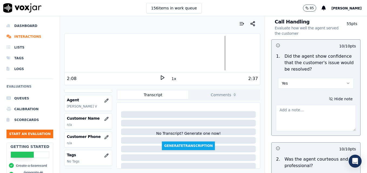
click at [315, 105] on textarea at bounding box center [316, 118] width 80 height 26
type textarea "Good job focusing on what CAN be done for the customer at this time."
click at [161, 77] on icon at bounding box center [162, 77] width 5 height 5
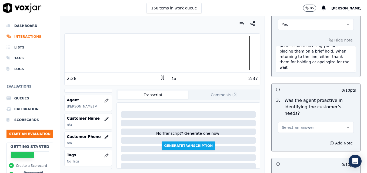
scroll to position [513, 0]
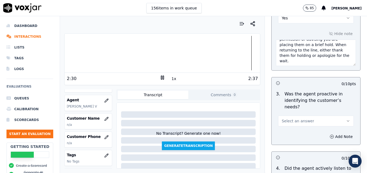
click at [346, 119] on icon "button" at bounding box center [348, 121] width 4 height 4
click at [317, 114] on div "Yes" at bounding box center [307, 114] width 66 height 9
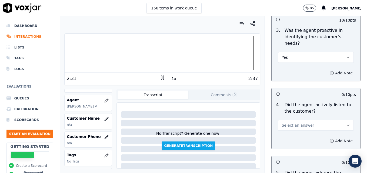
scroll to position [594, 0]
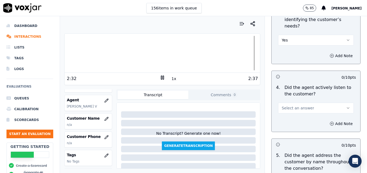
click at [346, 106] on icon "button" at bounding box center [348, 108] width 4 height 4
click at [326, 101] on div "Yes" at bounding box center [307, 101] width 66 height 9
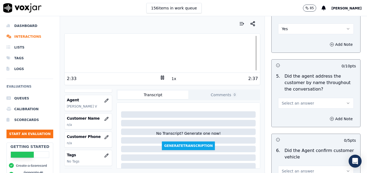
scroll to position [675, 0]
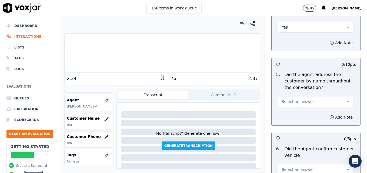
click at [346, 100] on icon "button" at bounding box center [348, 102] width 4 height 4
click at [314, 96] on div "Yes" at bounding box center [307, 94] width 66 height 9
click at [326, 114] on button "Add Note" at bounding box center [340, 118] width 29 height 8
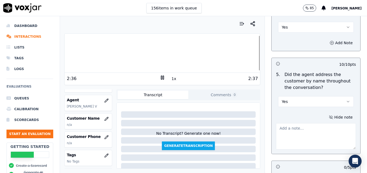
click at [312, 123] on textarea at bounding box center [316, 136] width 80 height 26
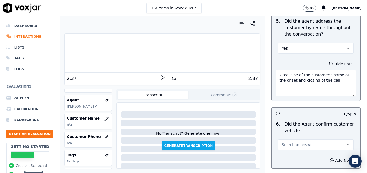
scroll to position [729, 0]
type textarea "Great use of the customer's name at the onset and closing of the call."
click at [346, 142] on icon "button" at bounding box center [348, 144] width 4 height 4
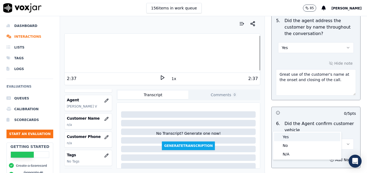
click at [297, 136] on div "Yes" at bounding box center [307, 137] width 66 height 9
click at [93, 52] on div at bounding box center [162, 53] width 195 height 35
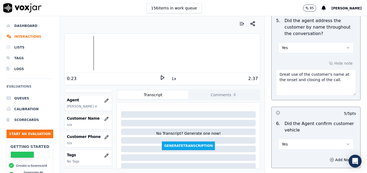
click at [160, 78] on icon at bounding box center [162, 77] width 5 height 5
click at [160, 77] on icon at bounding box center [162, 77] width 5 height 5
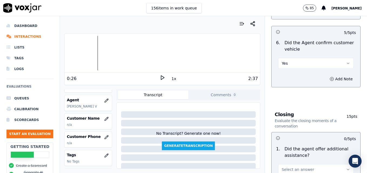
scroll to position [837, 0]
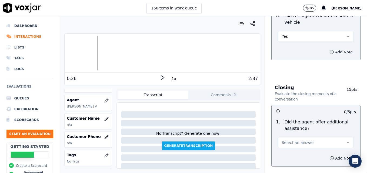
drag, startPoint x: 338, startPoint y: 120, endPoint x: 336, endPoint y: 122, distance: 3.5
click at [338, 137] on button "Select an answer" at bounding box center [316, 142] width 76 height 11
click at [289, 137] on div "Yes" at bounding box center [307, 135] width 66 height 9
click at [326, 155] on button "Add Note" at bounding box center [340, 159] width 29 height 8
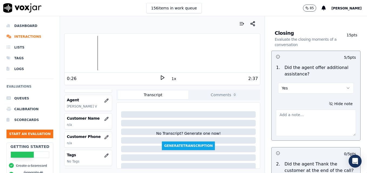
scroll to position [918, 0]
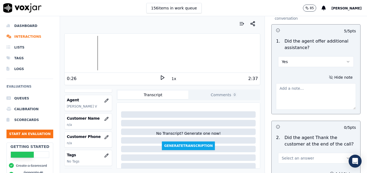
drag, startPoint x: 304, startPoint y: 70, endPoint x: 306, endPoint y: 74, distance: 4.6
click at [304, 83] on textarea at bounding box center [316, 96] width 80 height 26
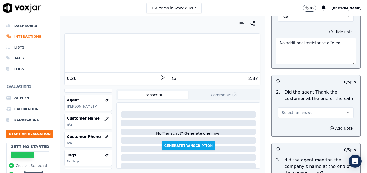
scroll to position [972, 0]
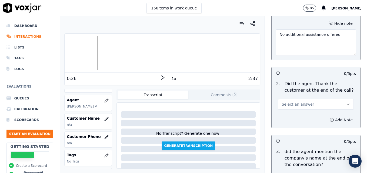
type textarea "No additional assistance offered."
click at [346, 102] on icon "button" at bounding box center [348, 104] width 4 height 4
click at [304, 96] on div "Yes" at bounding box center [307, 97] width 66 height 9
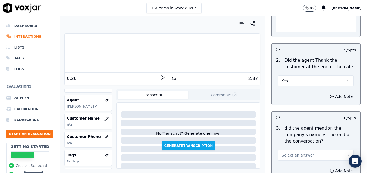
scroll to position [1026, 0]
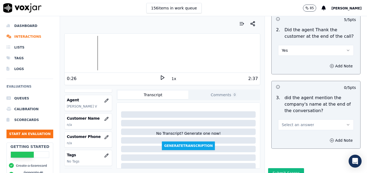
click at [332, 120] on button "Select an answer" at bounding box center [316, 125] width 76 height 11
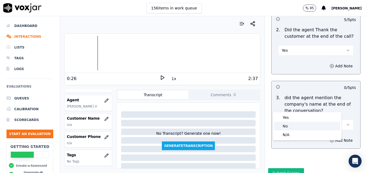
click at [295, 123] on div "No" at bounding box center [307, 126] width 66 height 9
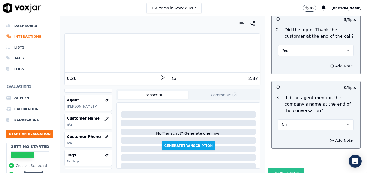
click at [285, 168] on button "Submit Scores" at bounding box center [286, 173] width 36 height 10
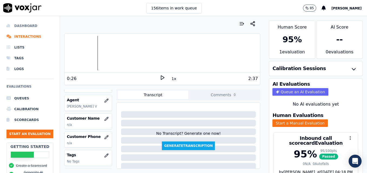
click at [28, 25] on li "Dashboard" at bounding box center [29, 26] width 47 height 11
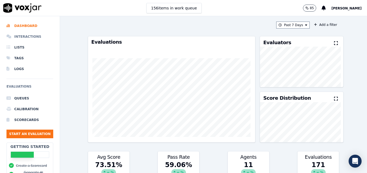
click at [21, 36] on li "Interactions" at bounding box center [29, 36] width 47 height 11
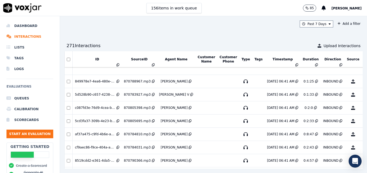
scroll to position [263, 0]
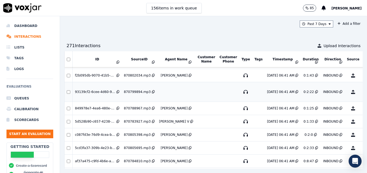
click at [363, 92] on button "No Evaluation Yet" at bounding box center [373, 92] width 21 height 15
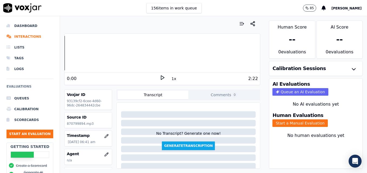
click at [160, 76] on icon at bounding box center [162, 77] width 5 height 5
click at [163, 78] on rect at bounding box center [163, 78] width 1 height 4
click at [105, 154] on icon "button" at bounding box center [107, 155] width 4 height 4
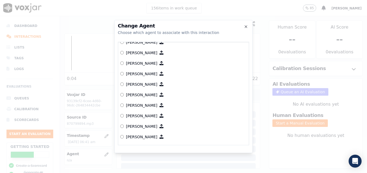
scroll to position [276, 0]
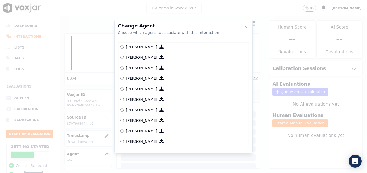
click at [142, 108] on p "[PERSON_NAME]" at bounding box center [141, 109] width 31 height 5
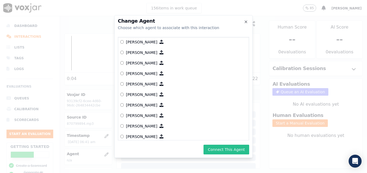
click at [224, 150] on button "Connect This Agent" at bounding box center [226, 150] width 46 height 10
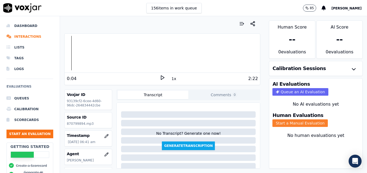
click at [289, 124] on button "Start a Manual Evaluation" at bounding box center [299, 124] width 55 height 8
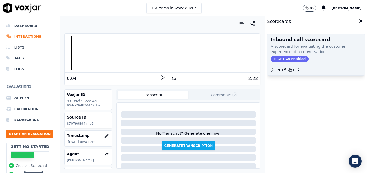
click at [289, 59] on span "GPT-4o Enabled" at bounding box center [289, 59] width 38 height 6
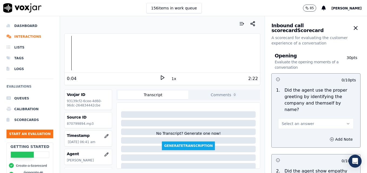
click at [346, 122] on icon "button" at bounding box center [348, 124] width 4 height 4
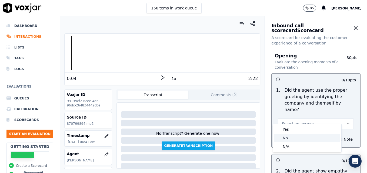
click at [300, 138] on div "No" at bounding box center [307, 138] width 66 height 9
click at [326, 136] on button "Add Note" at bounding box center [340, 140] width 29 height 8
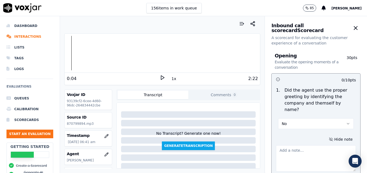
click at [305, 147] on textarea at bounding box center [316, 159] width 80 height 26
type textarea "Agent is still not asking for the customer's name in the intro."
click at [160, 76] on icon at bounding box center [162, 77] width 5 height 5
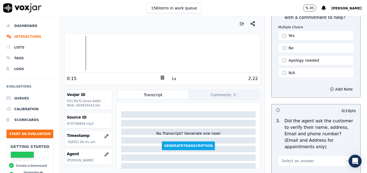
scroll to position [216, 0]
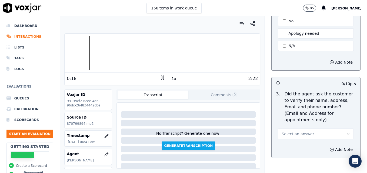
click at [330, 129] on button "Select an answer" at bounding box center [316, 134] width 76 height 11
click at [295, 143] on div "No" at bounding box center [307, 142] width 66 height 9
click at [329, 148] on icon "button" at bounding box center [331, 150] width 4 height 4
click at [314, 156] on textarea at bounding box center [316, 169] width 80 height 26
type textarea "N"
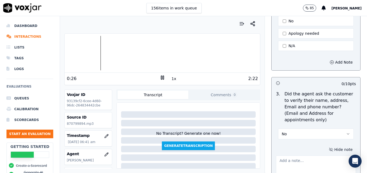
click at [346, 132] on icon "button" at bounding box center [348, 134] width 4 height 4
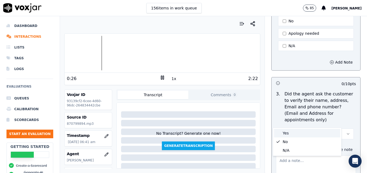
click at [312, 132] on div "Yes" at bounding box center [307, 133] width 66 height 9
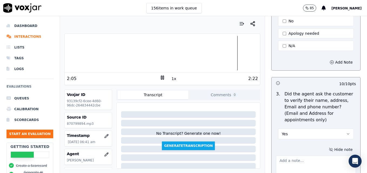
drag, startPoint x: 336, startPoint y: 121, endPoint x: 327, endPoint y: 126, distance: 9.9
click at [346, 132] on icon "button" at bounding box center [348, 134] width 4 height 4
click at [295, 140] on div "No" at bounding box center [307, 142] width 66 height 9
click at [297, 156] on textarea at bounding box center [316, 169] width 80 height 26
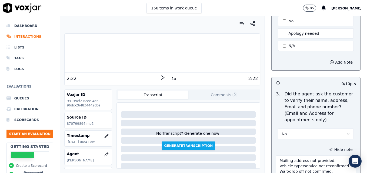
click at [155, 53] on div at bounding box center [162, 53] width 195 height 35
click at [161, 76] on polygon at bounding box center [162, 78] width 3 height 4
click at [140, 54] on div at bounding box center [162, 53] width 195 height 35
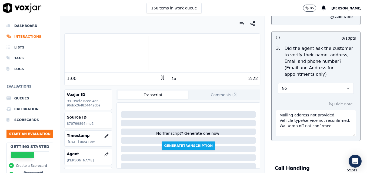
scroll to position [278, 0]
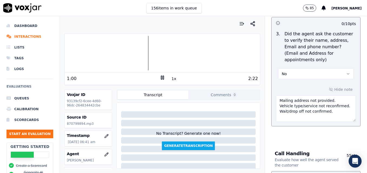
drag, startPoint x: 321, startPoint y: 159, endPoint x: 291, endPoint y: 149, distance: 31.2
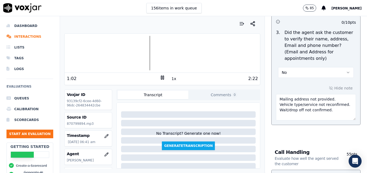
click at [322, 101] on textarea "Mailing address not provided. Vehicle type/service not reconfirmed. Wait/drop o…" at bounding box center [316, 107] width 80 height 26
drag, startPoint x: 324, startPoint y: 100, endPoint x: 271, endPoint y: 100, distance: 52.7
click at [276, 100] on textarea "Mailing address not provided. Vehicle type/service not reconfirmed. Wait/drop o…" at bounding box center [316, 107] width 80 height 26
type textarea "Mailing address not provided. Vehicle type/service not reconfirmed."
click at [163, 77] on rect at bounding box center [163, 78] width 1 height 4
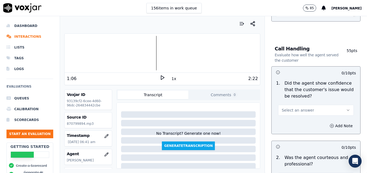
scroll to position [386, 0]
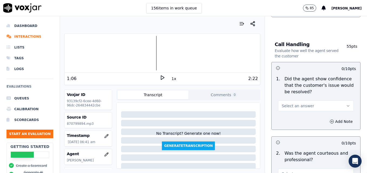
click at [346, 104] on icon "button" at bounding box center [348, 106] width 4 height 4
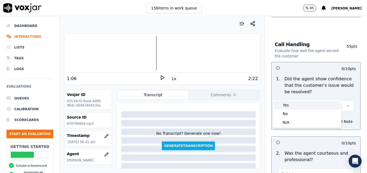
click at [308, 104] on div "Yes" at bounding box center [307, 105] width 66 height 9
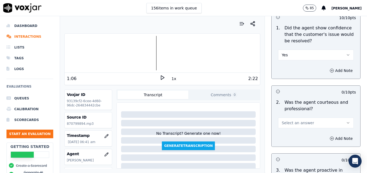
scroll to position [440, 0]
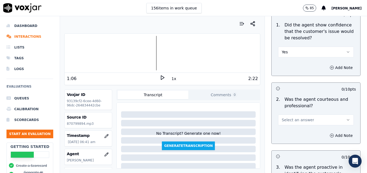
click at [346, 118] on icon "button" at bounding box center [348, 120] width 4 height 4
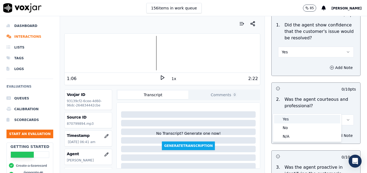
click at [302, 120] on div "Yes" at bounding box center [307, 119] width 66 height 9
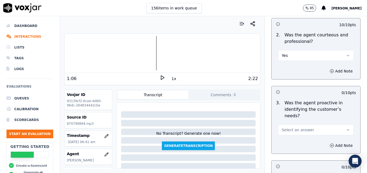
scroll to position [521, 0]
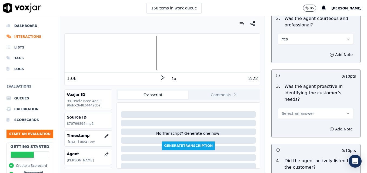
click at [333, 108] on button "Select an answer" at bounding box center [316, 113] width 76 height 11
click at [314, 106] on div "Yes" at bounding box center [307, 106] width 66 height 9
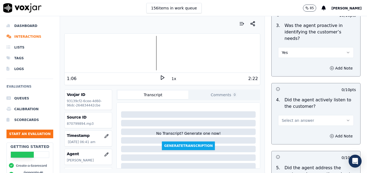
scroll to position [602, 0]
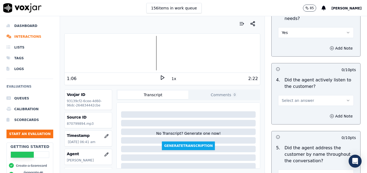
click at [333, 95] on button "Select an answer" at bounding box center [316, 100] width 76 height 11
click at [312, 97] on div "Yes" at bounding box center [307, 93] width 66 height 9
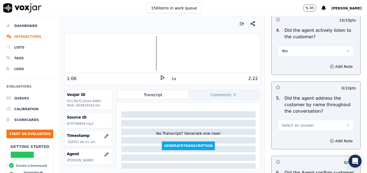
scroll to position [655, 0]
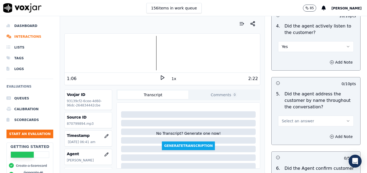
click at [346, 119] on icon "button" at bounding box center [348, 121] width 4 height 4
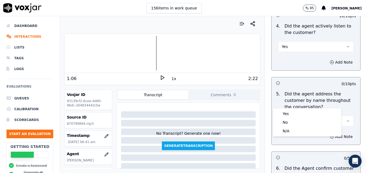
click at [72, 53] on div at bounding box center [162, 53] width 195 height 35
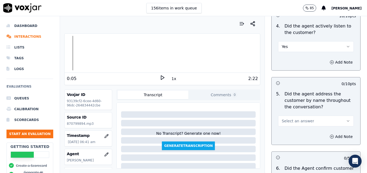
click at [346, 119] on icon "button" at bounding box center [348, 121] width 4 height 4
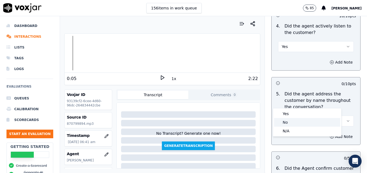
click at [298, 123] on div "No" at bounding box center [307, 122] width 66 height 9
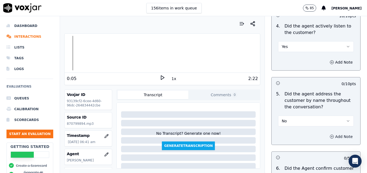
click at [326, 133] on button "Add Note" at bounding box center [340, 137] width 29 height 8
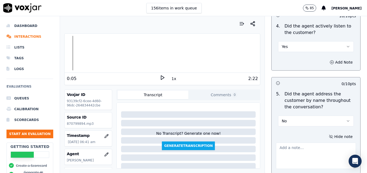
click at [304, 143] on textarea at bounding box center [316, 156] width 80 height 26
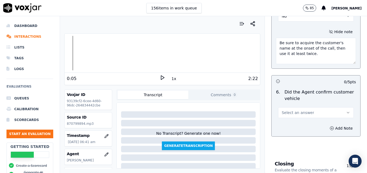
scroll to position [763, 0]
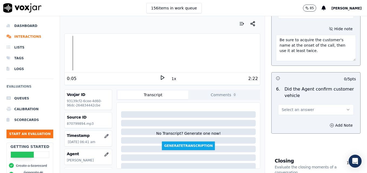
type textarea "Be sure to acquire the customer's name at the onset of the call, then use it at…"
click at [314, 104] on button "Select an answer" at bounding box center [316, 109] width 76 height 11
click at [295, 103] on div "Yes" at bounding box center [307, 102] width 66 height 9
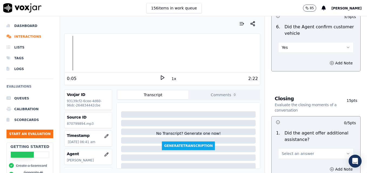
scroll to position [844, 0]
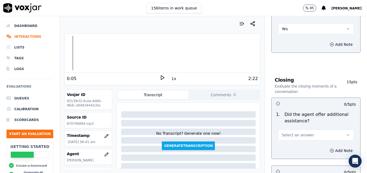
drag, startPoint x: 328, startPoint y: 114, endPoint x: 324, endPoint y: 118, distance: 5.5
click at [329, 130] on button "Select an answer" at bounding box center [316, 135] width 76 height 11
click at [286, 127] on div "Yes" at bounding box center [307, 128] width 66 height 9
click at [329, 149] on icon "button" at bounding box center [331, 151] width 4 height 4
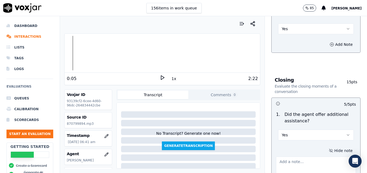
click at [310, 157] on textarea at bounding box center [316, 170] width 80 height 26
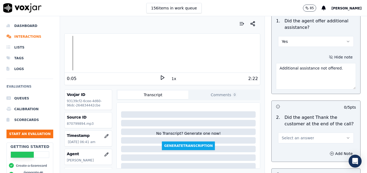
scroll to position [952, 0]
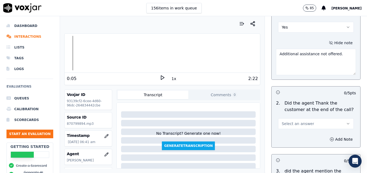
type textarea "Additional assistance not offered."
click at [346, 122] on icon "button" at bounding box center [348, 124] width 4 height 4
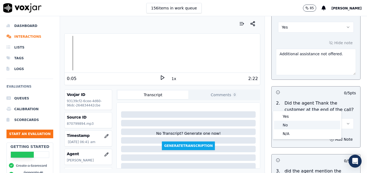
click at [299, 125] on div "No" at bounding box center [307, 125] width 66 height 9
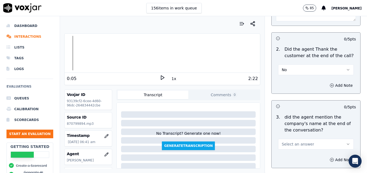
scroll to position [1027, 0]
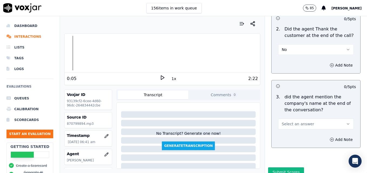
click at [346, 122] on icon "button" at bounding box center [348, 124] width 4 height 4
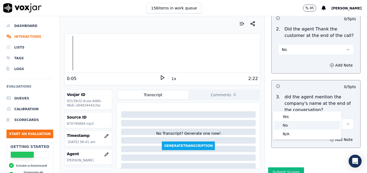
click at [289, 123] on div "No" at bounding box center [307, 125] width 66 height 9
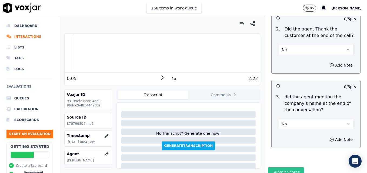
click at [285, 168] on button "Submit Scores" at bounding box center [286, 173] width 36 height 10
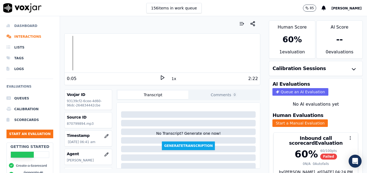
click at [16, 25] on li "Dashboard" at bounding box center [29, 26] width 47 height 11
click at [252, 24] on line "button" at bounding box center [253, 24] width 2 height 1
